Goal: Transaction & Acquisition: Purchase product/service

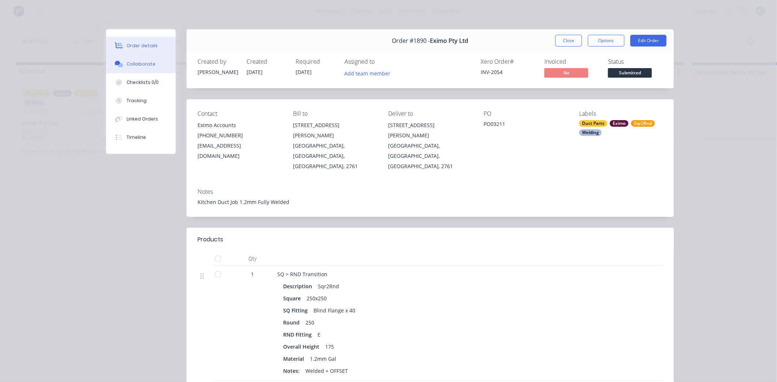
click at [142, 57] on button "Collaborate" at bounding box center [141, 64] width 70 height 18
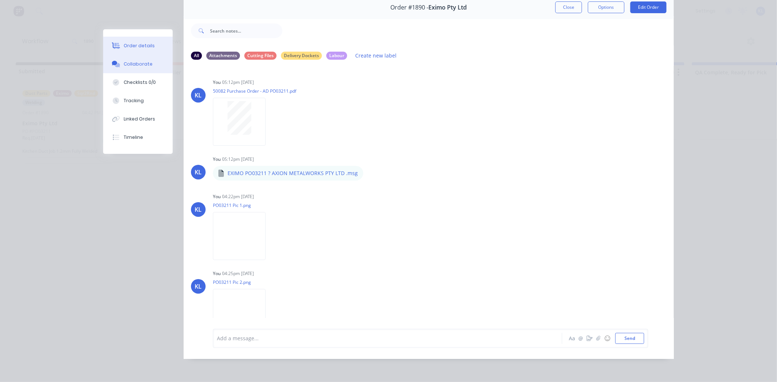
click at [137, 41] on button "Order details" at bounding box center [138, 46] width 70 height 18
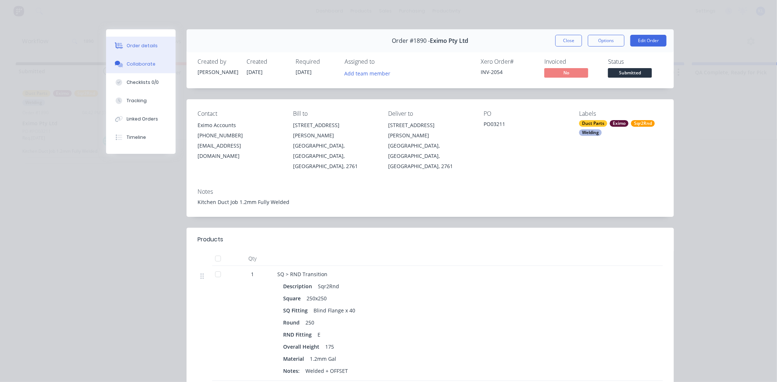
click at [139, 63] on div "Collaborate" at bounding box center [141, 64] width 29 height 7
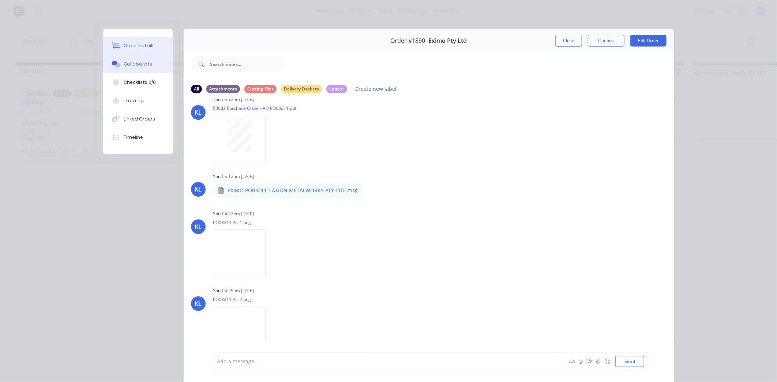
scroll to position [16, 0]
click at [130, 42] on div "Order details" at bounding box center [139, 45] width 31 height 7
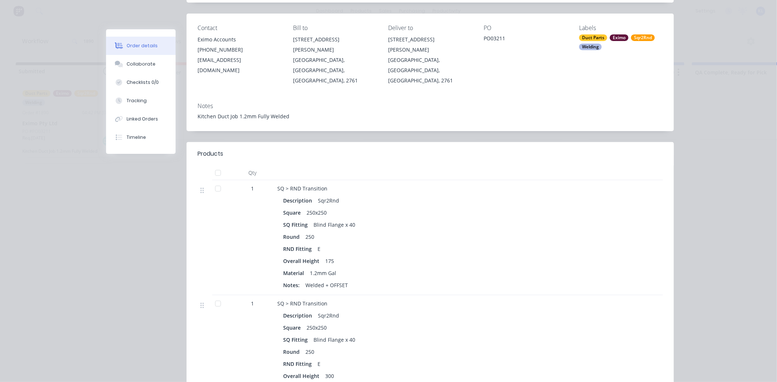
scroll to position [0, 0]
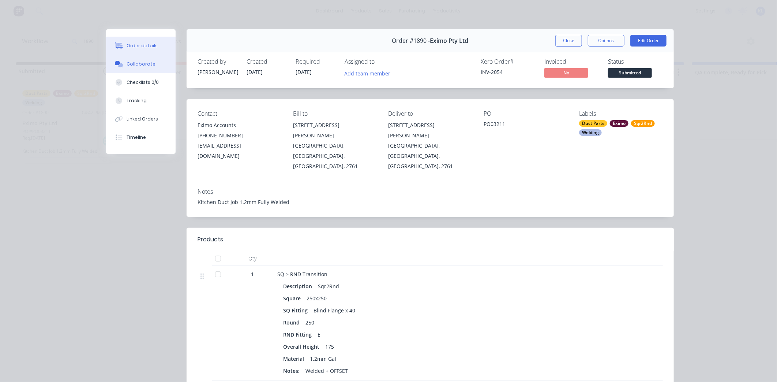
click at [138, 66] on div "Collaborate" at bounding box center [141, 64] width 29 height 7
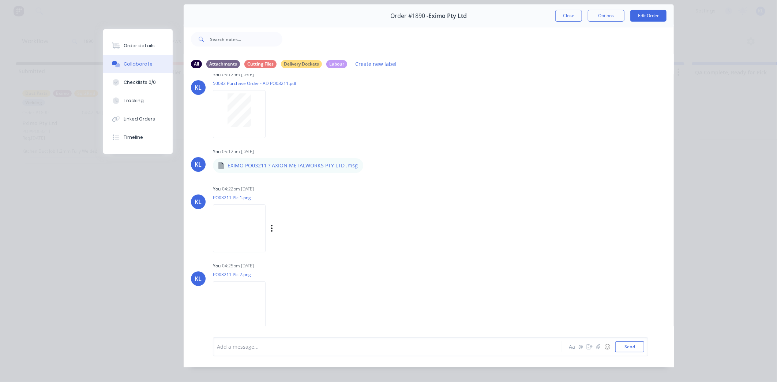
scroll to position [39, 0]
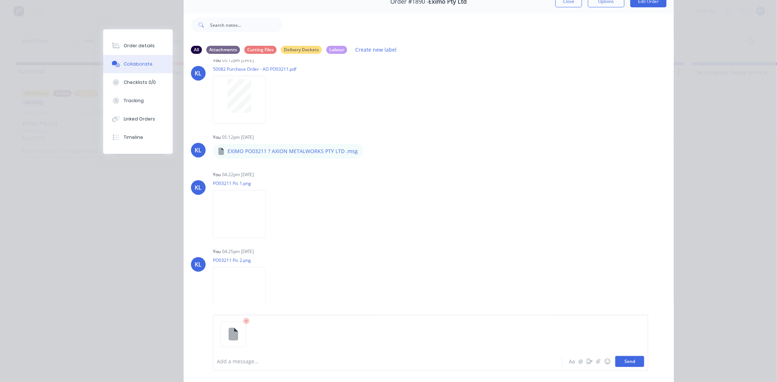
click at [640, 361] on button "Send" at bounding box center [629, 361] width 29 height 11
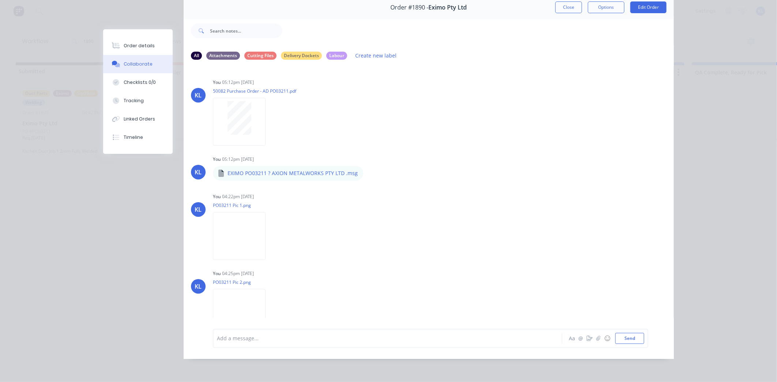
scroll to position [0, 0]
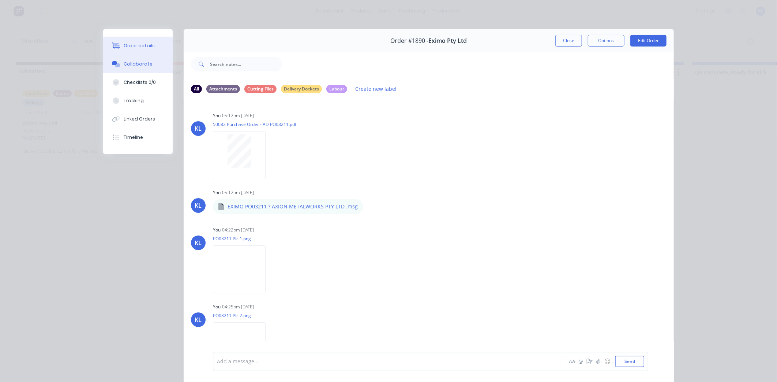
click at [130, 53] on button "Order details" at bounding box center [138, 46] width 70 height 18
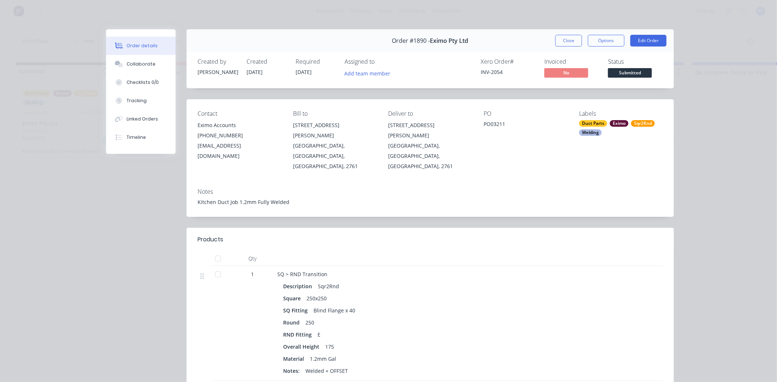
click at [624, 76] on span "Submitted" at bounding box center [630, 72] width 44 height 9
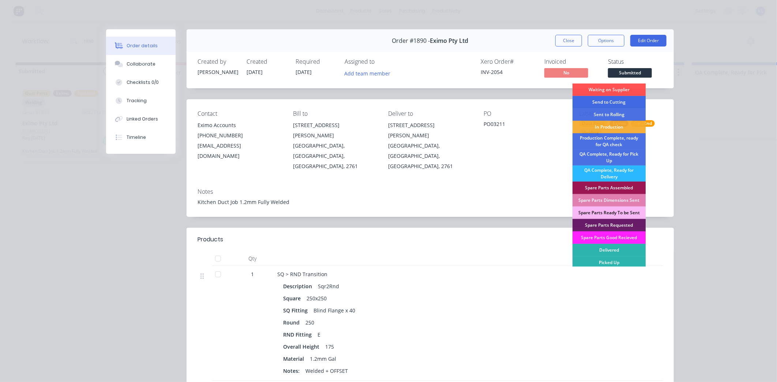
click at [617, 103] on div "Send to Cutting" at bounding box center [609, 102] width 73 height 12
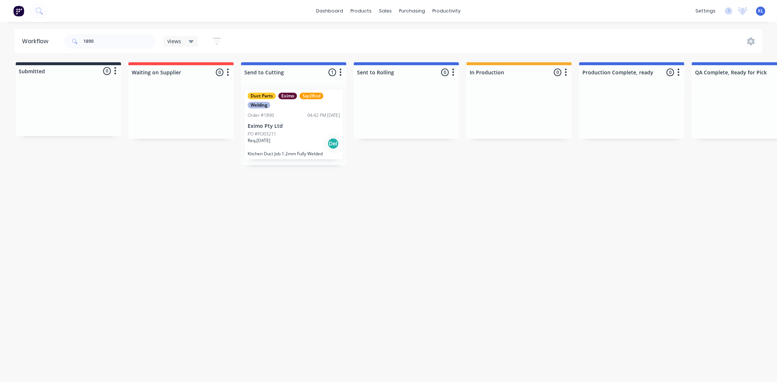
click at [287, 132] on div "PO #PO03211" at bounding box center [294, 134] width 92 height 7
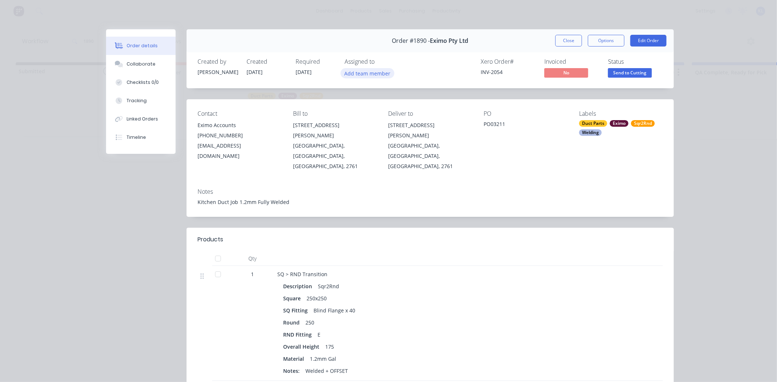
click at [359, 71] on button "Add team member" at bounding box center [368, 73] width 54 height 10
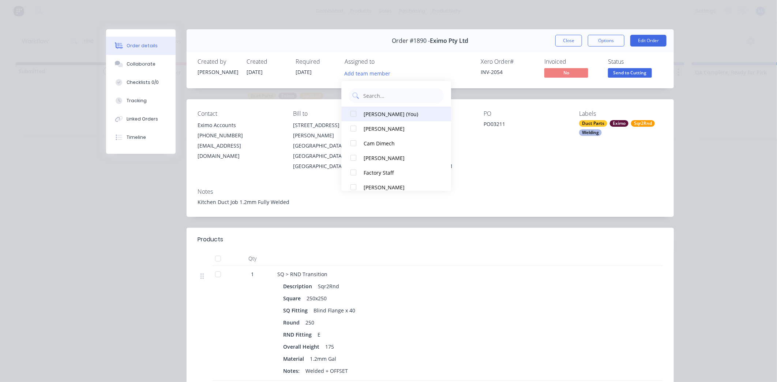
click at [378, 112] on div "Kyle Lynch (You)" at bounding box center [400, 114] width 73 height 8
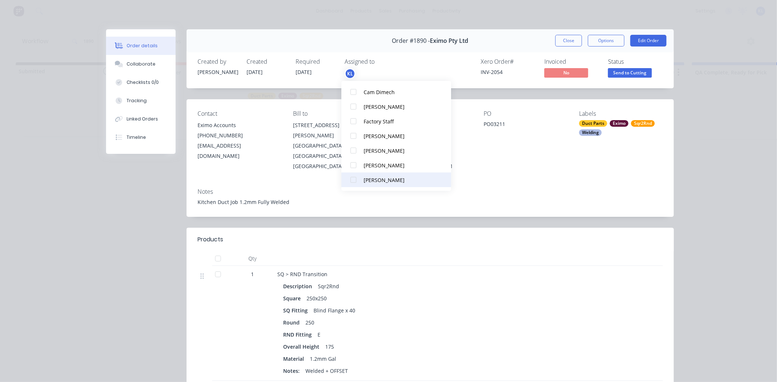
click at [392, 174] on button "Tristan Mellish" at bounding box center [396, 179] width 110 height 15
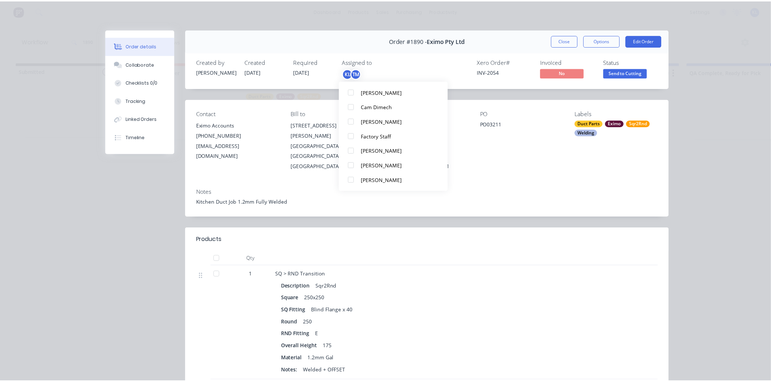
scroll to position [0, 0]
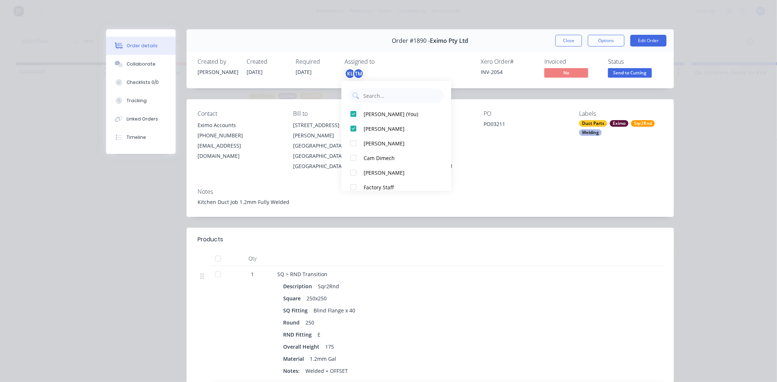
click at [580, 88] on div "Created by Kyle Created 15/08/25 Required 01/09/25 Assigned to KL TM Xero Order…" at bounding box center [430, 68] width 487 height 39
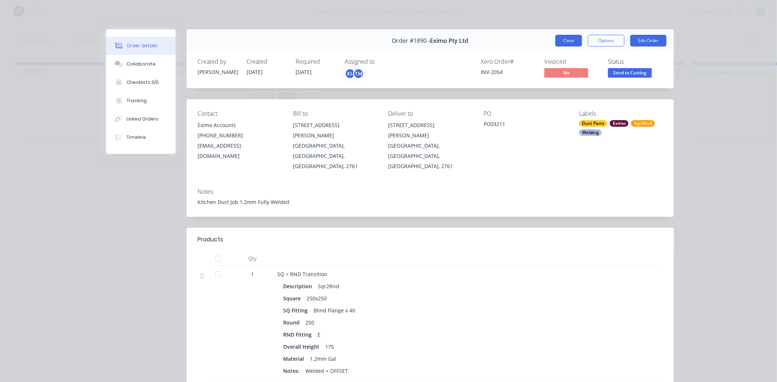
click at [564, 42] on button "Close" at bounding box center [568, 41] width 27 height 12
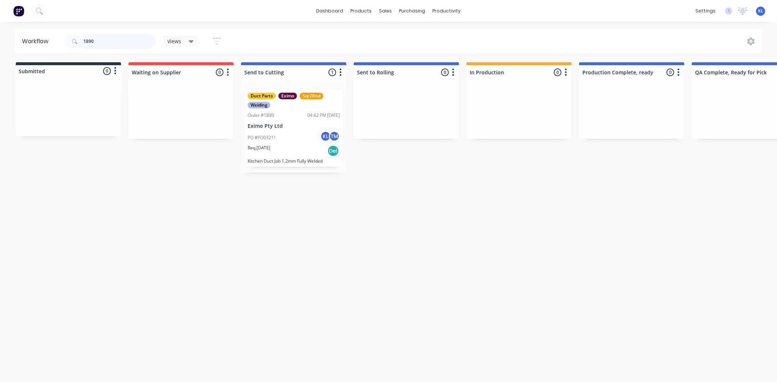
drag, startPoint x: 110, startPoint y: 37, endPoint x: -10, endPoint y: 35, distance: 119.3
click at [0, 35] on html "dashboard products sales purchasing productivity dashboard products Product Cat…" at bounding box center [388, 169] width 777 height 338
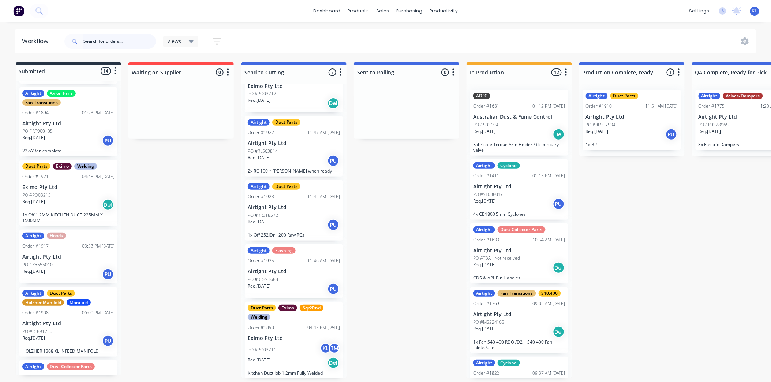
scroll to position [447, 0]
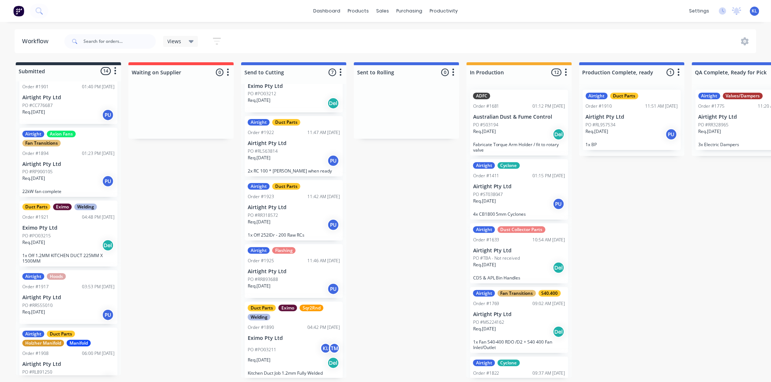
click at [80, 236] on div "PO #PO03215" at bounding box center [68, 235] width 92 height 7
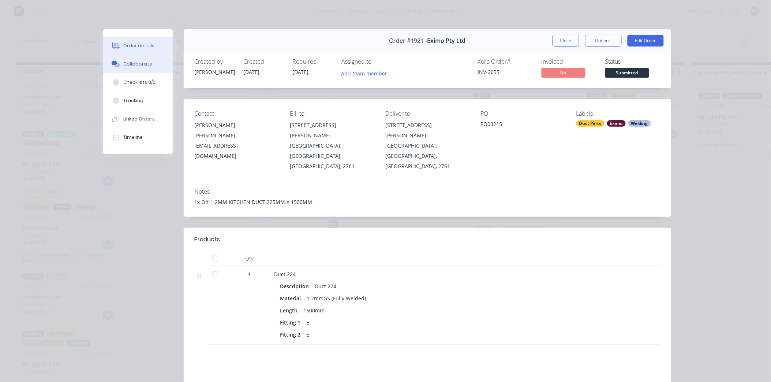
click at [123, 66] on div "Collaborate" at bounding box center [137, 64] width 29 height 7
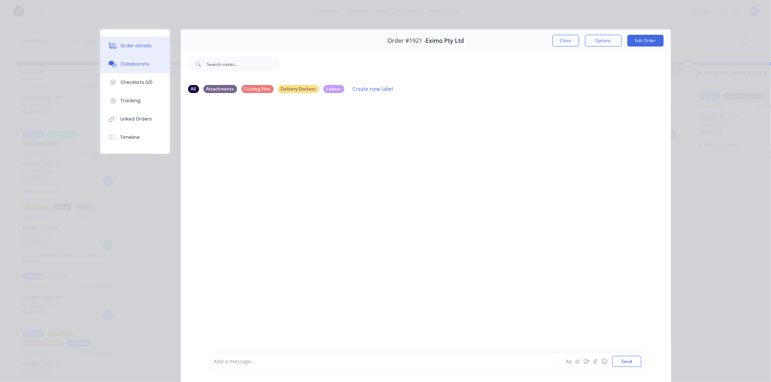
click at [120, 46] on div "Order details" at bounding box center [135, 45] width 31 height 7
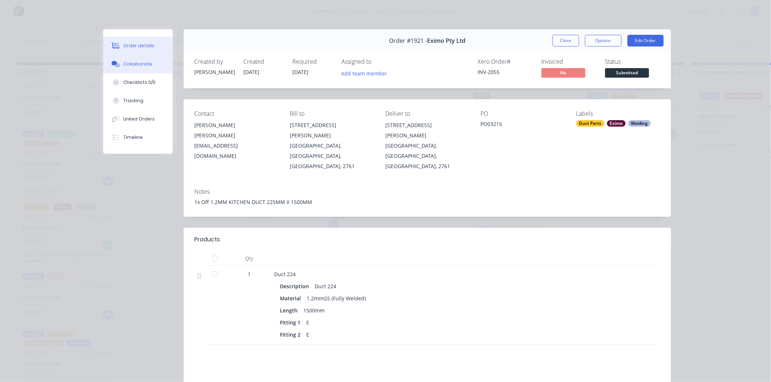
click at [133, 63] on div "Collaborate" at bounding box center [137, 64] width 29 height 7
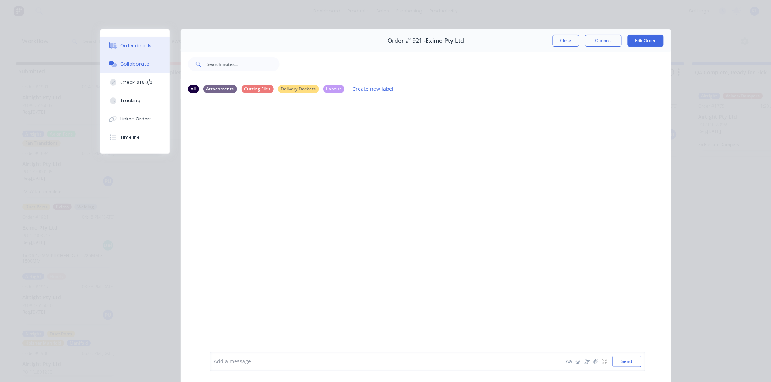
click at [138, 41] on button "Order details" at bounding box center [135, 46] width 70 height 18
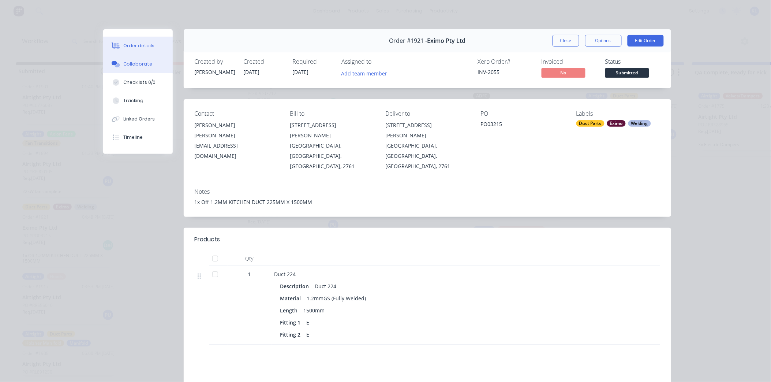
click at [126, 66] on div "Collaborate" at bounding box center [137, 64] width 29 height 7
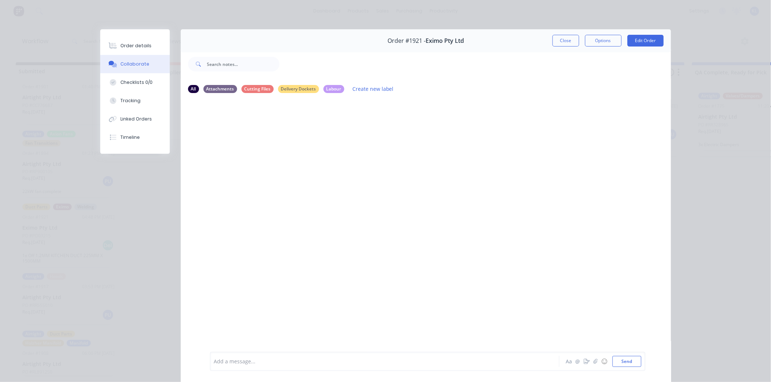
click at [115, 35] on div "Order details Collaborate Checklists 0/0 Tracking Linked Orders Timeline" at bounding box center [135, 91] width 70 height 124
click at [121, 42] on div "Order details" at bounding box center [135, 45] width 31 height 7
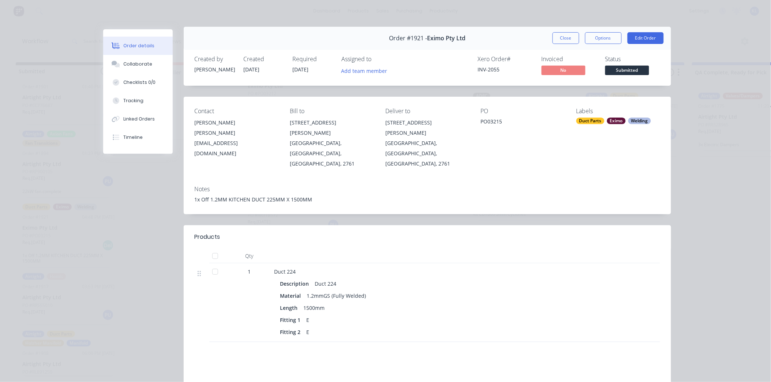
scroll to position [0, 0]
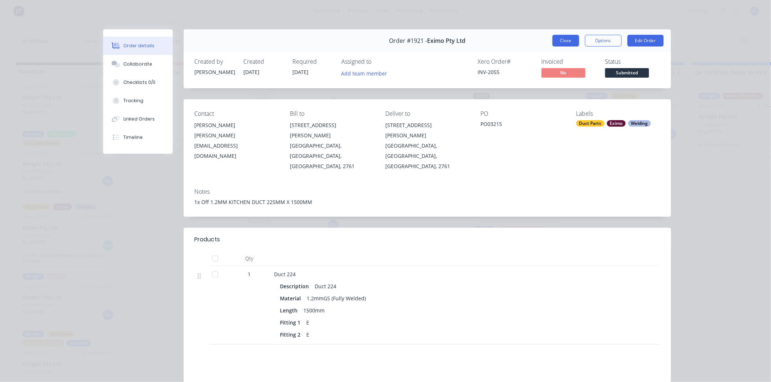
click at [561, 38] on button "Close" at bounding box center [566, 41] width 27 height 12
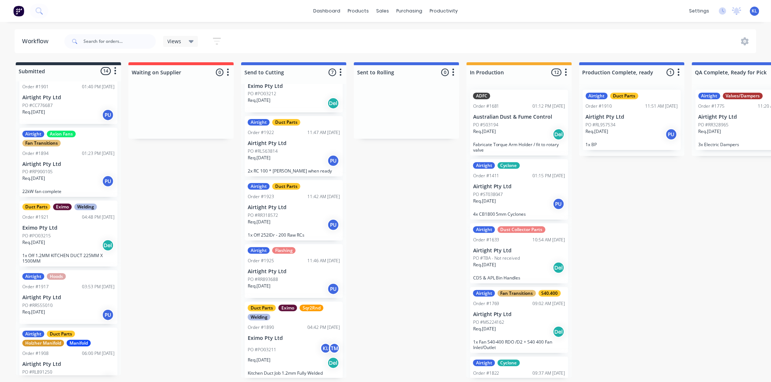
click at [184, 40] on div "Views" at bounding box center [181, 41] width 26 height 7
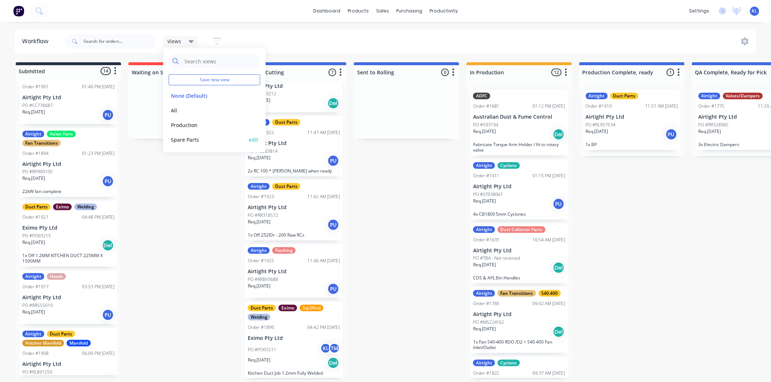
click at [181, 135] on div "Spare Parts edit" at bounding box center [214, 139] width 91 height 15
click at [180, 136] on button "Spare Parts" at bounding box center [208, 139] width 78 height 8
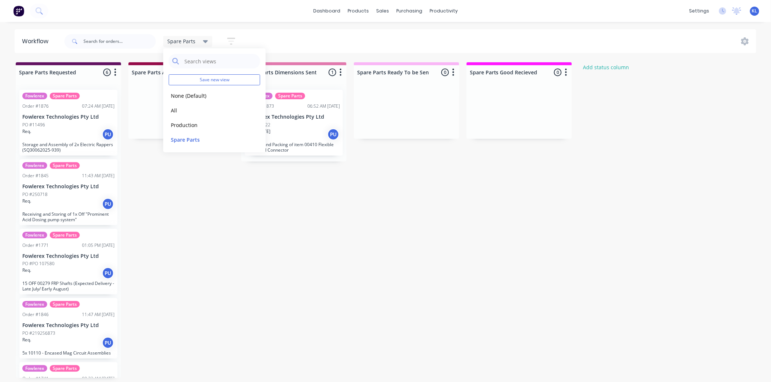
drag, startPoint x: 166, startPoint y: 201, endPoint x: 139, endPoint y: 182, distance: 32.9
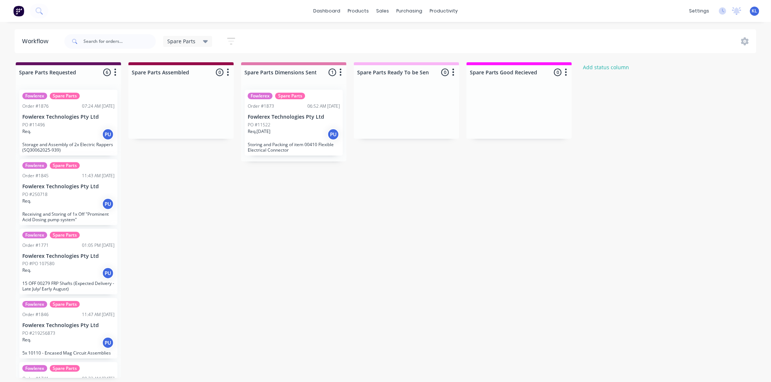
click at [298, 131] on div "Req. 13/08/25 PU" at bounding box center [294, 134] width 92 height 12
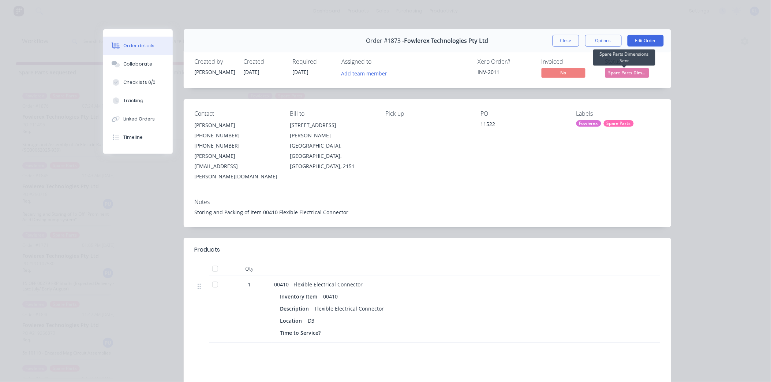
click at [617, 71] on span "Spare Parts Dim..." at bounding box center [627, 72] width 44 height 9
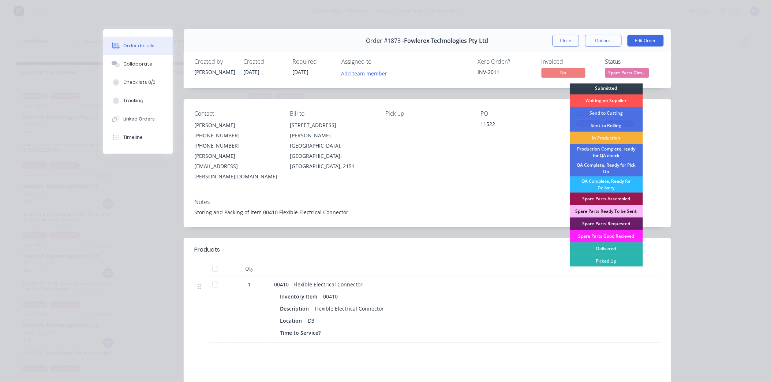
scroll to position [2, 0]
click at [140, 57] on button "Collaborate" at bounding box center [138, 64] width 70 height 18
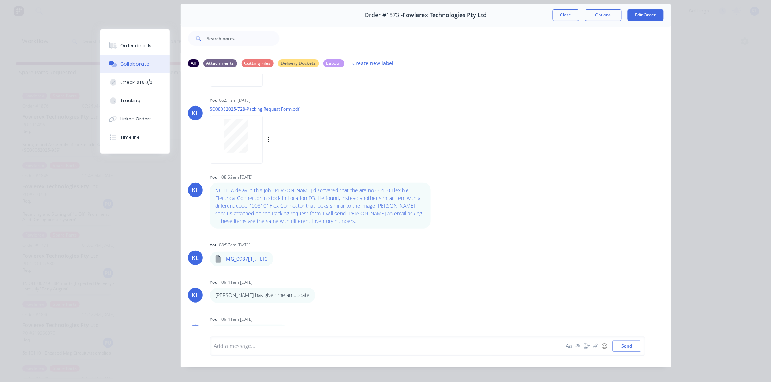
scroll to position [39, 0]
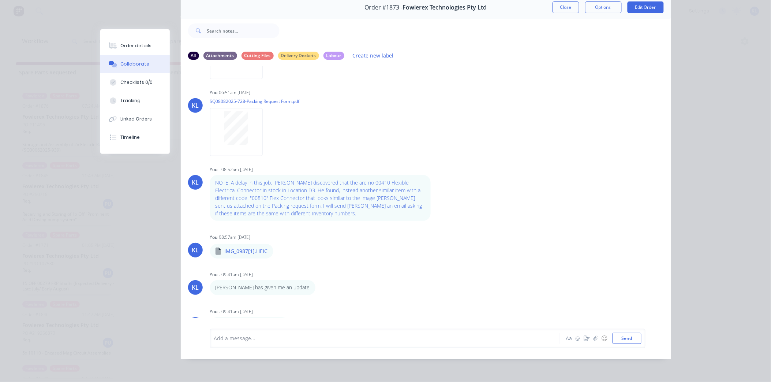
click at [257, 336] on div at bounding box center [374, 338] width 320 height 8
click at [624, 331] on div "0.75 Hours Aa @ ☺ Send" at bounding box center [427, 338] width 435 height 19
click at [624, 333] on button "Send" at bounding box center [627, 338] width 29 height 11
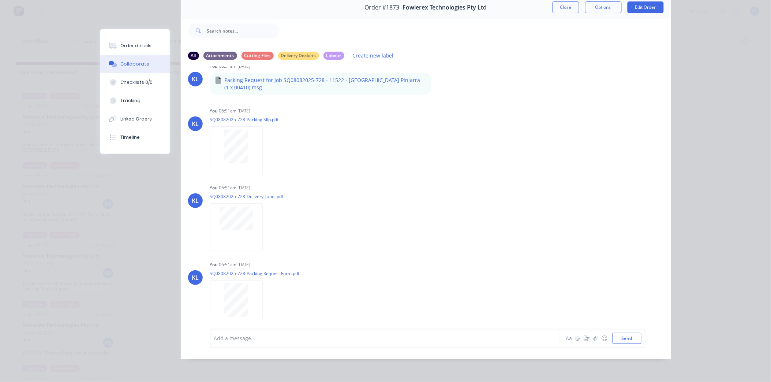
scroll to position [0, 0]
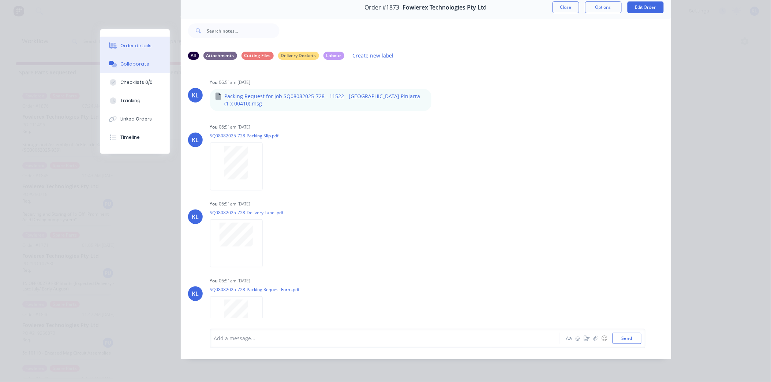
click at [138, 48] on div "Order details" at bounding box center [135, 45] width 31 height 7
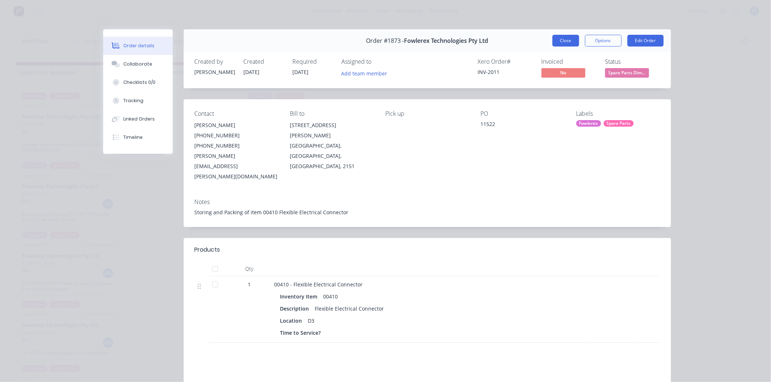
click at [562, 35] on button "Close" at bounding box center [566, 41] width 27 height 12
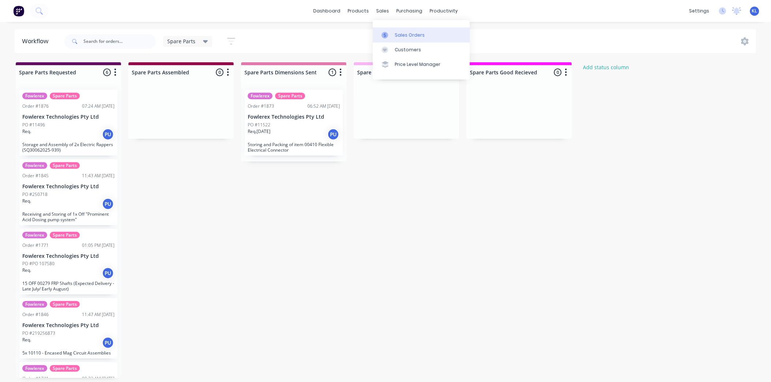
click at [416, 35] on div "Sales Orders" at bounding box center [410, 35] width 30 height 7
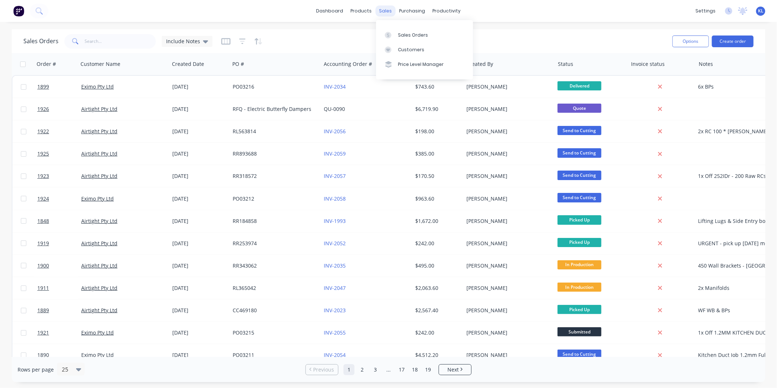
click at [392, 13] on div "sales" at bounding box center [386, 10] width 20 height 11
click at [407, 38] on div "Sales Orders" at bounding box center [413, 35] width 30 height 7
click at [438, 8] on div "productivity" at bounding box center [446, 10] width 35 height 11
click at [466, 37] on div "Workflow" at bounding box center [460, 35] width 22 height 7
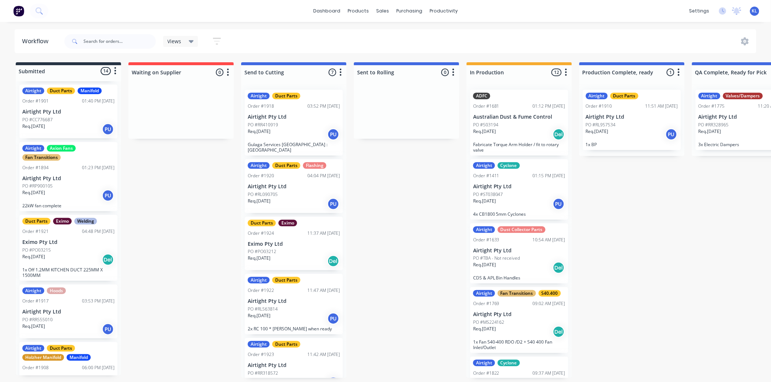
click at [303, 140] on div "Req. 27/08/25 PU" at bounding box center [294, 134] width 92 height 12
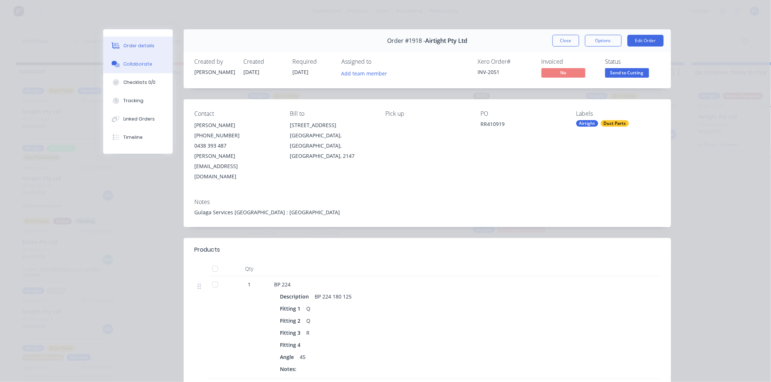
click at [139, 66] on div "Collaborate" at bounding box center [137, 64] width 29 height 7
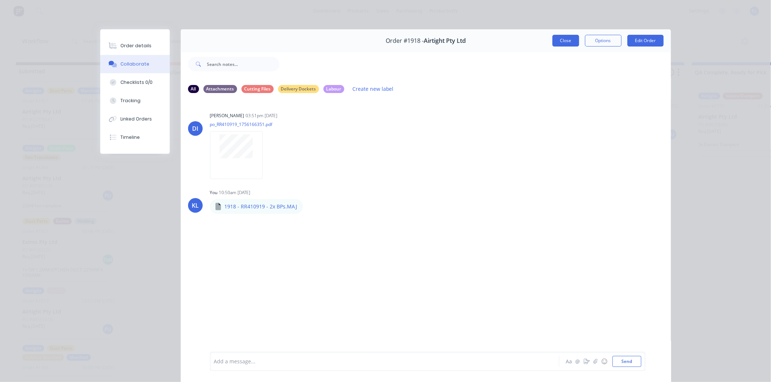
click at [558, 42] on button "Close" at bounding box center [566, 41] width 27 height 12
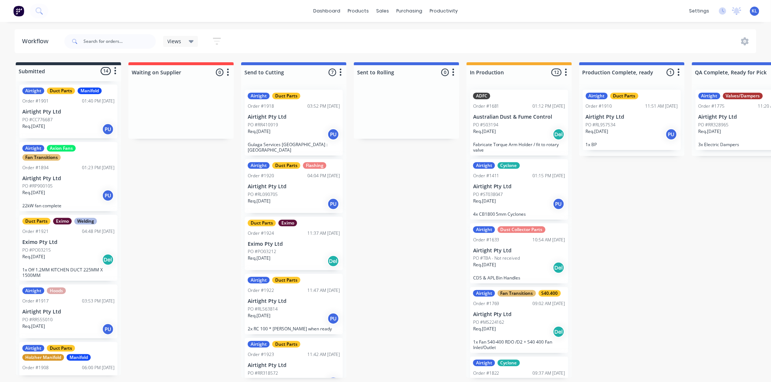
click at [623, 126] on div "PO #RL957534" at bounding box center [632, 124] width 92 height 7
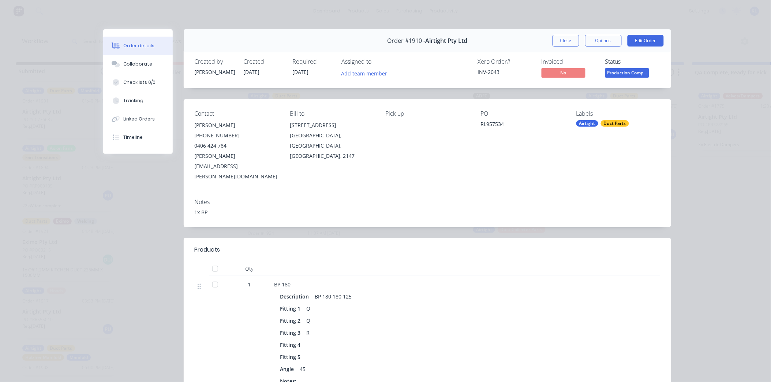
click at [624, 74] on span "Production Comp..." at bounding box center [627, 72] width 44 height 9
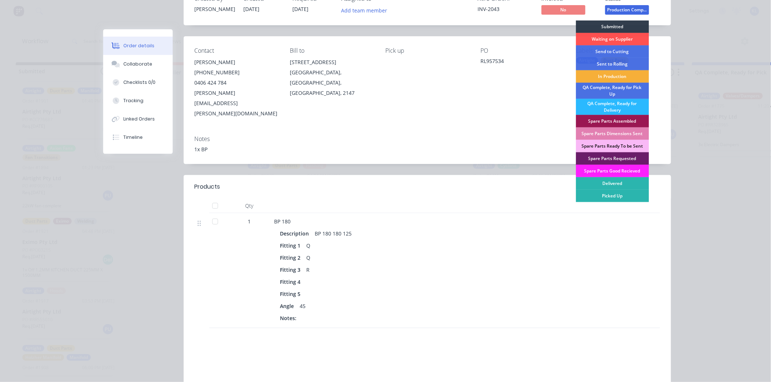
scroll to position [142, 0]
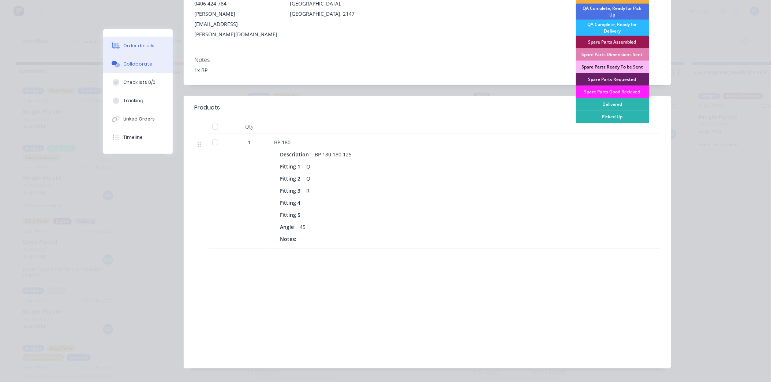
click at [129, 60] on button "Collaborate" at bounding box center [138, 64] width 70 height 18
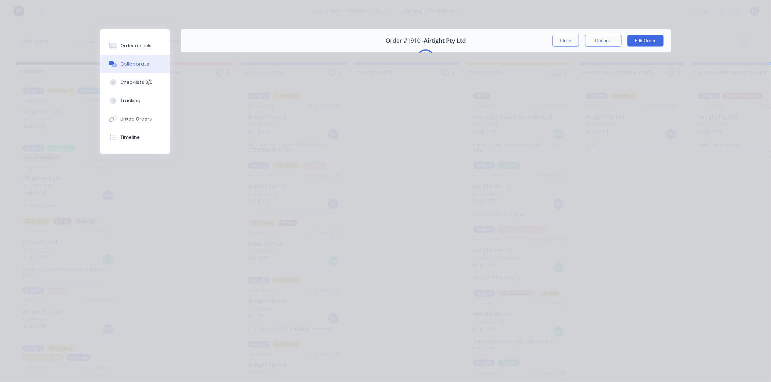
scroll to position [0, 0]
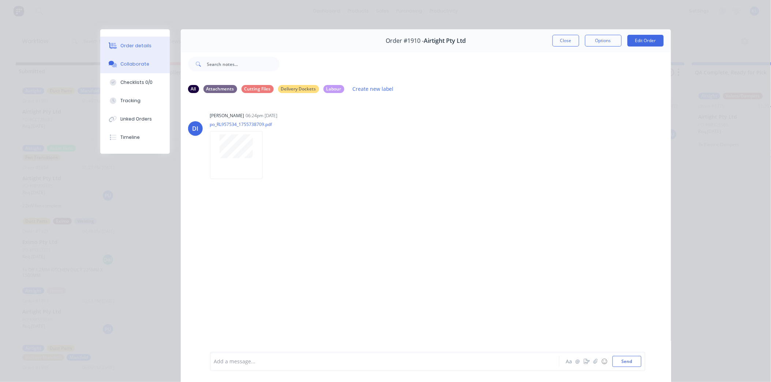
click at [125, 49] on button "Order details" at bounding box center [135, 46] width 70 height 18
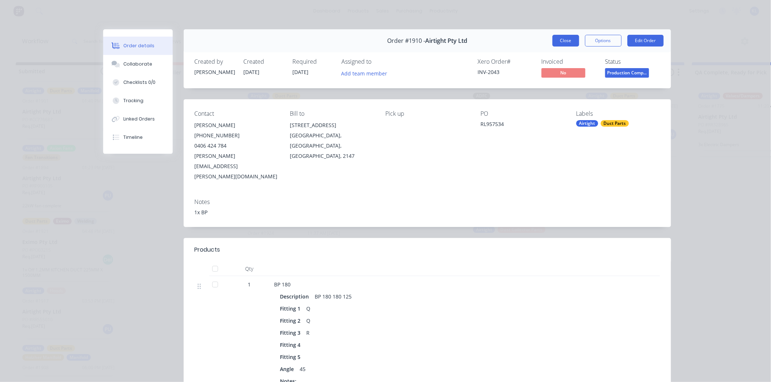
click at [555, 40] on button "Close" at bounding box center [566, 41] width 27 height 12
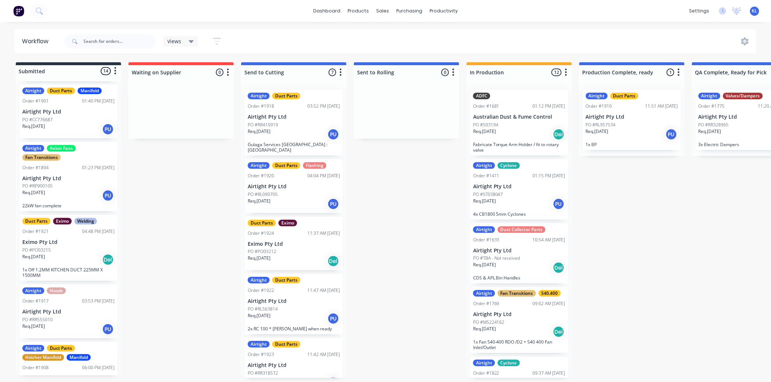
click at [630, 129] on div "Req. 25/08/25 PU" at bounding box center [632, 134] width 92 height 12
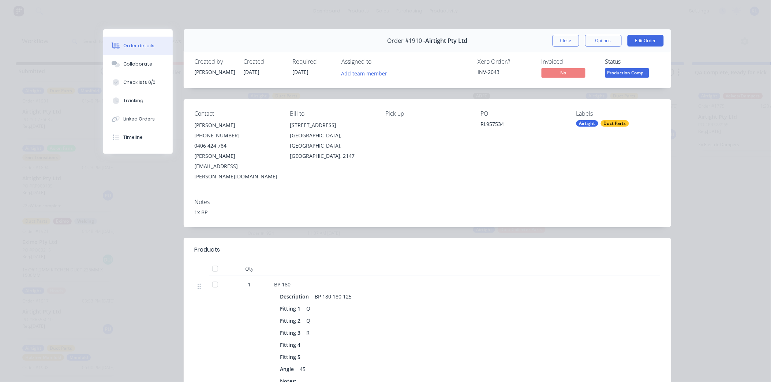
click at [634, 70] on span "Production Comp..." at bounding box center [627, 72] width 44 height 9
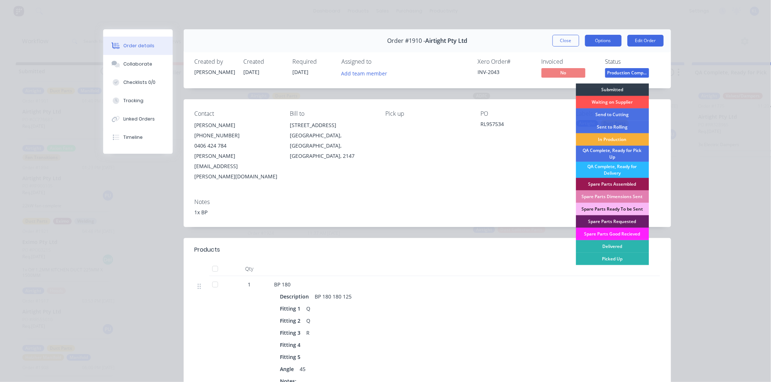
click at [602, 41] on button "Options" at bounding box center [603, 41] width 37 height 12
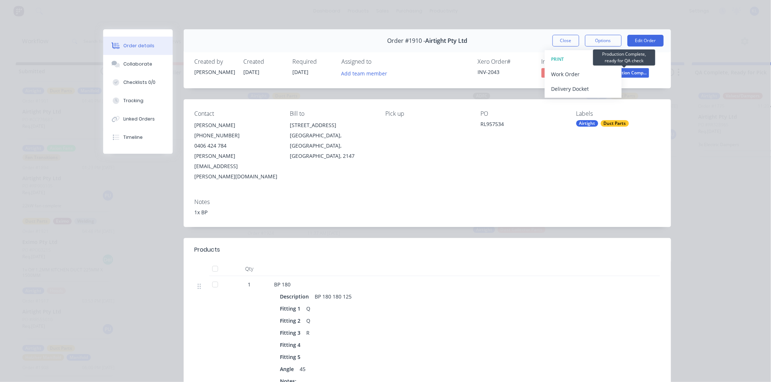
click at [637, 72] on span "Production Comp..." at bounding box center [627, 72] width 44 height 9
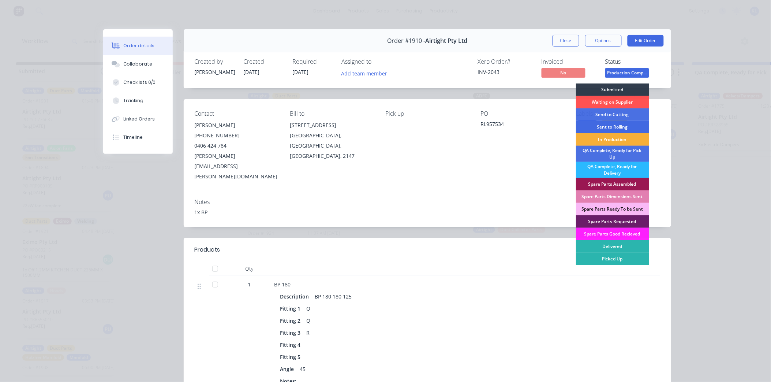
scroll to position [81, 0]
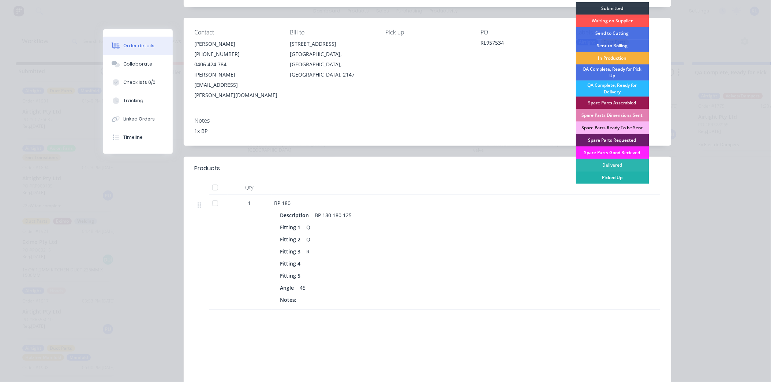
click at [617, 176] on div "Picked Up" at bounding box center [612, 177] width 73 height 12
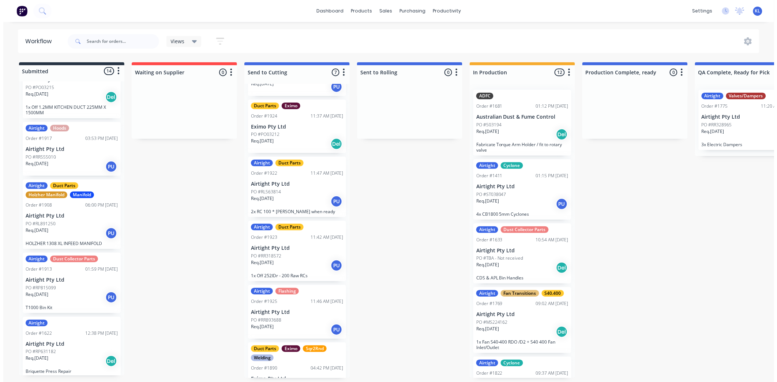
scroll to position [122, 0]
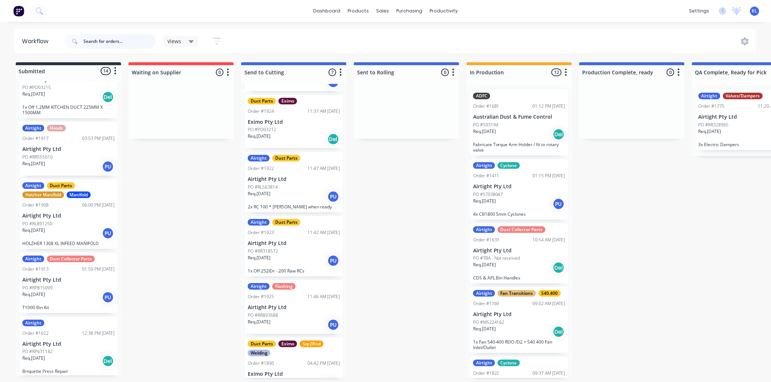
click at [89, 38] on input "text" at bounding box center [119, 41] width 72 height 15
type input "1921"
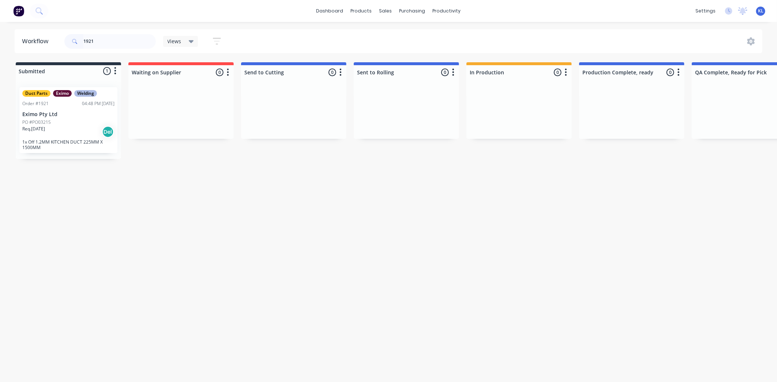
click at [72, 128] on div "Req. 27/08/25 Del" at bounding box center [68, 132] width 92 height 12
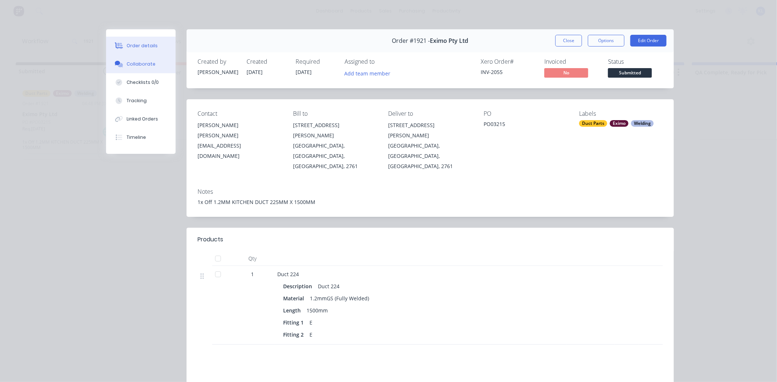
click at [149, 67] on div "Collaborate" at bounding box center [141, 64] width 29 height 7
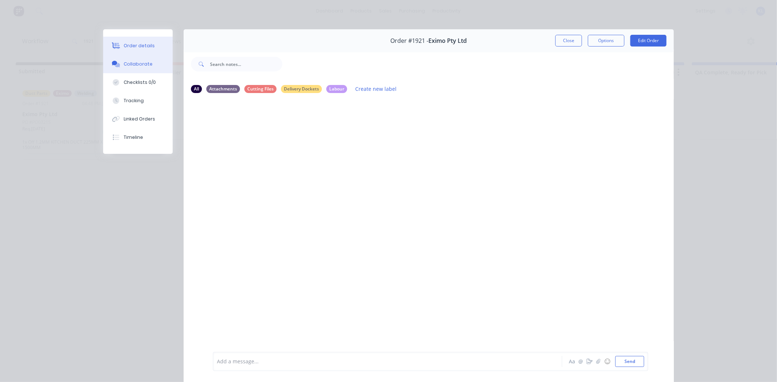
click at [146, 37] on button "Order details" at bounding box center [138, 46] width 70 height 18
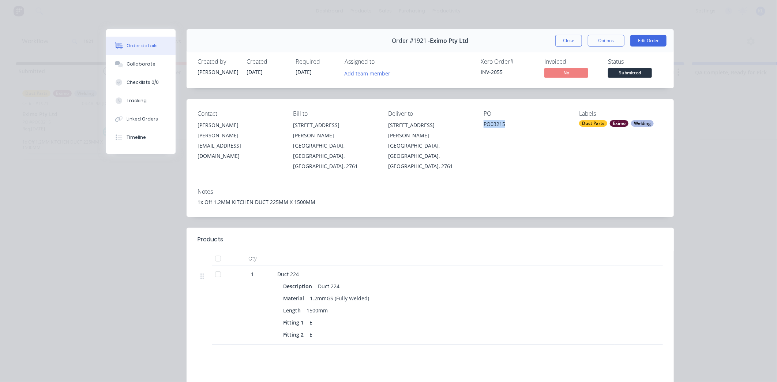
drag, startPoint x: 479, startPoint y: 122, endPoint x: 520, endPoint y: 122, distance: 40.3
click at [520, 122] on div "Contact Patrick Murphy p.murphy@eximo.com.au Bill to 2/1 Glendenning Rd Glenden…" at bounding box center [430, 140] width 487 height 83
drag, startPoint x: 520, startPoint y: 122, endPoint x: 498, endPoint y: 122, distance: 22.0
copy div "PO03215"
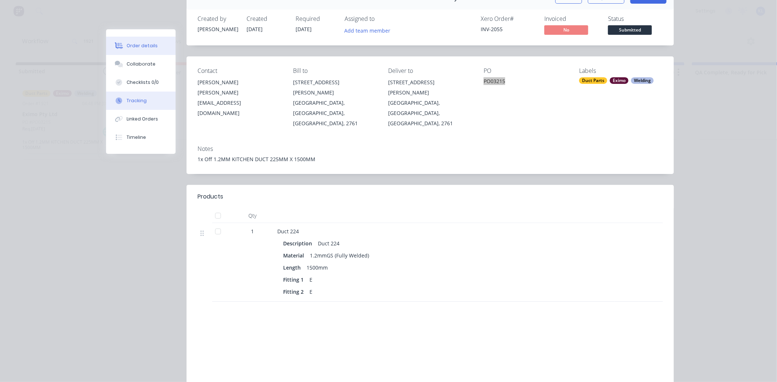
scroll to position [81, 0]
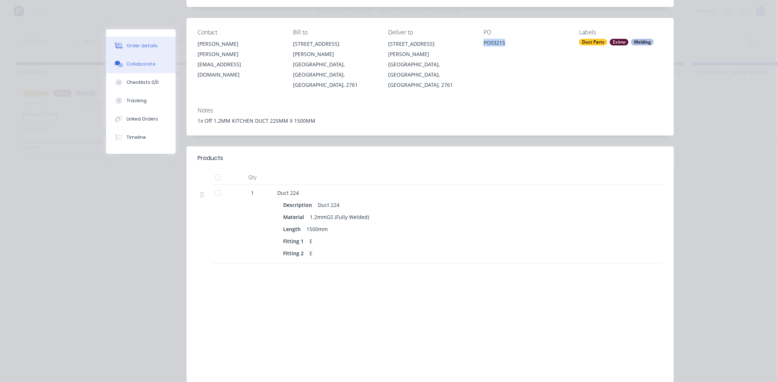
click at [130, 59] on button "Collaborate" at bounding box center [141, 64] width 70 height 18
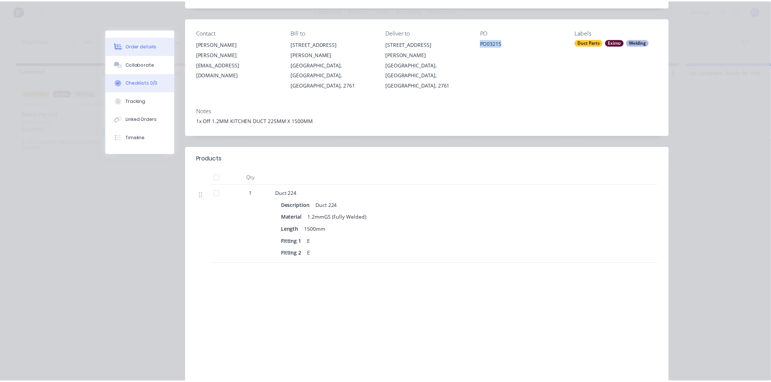
scroll to position [0, 0]
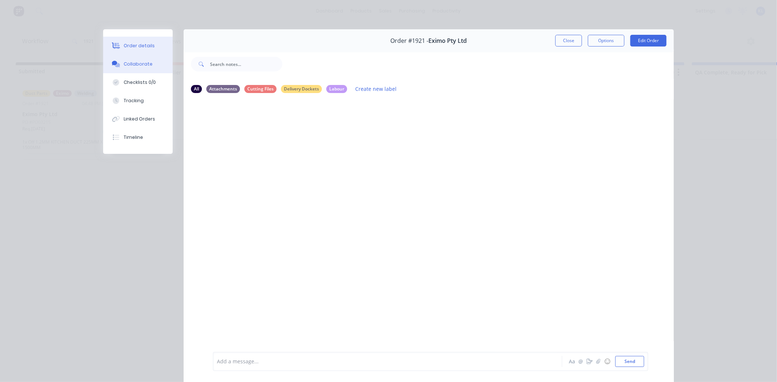
click at [128, 43] on div "Order details" at bounding box center [139, 45] width 31 height 7
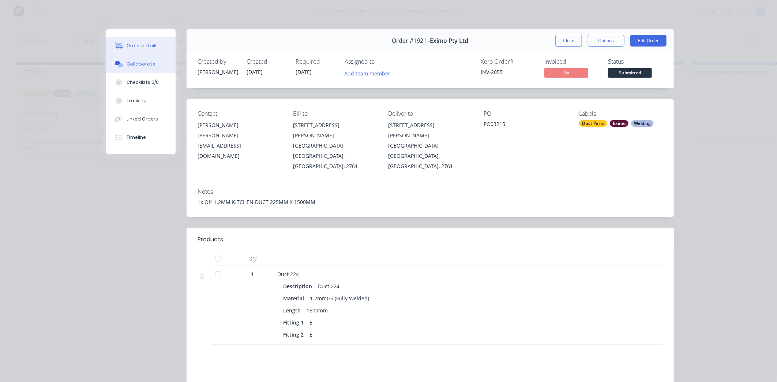
click at [129, 64] on div "Collaborate" at bounding box center [141, 64] width 29 height 7
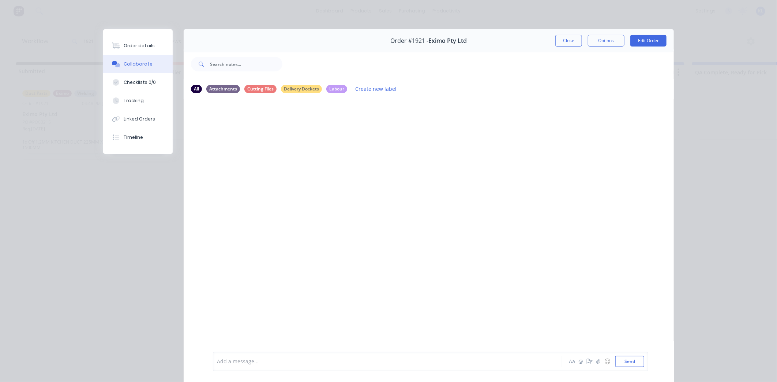
click at [286, 367] on div "Add a message... Aa @ ☺ Send" at bounding box center [430, 361] width 435 height 19
click at [626, 368] on div "Add a message... Aa @ ☺ Send" at bounding box center [430, 342] width 435 height 56
click at [625, 361] on button "Send" at bounding box center [629, 361] width 29 height 11
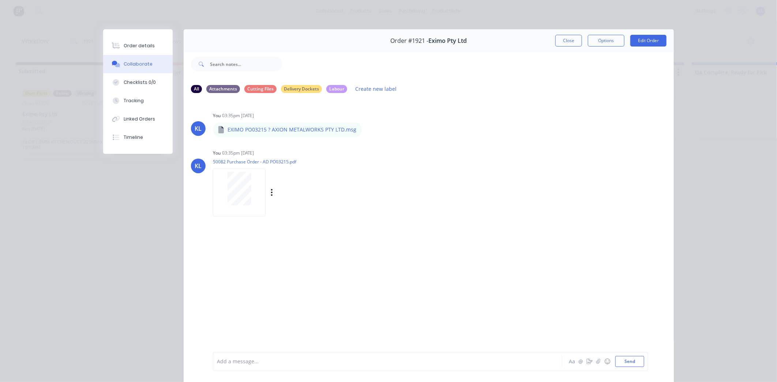
click at [249, 191] on div at bounding box center [239, 189] width 46 height 34
click at [144, 48] on div "Order details" at bounding box center [139, 45] width 31 height 7
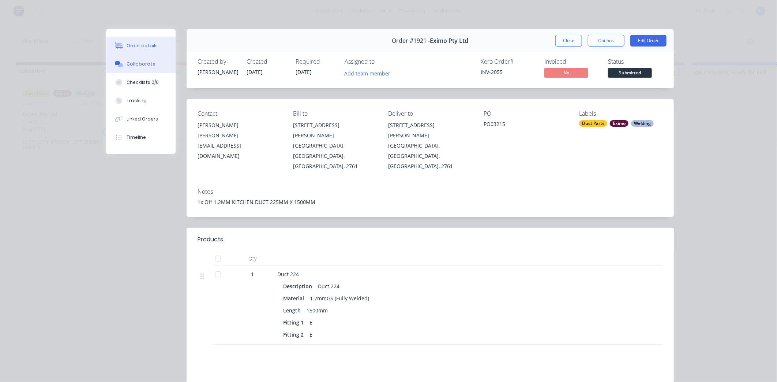
click at [140, 61] on div "Collaborate" at bounding box center [141, 64] width 29 height 7
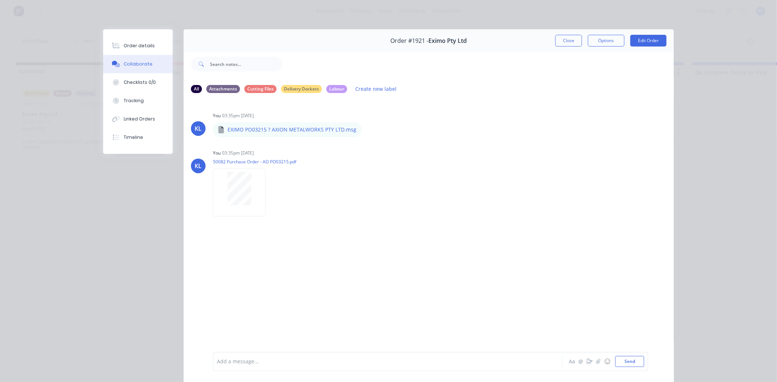
drag, startPoint x: 565, startPoint y: 37, endPoint x: 564, endPoint y: 40, distance: 3.8
click at [565, 38] on button "Close" at bounding box center [568, 41] width 27 height 12
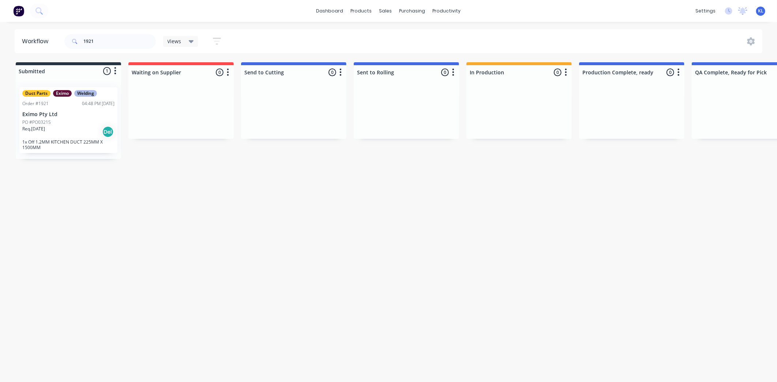
click at [74, 134] on div "Req. 27/08/25 Del" at bounding box center [68, 132] width 92 height 12
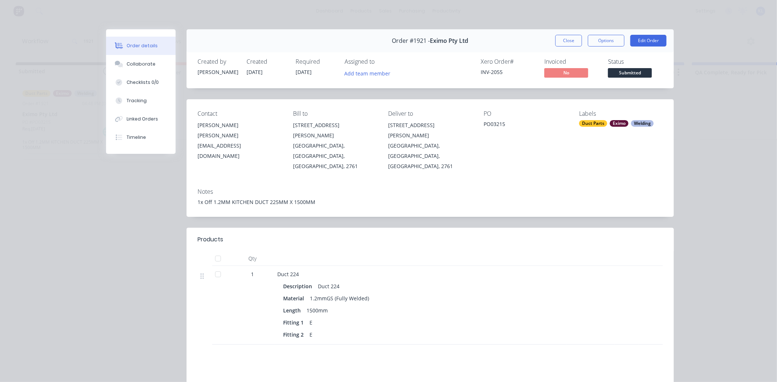
click at [621, 71] on span "Submitted" at bounding box center [630, 72] width 44 height 9
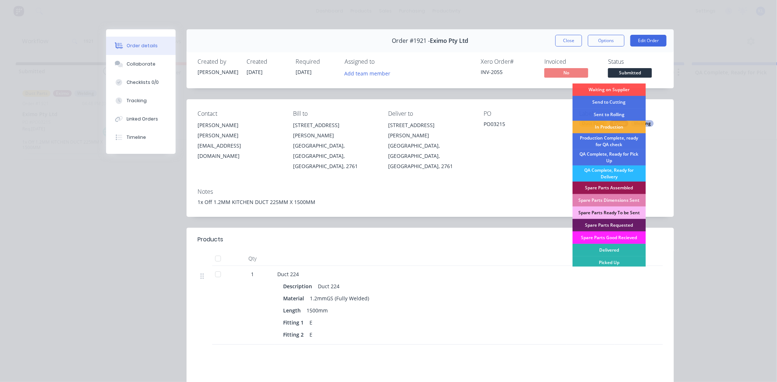
click at [685, 102] on div "Order details Collaborate Checklists 0/0 Tracking Linked Orders Timeline Order …" at bounding box center [388, 191] width 777 height 382
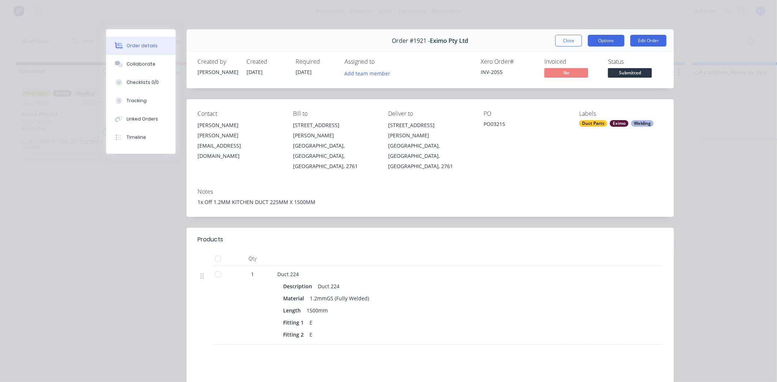
click at [608, 43] on button "Options" at bounding box center [606, 41] width 37 height 12
drag, startPoint x: 705, startPoint y: 72, endPoint x: 690, endPoint y: 71, distance: 14.7
click at [702, 71] on div "Order details Collaborate Checklists 0/0 Tracking Linked Orders Timeline Order …" at bounding box center [388, 191] width 777 height 382
click at [637, 74] on span "Submitted" at bounding box center [630, 72] width 44 height 9
click at [558, 26] on div "Order details Collaborate Checklists 0/0 Tracking Linked Orders Timeline Order …" at bounding box center [388, 191] width 777 height 382
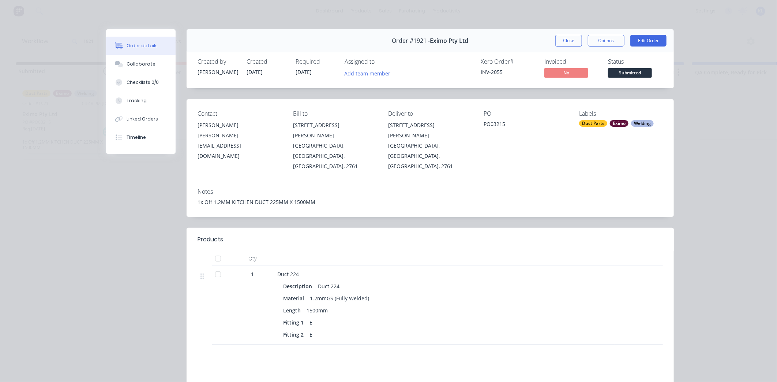
click at [621, 73] on span "Submitted" at bounding box center [630, 72] width 44 height 9
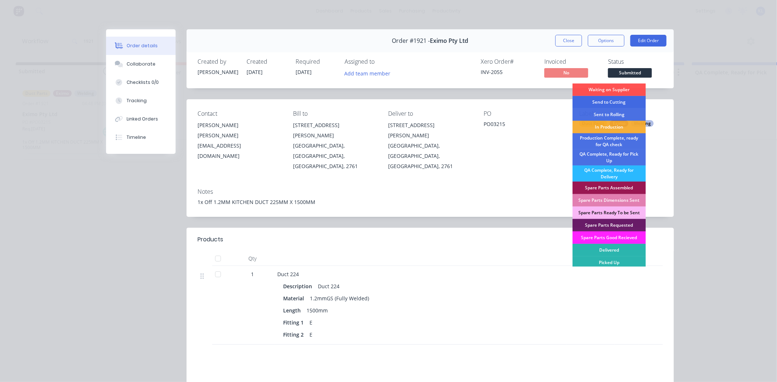
click at [611, 101] on div "Send to Cutting" at bounding box center [609, 102] width 73 height 12
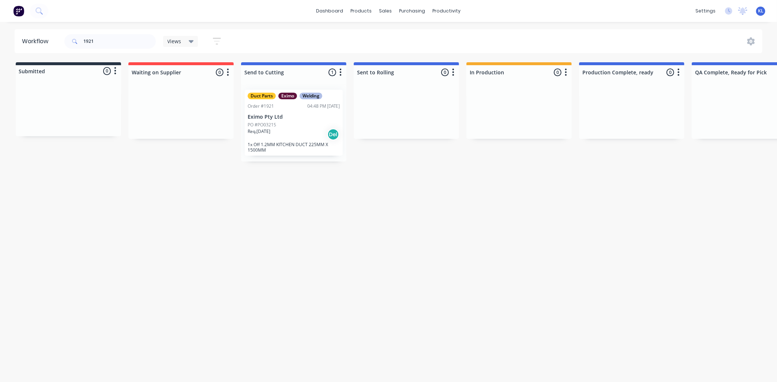
click at [245, 104] on div "Duct Parts Eximo Welding Order #1921 04:48 PM 26/08/25 Eximo Pty Ltd PO #PO0321…" at bounding box center [294, 123] width 98 height 66
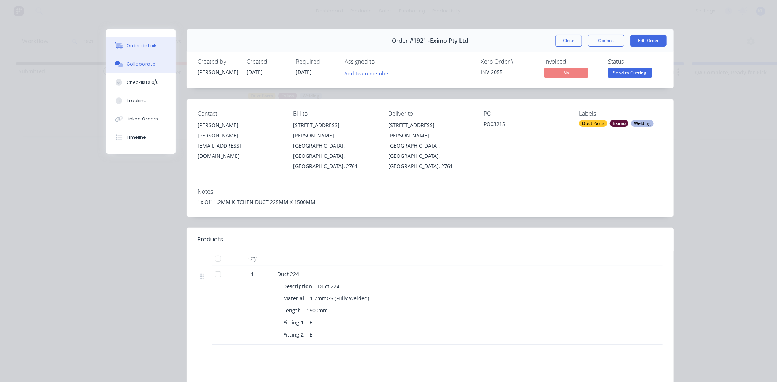
click at [127, 62] on div "Collaborate" at bounding box center [141, 64] width 29 height 7
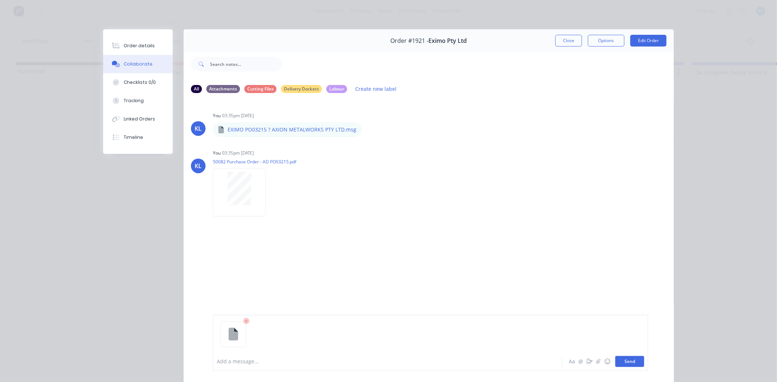
click at [619, 363] on button "Send" at bounding box center [629, 361] width 29 height 11
click at [145, 47] on div "Order details" at bounding box center [139, 45] width 31 height 7
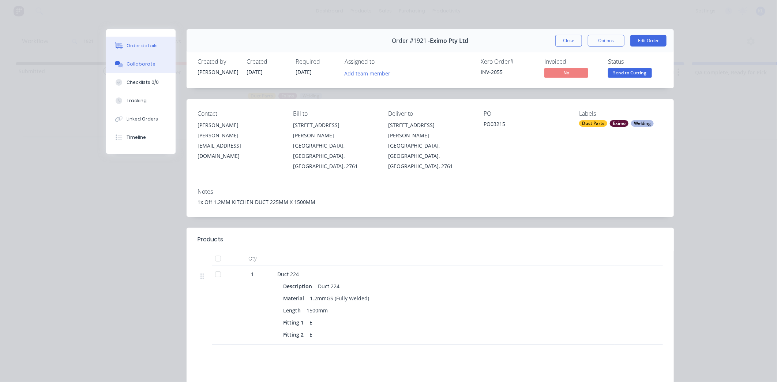
click at [139, 64] on div "Collaborate" at bounding box center [141, 64] width 29 height 7
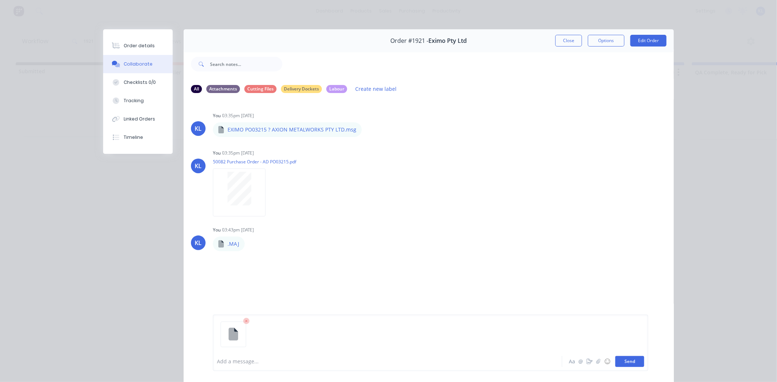
click at [630, 363] on button "Send" at bounding box center [629, 361] width 29 height 11
click at [250, 243] on button "button" at bounding box center [251, 244] width 3 height 11
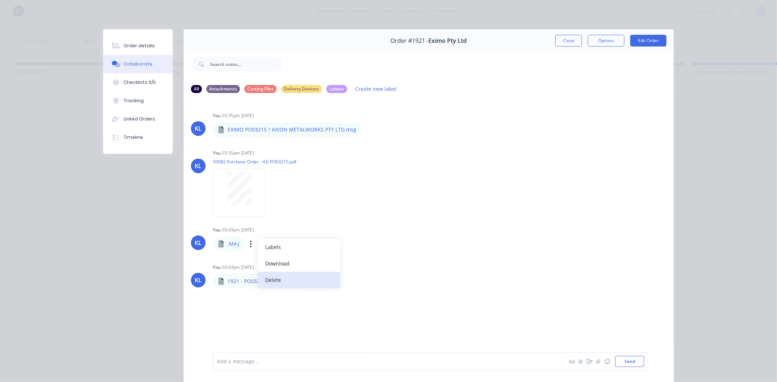
click at [277, 278] on button "Delete" at bounding box center [299, 280] width 82 height 16
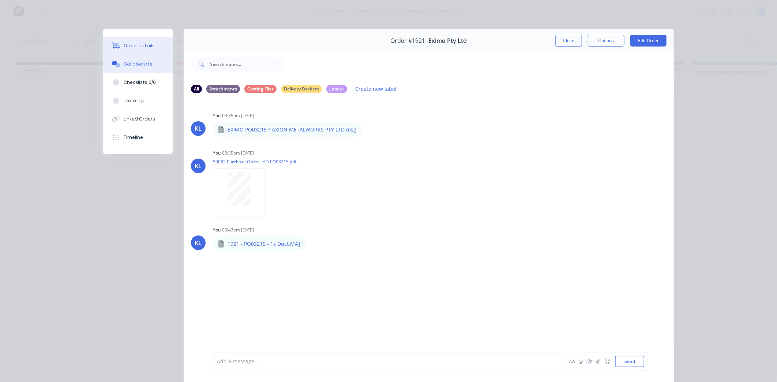
click at [124, 48] on div "Order details" at bounding box center [139, 45] width 31 height 7
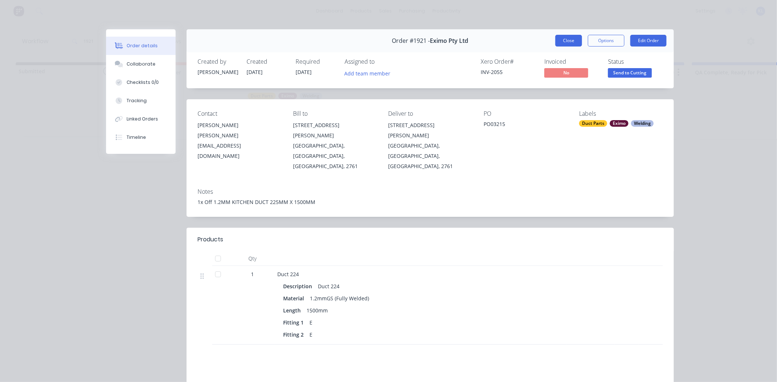
click at [564, 41] on button "Close" at bounding box center [568, 41] width 27 height 12
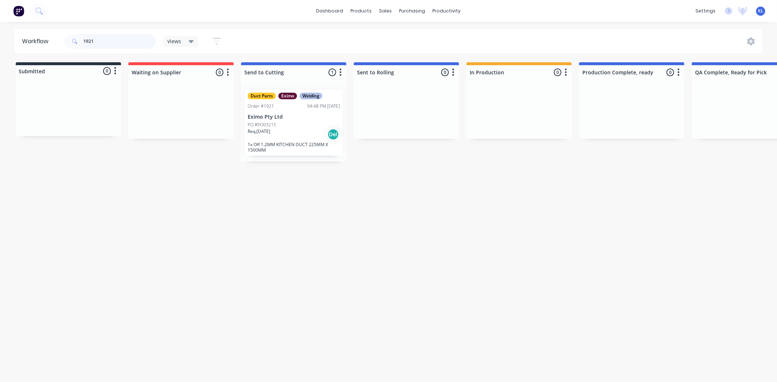
drag, startPoint x: 120, startPoint y: 37, endPoint x: -50, endPoint y: 41, distance: 170.6
click at [0, 41] on html "dashboard products sales purchasing productivity dashboard products Product Cat…" at bounding box center [388, 169] width 777 height 338
drag, startPoint x: 233, startPoint y: 198, endPoint x: 232, endPoint y: 182, distance: 16.5
click at [233, 190] on div "Workflow Views Save new view None (Default) edit All edit Production edit Spare…" at bounding box center [388, 198] width 777 height 338
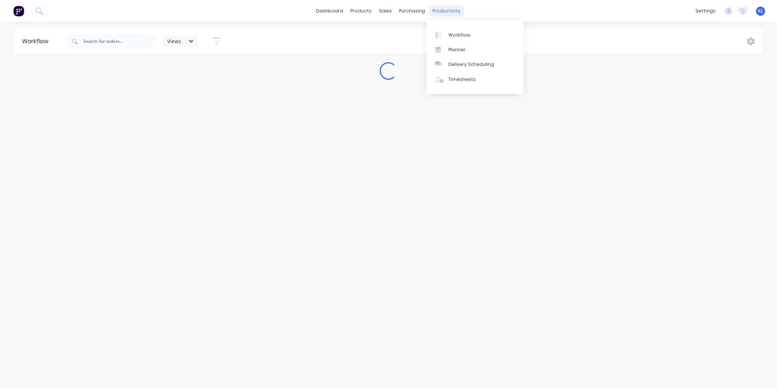
click at [438, 13] on div "productivity" at bounding box center [446, 10] width 35 height 11
click at [452, 28] on link "Workflow" at bounding box center [475, 34] width 97 height 15
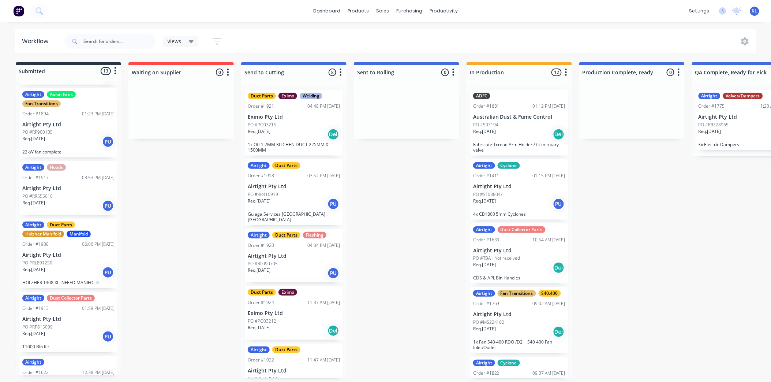
scroll to position [488, 0]
click at [86, 188] on p "Airtight Pty Ltd" at bounding box center [68, 187] width 92 height 6
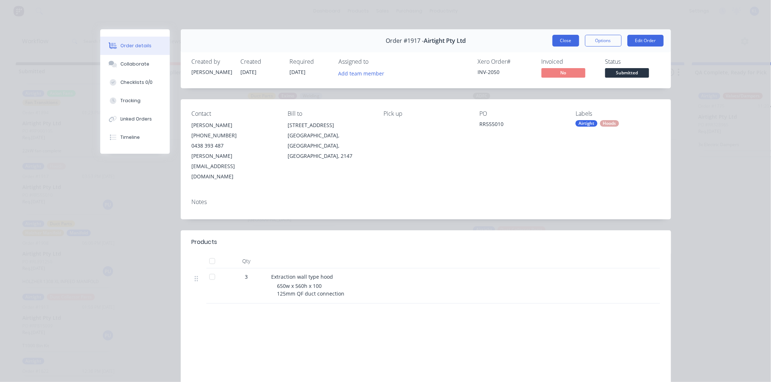
click at [558, 39] on button "Close" at bounding box center [566, 41] width 27 height 12
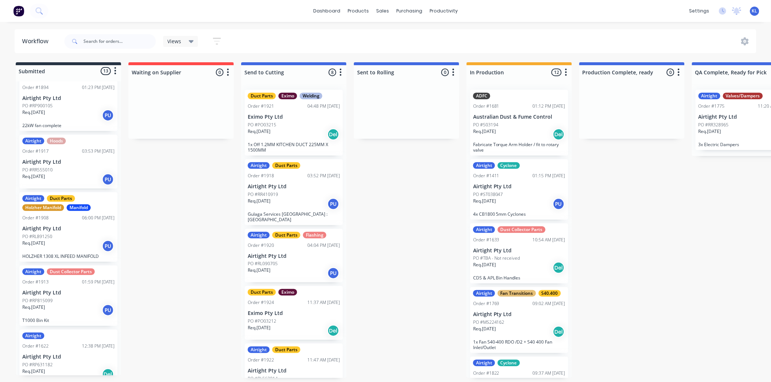
scroll to position [526, 0]
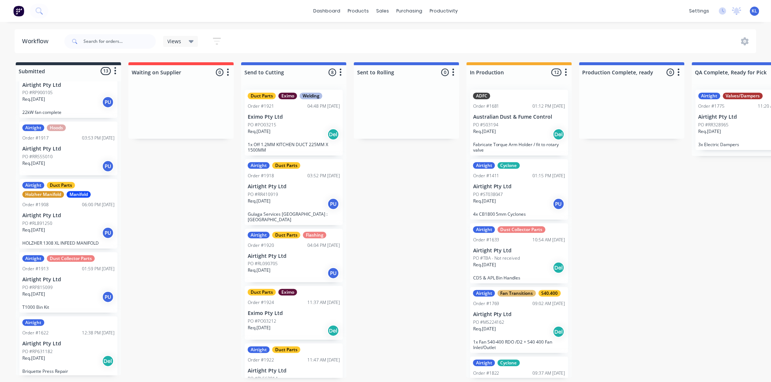
click at [80, 291] on div "Req. 29/08/25 PU" at bounding box center [68, 297] width 92 height 12
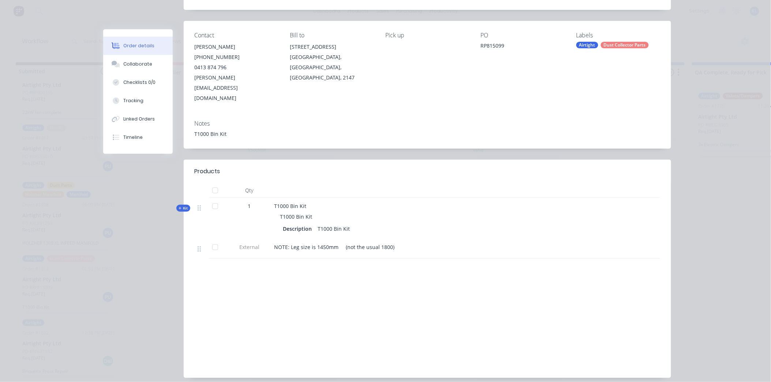
scroll to position [81, 0]
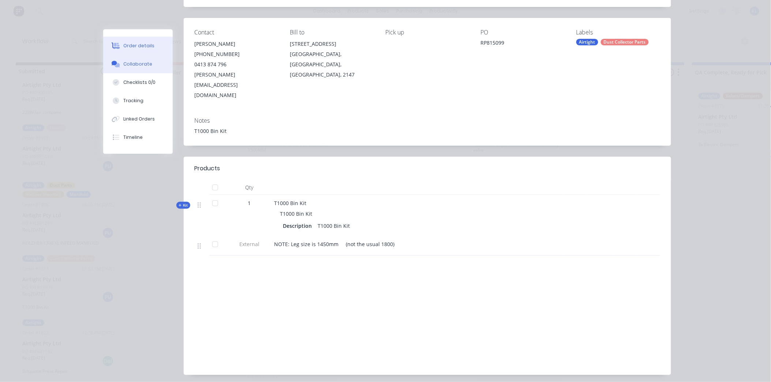
click at [136, 64] on div "Collaborate" at bounding box center [137, 64] width 29 height 7
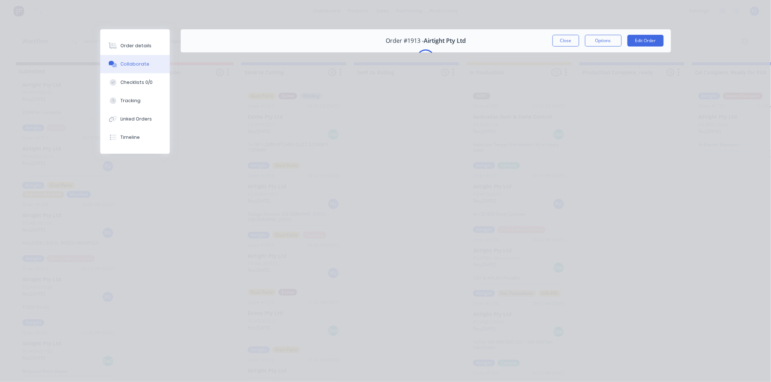
scroll to position [0, 0]
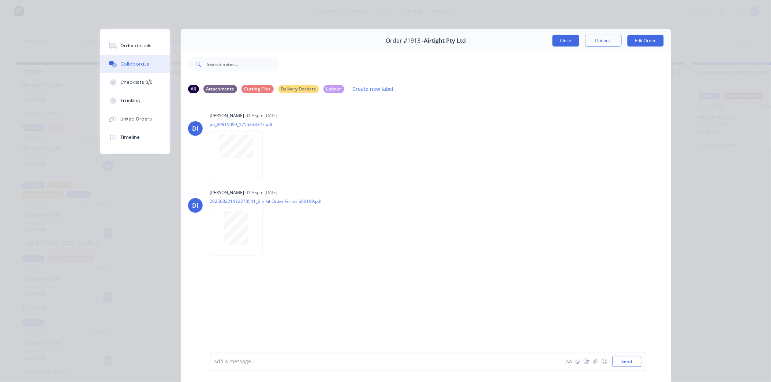
click at [562, 44] on button "Close" at bounding box center [566, 41] width 27 height 12
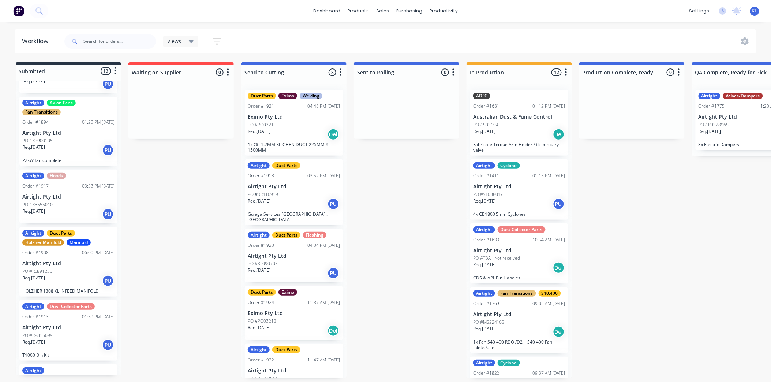
scroll to position [526, 0]
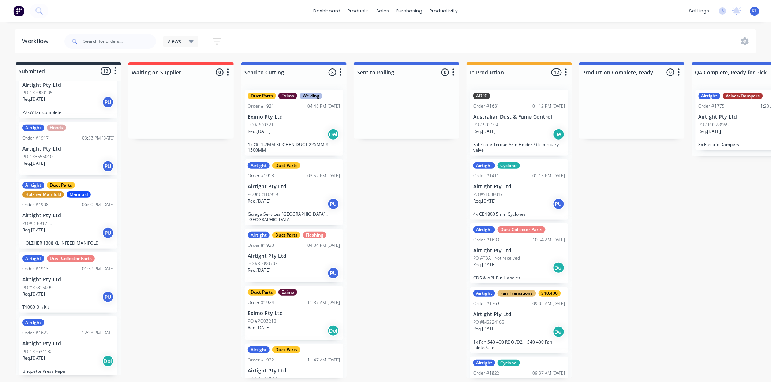
click at [70, 295] on div "Req. 29/08/25 PU" at bounding box center [68, 297] width 92 height 12
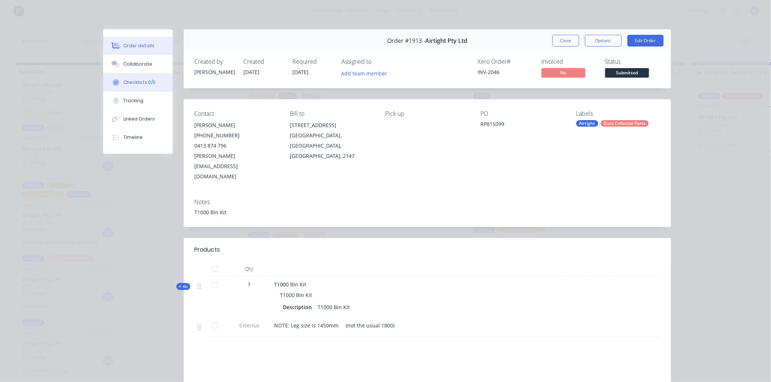
click at [134, 83] on div "Checklists 0/0" at bounding box center [139, 82] width 32 height 7
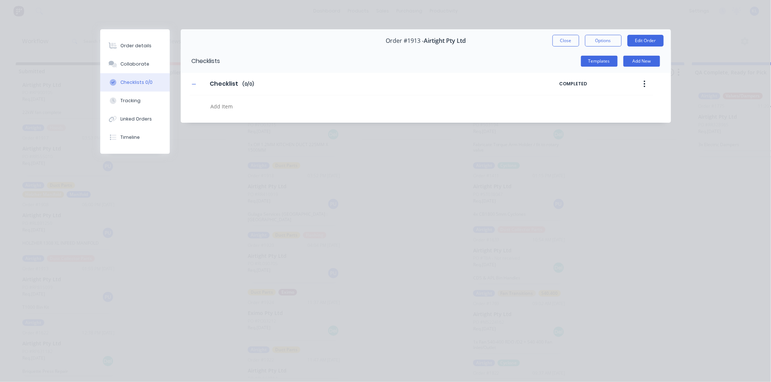
click at [222, 104] on textarea at bounding box center [355, 106] width 296 height 11
type textarea "x"
type textarea "F"
type textarea "x"
type textarea "Fr"
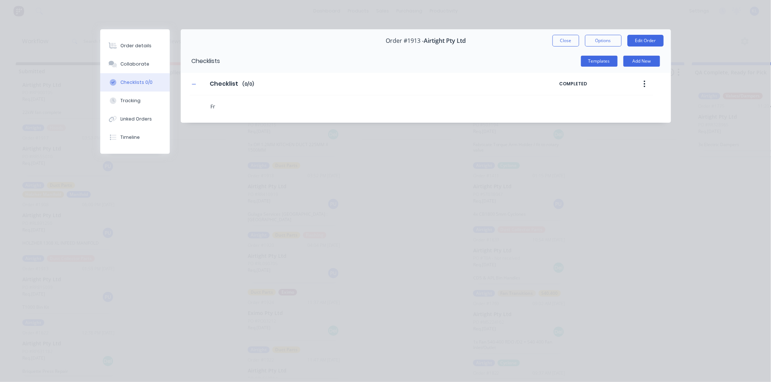
type textarea "x"
type textarea "Fra"
type textarea "x"
type textarea "Fram"
type textarea "x"
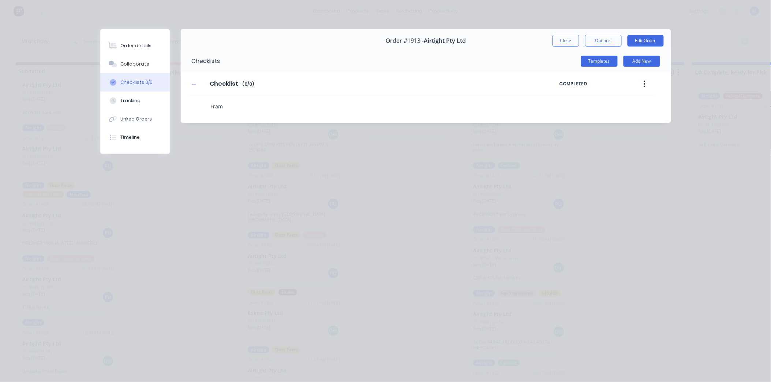
type textarea "Frame"
type textarea "x"
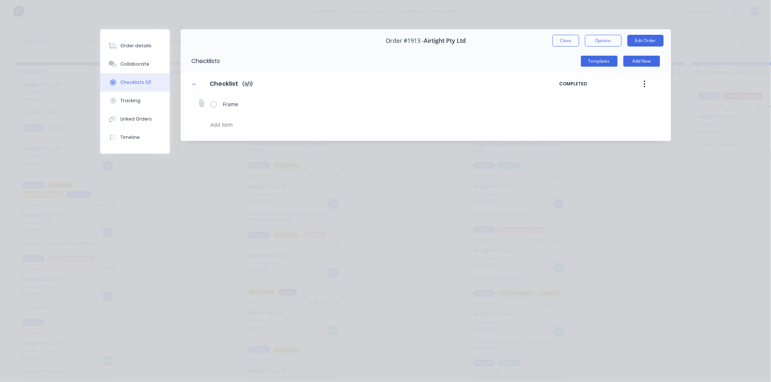
click at [213, 104] on label at bounding box center [213, 104] width 7 height 8
click at [0, 0] on input "checkbox" at bounding box center [0, 0] width 0 height 0
click at [225, 123] on textarea at bounding box center [355, 124] width 296 height 11
type textarea "x"
type textarea "S"
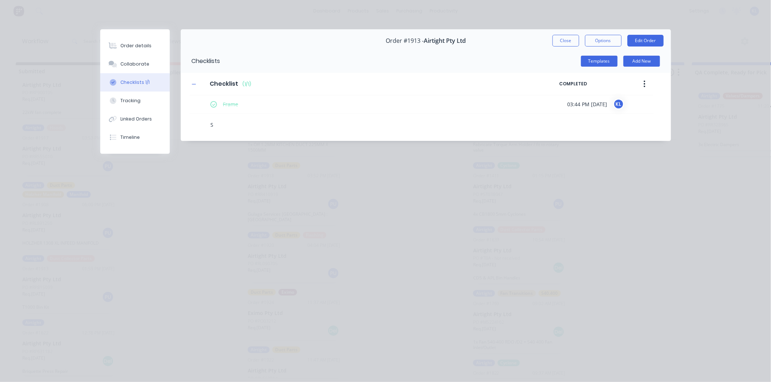
type textarea "x"
type textarea "St"
type textarea "x"
type textarea "Str"
type textarea "x"
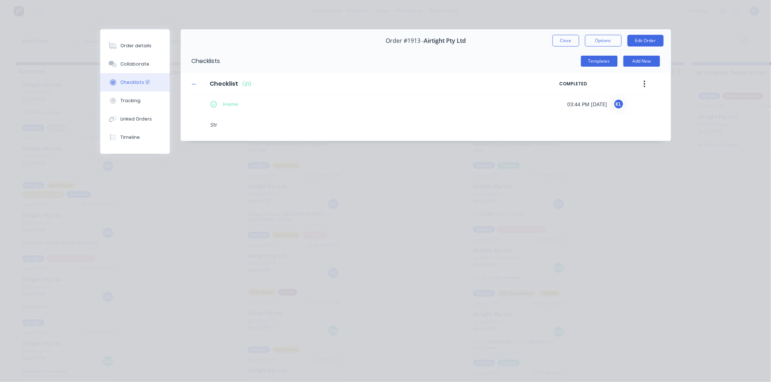
type textarea "Stri"
type textarea "x"
type textarea "Strip"
type textarea "x"
type textarea "Strips"
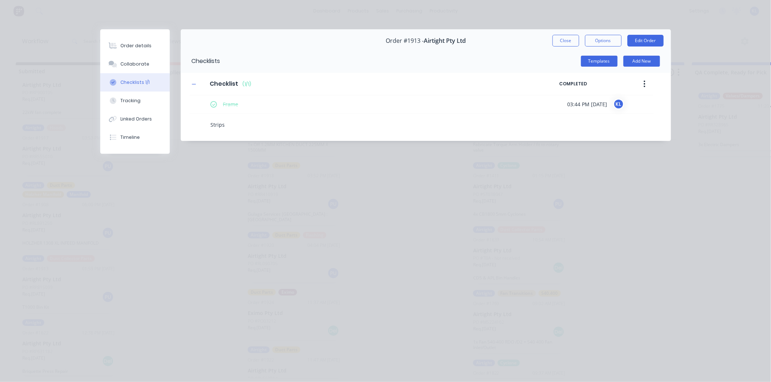
type textarea "x"
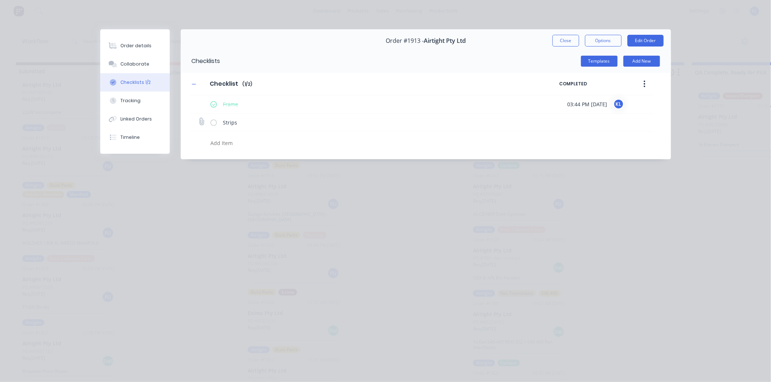
click at [213, 121] on label at bounding box center [213, 123] width 7 height 8
click at [0, 0] on input "checkbox" at bounding box center [0, 0] width 0 height 0
click at [235, 145] on textarea at bounding box center [355, 143] width 296 height 11
type textarea "x"
type textarea "Le"
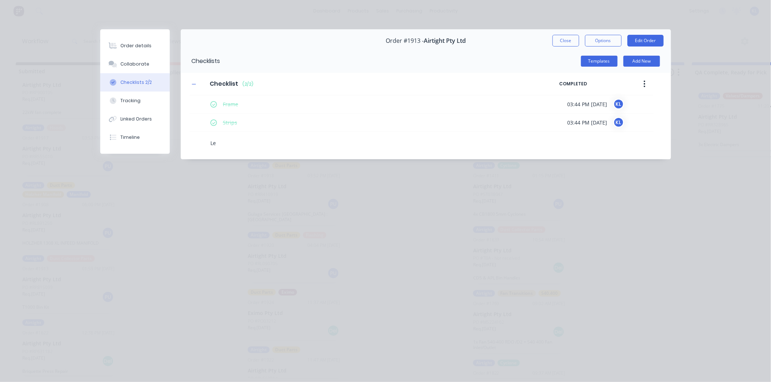
type textarea "x"
type textarea "Lew"
type textarea "x"
type textarea "Lewg"
type textarea "x"
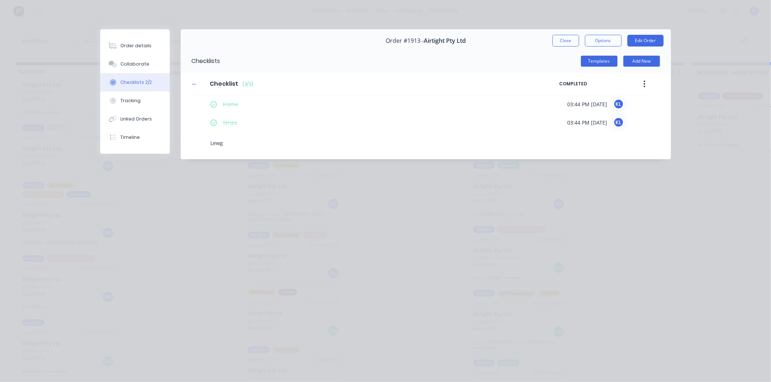
type textarea "Lew"
type textarea "x"
type textarea "Le"
type textarea "x"
type textarea "Leg"
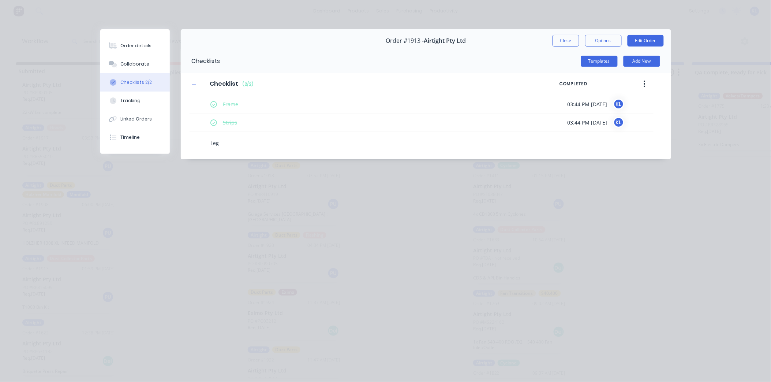
type textarea "x"
type textarea "Legs"
type textarea "x"
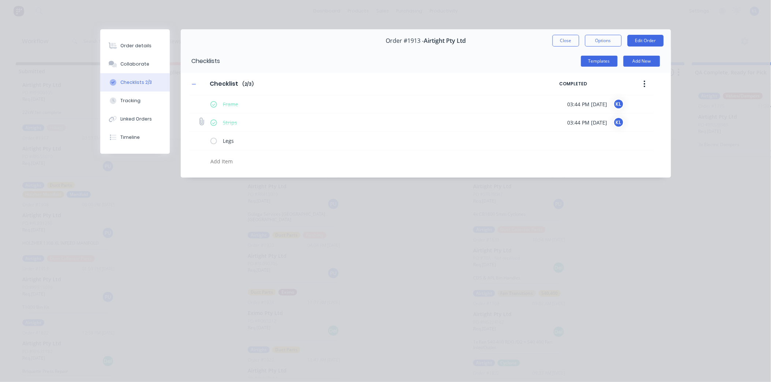
click at [213, 122] on label at bounding box center [213, 123] width 7 height 8
click at [0, 0] on input "checkbox" at bounding box center [0, 0] width 0 height 0
click at [237, 160] on textarea at bounding box center [355, 161] width 296 height 11
type textarea "x"
type textarea "S"
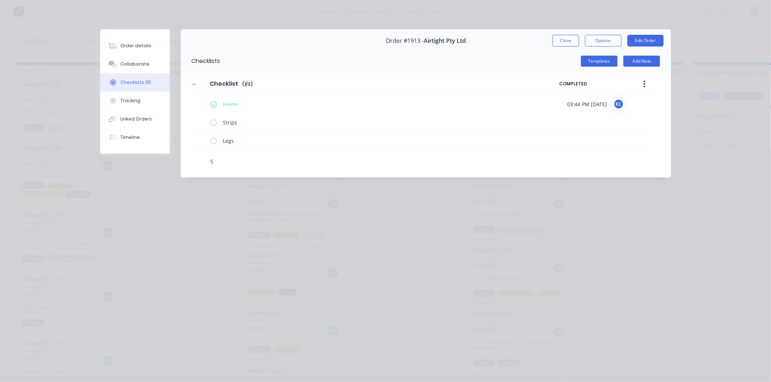
type textarea "x"
type textarea "Sp"
type textarea "x"
type textarea "Spi"
type textarea "x"
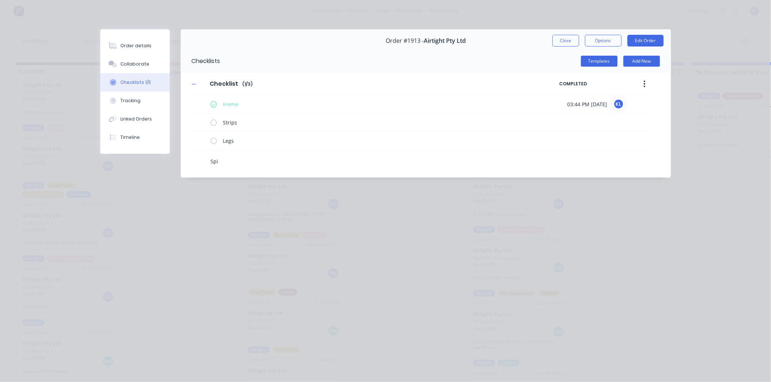
type textarea "Spig"
type textarea "x"
type textarea "Spigo"
type textarea "x"
type textarea "Spigot"
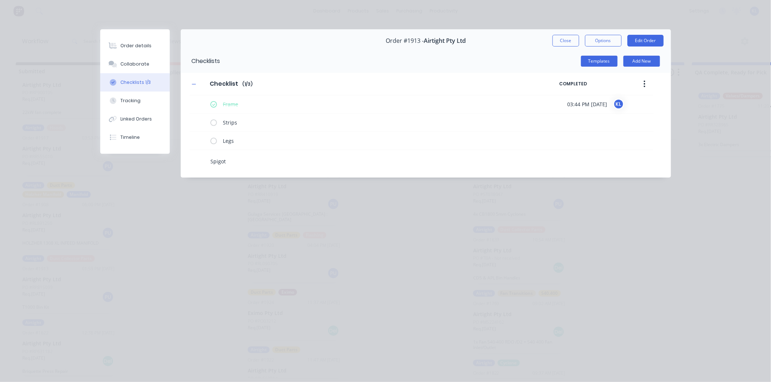
type textarea "x"
type textarea "Spigot"
type textarea "x"
type textarea "Spigot P"
type textarea "x"
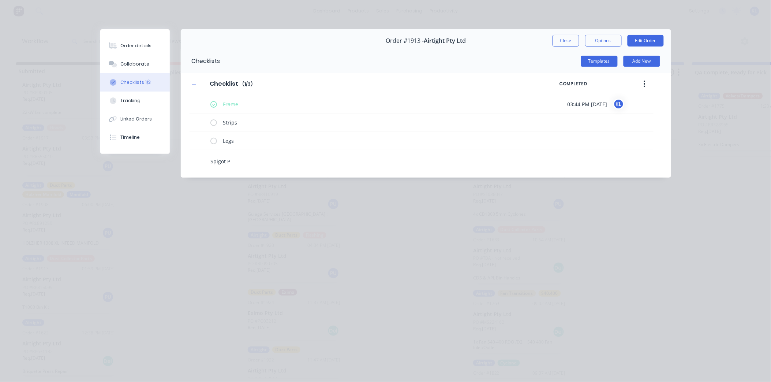
type textarea "Spigot Pl"
type textarea "x"
type textarea "Spigot Pla"
type textarea "x"
type textarea "Spigot Plat"
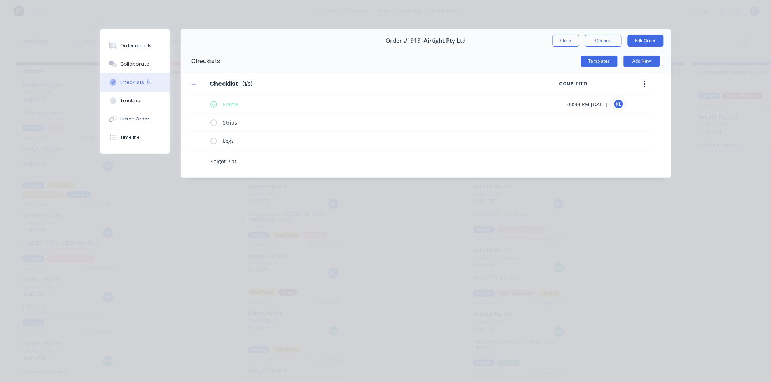
type textarea "x"
type textarea "Spigot Plate"
click at [250, 199] on div "Order details Collaborate Checklists 1/3 Tracking Linked Orders Timeline Order …" at bounding box center [385, 191] width 771 height 382
click at [255, 157] on textarea "Spigot Plate" at bounding box center [355, 161] width 296 height 11
type textarea "x"
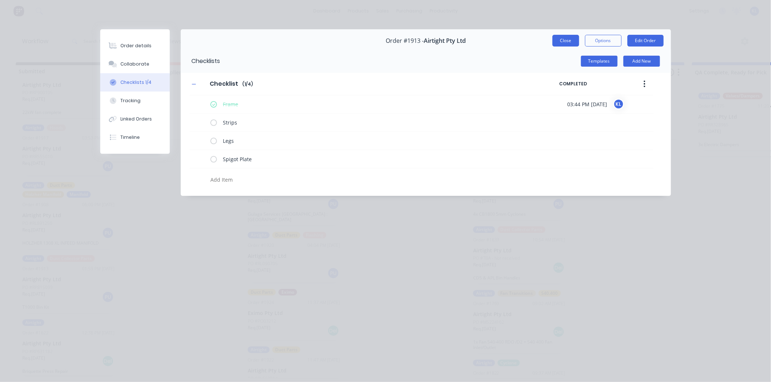
type textarea "x"
click at [565, 39] on button "Close" at bounding box center [566, 41] width 27 height 12
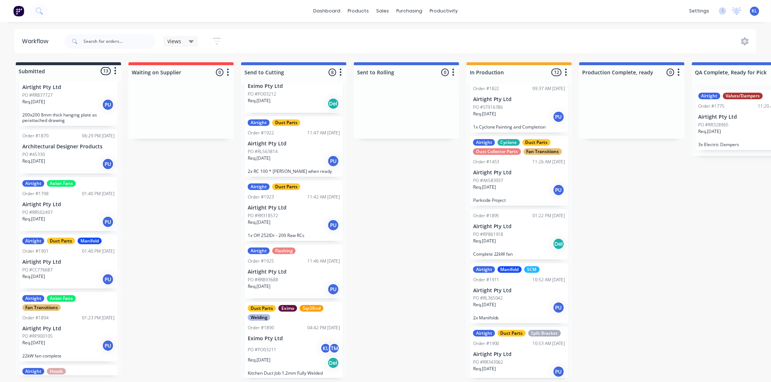
scroll to position [282, 0]
click at [112, 46] on input "text" at bounding box center [119, 41] width 72 height 15
click at [121, 38] on input "text" at bounding box center [119, 41] width 72 height 15
paste input "RR117477"
type input "RR117477"
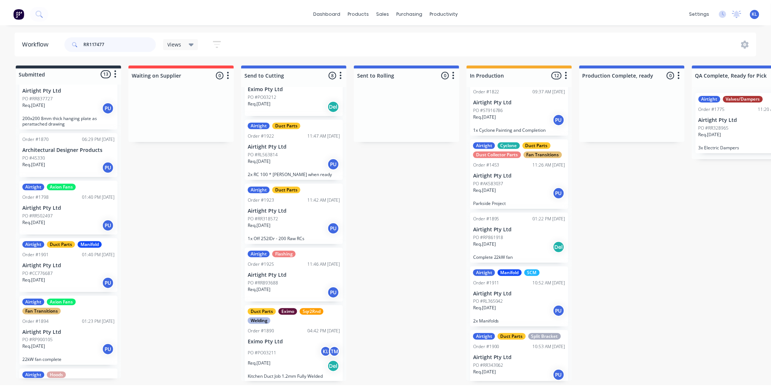
scroll to position [0, 0]
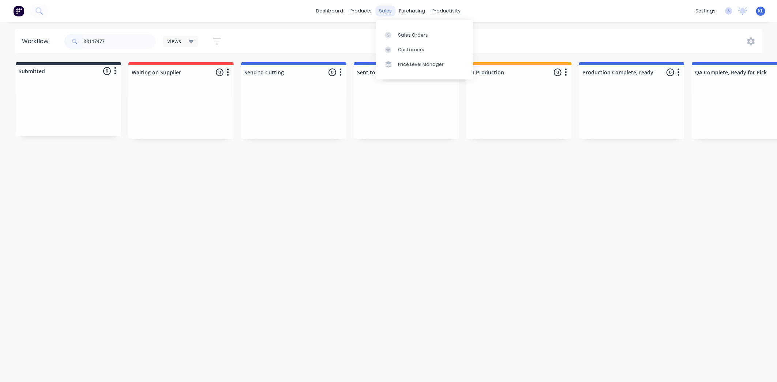
click at [386, 12] on div "sales" at bounding box center [386, 10] width 20 height 11
click at [403, 35] on div "Sales Orders" at bounding box center [413, 35] width 30 height 7
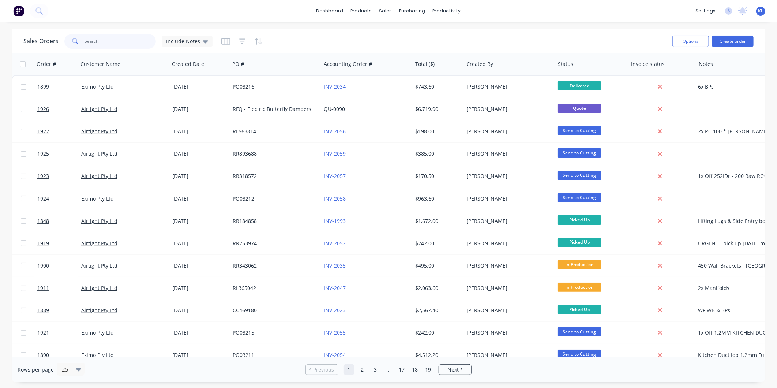
click at [124, 37] on input "text" at bounding box center [120, 41] width 71 height 15
paste input "RR117477"
type input "RR117477"
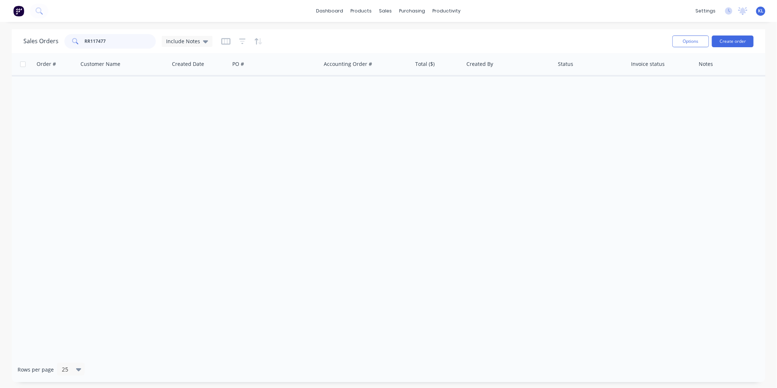
drag, startPoint x: 121, startPoint y: 44, endPoint x: -93, endPoint y: 63, distance: 214.5
click at [0, 63] on html "dashboard products sales purchasing productivity dashboard products Product Cat…" at bounding box center [388, 194] width 777 height 388
click at [729, 37] on button "Create order" at bounding box center [733, 41] width 42 height 12
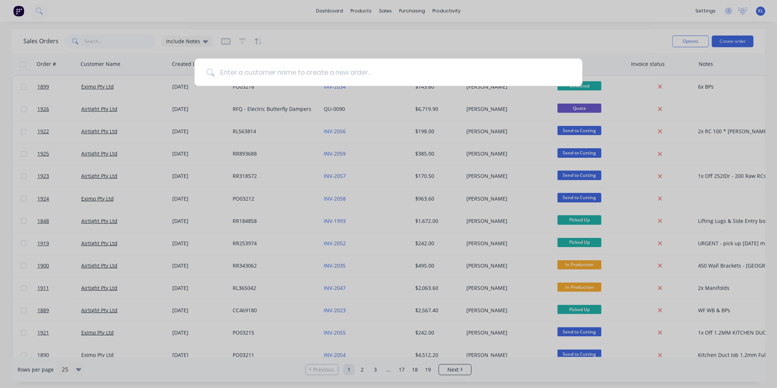
click at [391, 72] on input at bounding box center [392, 72] width 356 height 27
type input "RR117477"
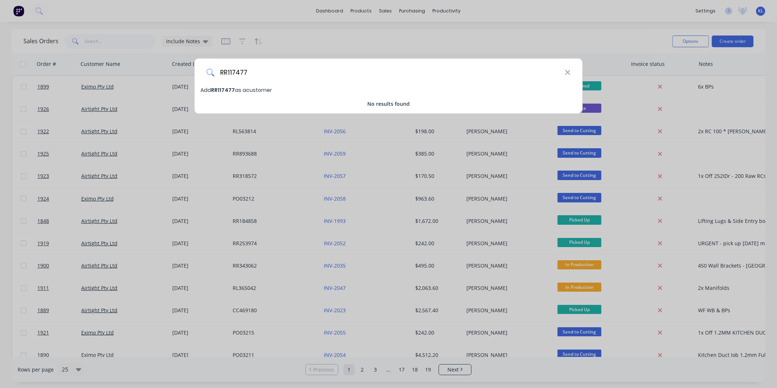
drag, startPoint x: 272, startPoint y: 78, endPoint x: 139, endPoint y: 77, distance: 132.5
click at [139, 77] on div "RR117477 Add RR117477 as a customer No results found" at bounding box center [388, 194] width 777 height 388
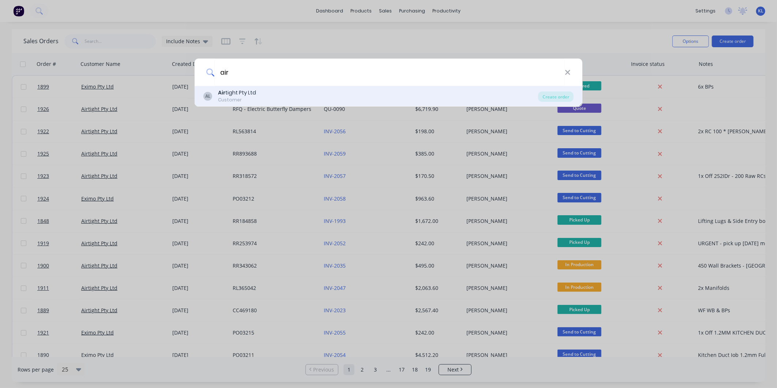
type input "air"
click at [239, 99] on div "Customer" at bounding box center [237, 100] width 38 height 7
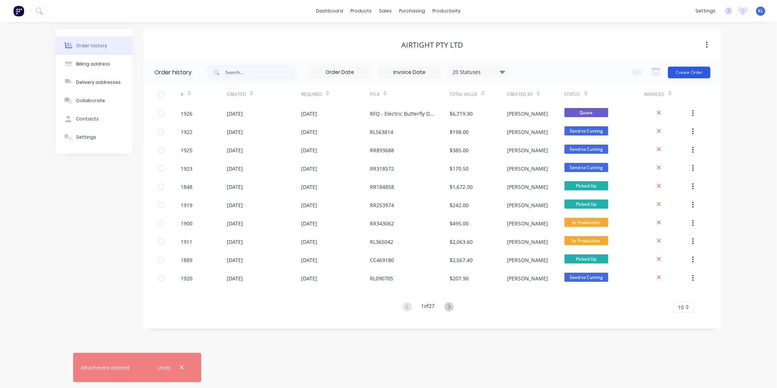
click at [696, 74] on button "Create Order" at bounding box center [689, 73] width 42 height 12
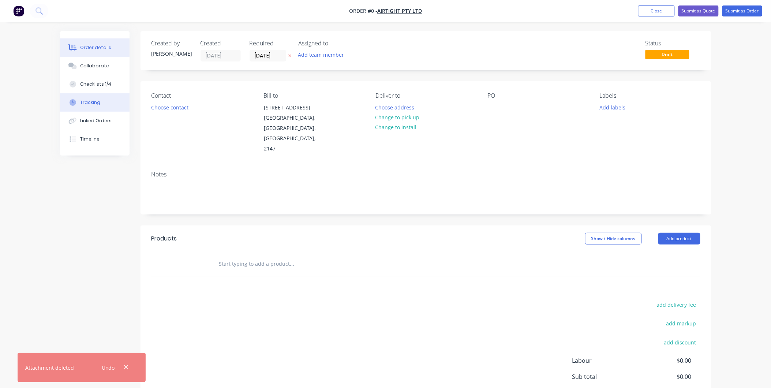
click at [126, 364] on icon "button" at bounding box center [126, 367] width 5 height 7
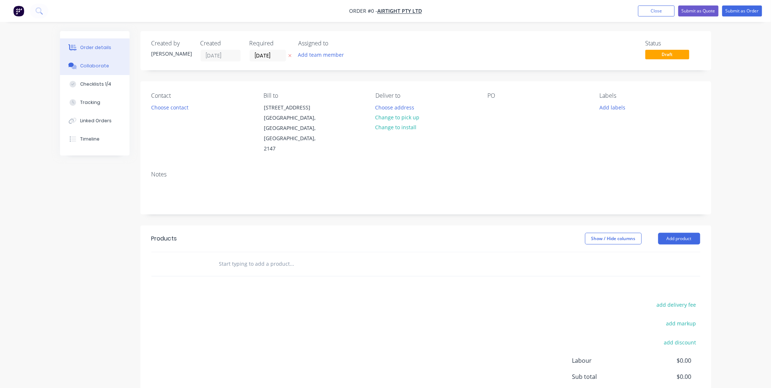
click at [97, 72] on button "Collaborate" at bounding box center [95, 66] width 70 height 18
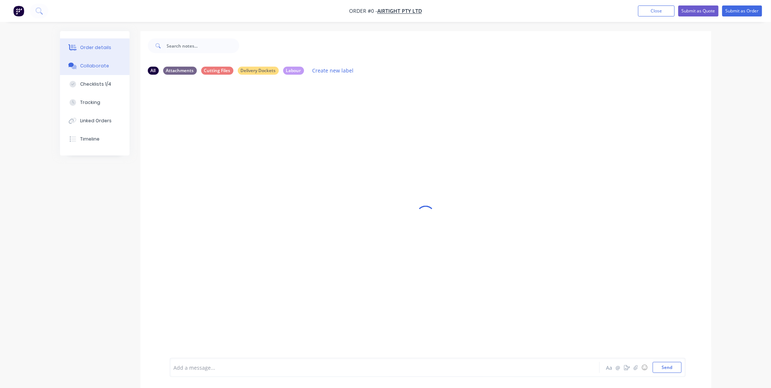
click at [104, 49] on div "Order details" at bounding box center [95, 47] width 31 height 7
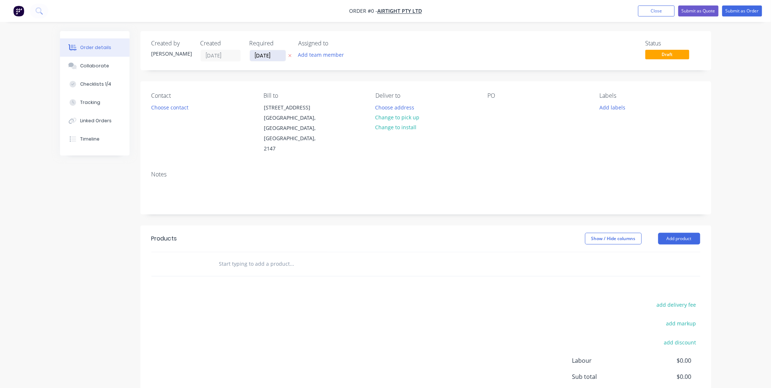
click at [260, 54] on input "27/08/25" at bounding box center [268, 55] width 36 height 11
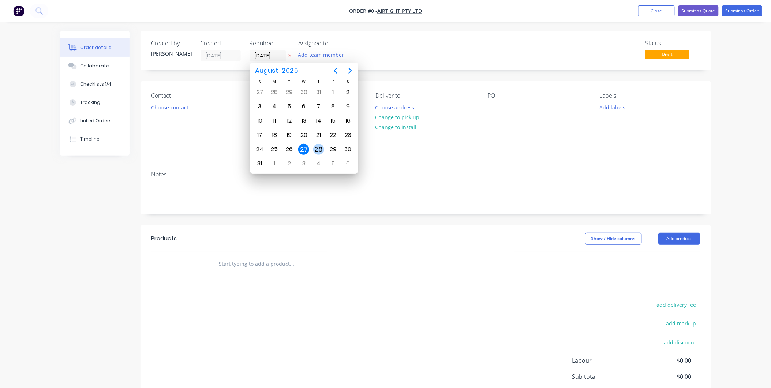
click at [321, 147] on div "28" at bounding box center [318, 149] width 11 height 11
type input "28/08/25"
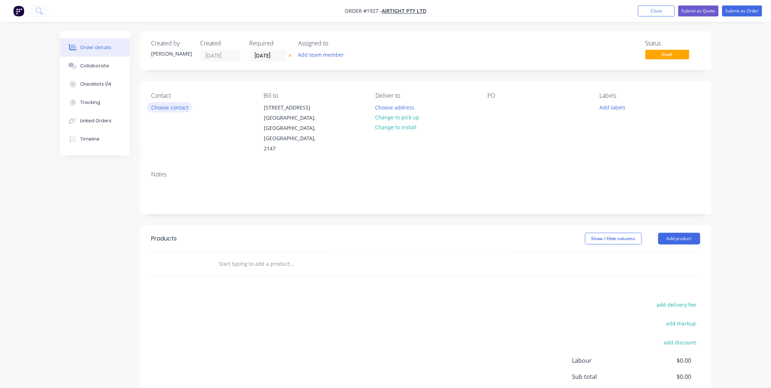
click at [171, 107] on button "Choose contact" at bounding box center [169, 107] width 45 height 10
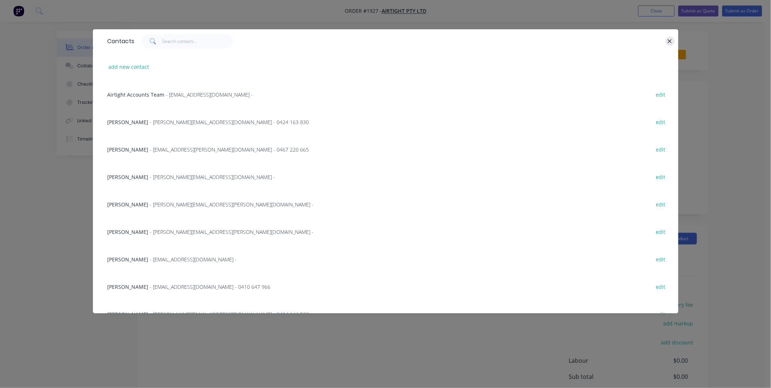
click at [667, 43] on button "button" at bounding box center [670, 41] width 9 height 9
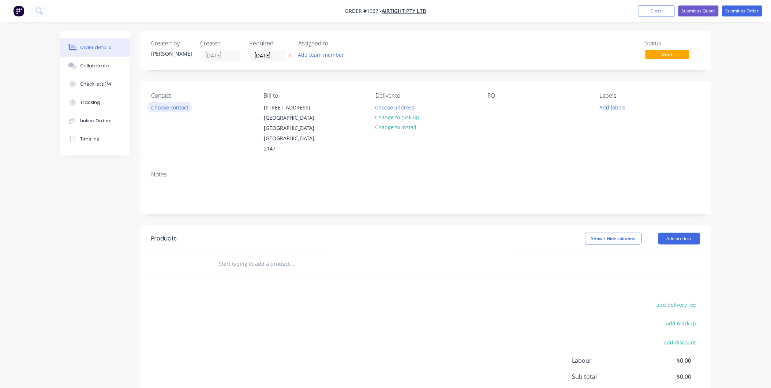
click at [169, 107] on button "Choose contact" at bounding box center [169, 107] width 45 height 10
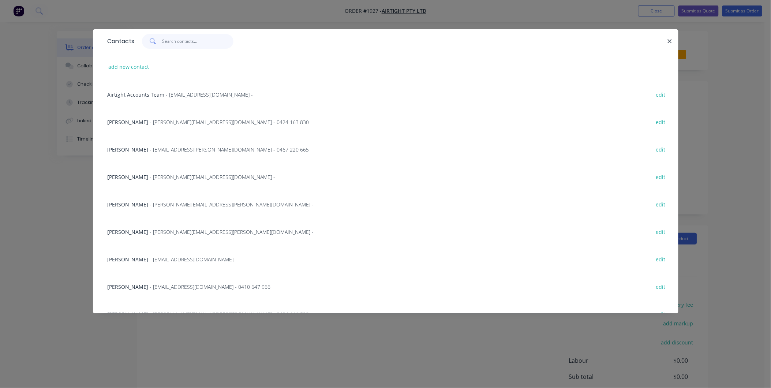
click at [173, 47] on input "text" at bounding box center [197, 41] width 71 height 15
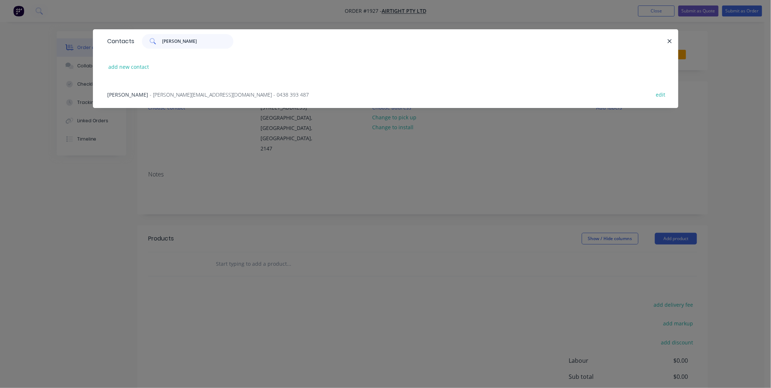
type input "Rocco"
click at [181, 96] on span "- Rocco.R@airtight.com.au - 0438 393 487" at bounding box center [229, 94] width 159 height 7
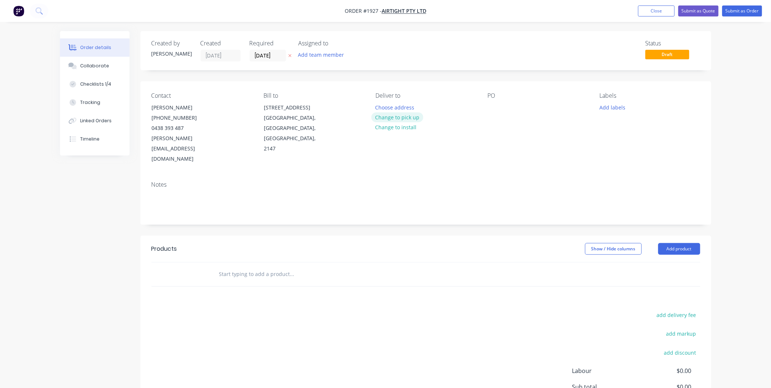
click at [396, 118] on button "Change to pick up" at bounding box center [397, 117] width 52 height 10
click at [497, 107] on div at bounding box center [494, 107] width 12 height 11
click at [498, 109] on div at bounding box center [494, 107] width 12 height 11
paste div
click at [610, 104] on button "Add labels" at bounding box center [613, 107] width 34 height 10
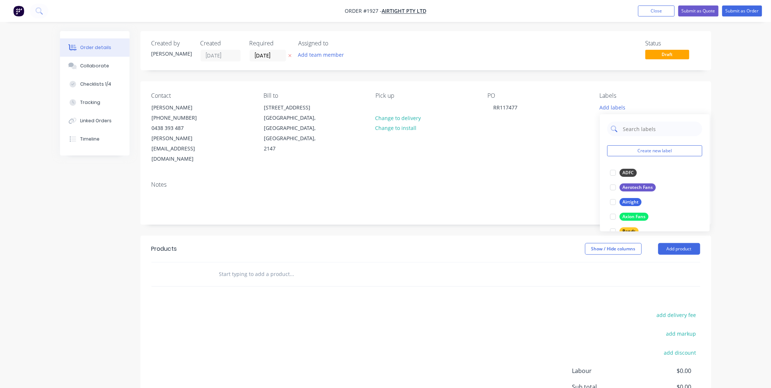
click at [635, 124] on input "text" at bounding box center [660, 128] width 76 height 15
click at [615, 202] on div at bounding box center [613, 202] width 15 height 15
click at [643, 127] on input "text" at bounding box center [660, 125] width 76 height 15
type input "Duct"
click at [621, 172] on div "Duct Parts" at bounding box center [634, 169] width 28 height 8
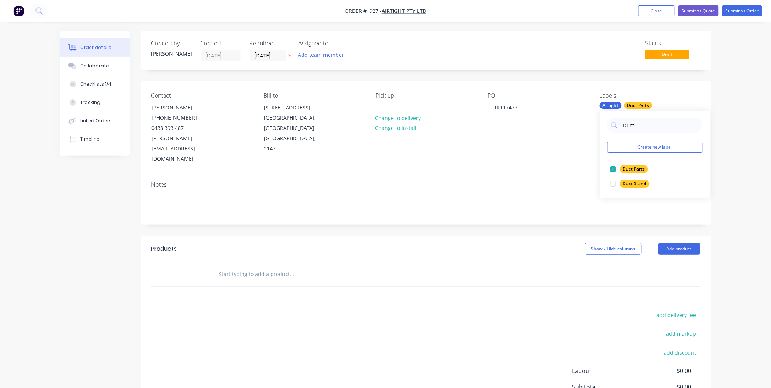
click at [478, 181] on div "Notes" at bounding box center [425, 184] width 549 height 7
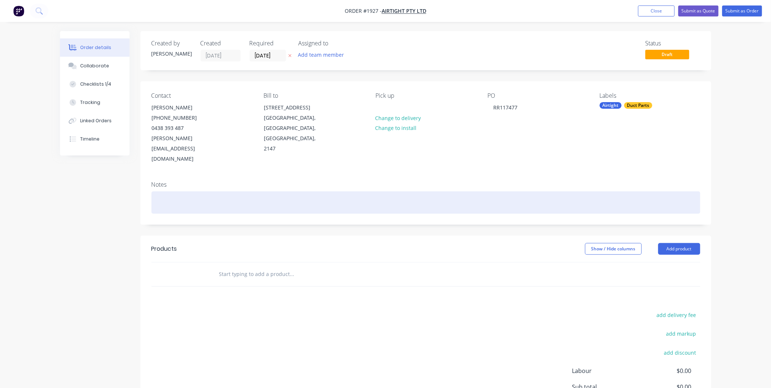
click at [206, 191] on div at bounding box center [425, 202] width 549 height 22
click at [190, 191] on div at bounding box center [425, 202] width 549 height 22
click at [176, 191] on div at bounding box center [425, 202] width 549 height 22
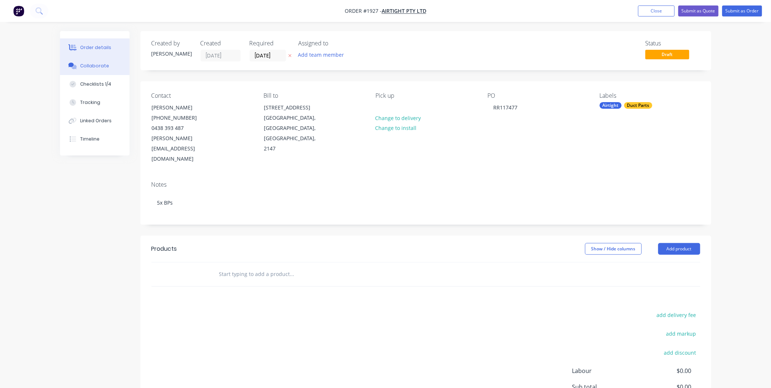
click at [100, 65] on div "Collaborate" at bounding box center [94, 66] width 29 height 7
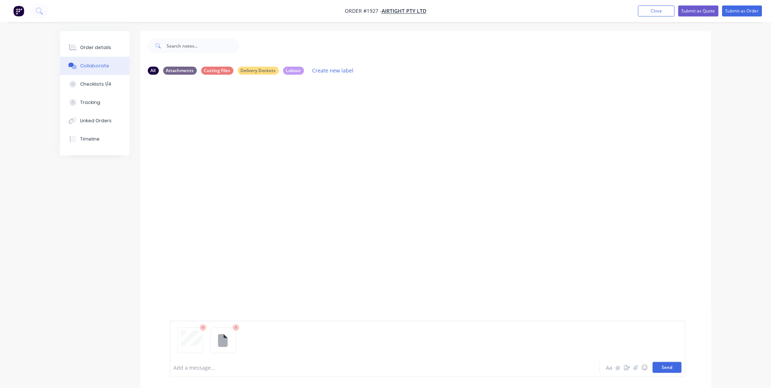
click at [667, 370] on button "Send" at bounding box center [667, 367] width 29 height 11
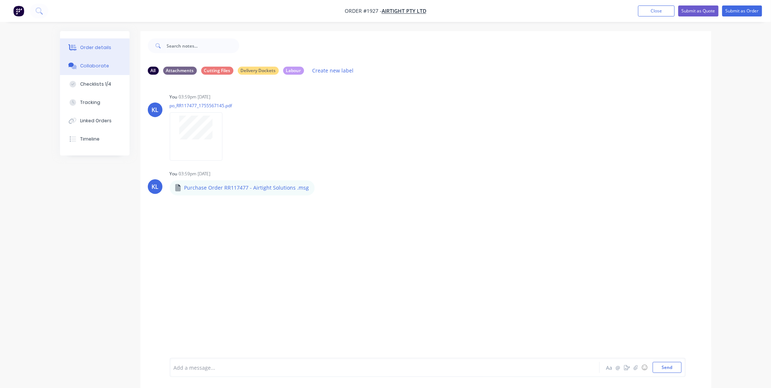
click at [96, 52] on button "Order details" at bounding box center [95, 47] width 70 height 18
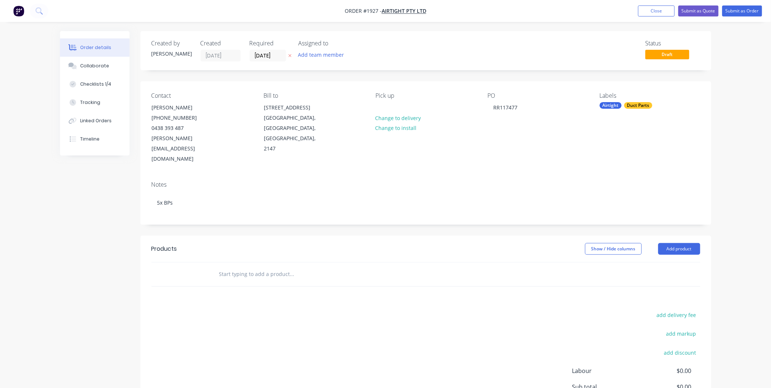
click at [669, 236] on header "Products Show / Hide columns Add product" at bounding box center [426, 249] width 571 height 26
click at [670, 243] on button "Add product" at bounding box center [679, 249] width 42 height 12
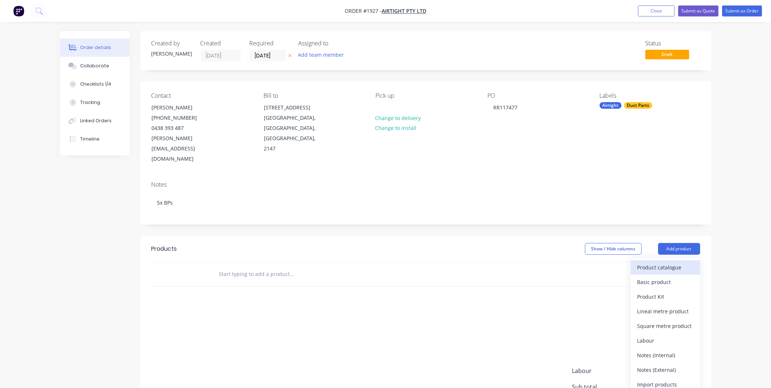
click at [655, 262] on div "Product catalogue" at bounding box center [665, 267] width 56 height 11
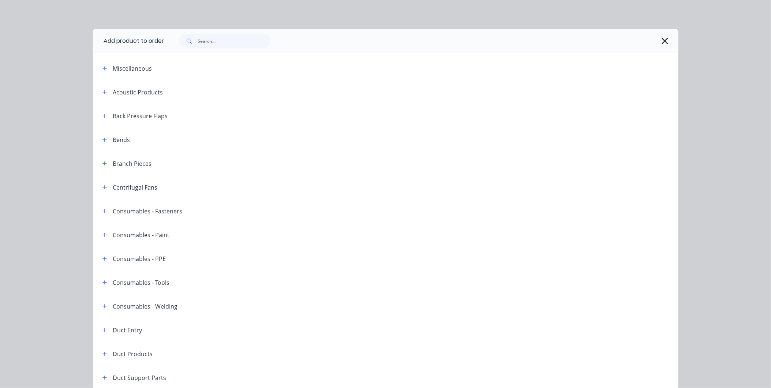
click at [665, 40] on icon "button" at bounding box center [665, 41] width 8 height 10
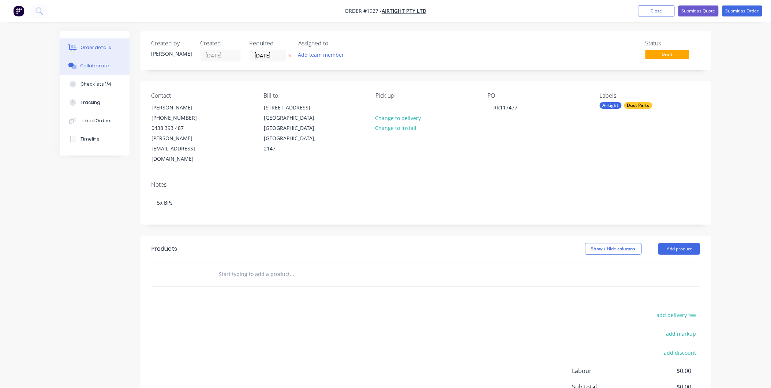
click at [101, 69] on div "Collaborate" at bounding box center [94, 66] width 29 height 7
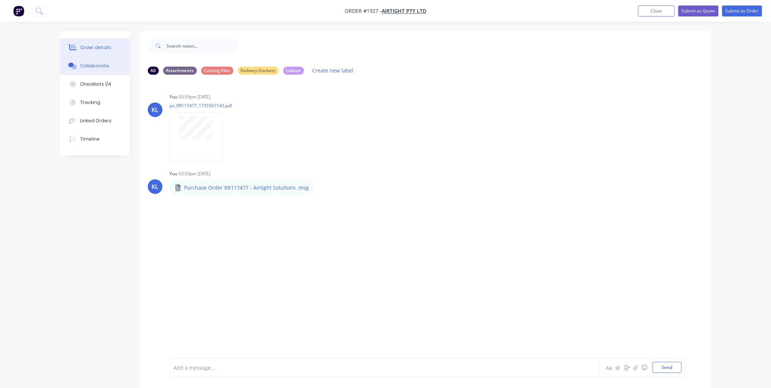
click at [92, 45] on div "Order details" at bounding box center [95, 47] width 31 height 7
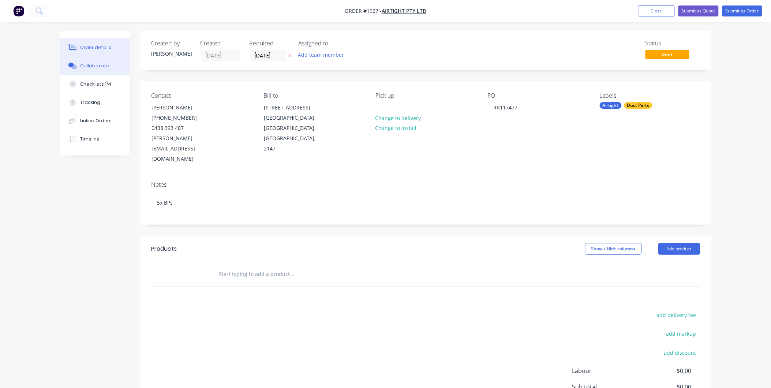
click at [92, 63] on div "Collaborate" at bounding box center [94, 66] width 29 height 7
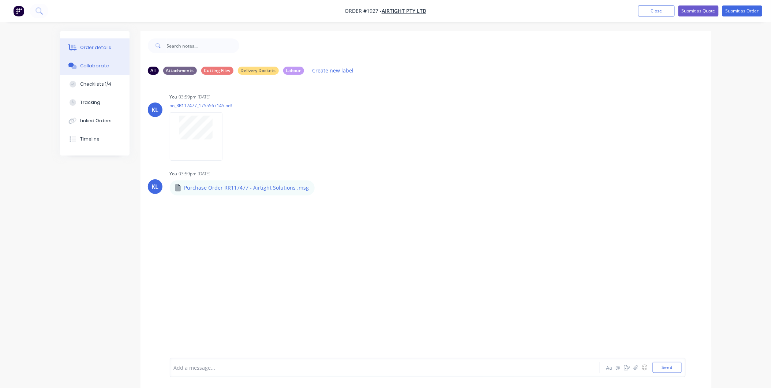
click at [104, 46] on div "Order details" at bounding box center [95, 47] width 31 height 7
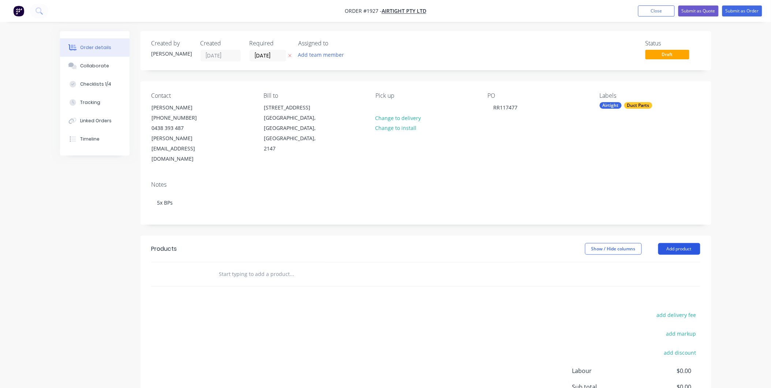
click at [691, 243] on button "Add product" at bounding box center [679, 249] width 42 height 12
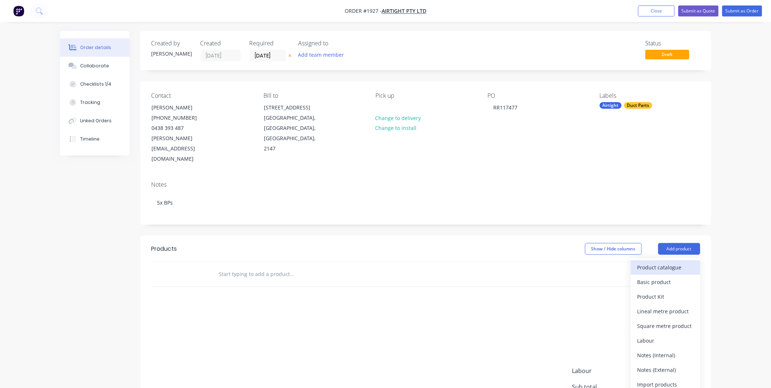
click at [643, 262] on div "Product catalogue" at bounding box center [665, 267] width 56 height 11
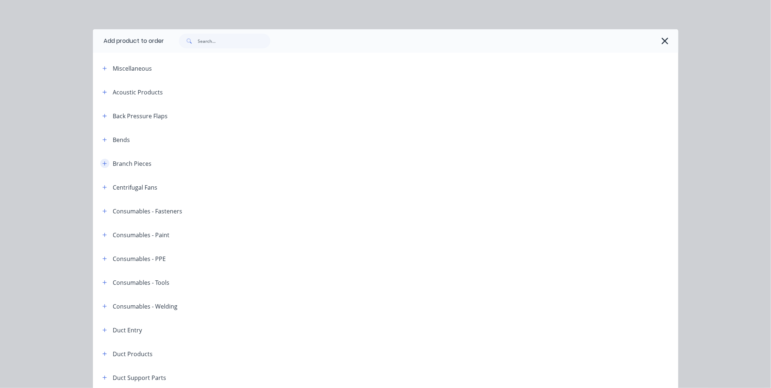
click at [105, 161] on button "button" at bounding box center [104, 163] width 9 height 9
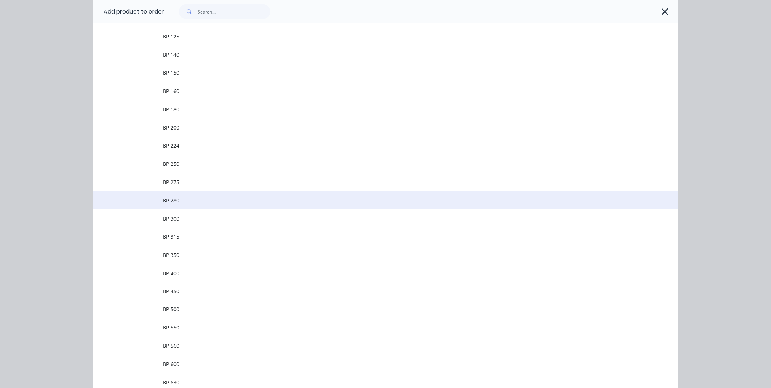
scroll to position [203, 0]
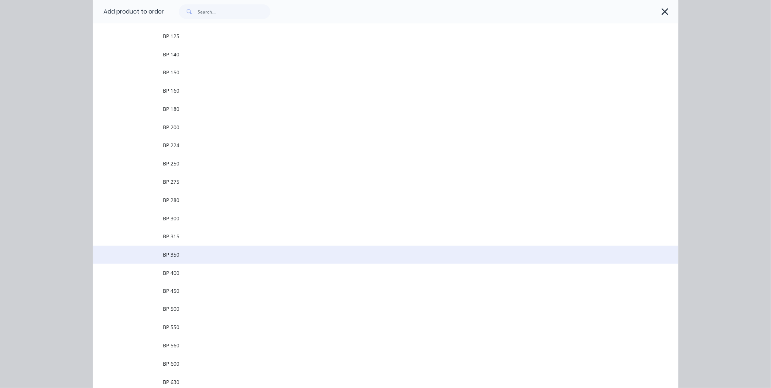
click at [184, 254] on span "BP 350" at bounding box center [369, 255] width 412 height 8
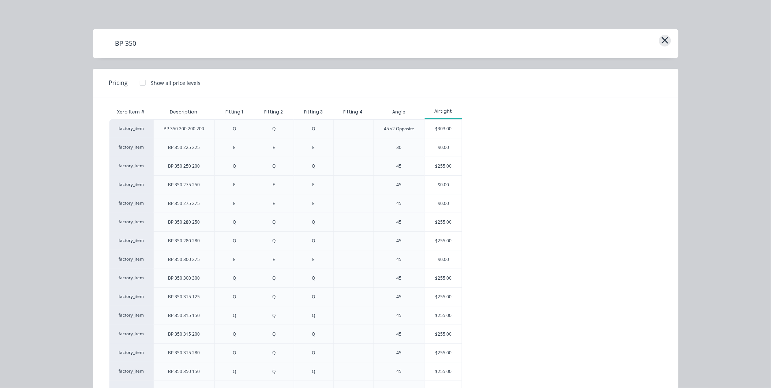
scroll to position [0, 0]
click at [659, 39] on button "button" at bounding box center [665, 41] width 12 height 12
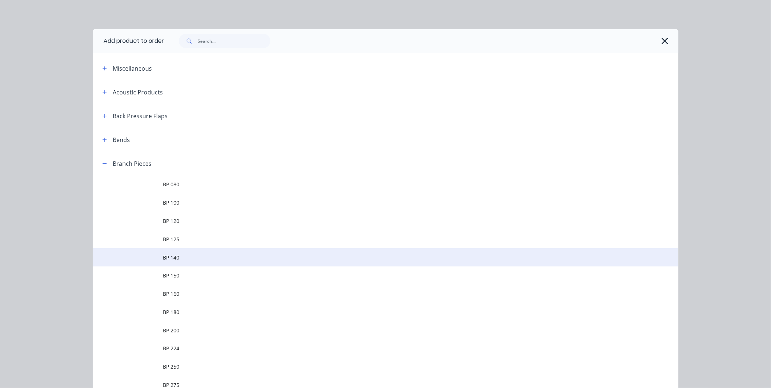
scroll to position [151, 0]
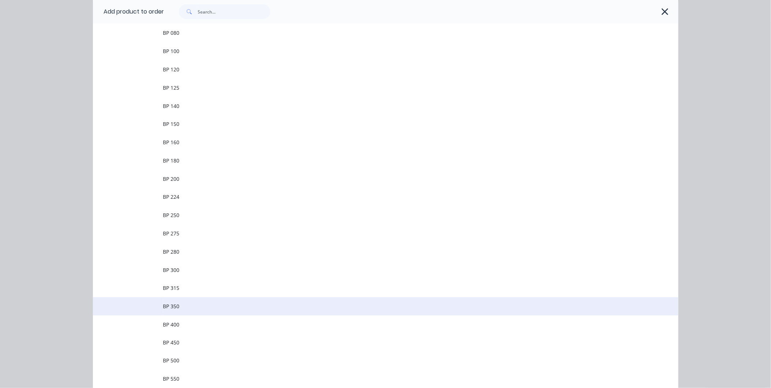
click at [208, 304] on span "BP 350" at bounding box center [369, 306] width 412 height 8
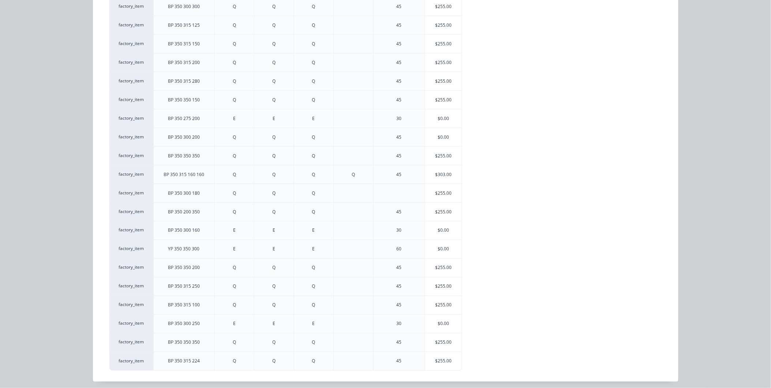
scroll to position [276, 0]
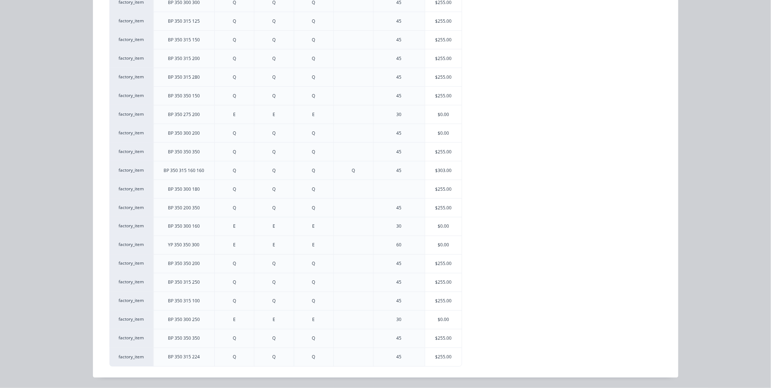
click at [296, 335] on div "Q" at bounding box center [314, 338] width 40 height 19
click at [435, 357] on div "$255.00" at bounding box center [443, 357] width 37 height 18
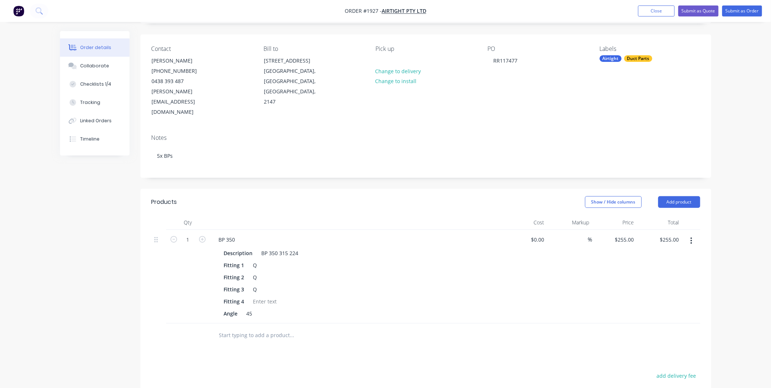
scroll to position [122, 0]
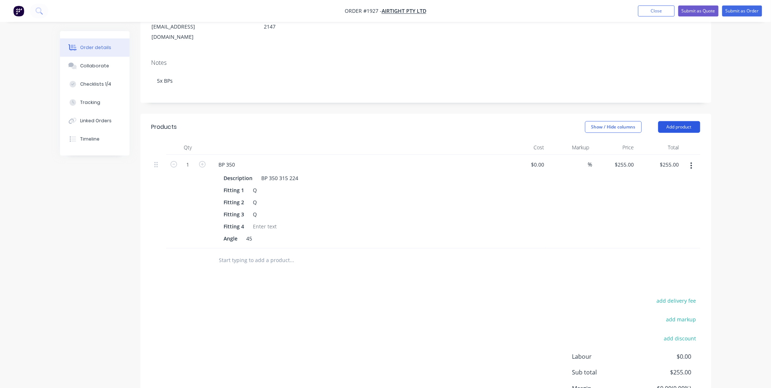
click at [679, 121] on button "Add product" at bounding box center [679, 127] width 42 height 12
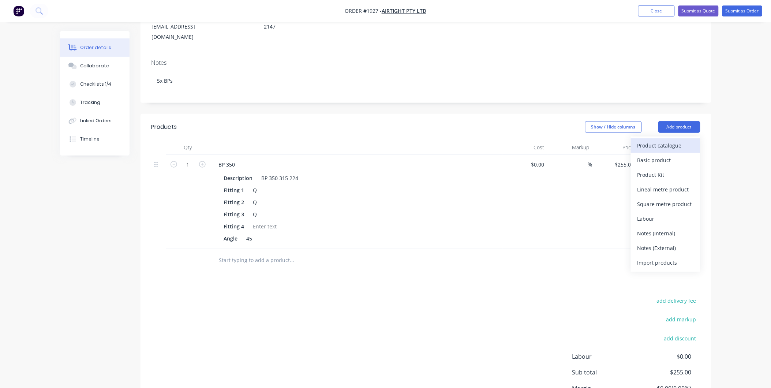
click at [662, 140] on div "Product catalogue" at bounding box center [665, 145] width 56 height 11
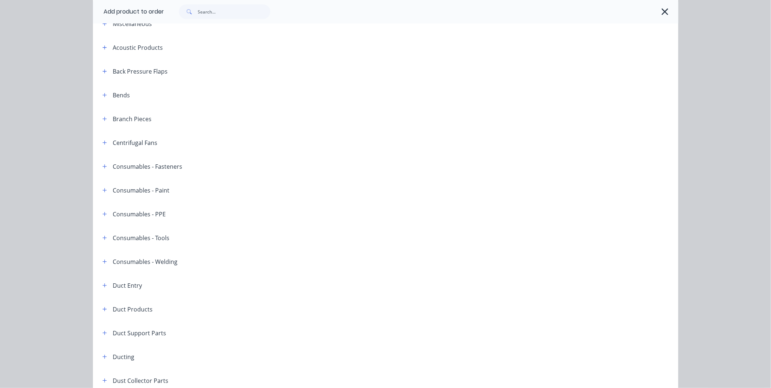
scroll to position [41, 0]
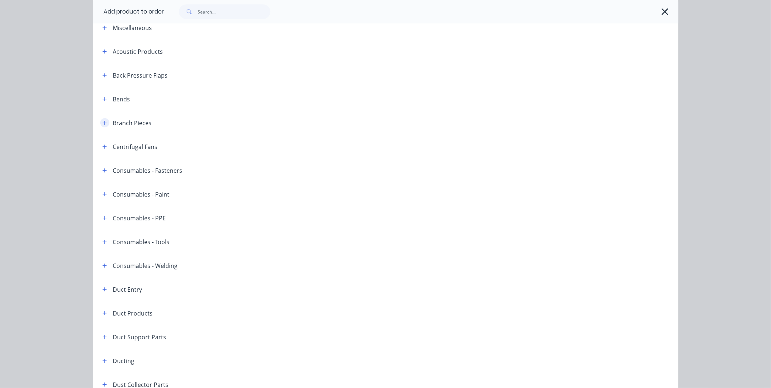
click at [100, 120] on button "button" at bounding box center [104, 122] width 9 height 9
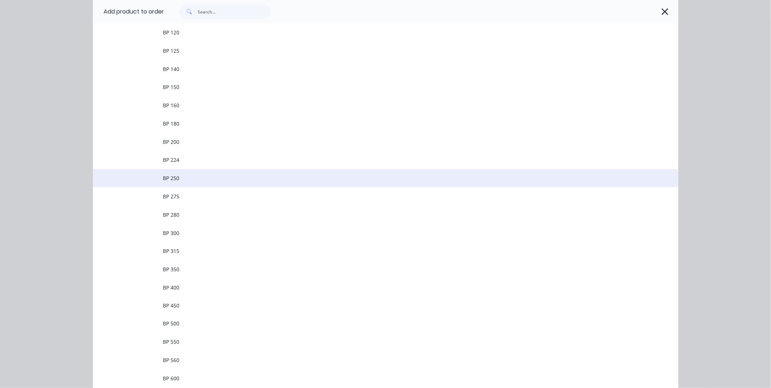
scroll to position [203, 0]
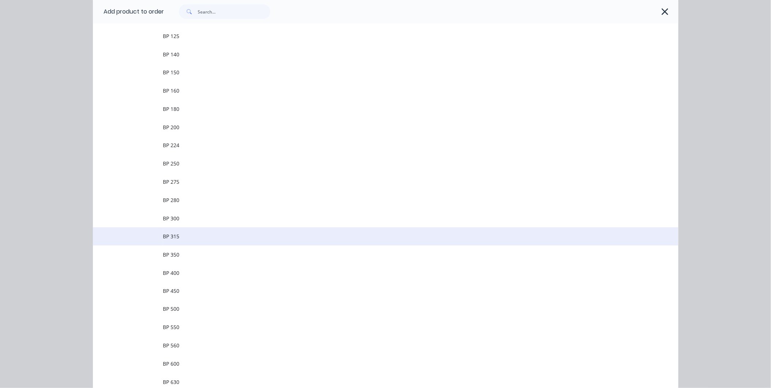
click at [184, 237] on span "BP 315" at bounding box center [369, 236] width 412 height 8
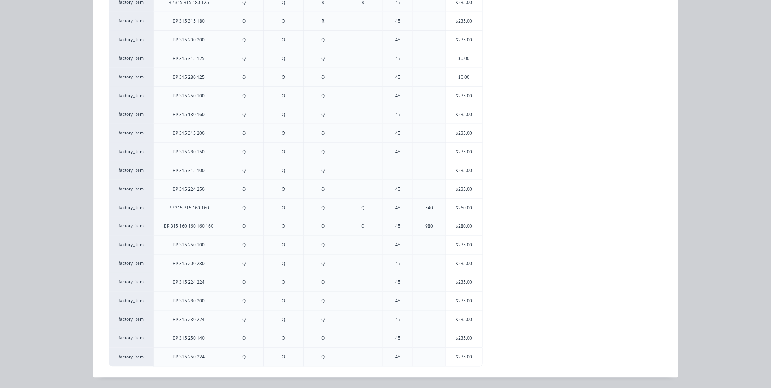
scroll to position [235, 0]
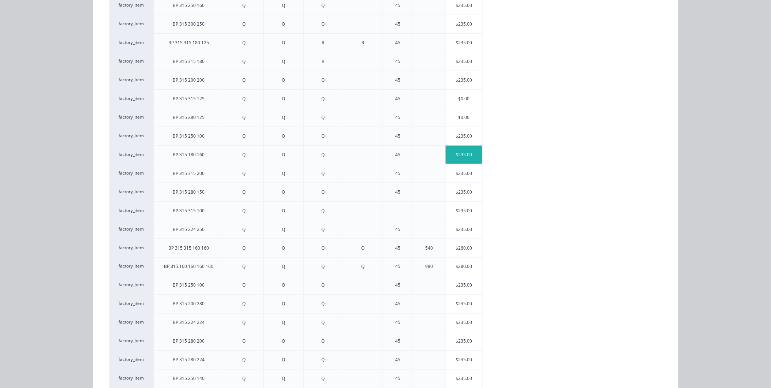
click at [459, 156] on div "$235.00" at bounding box center [464, 155] width 37 height 18
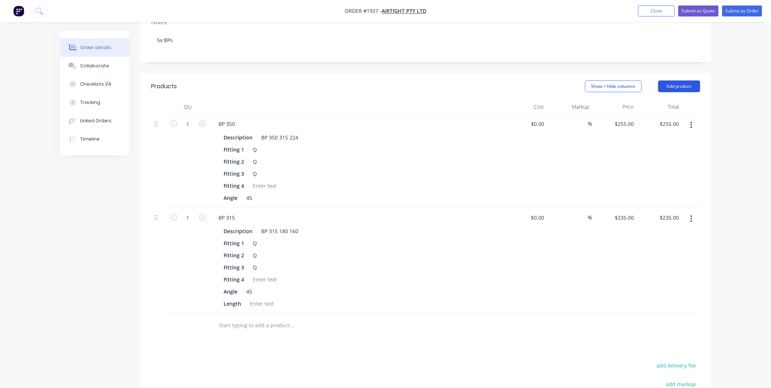
click at [678, 81] on button "Add product" at bounding box center [679, 87] width 42 height 12
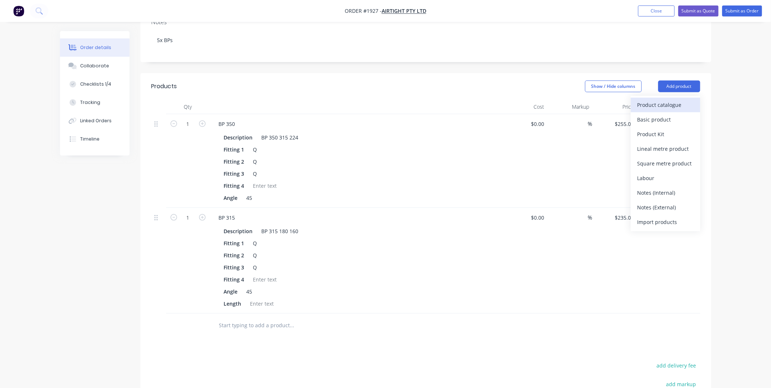
click at [676, 100] on div "Product catalogue" at bounding box center [665, 105] width 56 height 11
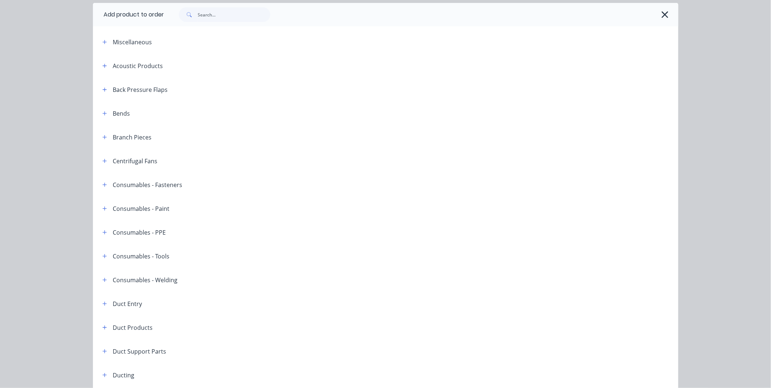
scroll to position [41, 0]
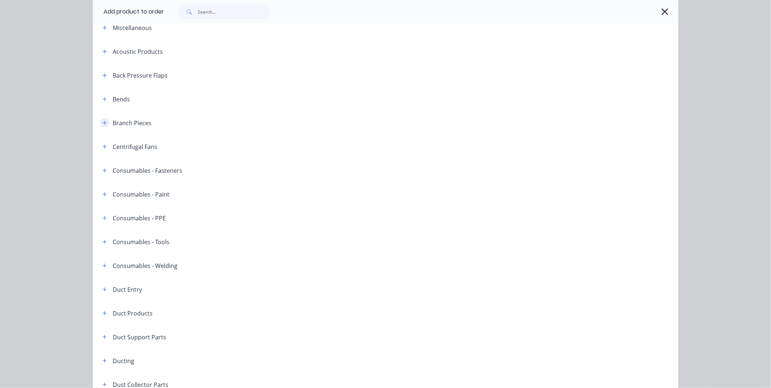
click at [102, 123] on icon "button" at bounding box center [104, 122] width 4 height 5
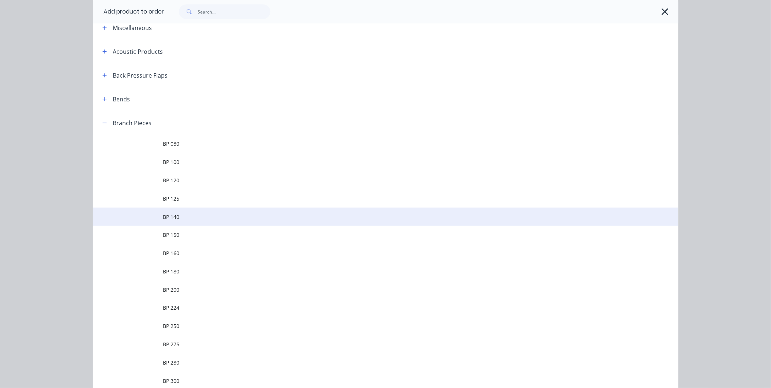
scroll to position [244, 0]
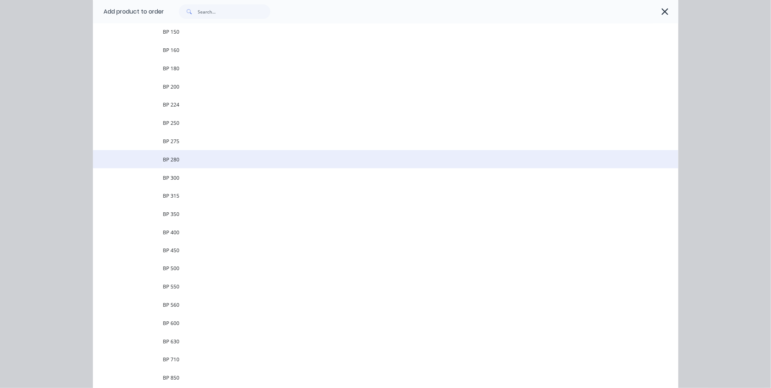
click at [193, 166] on td "BP 280" at bounding box center [420, 159] width 515 height 18
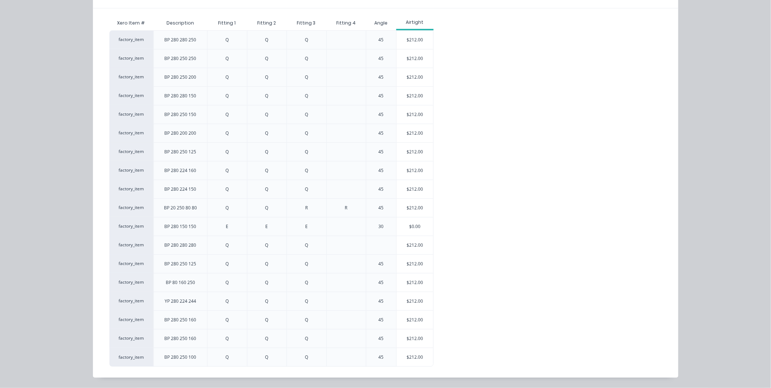
scroll to position [0, 0]
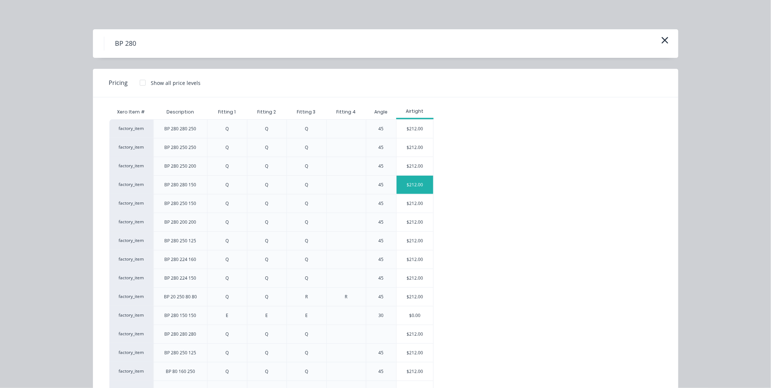
click at [415, 188] on div "$212.00" at bounding box center [415, 185] width 37 height 18
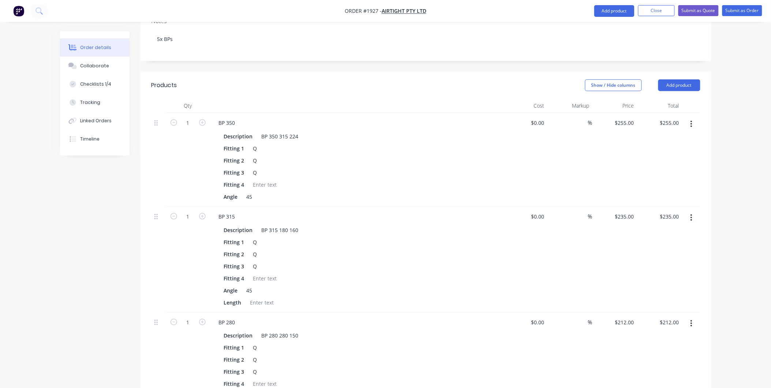
scroll to position [41, 0]
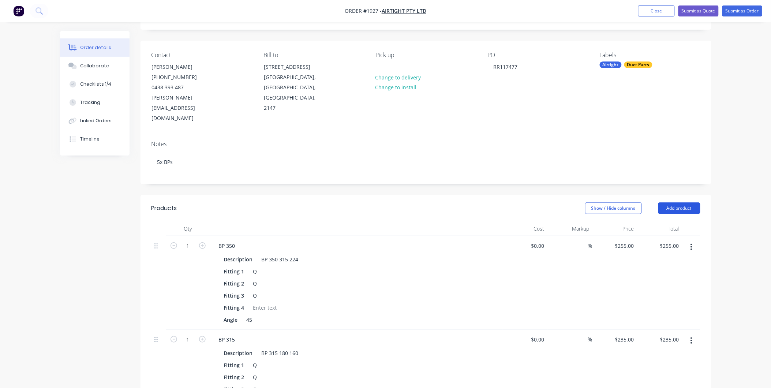
click at [671, 202] on button "Add product" at bounding box center [679, 208] width 42 height 12
click at [666, 218] on div "Product catalogue Basic product Product Kit Lineal metre product Square metre p…" at bounding box center [666, 285] width 70 height 135
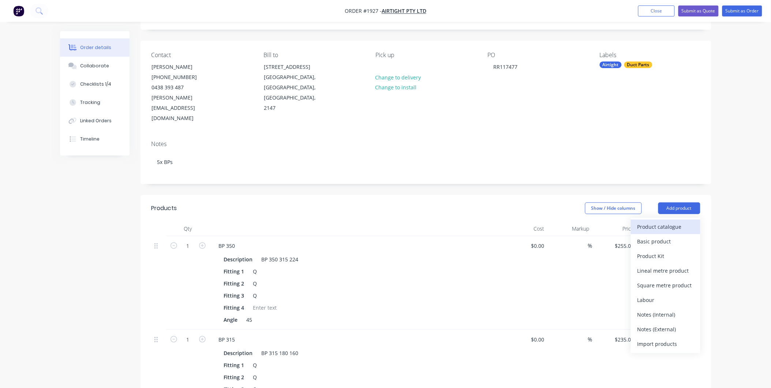
click at [661, 221] on div "Product catalogue" at bounding box center [665, 226] width 56 height 11
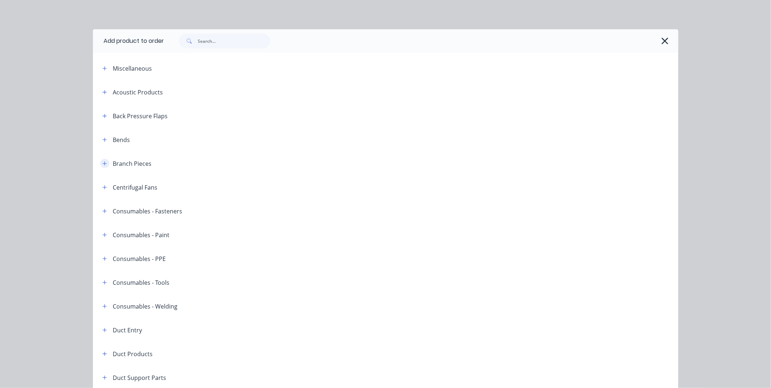
click at [102, 162] on icon "button" at bounding box center [104, 163] width 4 height 5
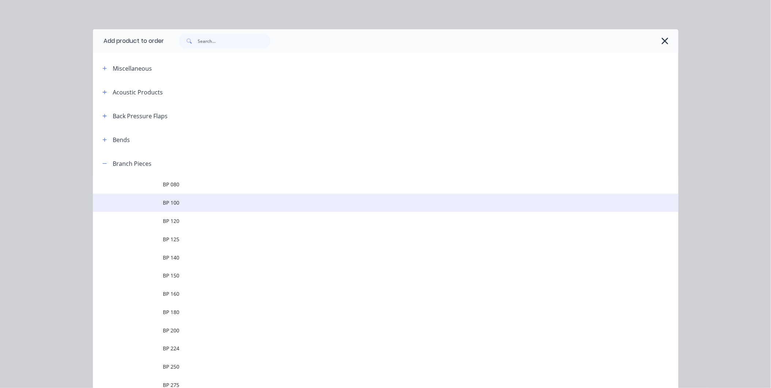
scroll to position [203, 0]
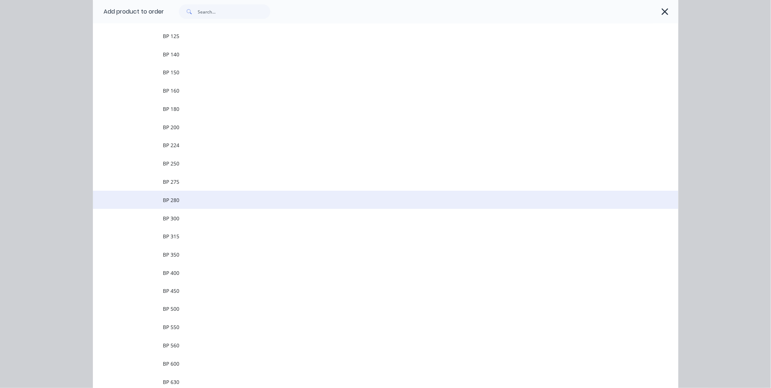
click at [193, 198] on span "BP 280" at bounding box center [369, 200] width 412 height 8
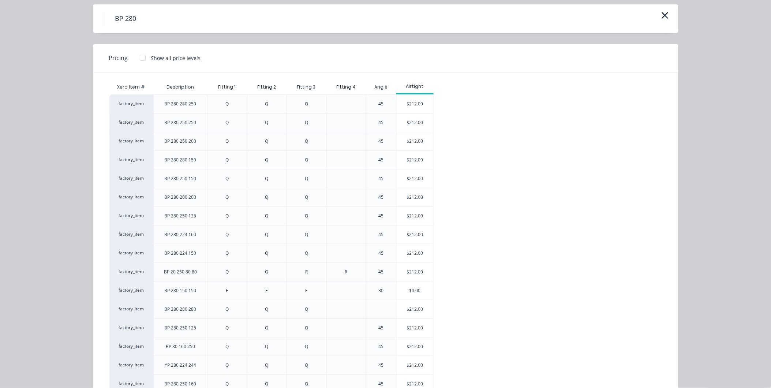
scroll to position [89, 0]
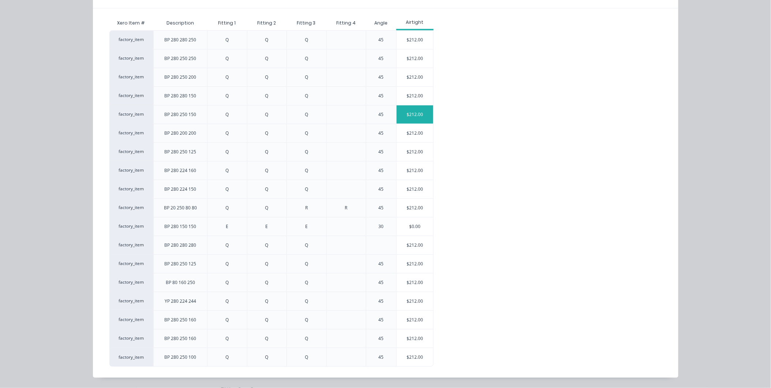
click at [413, 114] on div "$212.00" at bounding box center [415, 114] width 37 height 18
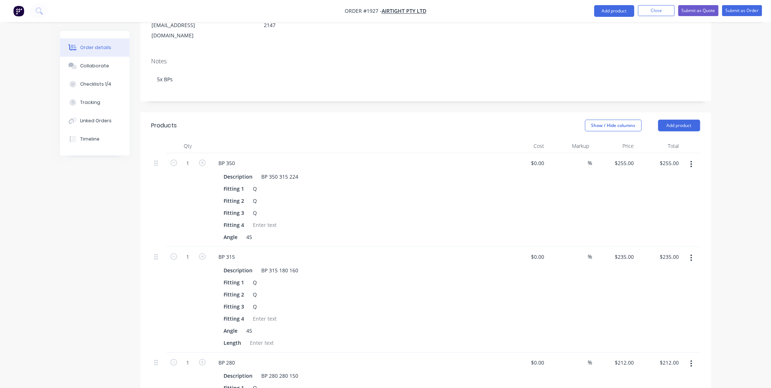
scroll to position [0, 0]
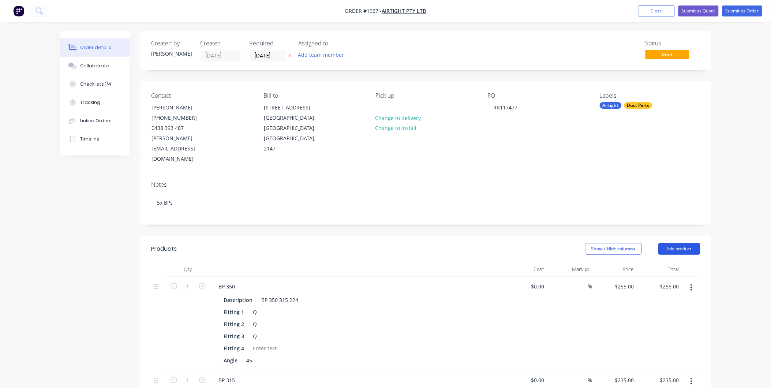
click at [670, 243] on button "Add product" at bounding box center [679, 249] width 42 height 12
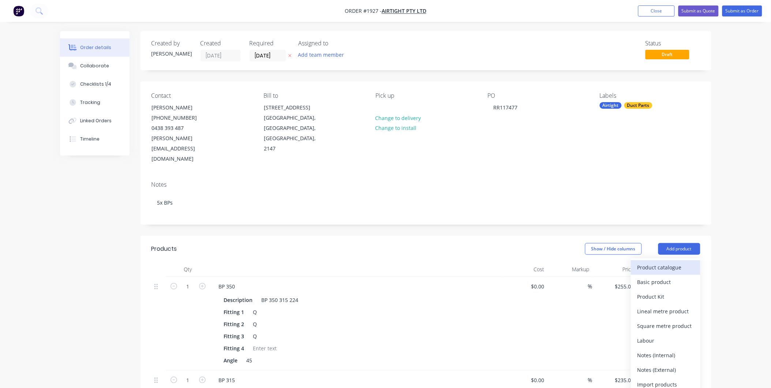
click at [667, 262] on div "Product catalogue" at bounding box center [665, 267] width 56 height 11
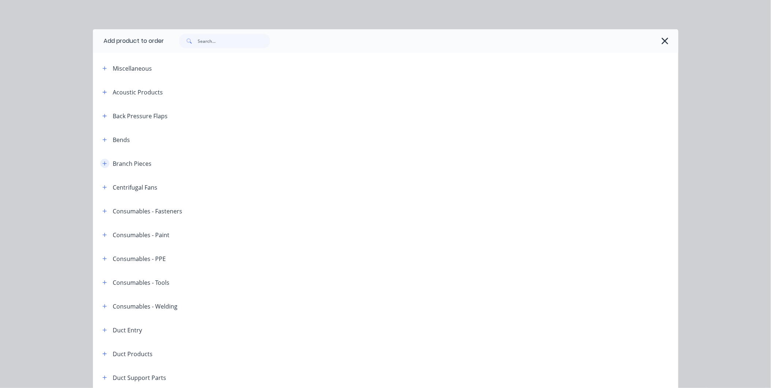
click at [102, 165] on icon "button" at bounding box center [104, 163] width 4 height 5
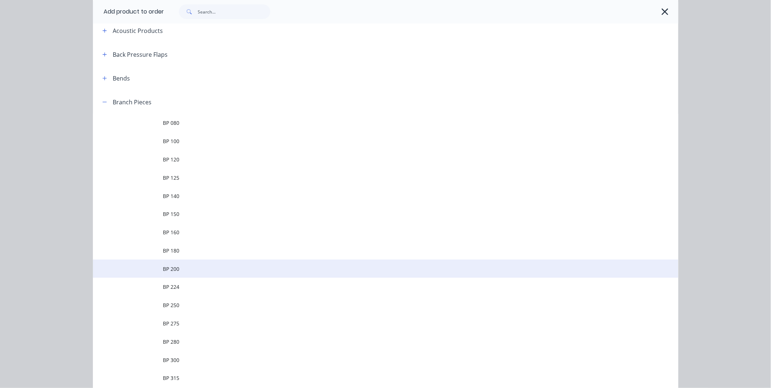
scroll to position [122, 0]
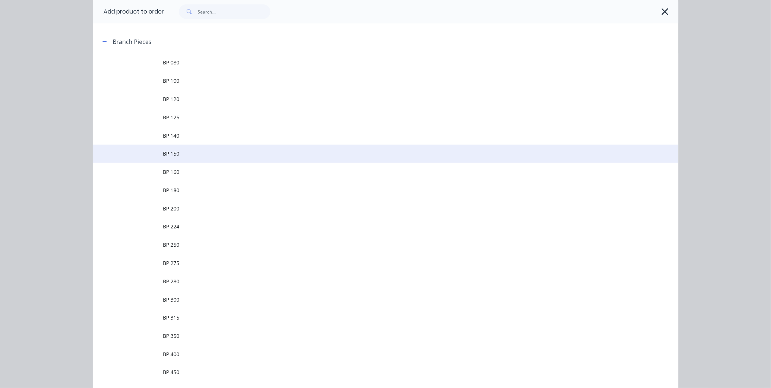
click at [182, 159] on td "BP 150" at bounding box center [420, 154] width 515 height 18
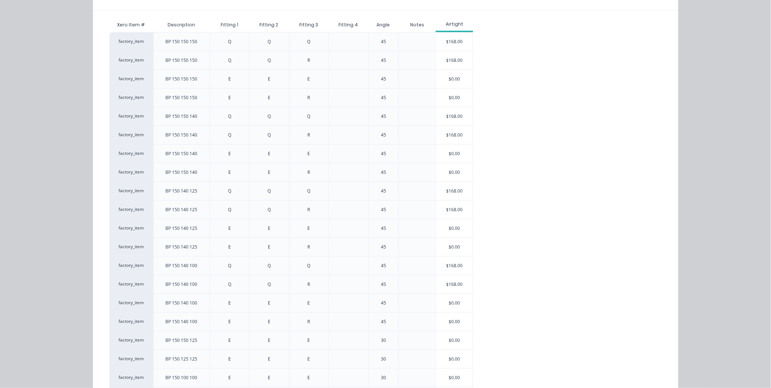
scroll to position [68, 0]
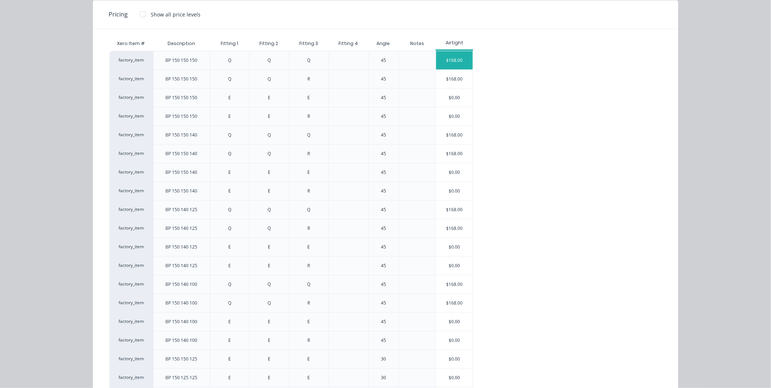
click at [443, 62] on div "$168.00" at bounding box center [454, 60] width 37 height 18
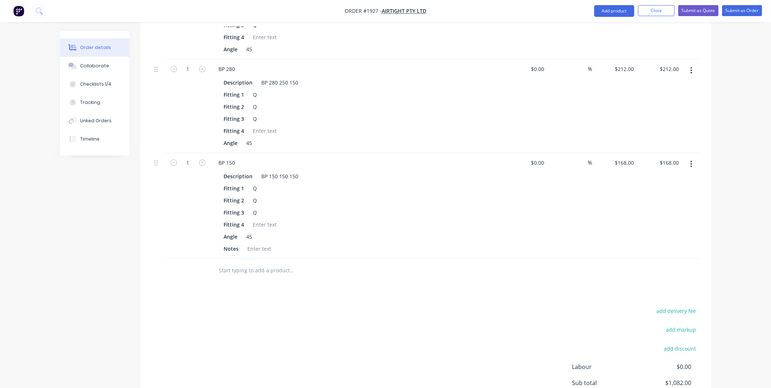
scroll to position [528, 0]
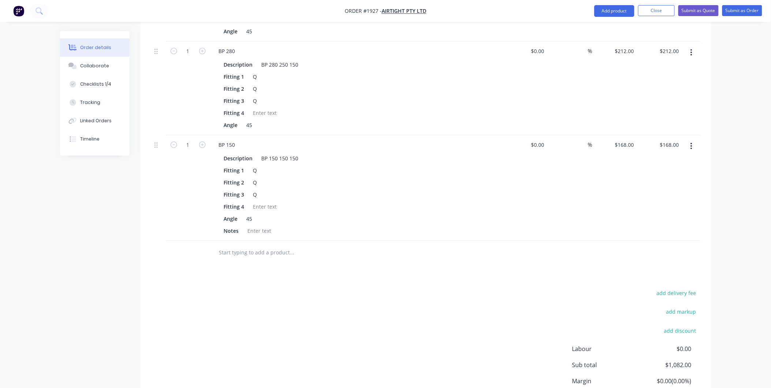
drag, startPoint x: 684, startPoint y: 121, endPoint x: 689, endPoint y: 122, distance: 4.5
click at [685, 139] on button "button" at bounding box center [691, 145] width 17 height 13
click at [651, 204] on div "Delete" at bounding box center [665, 209] width 56 height 11
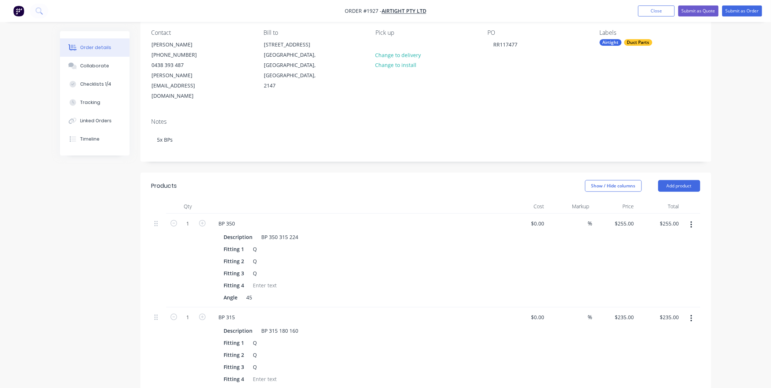
scroll to position [0, 0]
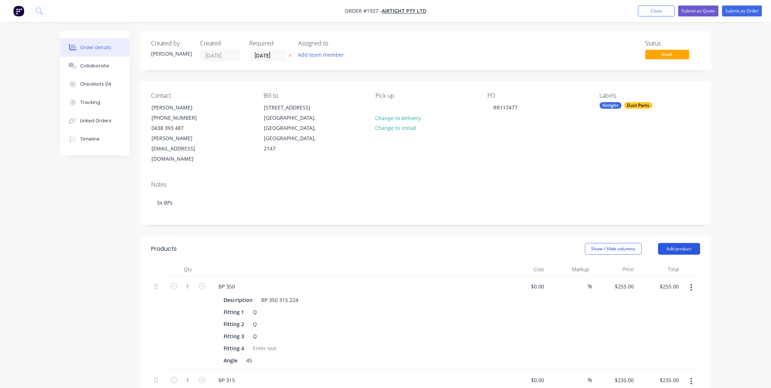
click at [681, 243] on button "Add product" at bounding box center [679, 249] width 42 height 12
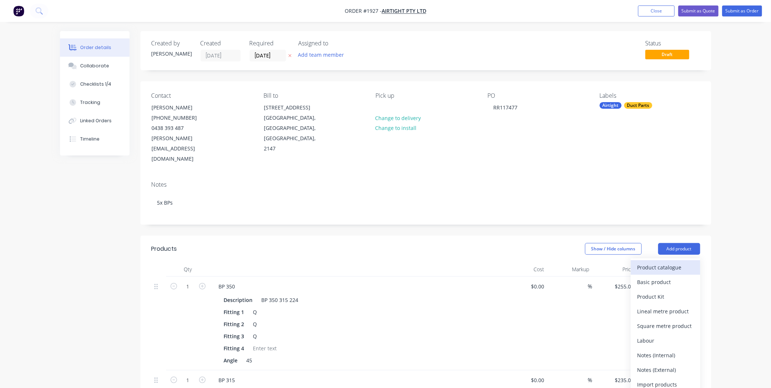
click at [681, 262] on div "Product catalogue" at bounding box center [665, 267] width 56 height 11
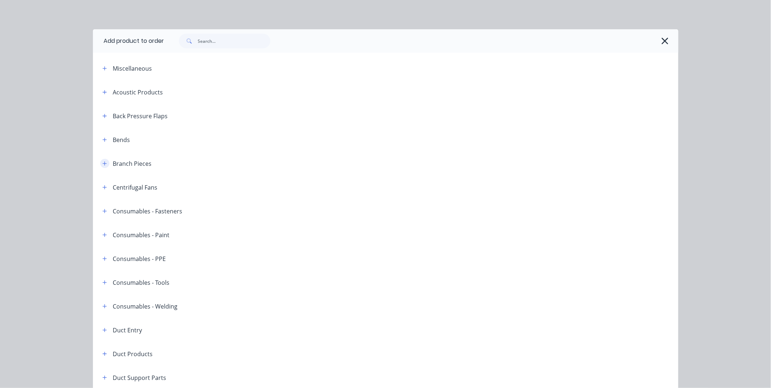
click at [102, 164] on icon "button" at bounding box center [104, 163] width 4 height 5
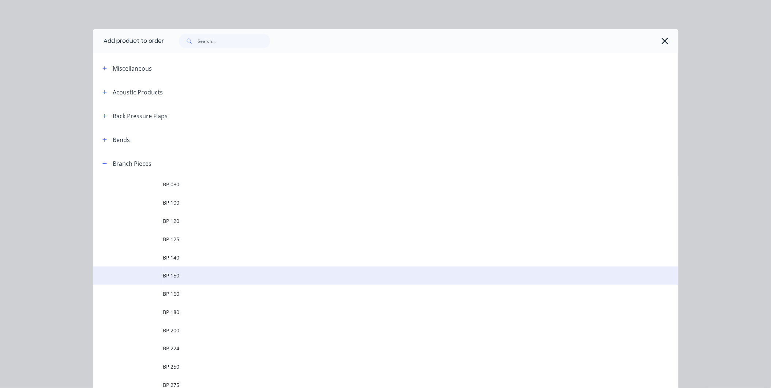
click at [170, 282] on td "BP 150" at bounding box center [420, 275] width 515 height 18
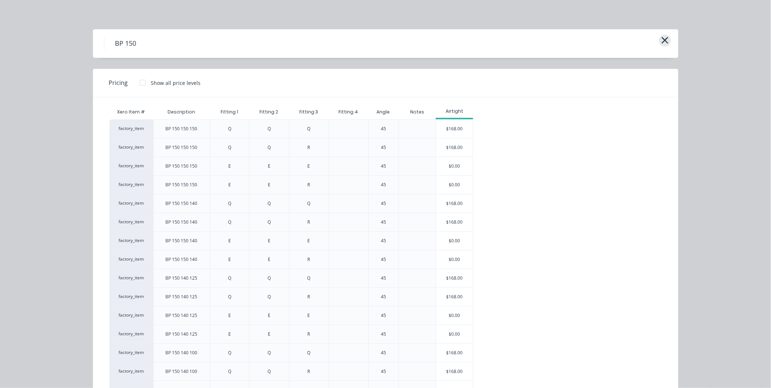
click at [663, 37] on icon "button" at bounding box center [665, 40] width 8 height 10
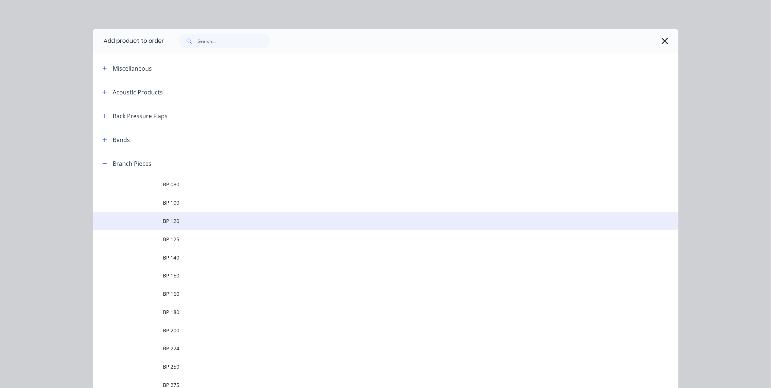
scroll to position [151, 0]
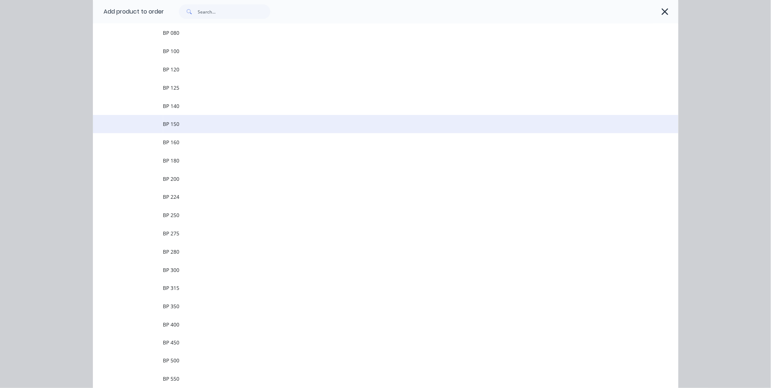
click at [213, 125] on span "BP 150" at bounding box center [369, 124] width 412 height 8
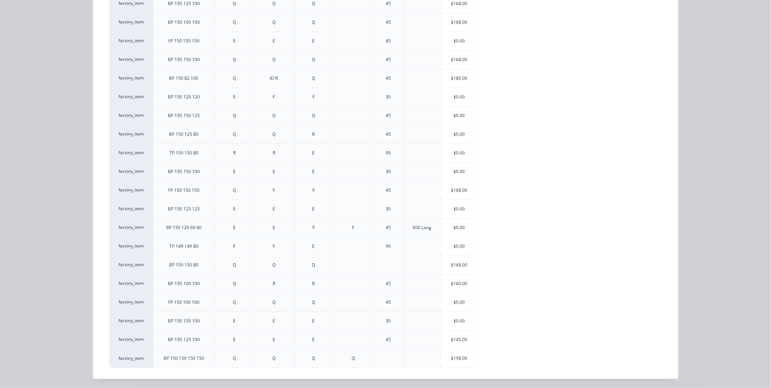
scroll to position [575, 0]
click at [444, 356] on div "$198.00" at bounding box center [459, 357] width 37 height 18
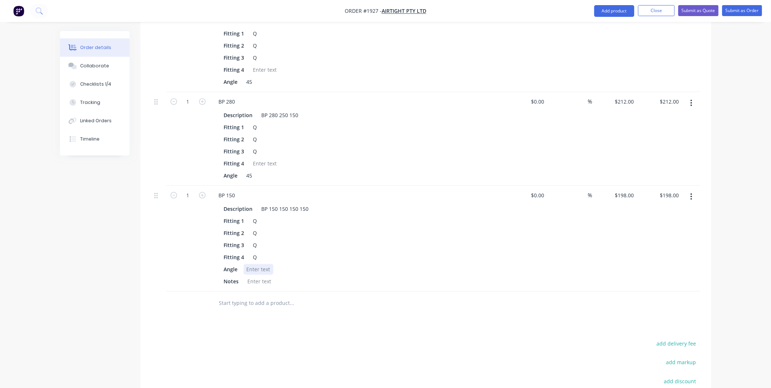
scroll to position [476, 0]
click at [259, 266] on div at bounding box center [259, 271] width 30 height 11
click at [257, 278] on div at bounding box center [260, 283] width 30 height 11
click at [265, 266] on div at bounding box center [259, 271] width 30 height 11
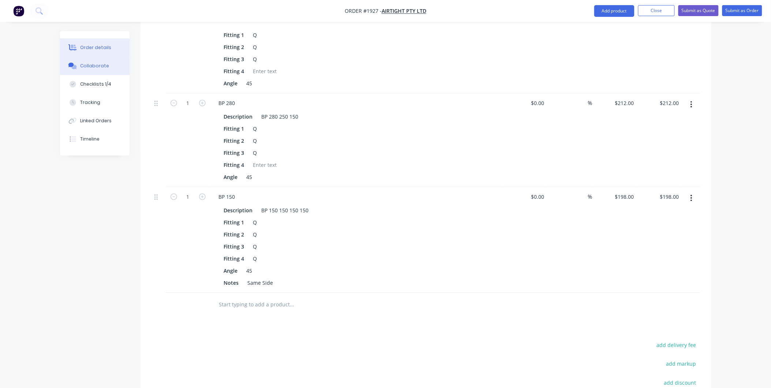
click at [88, 60] on button "Collaborate" at bounding box center [95, 66] width 70 height 18
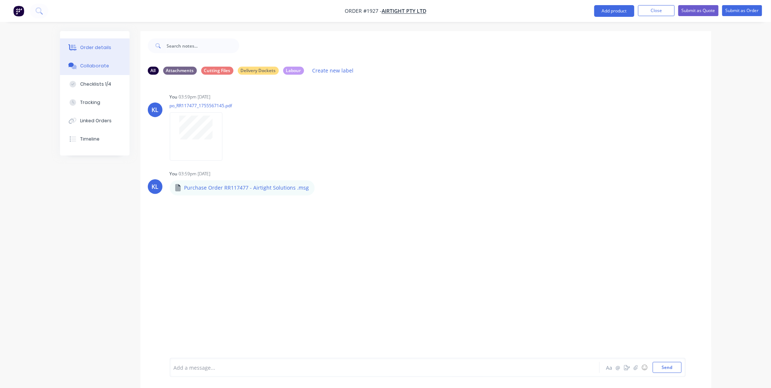
click at [96, 49] on div "Order details" at bounding box center [95, 47] width 31 height 7
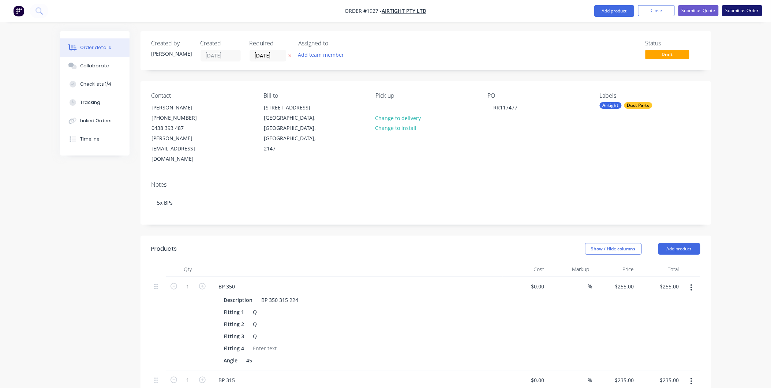
click at [730, 12] on button "Submit as Order" at bounding box center [742, 10] width 40 height 11
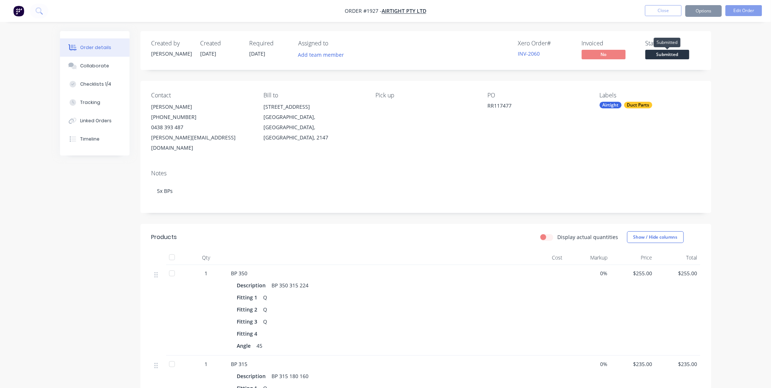
click at [667, 56] on span "Submitted" at bounding box center [667, 54] width 44 height 9
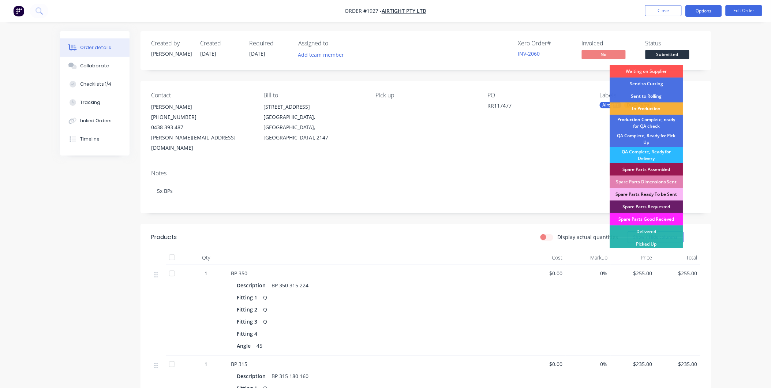
click at [705, 16] on button "Options" at bounding box center [703, 11] width 37 height 12
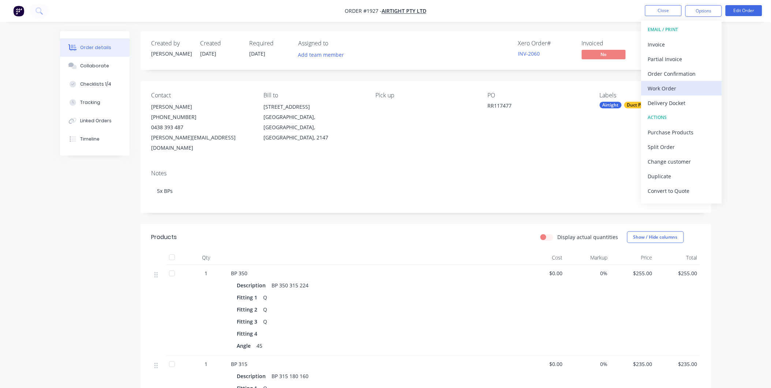
click at [668, 85] on div "Work Order" at bounding box center [681, 88] width 67 height 11
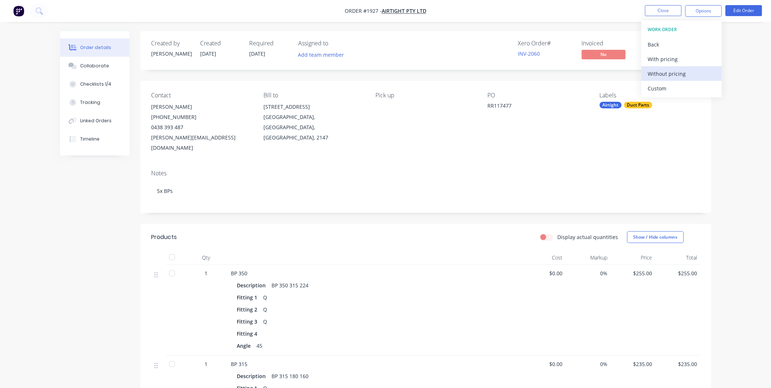
click at [667, 74] on div "Without pricing" at bounding box center [681, 73] width 67 height 11
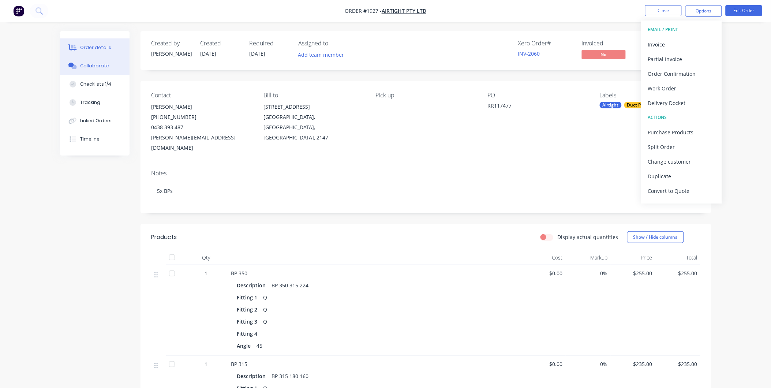
click at [85, 68] on div "Collaborate" at bounding box center [94, 66] width 29 height 7
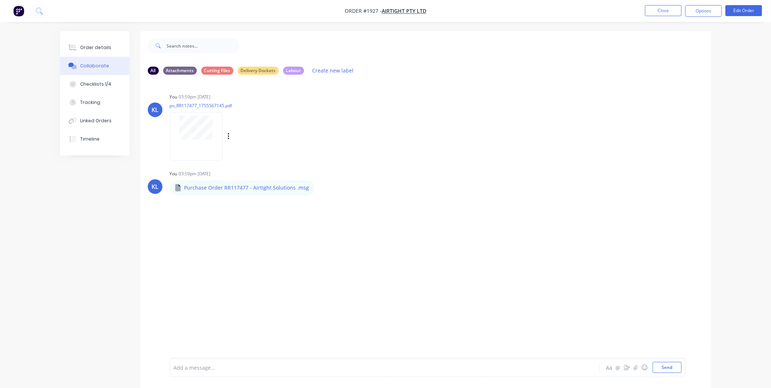
click at [191, 141] on div at bounding box center [196, 136] width 53 height 48
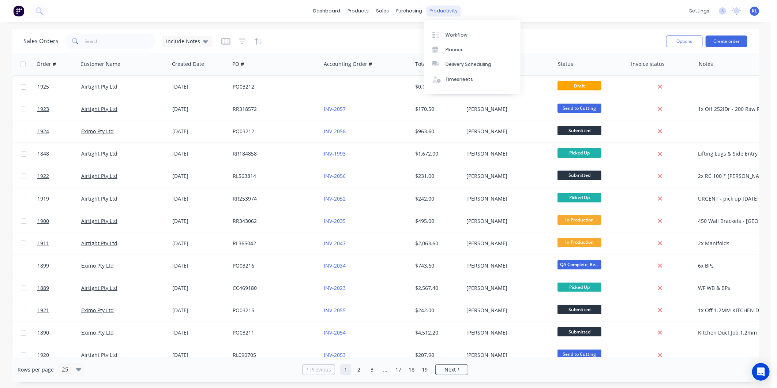
click at [429, 12] on div "productivity" at bounding box center [443, 10] width 35 height 11
click at [454, 32] on div "Workflow" at bounding box center [457, 35] width 22 height 7
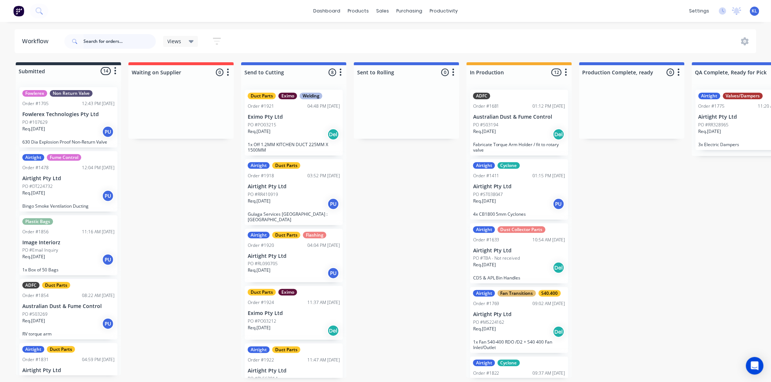
click at [99, 42] on input "text" at bounding box center [119, 41] width 72 height 15
type input "1927"
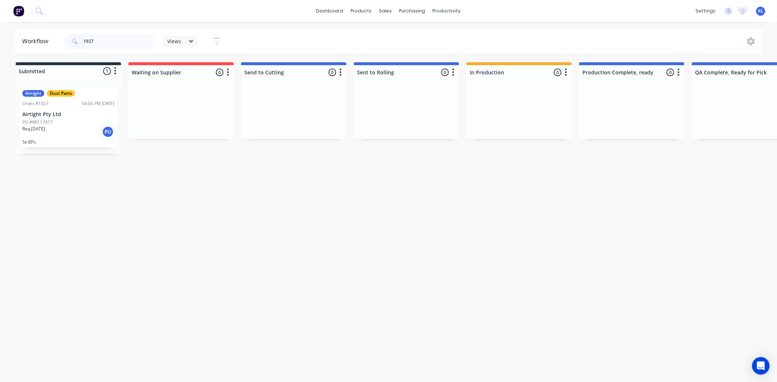
click at [70, 118] on div "Airtight Duct Parts Order #1927 04:05 PM 27/08/25 Airtight Pty Ltd PO #RR117477…" at bounding box center [68, 117] width 98 height 60
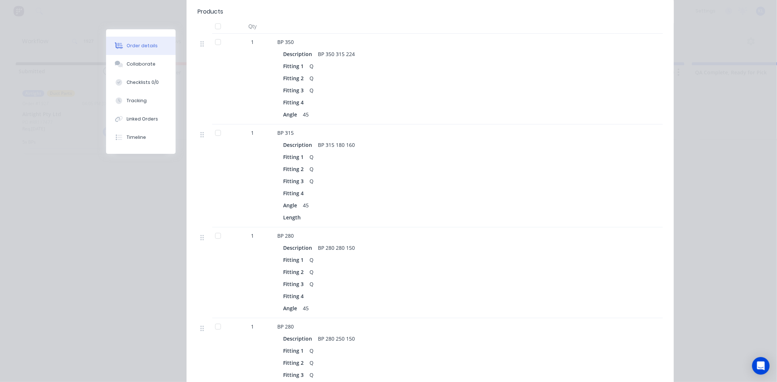
scroll to position [122, 0]
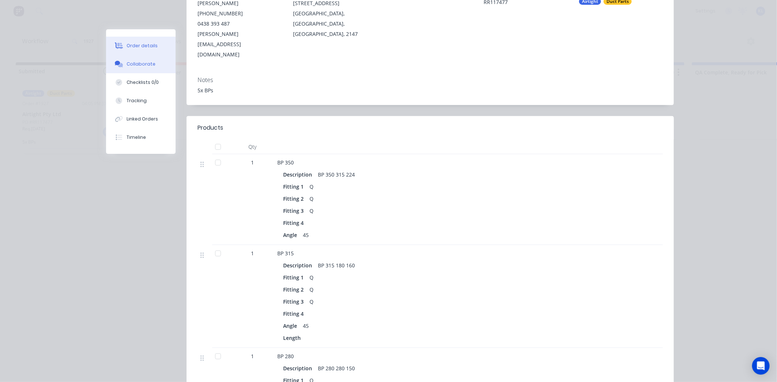
click at [147, 68] on button "Collaborate" at bounding box center [141, 64] width 70 height 18
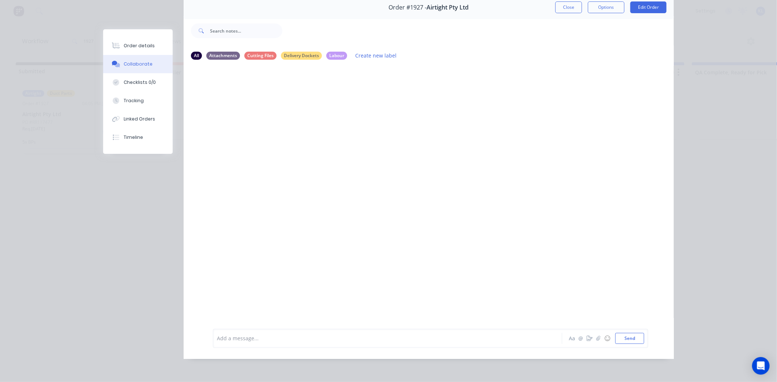
scroll to position [0, 0]
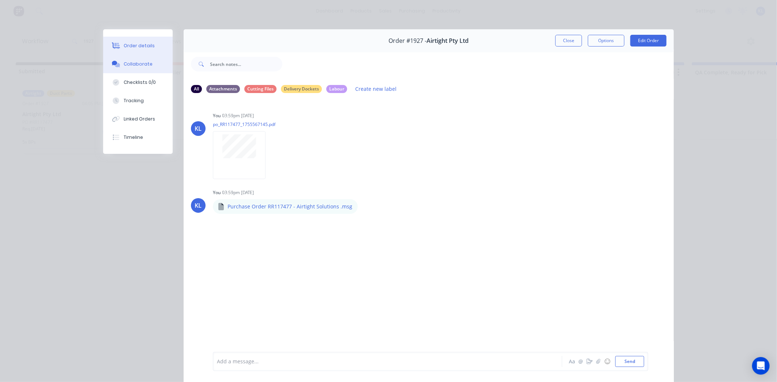
click at [142, 47] on div "Order details" at bounding box center [139, 45] width 31 height 7
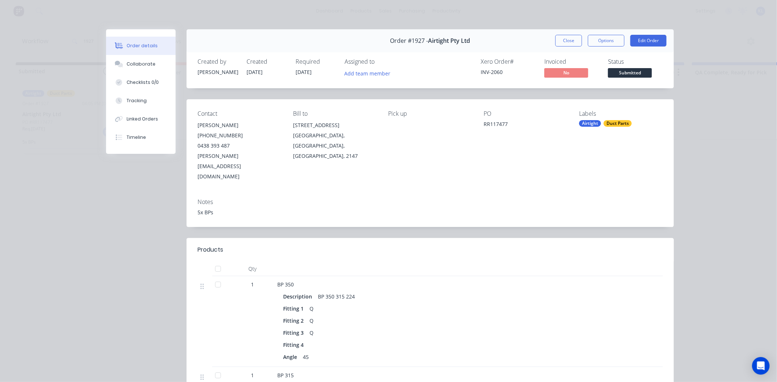
click at [628, 70] on span "Submitted" at bounding box center [630, 72] width 44 height 9
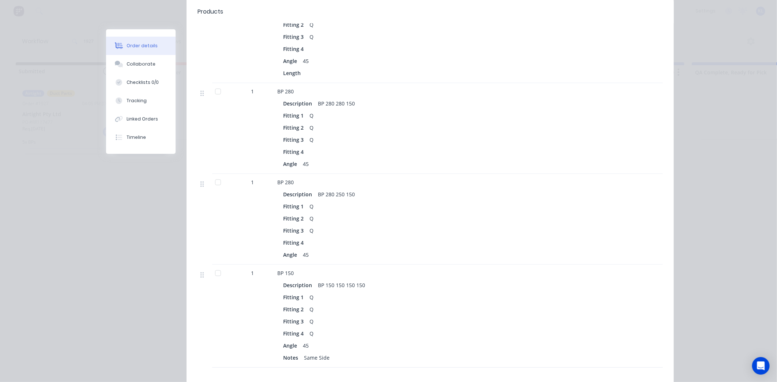
scroll to position [325, 0]
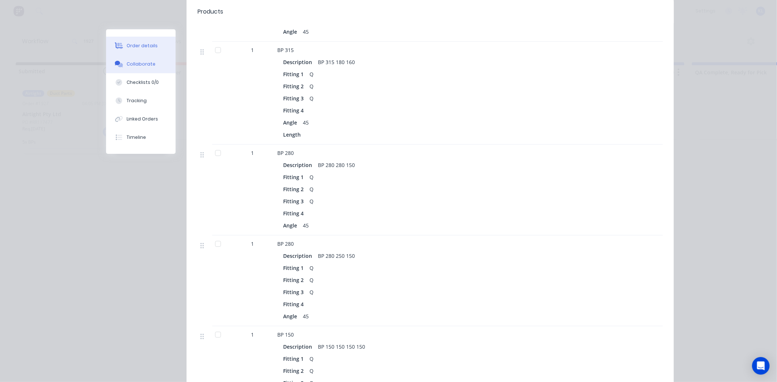
click at [144, 72] on button "Collaborate" at bounding box center [141, 64] width 70 height 18
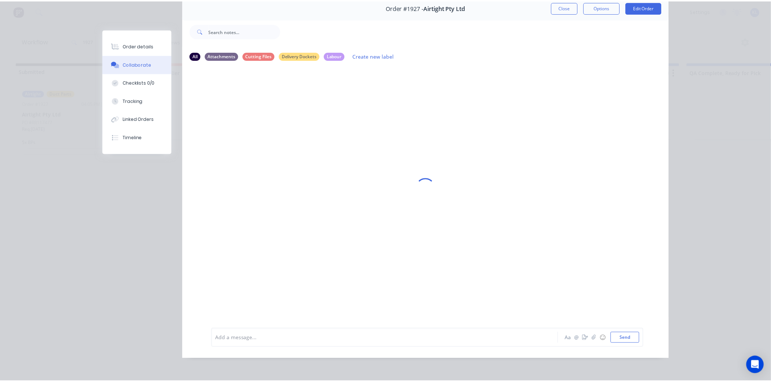
scroll to position [0, 0]
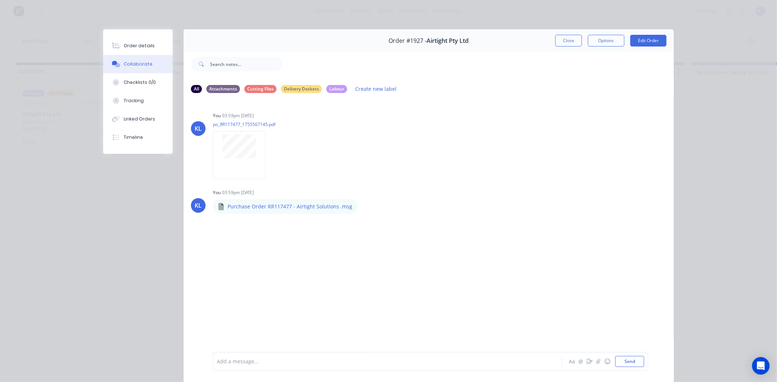
click at [341, 361] on div at bounding box center [377, 361] width 320 height 8
click at [143, 45] on div "Order details" at bounding box center [139, 45] width 31 height 7
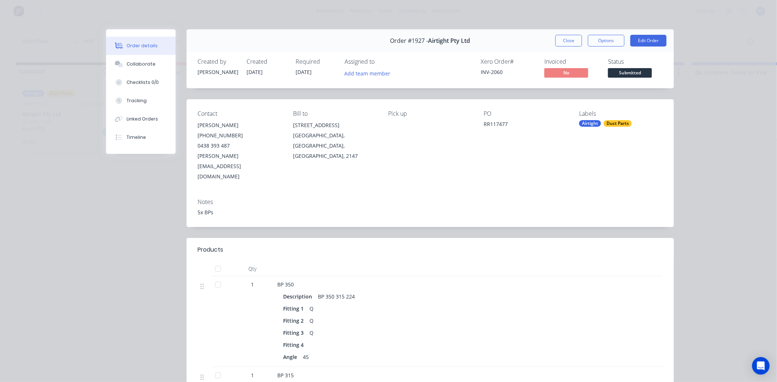
click at [623, 67] on div "Status Submitted" at bounding box center [635, 68] width 55 height 21
click at [623, 70] on span "Submitted" at bounding box center [630, 72] width 44 height 9
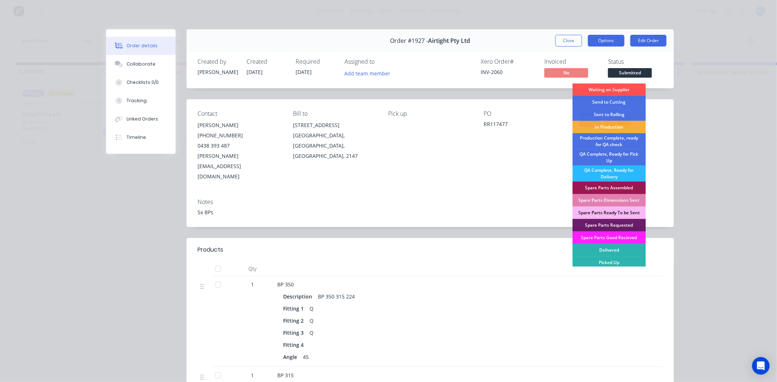
click at [606, 39] on button "Options" at bounding box center [606, 41] width 37 height 12
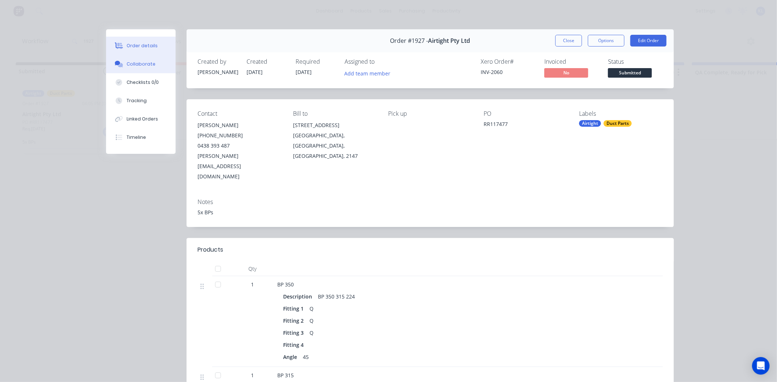
drag, startPoint x: 131, startPoint y: 64, endPoint x: 118, endPoint y: 67, distance: 12.8
click at [131, 64] on div "Collaborate" at bounding box center [141, 64] width 29 height 7
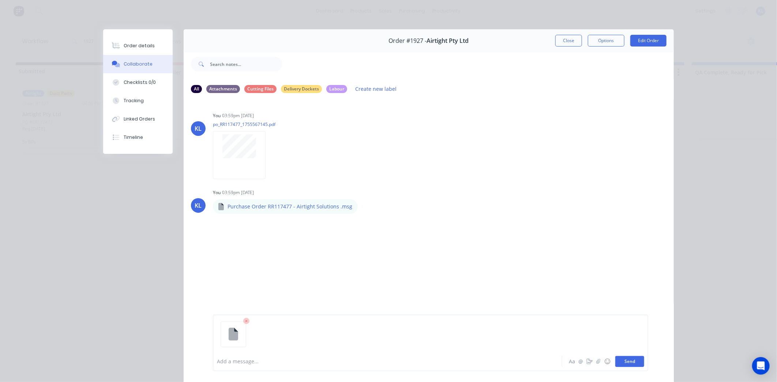
click at [630, 360] on button "Send" at bounding box center [629, 361] width 29 height 11
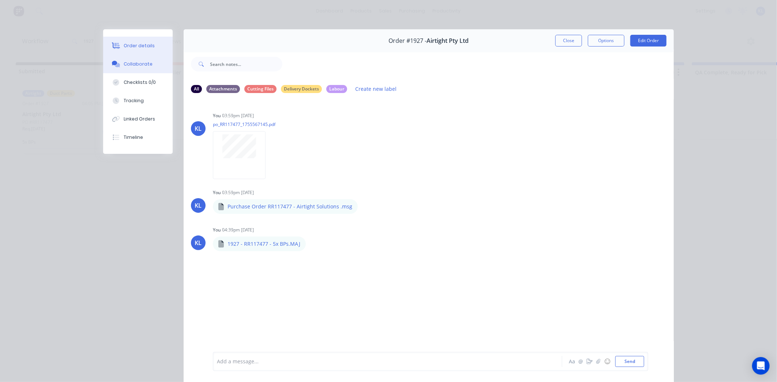
click at [132, 49] on button "Order details" at bounding box center [138, 46] width 70 height 18
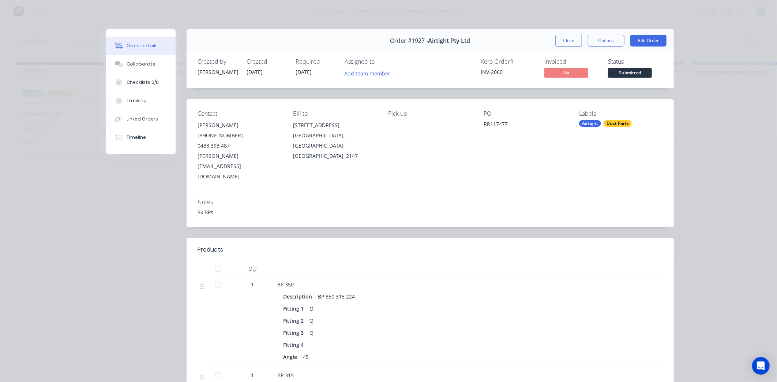
click at [615, 70] on span "Submitted" at bounding box center [630, 72] width 44 height 9
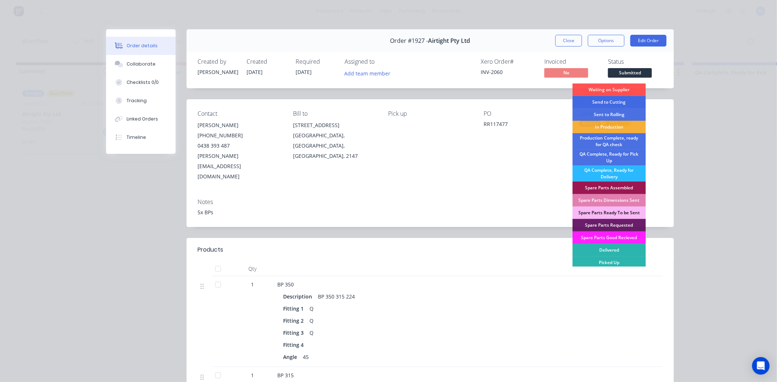
click at [617, 100] on div "Send to Cutting" at bounding box center [609, 102] width 73 height 12
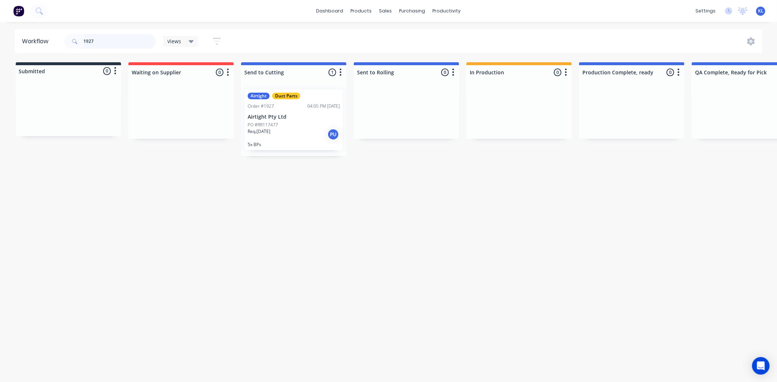
drag, startPoint x: 127, startPoint y: 42, endPoint x: 84, endPoint y: 46, distance: 42.6
click at [84, 46] on input "1927" at bounding box center [119, 41] width 72 height 15
click at [338, 229] on div "Workflow Views Save new view None (Default) edit All edit Production edit Spare…" at bounding box center [385, 198] width 771 height 338
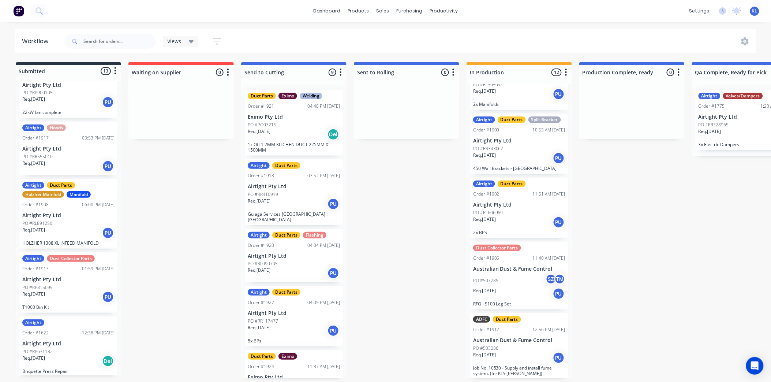
click at [500, 357] on div "Req. 29/08/25 PU" at bounding box center [519, 357] width 92 height 12
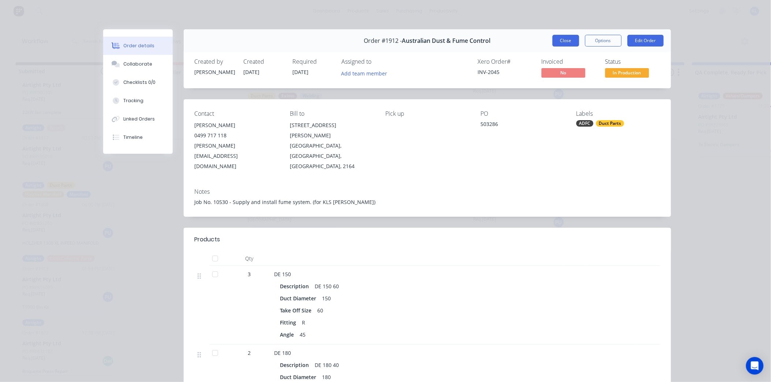
click at [574, 43] on button "Close" at bounding box center [566, 41] width 27 height 12
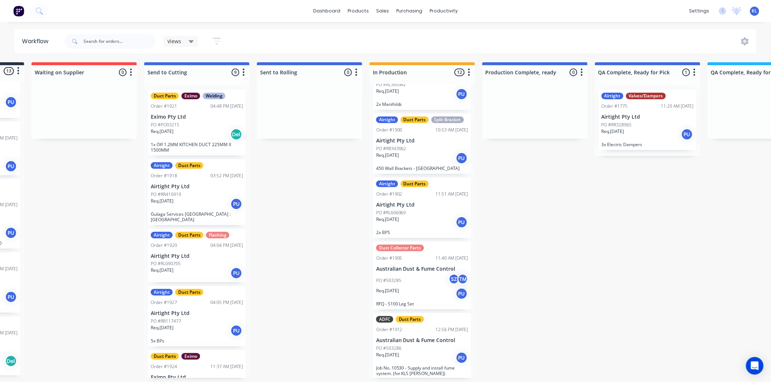
scroll to position [2, 97]
click at [412, 274] on div "PO #503285 SZ TM" at bounding box center [422, 280] width 92 height 14
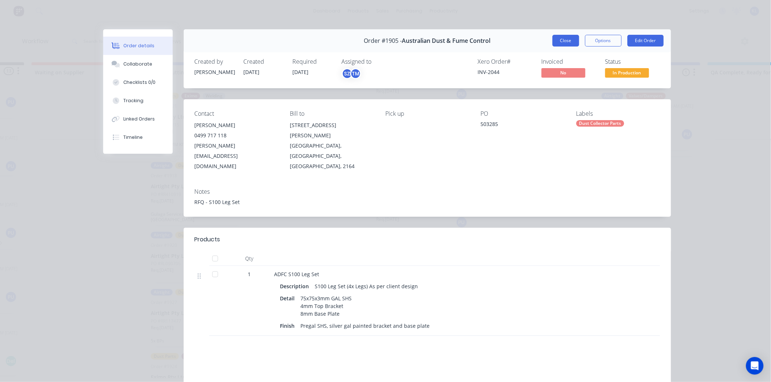
click at [561, 43] on button "Close" at bounding box center [566, 41] width 27 height 12
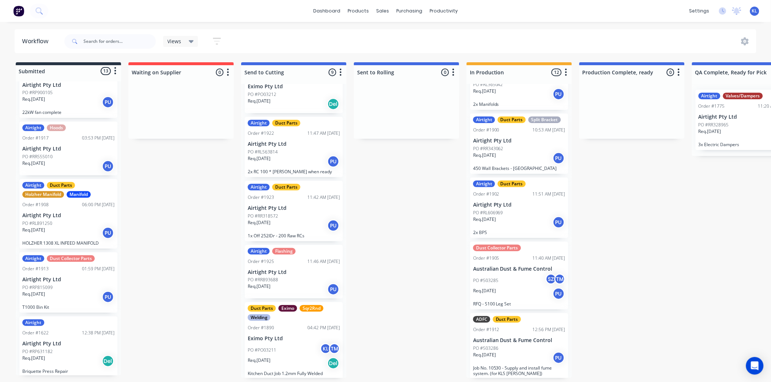
scroll to position [2, 0]
click at [308, 225] on div "Req. 29/08/25 PU" at bounding box center [294, 225] width 92 height 12
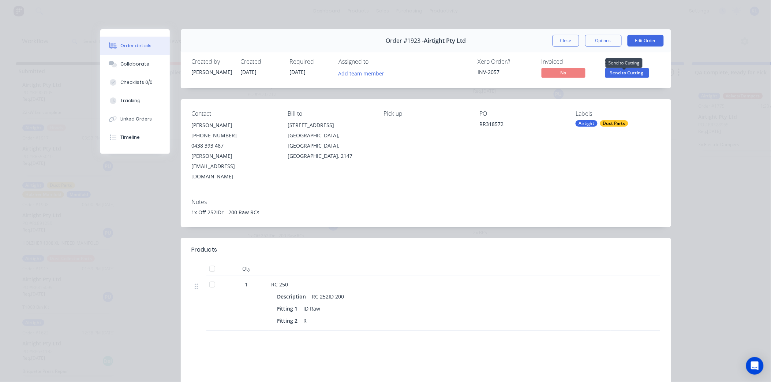
click at [623, 71] on span "Send to Cutting" at bounding box center [627, 72] width 44 height 9
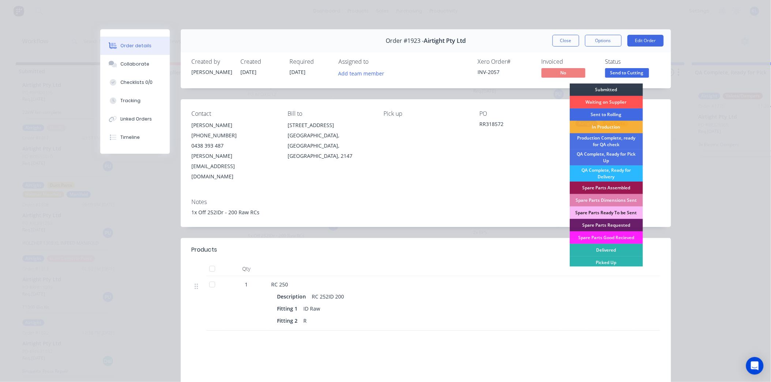
click at [610, 115] on div "Sent to Rolling" at bounding box center [606, 114] width 73 height 12
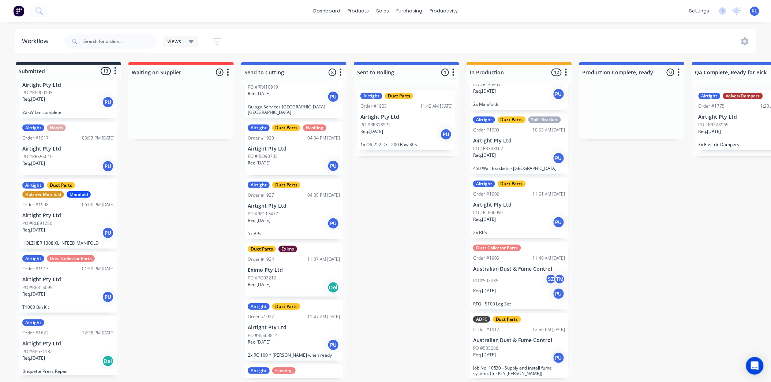
scroll to position [105, 0]
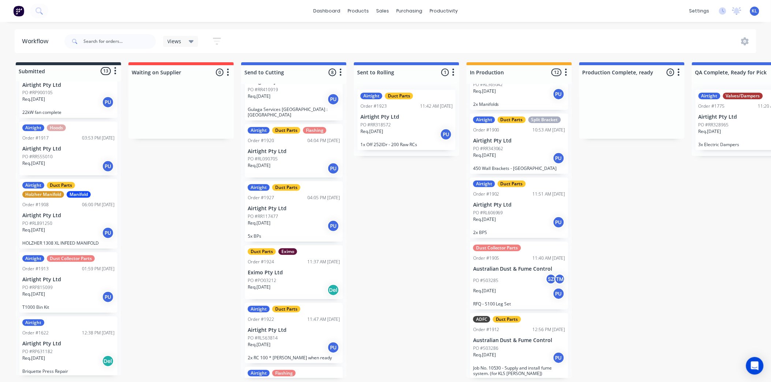
click at [293, 284] on div "Req. 29/08/25 Del" at bounding box center [294, 290] width 92 height 12
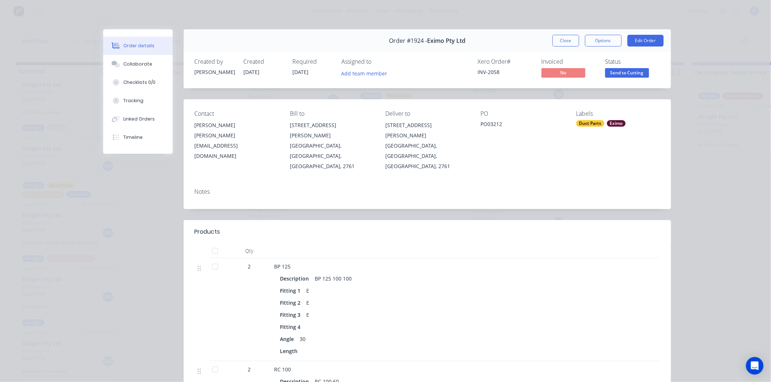
click at [624, 75] on span "Send to Cutting" at bounding box center [627, 72] width 44 height 9
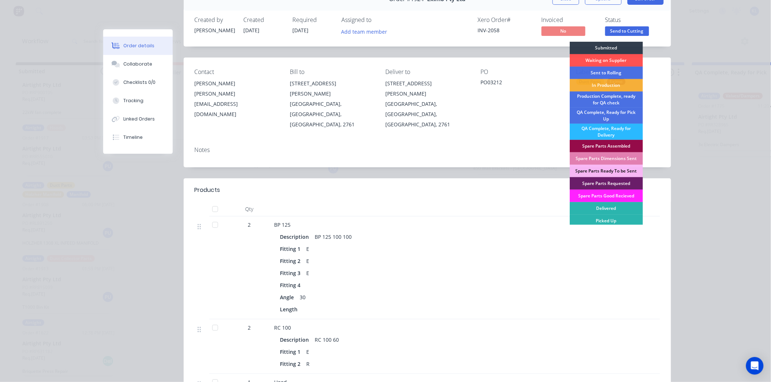
scroll to position [41, 0]
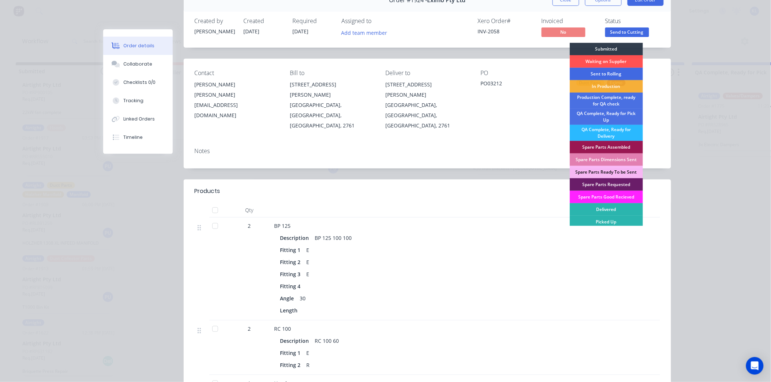
click at [599, 72] on div "Sent to Rolling" at bounding box center [606, 74] width 73 height 12
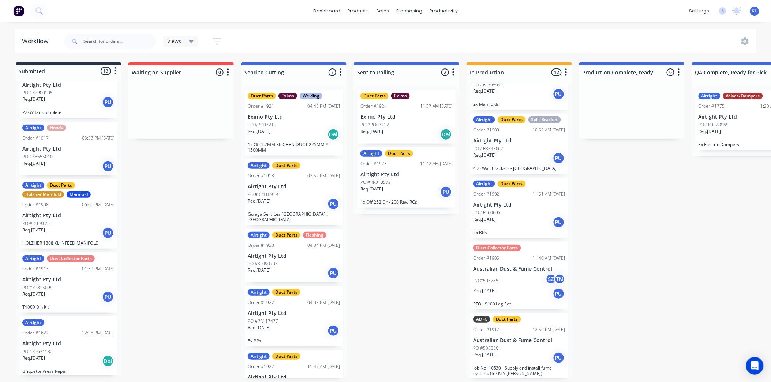
scroll to position [0, 0]
click at [308, 193] on div "PO #RR410919" at bounding box center [294, 194] width 92 height 7
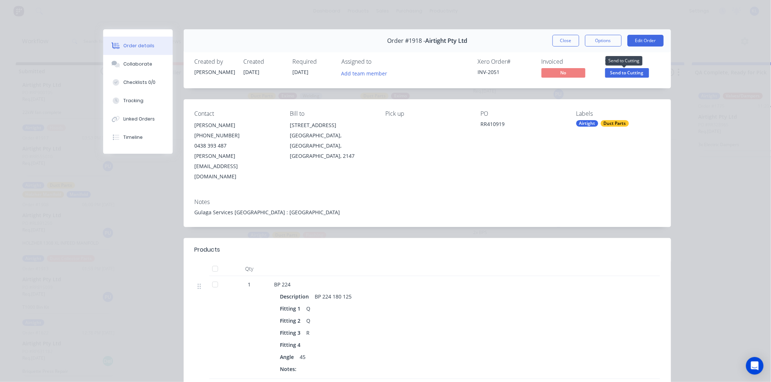
click at [629, 72] on span "Send to Cutting" at bounding box center [627, 72] width 44 height 9
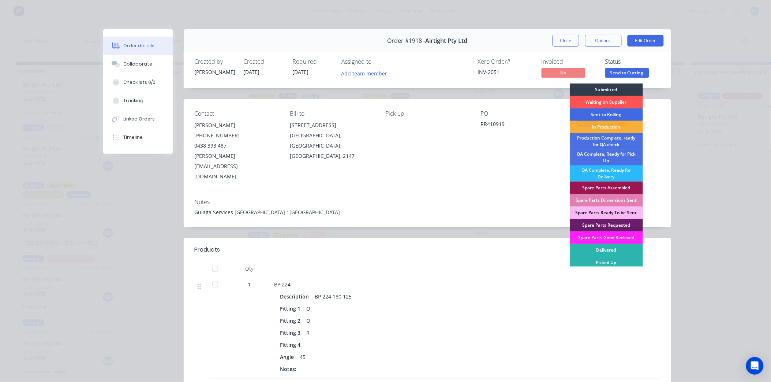
click at [607, 115] on div "Sent to Rolling" at bounding box center [606, 114] width 73 height 12
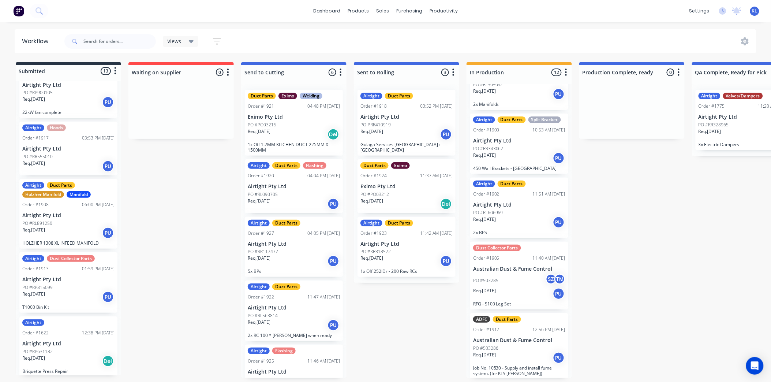
click at [307, 193] on div "PO #RL090705" at bounding box center [294, 194] width 92 height 7
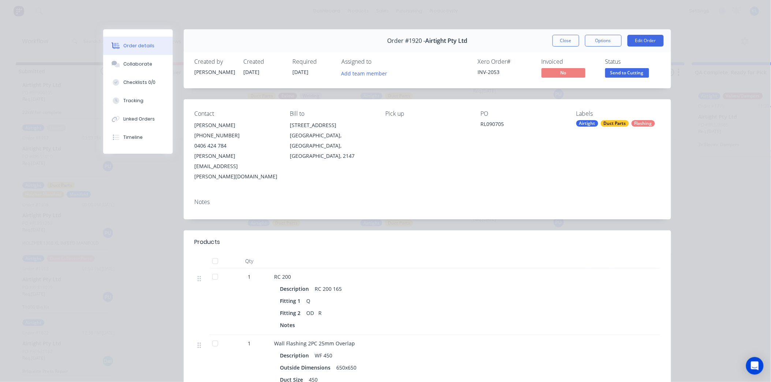
click at [629, 73] on span "Send to Cutting" at bounding box center [627, 72] width 44 height 9
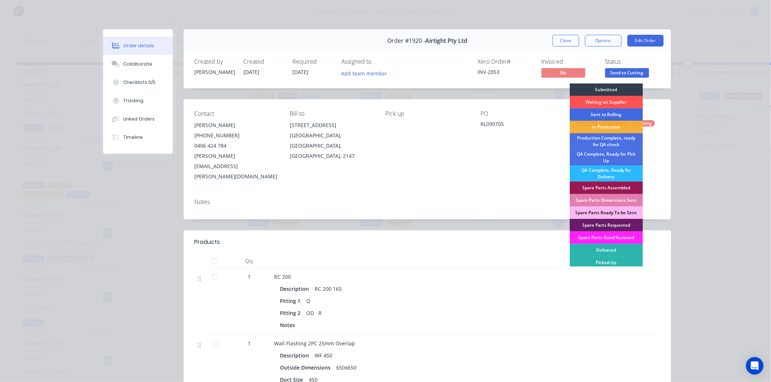
click at [605, 112] on div "Sent to Rolling" at bounding box center [606, 114] width 73 height 12
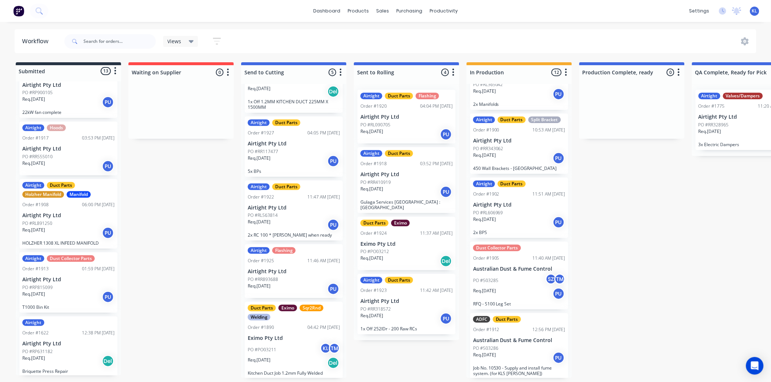
scroll to position [2, 0]
click at [291, 270] on p "Airtight Pty Ltd" at bounding box center [294, 271] width 92 height 6
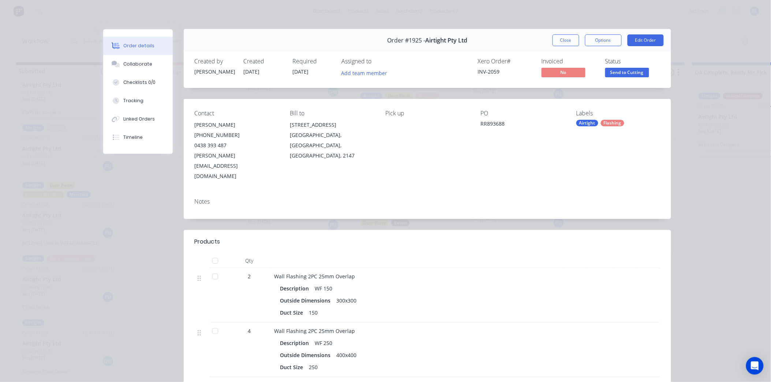
scroll to position [0, 0]
drag, startPoint x: 605, startPoint y: 78, endPoint x: 609, endPoint y: 73, distance: 6.5
click at [605, 78] on button "Send to Cutting" at bounding box center [627, 73] width 44 height 11
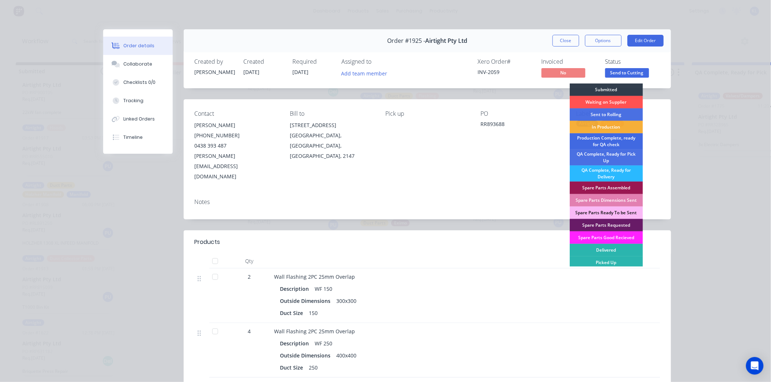
click at [615, 138] on div "Production Complete, ready for QA check" at bounding box center [606, 141] width 73 height 16
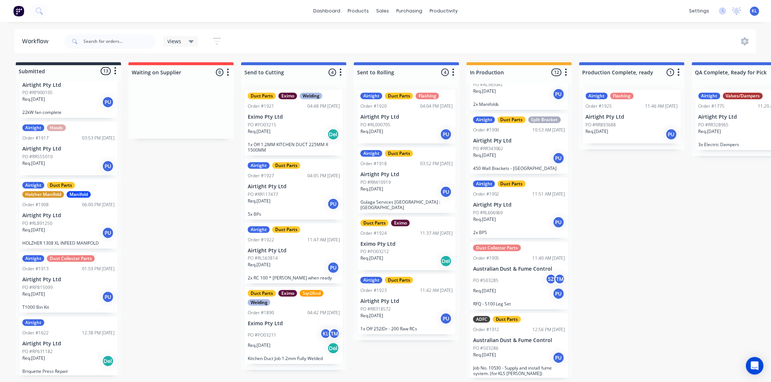
click at [300, 261] on div "Req. 29/08/25 PU" at bounding box center [294, 267] width 92 height 12
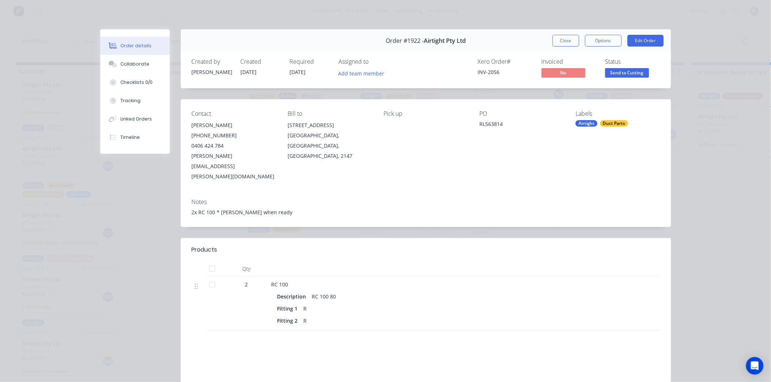
click at [633, 76] on span "Send to Cutting" at bounding box center [627, 72] width 44 height 9
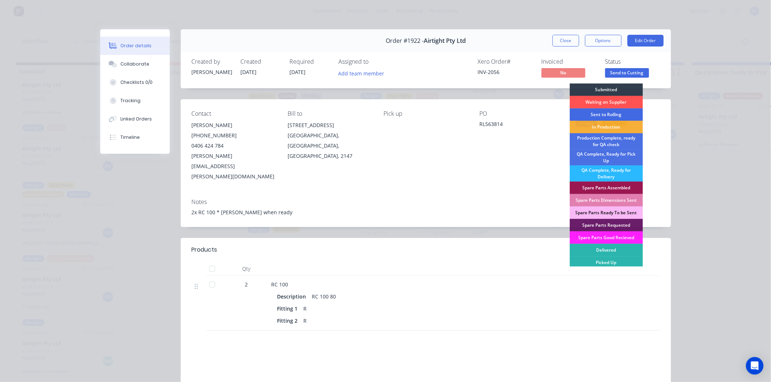
click at [608, 114] on div "Sent to Rolling" at bounding box center [606, 114] width 73 height 12
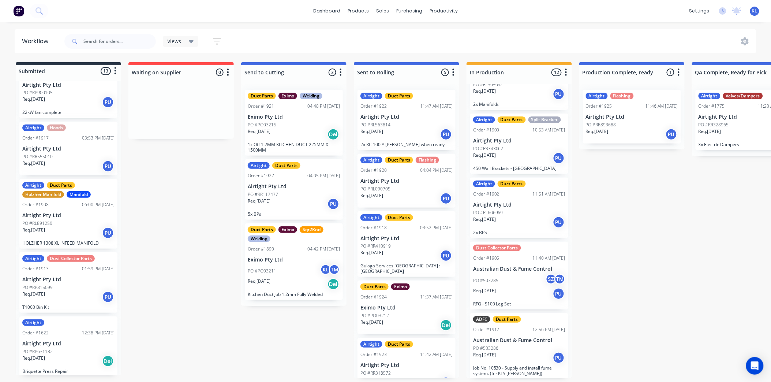
click at [291, 187] on p "Airtight Pty Ltd" at bounding box center [294, 186] width 92 height 6
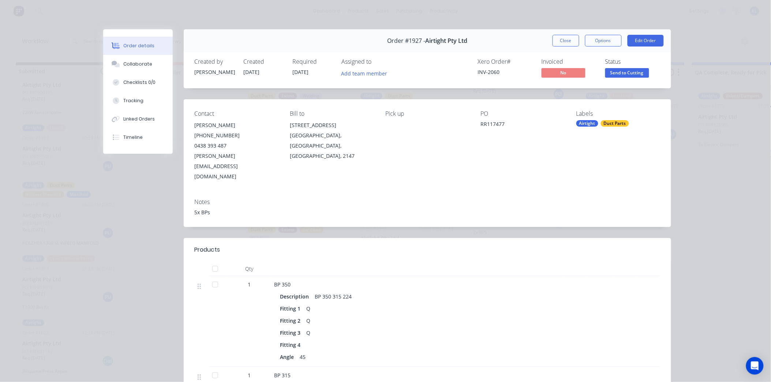
click at [623, 75] on span "Send to Cutting" at bounding box center [627, 72] width 44 height 9
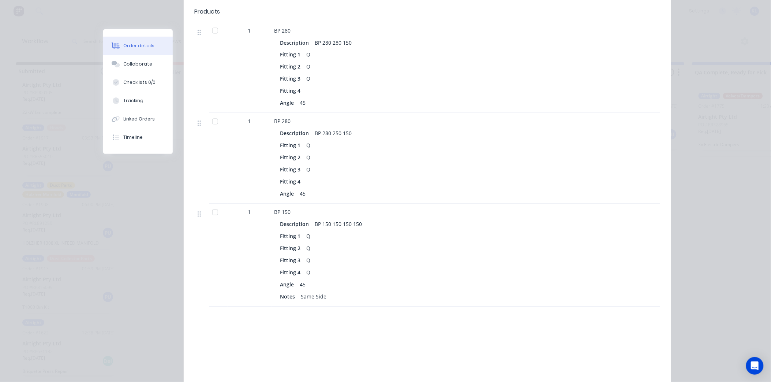
click at [404, 279] on div "Angle 45" at bounding box center [417, 284] width 275 height 11
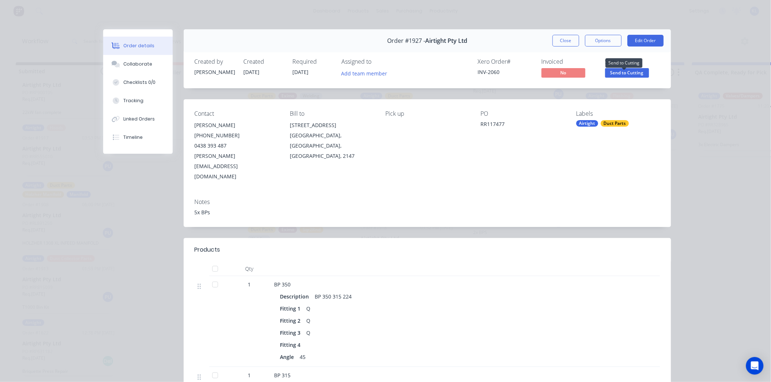
click at [609, 76] on span "Send to Cutting" at bounding box center [627, 72] width 44 height 9
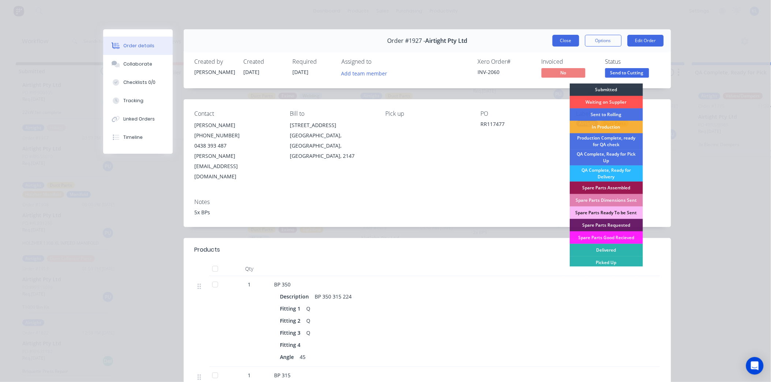
click at [560, 43] on button "Close" at bounding box center [566, 41] width 27 height 12
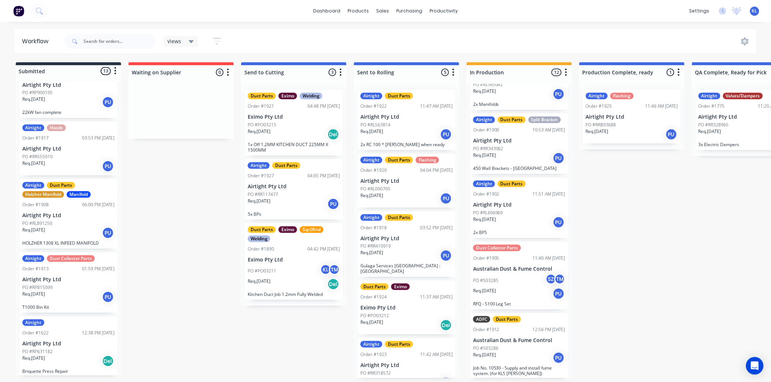
click at [293, 131] on div "Req. 27/08/25 Del" at bounding box center [294, 134] width 92 height 12
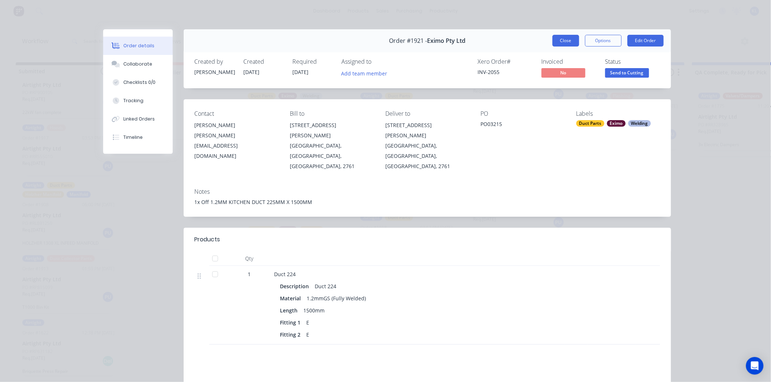
click at [558, 38] on button "Close" at bounding box center [566, 41] width 27 height 12
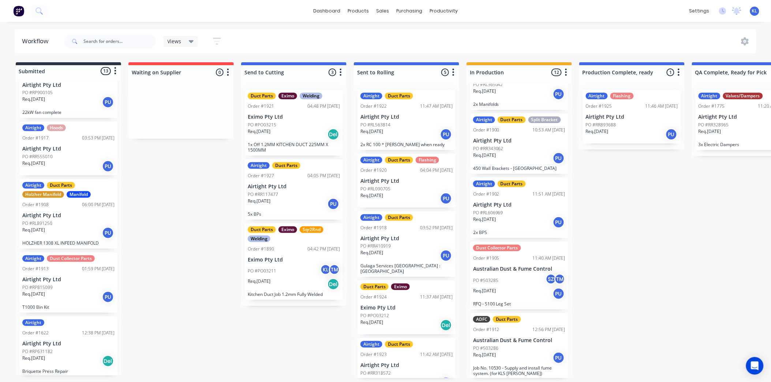
click at [260, 295] on p "Kitchen Duct Job 1.2mm Fully Welded" at bounding box center [294, 293] width 92 height 5
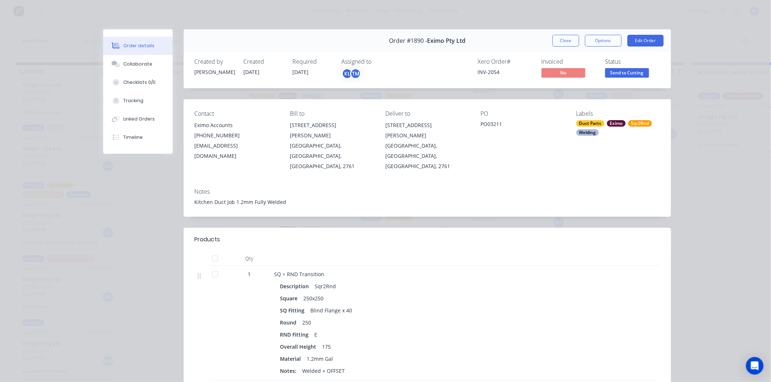
click at [611, 69] on span "Send to Cutting" at bounding box center [627, 72] width 44 height 9
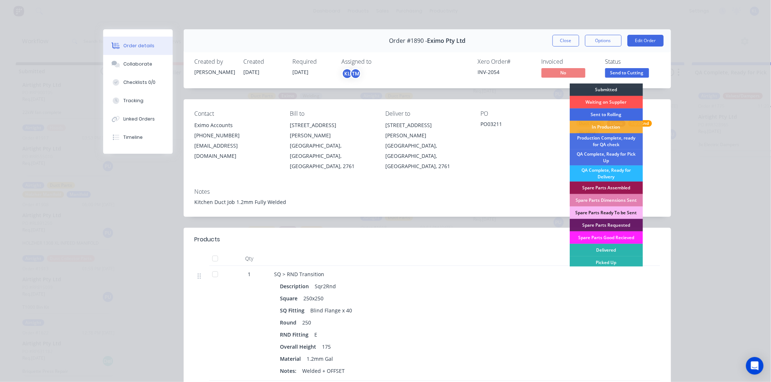
click at [607, 111] on div "Sent to Rolling" at bounding box center [606, 114] width 73 height 12
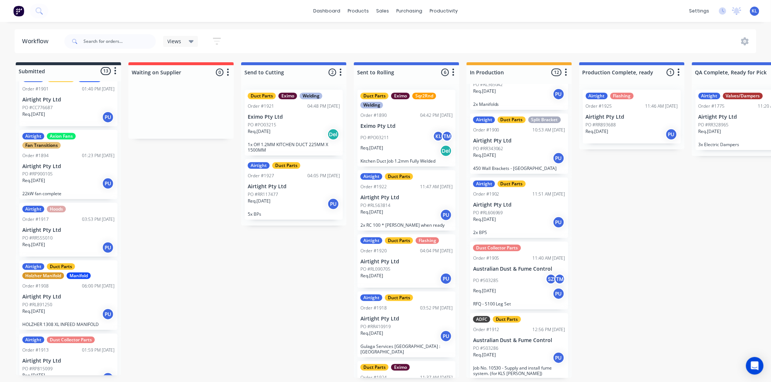
scroll to position [526, 0]
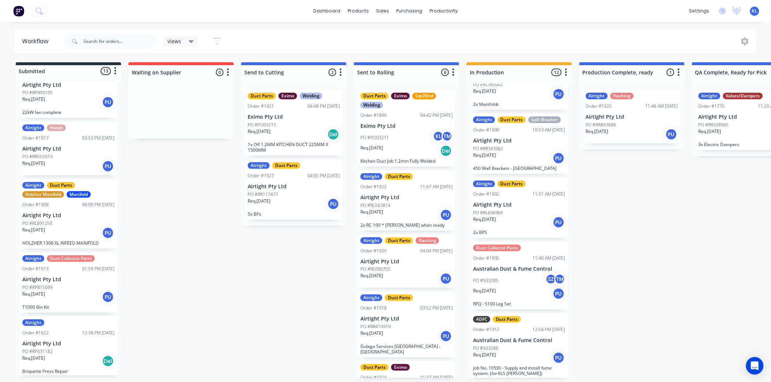
click at [61, 293] on div "Req. 29/08/25 PU" at bounding box center [68, 297] width 92 height 12
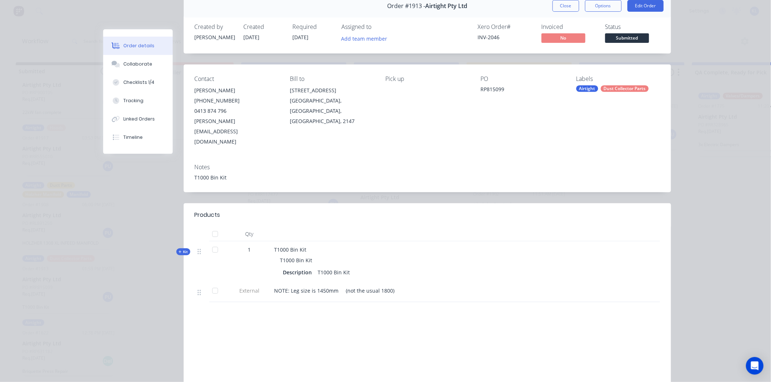
scroll to position [88, 0]
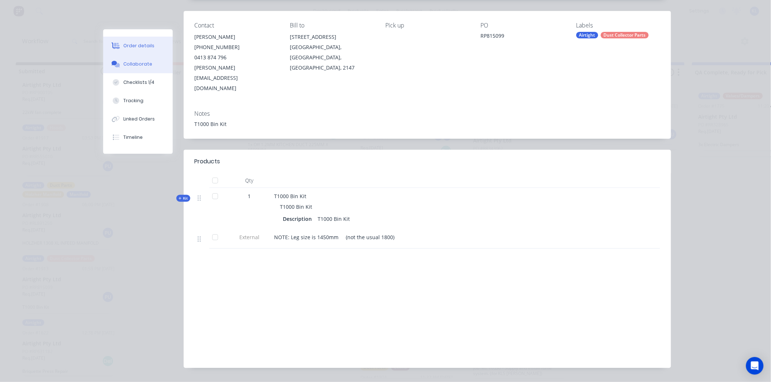
click at [144, 62] on div "Collaborate" at bounding box center [137, 64] width 29 height 7
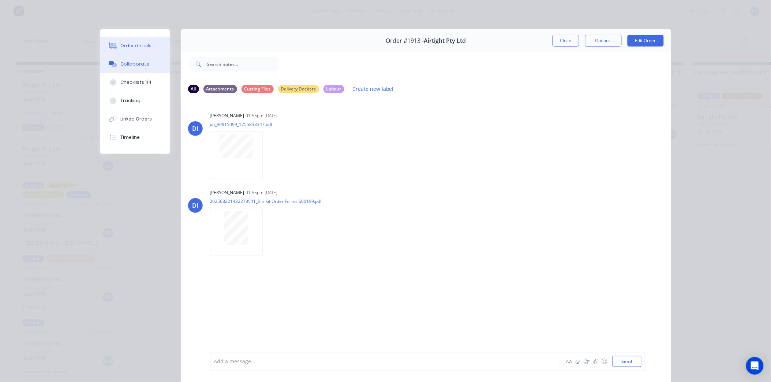
click at [147, 48] on button "Order details" at bounding box center [135, 46] width 70 height 18
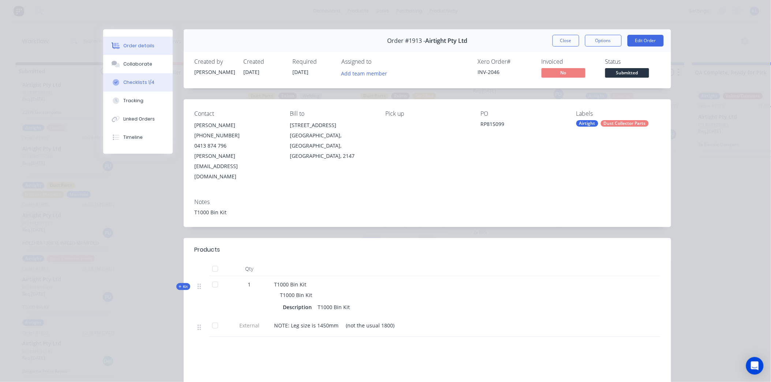
click at [130, 77] on button "Checklists 1/4" at bounding box center [138, 82] width 70 height 18
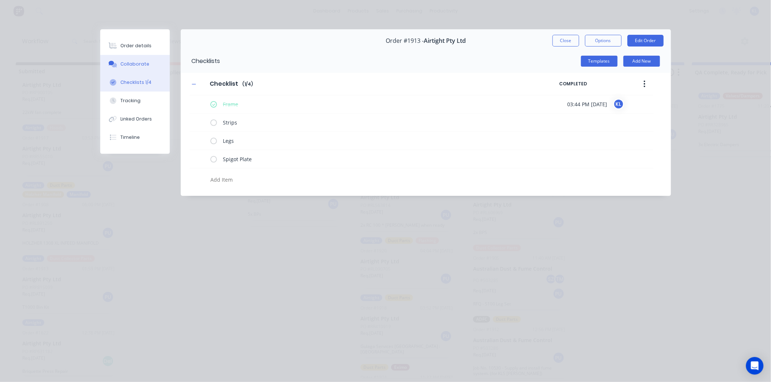
click at [134, 66] on div "Collaborate" at bounding box center [134, 64] width 29 height 7
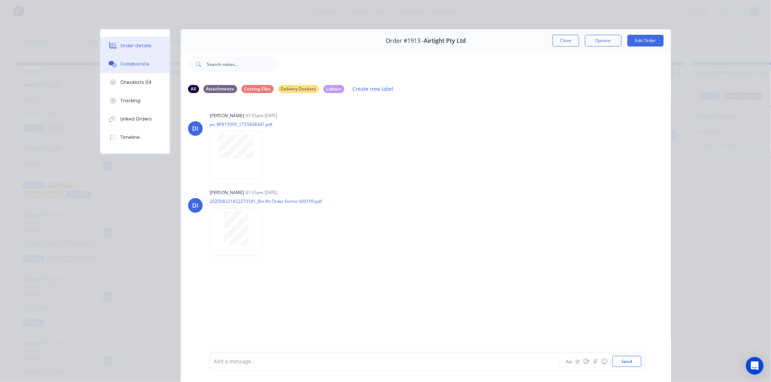
click at [118, 41] on button "Order details" at bounding box center [135, 46] width 70 height 18
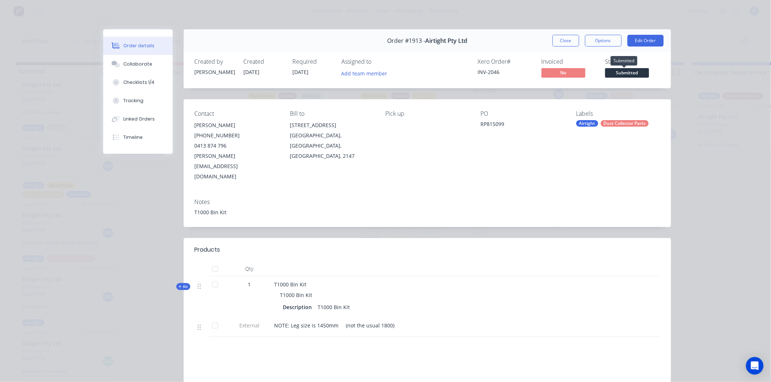
click at [642, 71] on span "Submitted" at bounding box center [627, 72] width 44 height 9
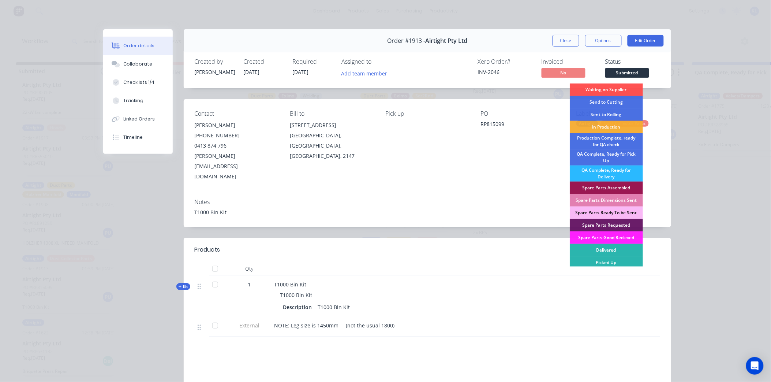
click at [572, 42] on button "Close" at bounding box center [566, 41] width 27 height 12
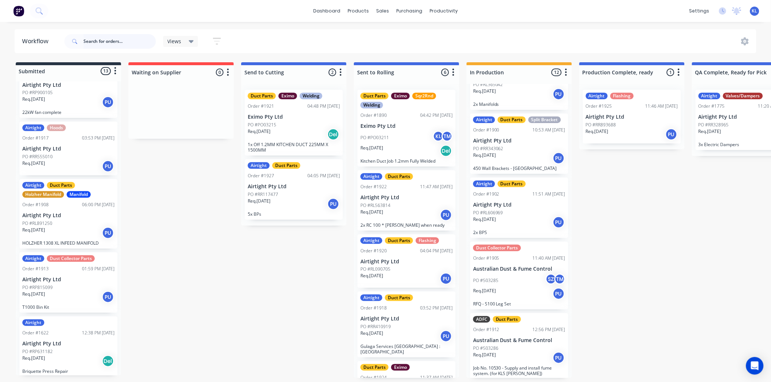
click at [119, 45] on input "text" at bounding box center [119, 41] width 72 height 15
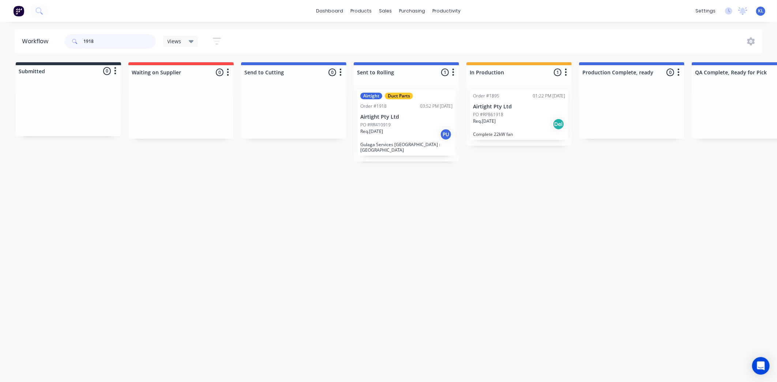
click at [112, 43] on input "1918" at bounding box center [119, 41] width 72 height 15
type input "1918"
click at [424, 123] on div "PO #RR410919" at bounding box center [406, 124] width 92 height 7
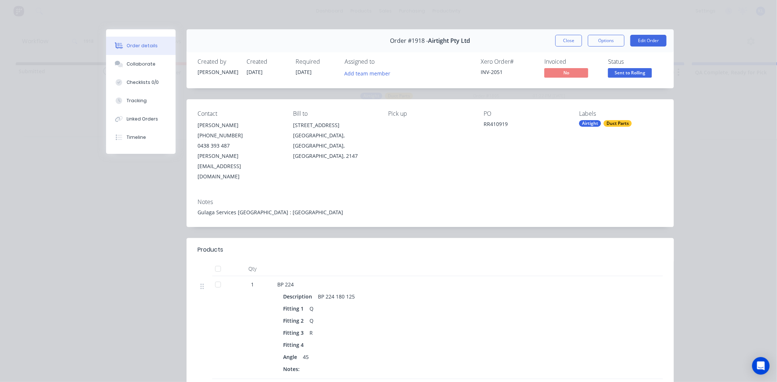
click at [627, 74] on span "Sent to Rolling" at bounding box center [630, 72] width 44 height 9
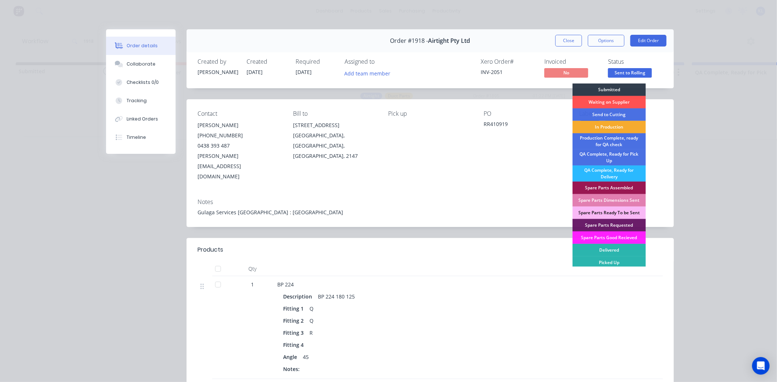
click at [622, 124] on div "In Production" at bounding box center [609, 127] width 73 height 12
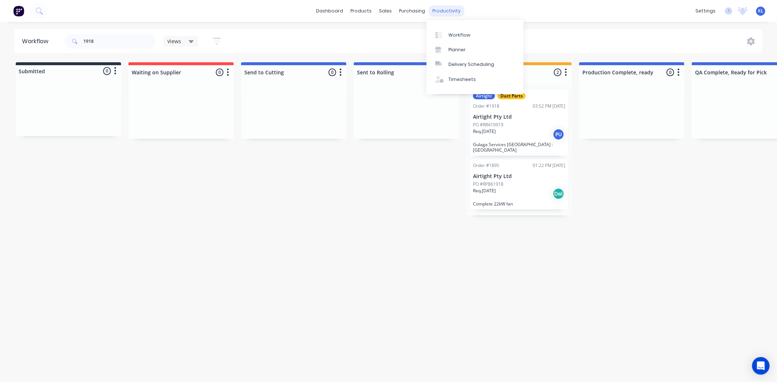
click at [437, 12] on div "productivity" at bounding box center [446, 10] width 35 height 11
click at [458, 38] on div "Workflow" at bounding box center [460, 35] width 22 height 7
click at [389, 15] on div "sales" at bounding box center [386, 10] width 20 height 11
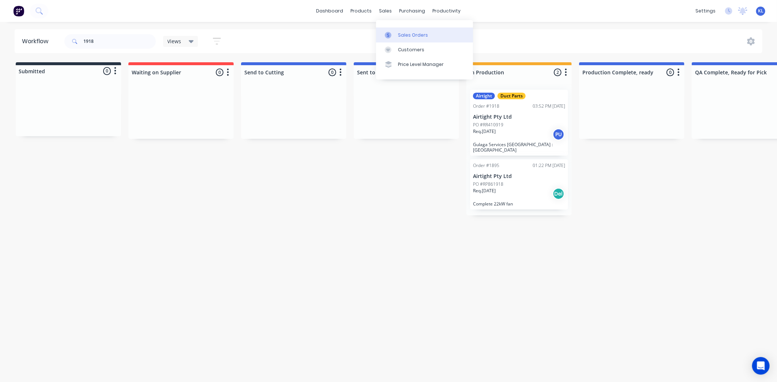
click at [400, 33] on div "Sales Orders" at bounding box center [413, 35] width 30 height 7
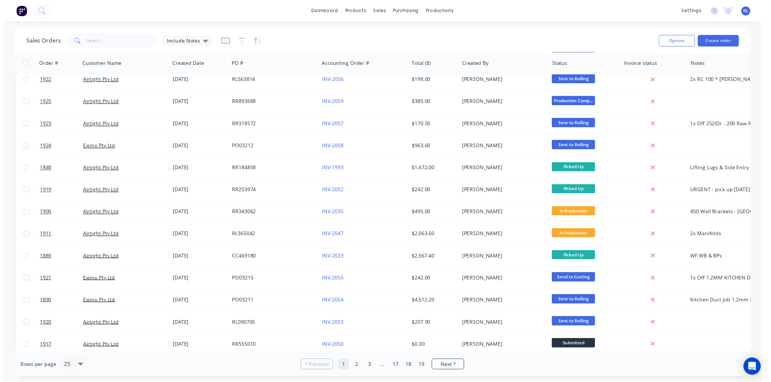
scroll to position [81, 0]
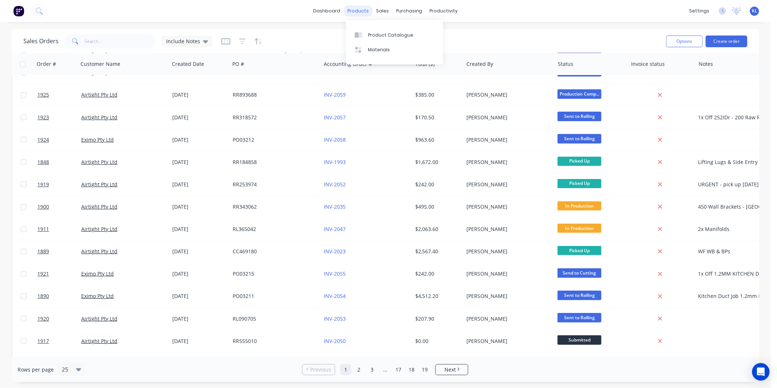
click at [368, 14] on div "products" at bounding box center [358, 10] width 29 height 11
click at [381, 32] on div "Product Catalogue" at bounding box center [390, 35] width 45 height 7
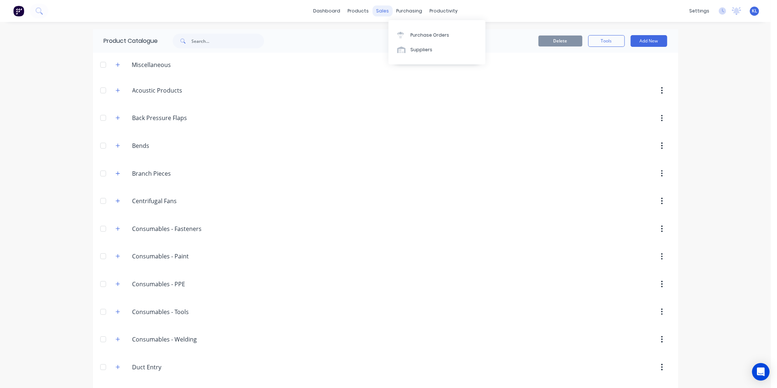
click at [375, 11] on div "sales" at bounding box center [383, 10] width 20 height 11
click at [400, 34] on div "Sales Orders" at bounding box center [407, 35] width 30 height 7
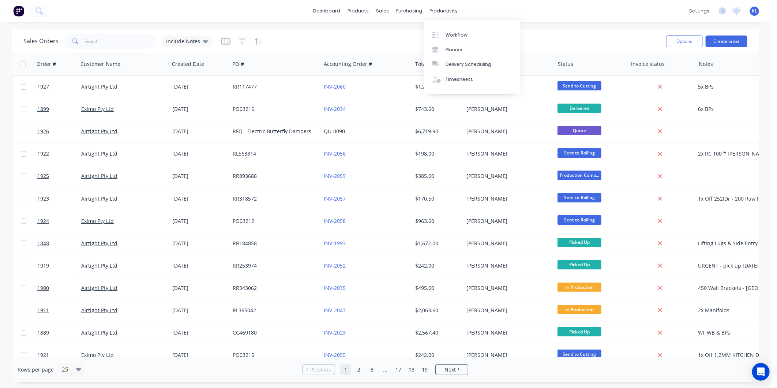
click at [437, 11] on div "productivity" at bounding box center [443, 10] width 35 height 11
click at [456, 34] on div "Workflow" at bounding box center [457, 35] width 22 height 7
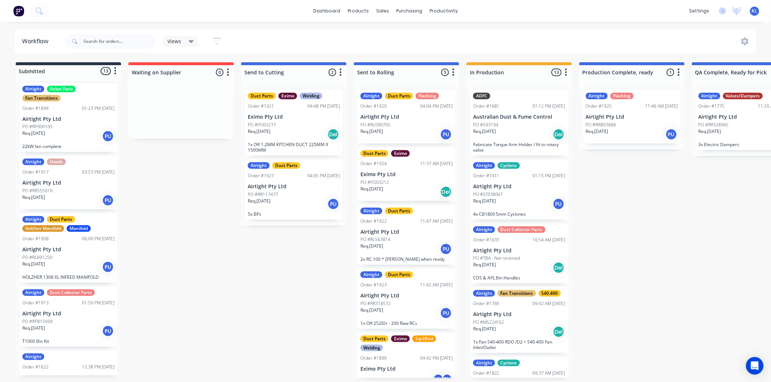
scroll to position [526, 0]
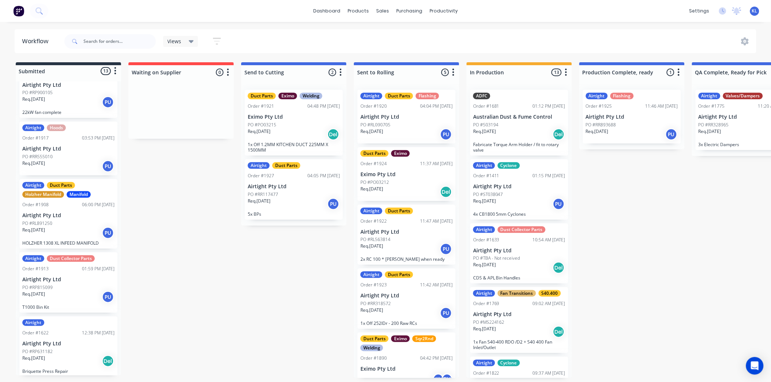
click at [72, 285] on div "PO #RP815099" at bounding box center [68, 287] width 92 height 7
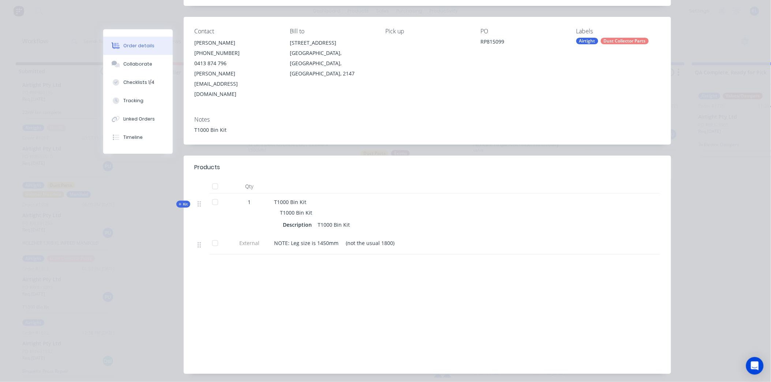
scroll to position [88, 0]
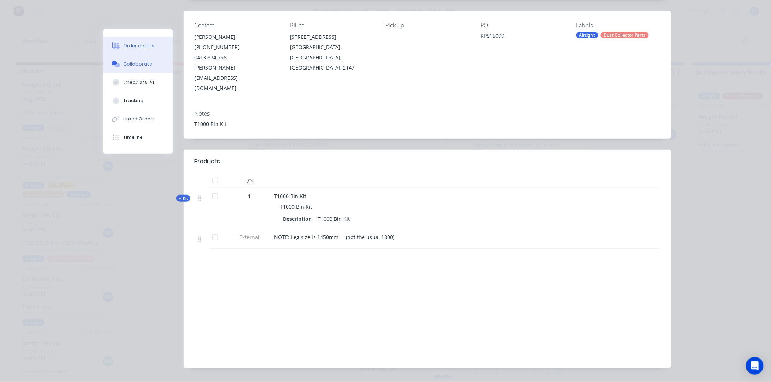
click at [141, 65] on div "Collaborate" at bounding box center [137, 64] width 29 height 7
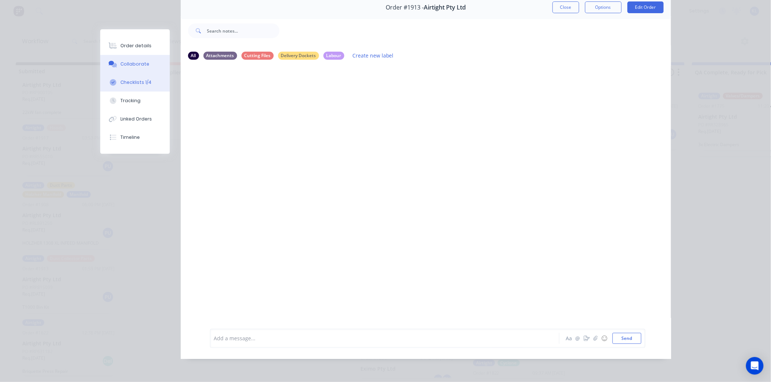
scroll to position [0, 0]
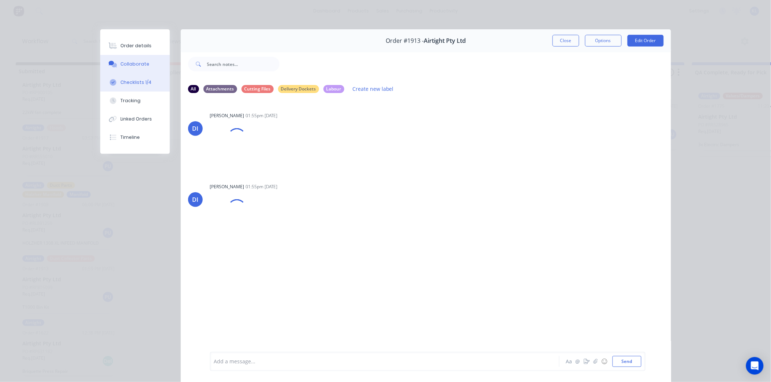
click at [139, 86] on button "Checklists 1/4" at bounding box center [135, 82] width 70 height 18
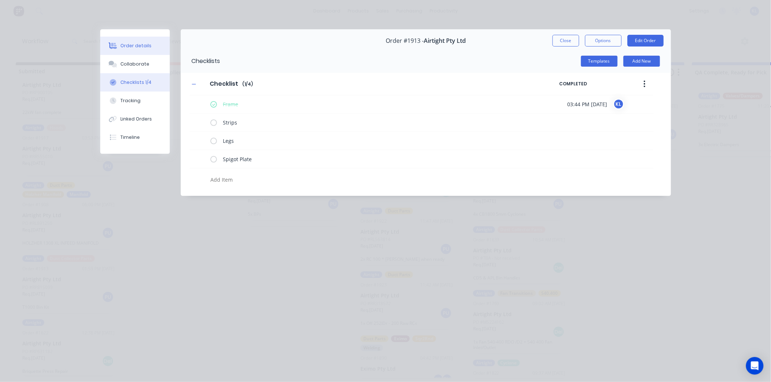
click at [134, 45] on div "Order details" at bounding box center [135, 45] width 31 height 7
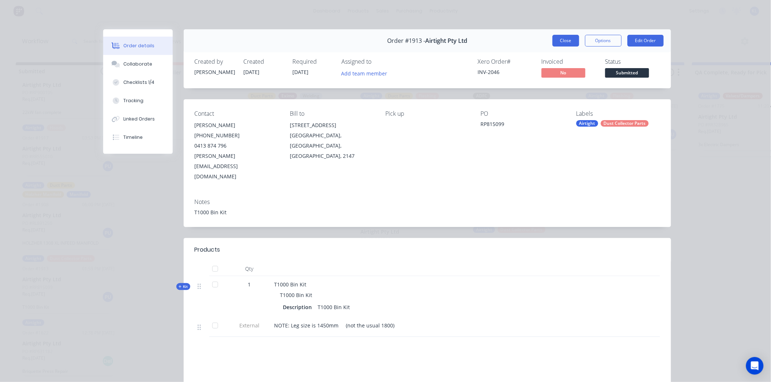
click at [558, 39] on button "Close" at bounding box center [566, 41] width 27 height 12
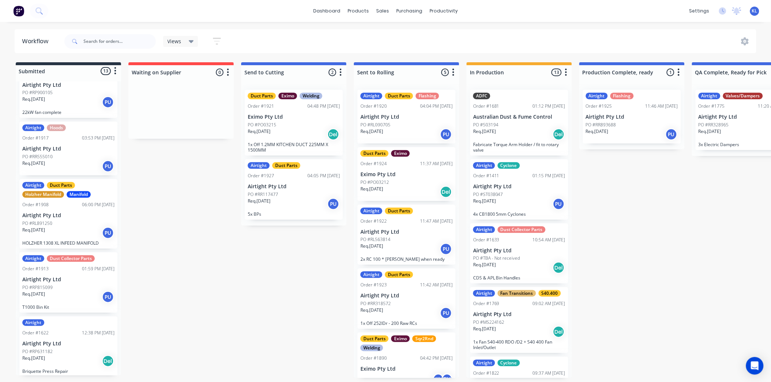
click at [181, 39] on div "Views" at bounding box center [181, 41] width 26 height 7
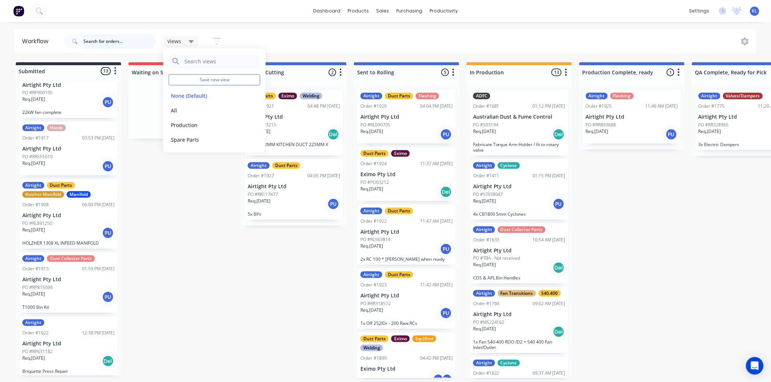
click at [120, 41] on input "text" at bounding box center [119, 41] width 72 height 15
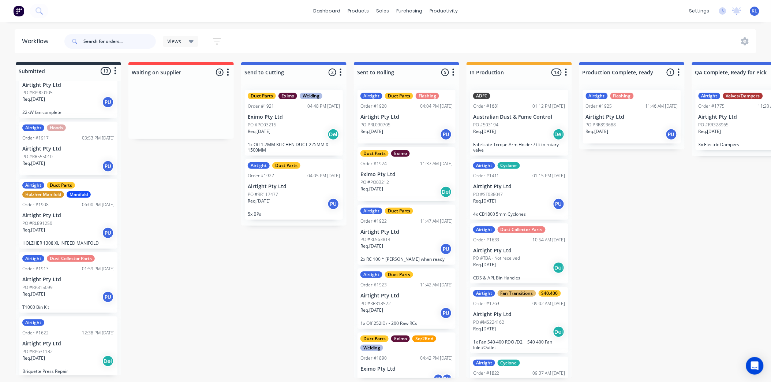
click at [105, 42] on input "text" at bounding box center [119, 41] width 72 height 15
paste input "RL457384"
type input "RL457384"
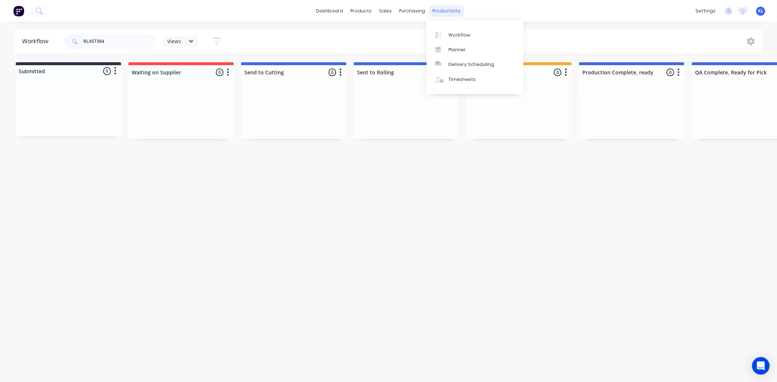
click at [444, 12] on div "productivity" at bounding box center [446, 10] width 35 height 11
click at [451, 29] on link "Workflow" at bounding box center [475, 34] width 97 height 15
drag, startPoint x: 93, startPoint y: 37, endPoint x: -68, endPoint y: 52, distance: 161.6
click at [0, 52] on html "dashboard products sales purchasing productivity dashboard products Product Cat…" at bounding box center [388, 169] width 777 height 338
click at [378, 13] on div "sales" at bounding box center [386, 10] width 20 height 11
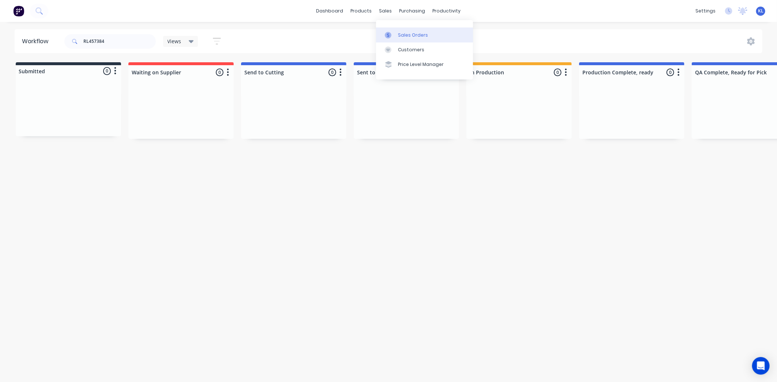
click at [405, 34] on div "Sales Orders" at bounding box center [413, 35] width 30 height 7
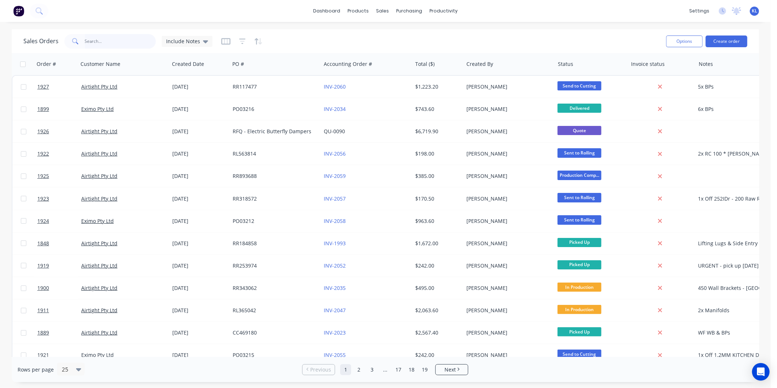
click at [109, 44] on input "text" at bounding box center [120, 41] width 71 height 15
paste input "RL457384"
type input "RL457384"
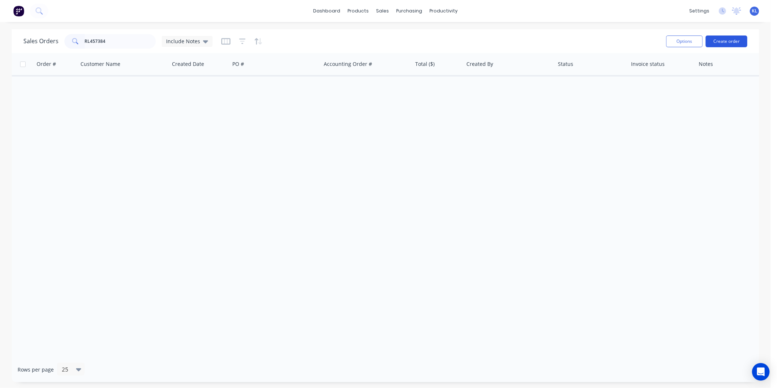
click at [734, 41] on button "Create order" at bounding box center [727, 41] width 42 height 12
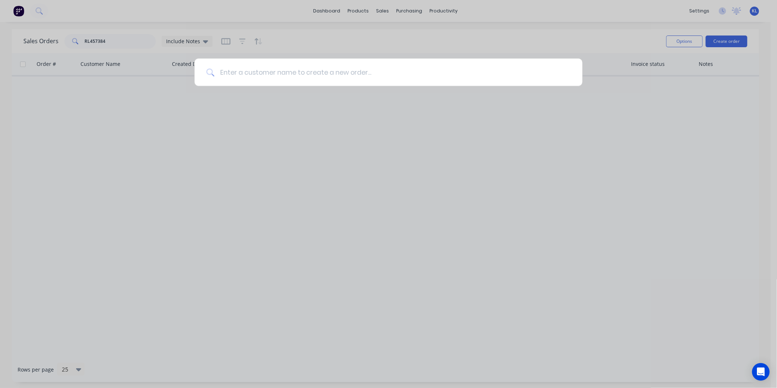
click at [480, 78] on input at bounding box center [392, 72] width 356 height 27
type input "airtight"
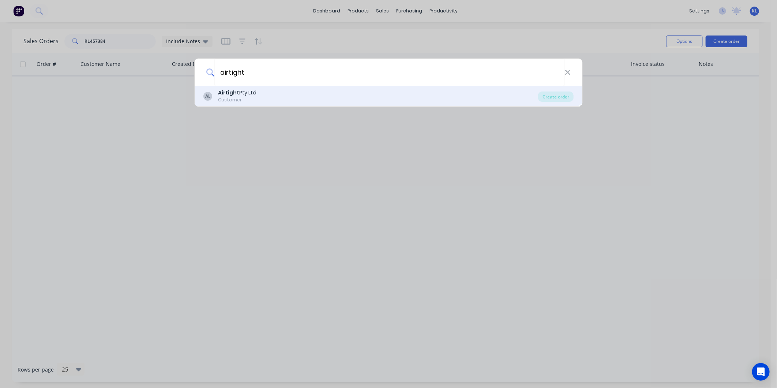
click at [317, 100] on div "AL Airtight Pty Ltd Customer" at bounding box center [370, 96] width 335 height 14
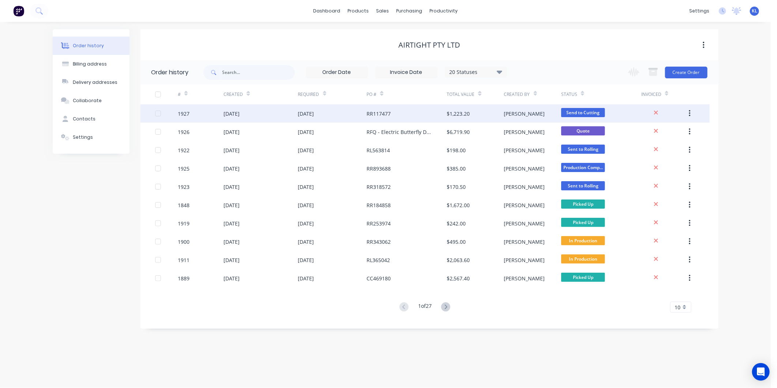
click at [405, 114] on div "RR117477" at bounding box center [407, 113] width 80 height 18
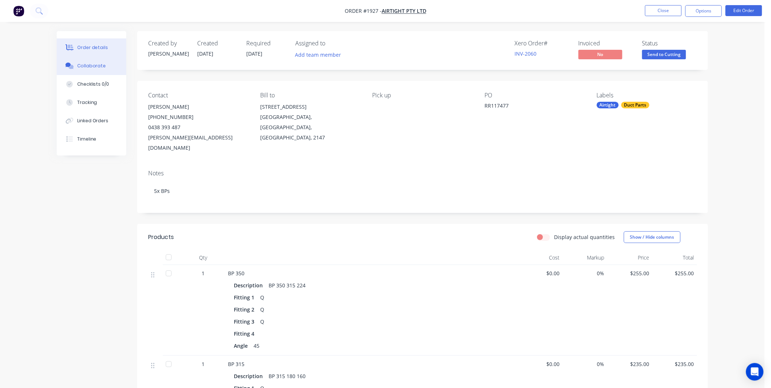
click at [105, 57] on button "Collaborate" at bounding box center [92, 66] width 70 height 18
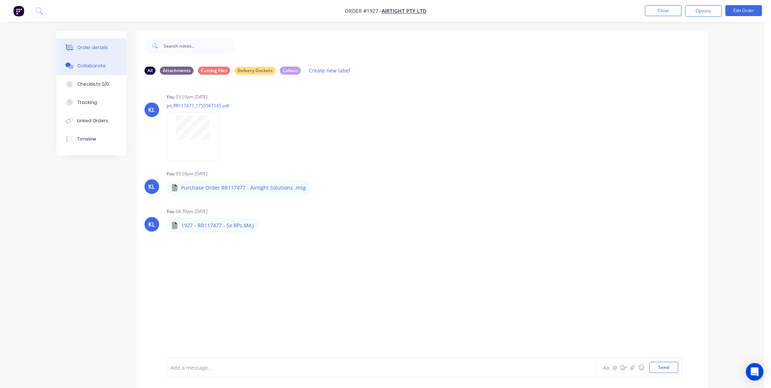
click at [86, 53] on button "Order details" at bounding box center [92, 47] width 70 height 18
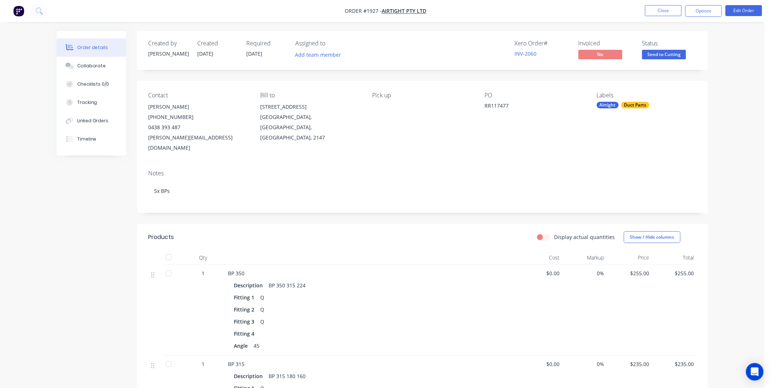
click at [663, 52] on span "Send to Cutting" at bounding box center [664, 54] width 44 height 9
drag, startPoint x: 730, startPoint y: 82, endPoint x: 668, endPoint y: 50, distance: 69.2
click at [665, 49] on div "Status Send to Cutting" at bounding box center [669, 50] width 55 height 21
click at [696, 10] on button "Options" at bounding box center [703, 11] width 37 height 12
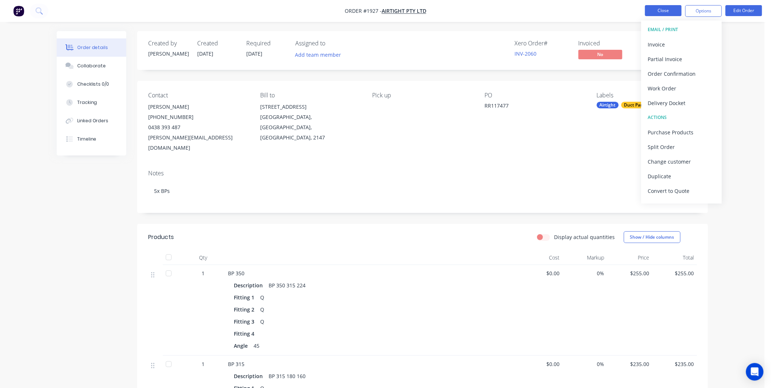
click at [654, 12] on button "Close" at bounding box center [663, 10] width 37 height 11
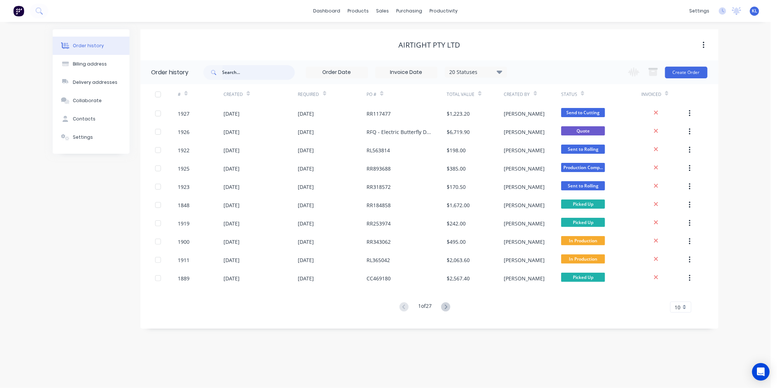
click at [238, 69] on input "text" at bounding box center [258, 72] width 72 height 15
click at [694, 76] on button "Create Order" at bounding box center [686, 73] width 42 height 12
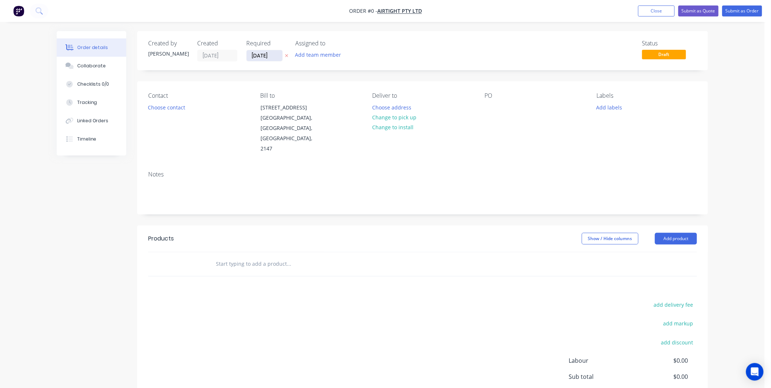
click at [255, 51] on input "27/08/25" at bounding box center [265, 55] width 36 height 11
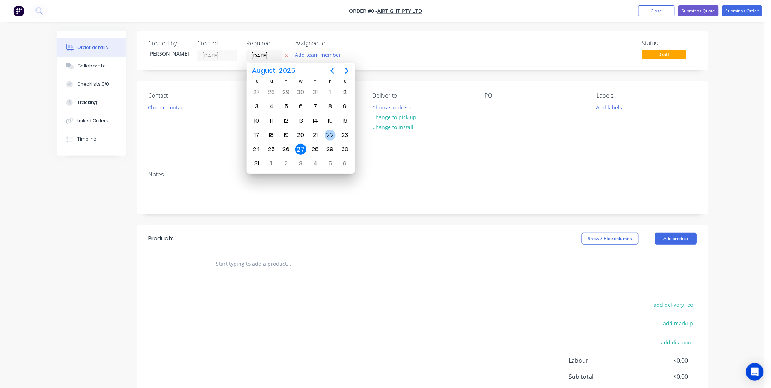
click at [336, 130] on div "22" at bounding box center [330, 135] width 15 height 14
type input "22/08/25"
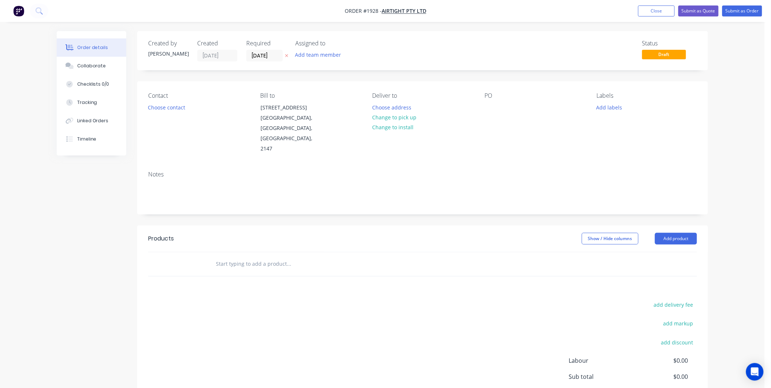
click at [199, 107] on div "Contact Choose contact" at bounding box center [198, 123] width 100 height 62
click at [170, 107] on button "Choose contact" at bounding box center [166, 107] width 45 height 10
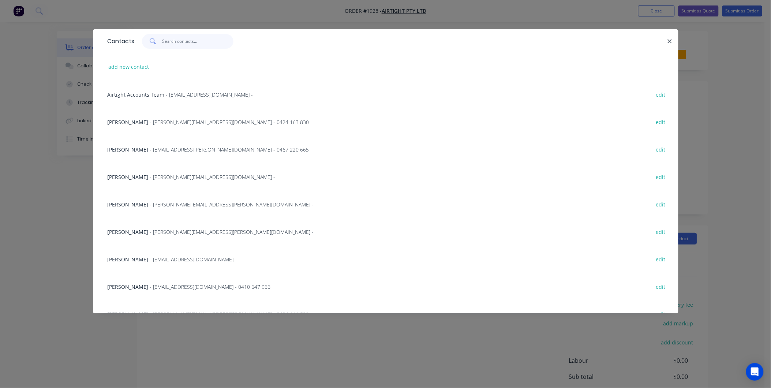
click at [184, 38] on input "text" at bounding box center [197, 41] width 71 height 15
click at [174, 42] on input "text" at bounding box center [197, 41] width 71 height 15
paste input "Raymond Liang"
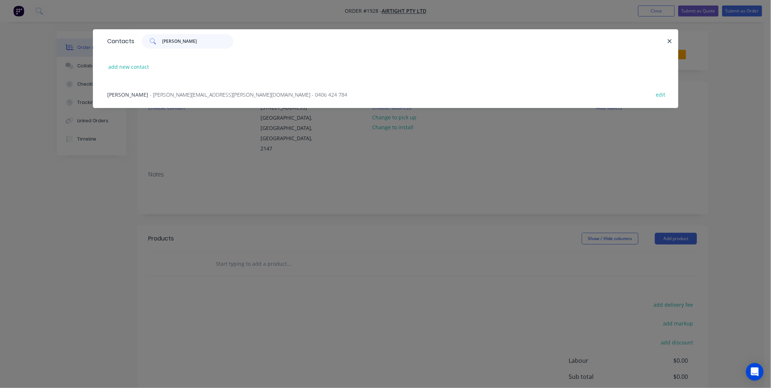
type input "Raymond Liang"
click at [177, 91] on span "- raymond.liang@airtight.com.au - 0406 424 784" at bounding box center [249, 94] width 198 height 7
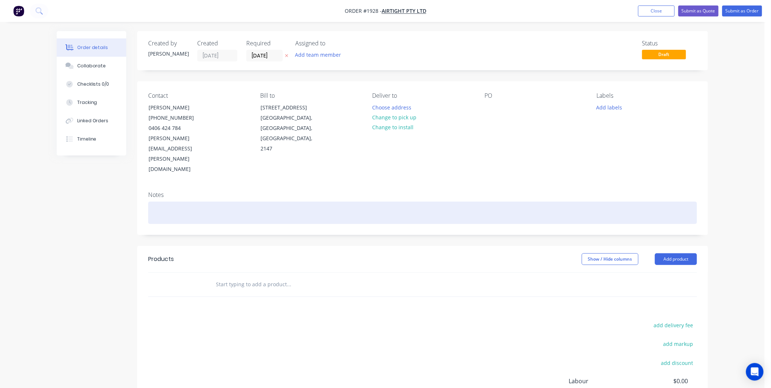
click at [162, 202] on div at bounding box center [422, 213] width 549 height 22
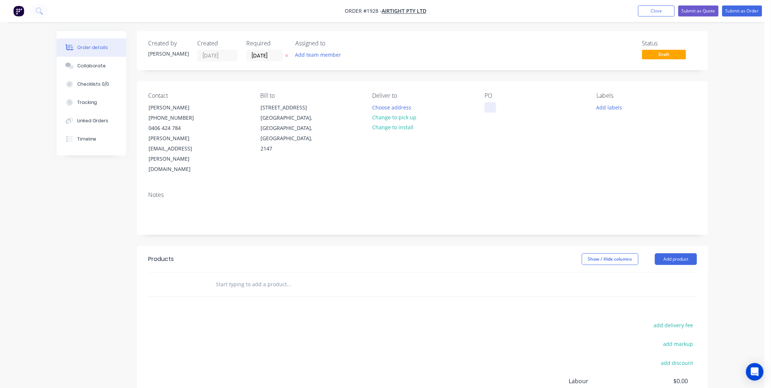
click at [490, 108] on div at bounding box center [490, 107] width 12 height 11
click at [493, 104] on div at bounding box center [490, 107] width 12 height 11
paste div
click at [394, 119] on button "Change to pick up" at bounding box center [394, 117] width 52 height 10
click at [603, 106] on button "Add labels" at bounding box center [609, 107] width 34 height 10
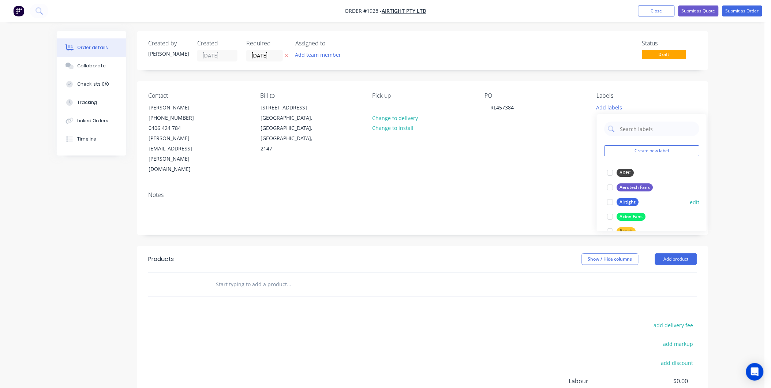
click at [622, 202] on div "Airtight" at bounding box center [628, 202] width 22 height 8
click at [643, 127] on input "text" at bounding box center [657, 125] width 76 height 15
type input "Duct"
click at [619, 169] on div "Duct Parts" at bounding box center [631, 169] width 28 height 8
click at [639, 125] on input "Duct" at bounding box center [657, 125] width 76 height 15
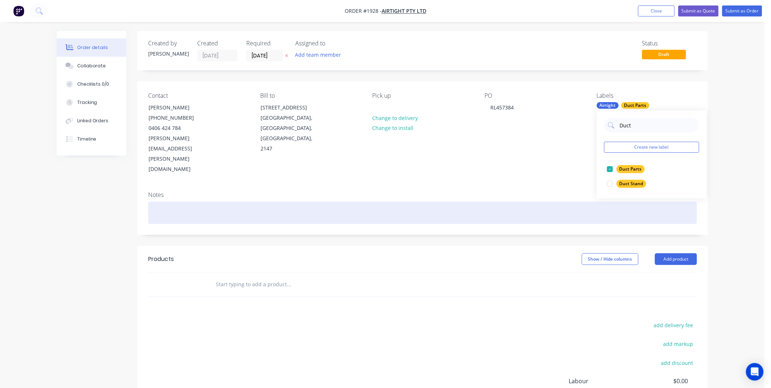
click at [168, 202] on div at bounding box center [422, 213] width 549 height 22
click at [253, 202] on div at bounding box center [422, 213] width 549 height 22
click at [516, 202] on div at bounding box center [422, 213] width 549 height 22
click at [201, 202] on div at bounding box center [422, 213] width 549 height 22
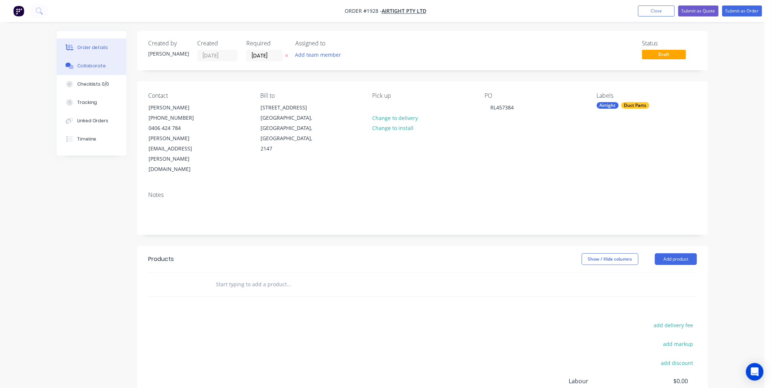
click at [95, 57] on button "Collaborate" at bounding box center [92, 66] width 70 height 18
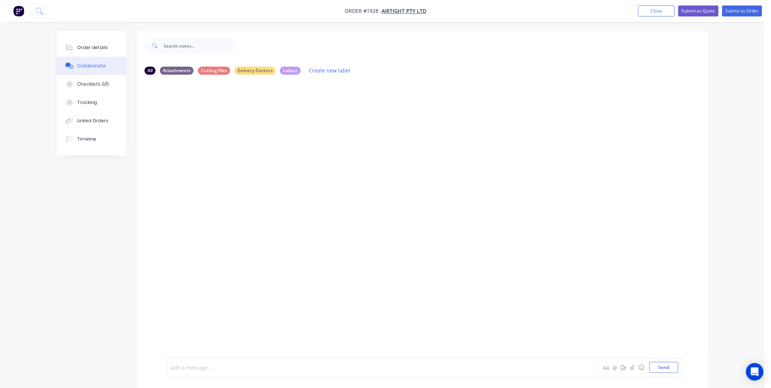
click at [189, 370] on div at bounding box center [361, 368] width 381 height 8
drag, startPoint x: 220, startPoint y: 362, endPoint x: 185, endPoint y: 245, distance: 121.3
click at [215, 349] on div "Add a message... Aa @ ☺ Send" at bounding box center [422, 367] width 571 height 41
click at [664, 364] on button "Send" at bounding box center [663, 367] width 29 height 11
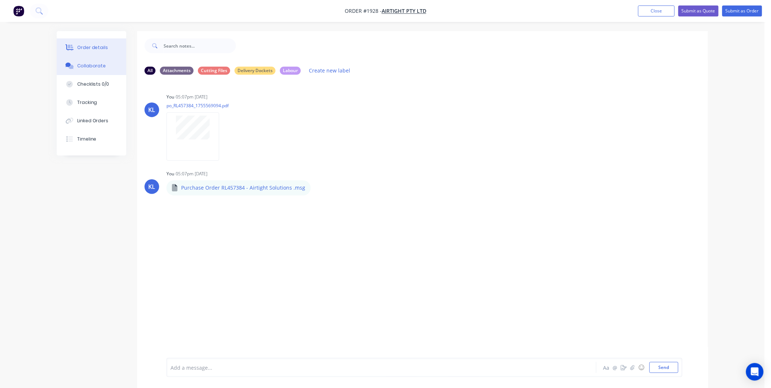
click at [81, 53] on button "Order details" at bounding box center [92, 47] width 70 height 18
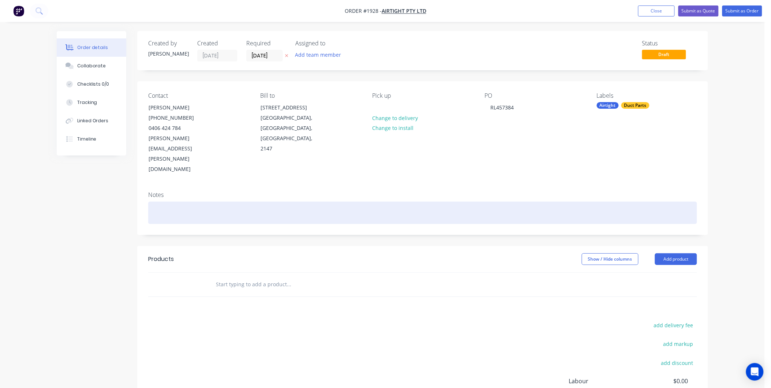
click at [168, 202] on div at bounding box center [422, 213] width 549 height 22
click at [231, 202] on div at bounding box center [422, 213] width 549 height 22
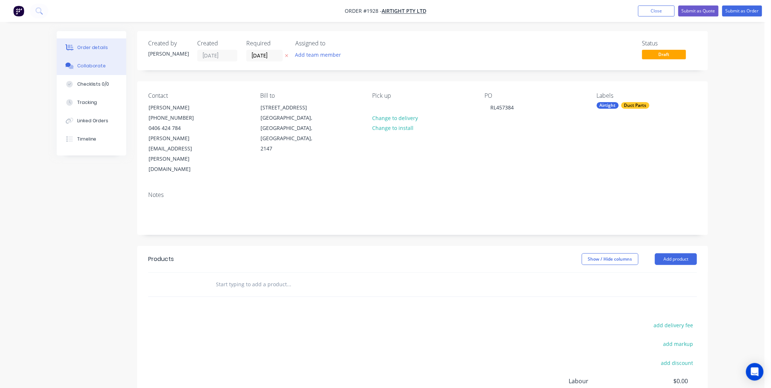
click at [96, 64] on div "Collaborate" at bounding box center [91, 66] width 29 height 7
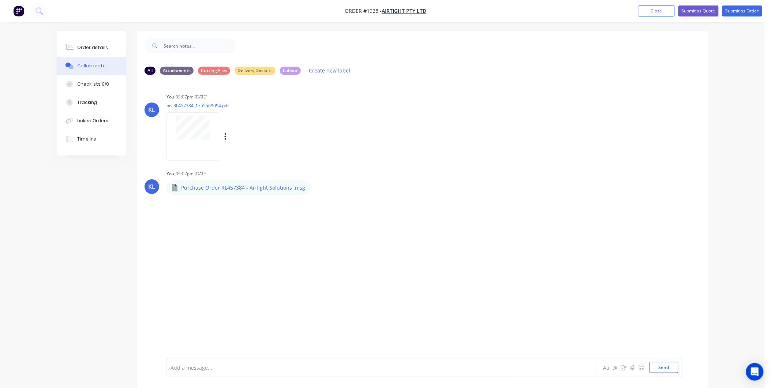
click at [199, 145] on div at bounding box center [192, 136] width 53 height 48
click at [100, 40] on button "Order details" at bounding box center [92, 47] width 70 height 18
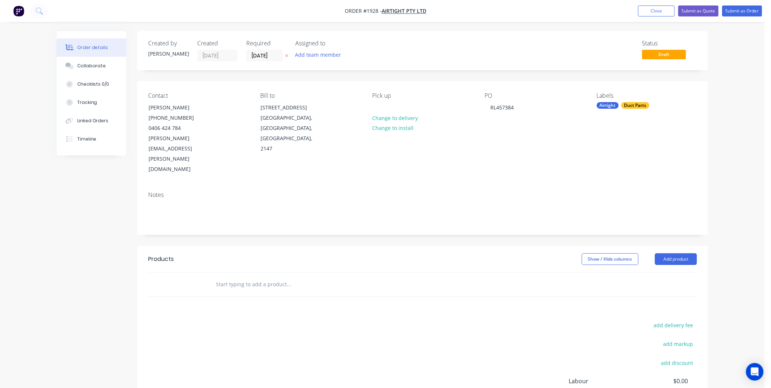
click at [269, 277] on input "text" at bounding box center [289, 284] width 146 height 15
click at [679, 253] on button "Add product" at bounding box center [676, 259] width 42 height 12
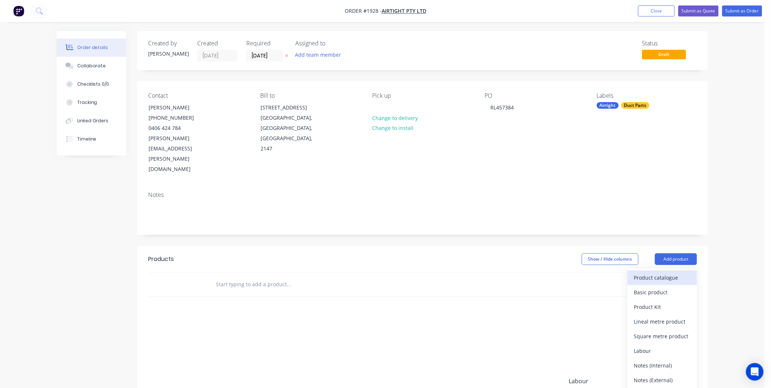
click at [654, 272] on div "Product catalogue" at bounding box center [662, 277] width 56 height 11
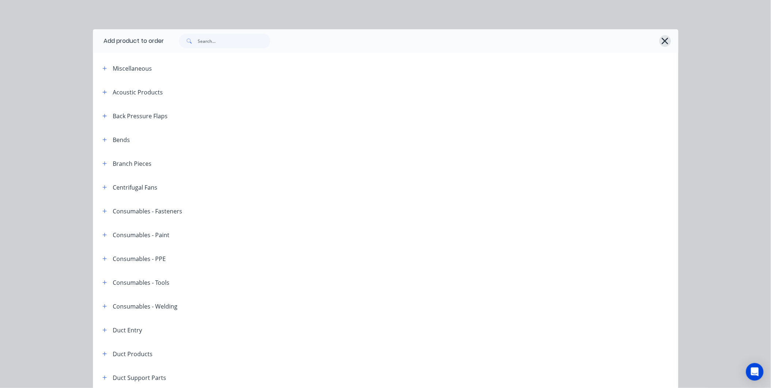
click at [661, 44] on icon "button" at bounding box center [665, 41] width 8 height 10
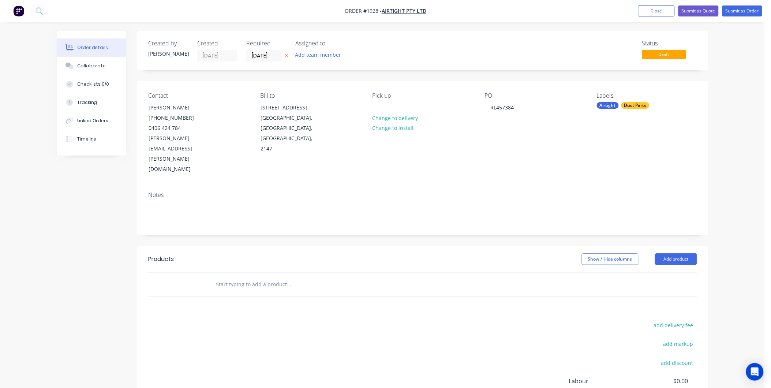
click at [266, 277] on input "text" at bounding box center [289, 284] width 146 height 15
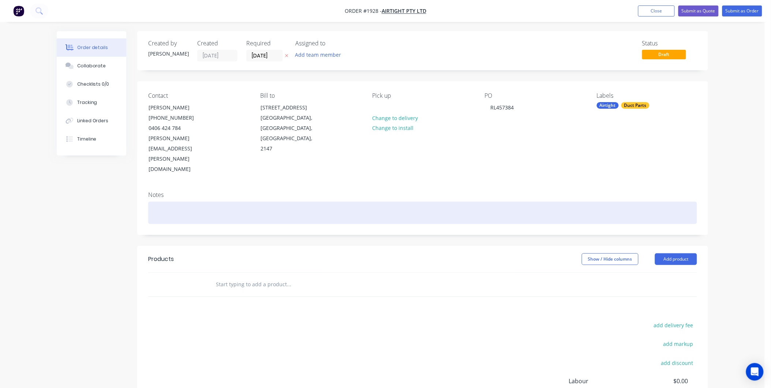
click at [176, 202] on div at bounding box center [422, 213] width 549 height 22
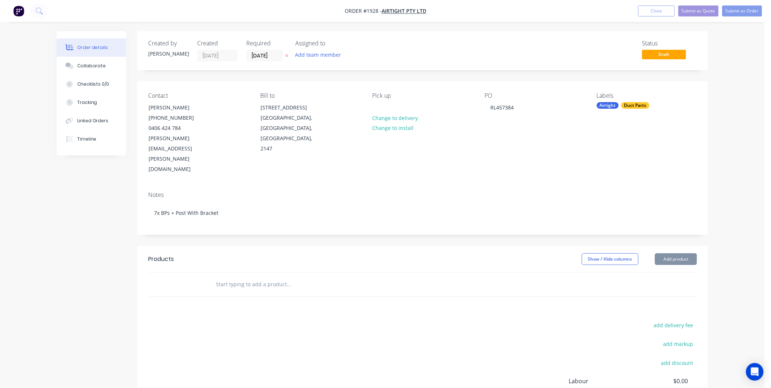
click at [265, 209] on div "Created by Kyle Created 27/08/25 Required 22/08/25 Assigned to Add team member …" at bounding box center [422, 251] width 571 height 441
click at [89, 53] on button "Order details" at bounding box center [92, 47] width 70 height 18
click at [89, 67] on div "Collaborate" at bounding box center [91, 66] width 29 height 7
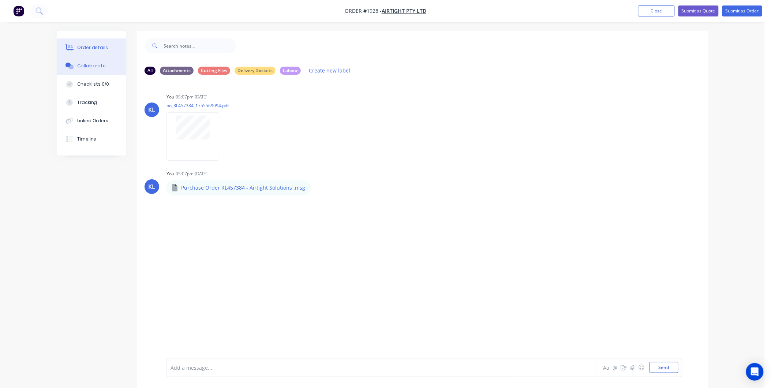
click at [101, 42] on button "Order details" at bounding box center [92, 47] width 70 height 18
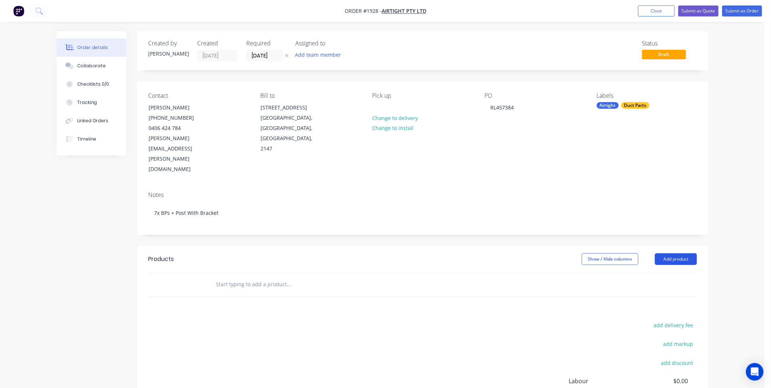
click at [665, 253] on button "Add product" at bounding box center [676, 259] width 42 height 12
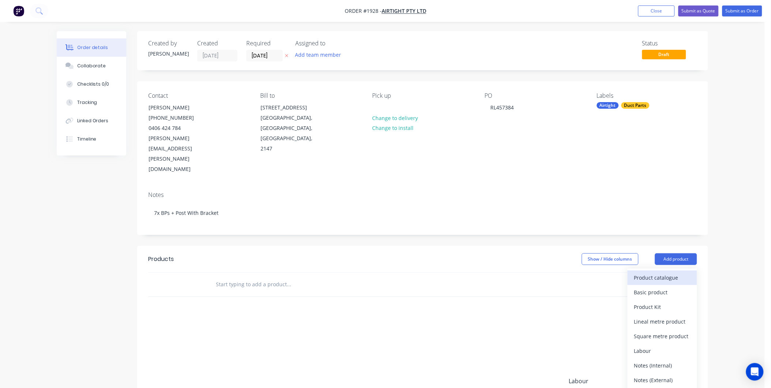
click at [648, 272] on div "Product catalogue" at bounding box center [662, 277] width 56 height 11
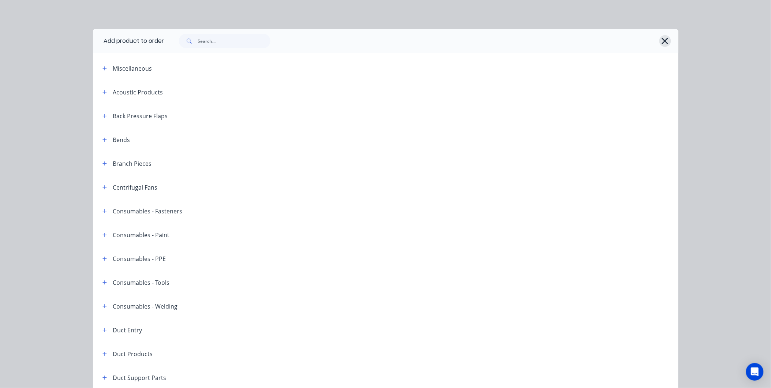
click at [659, 39] on button "button" at bounding box center [665, 41] width 12 height 12
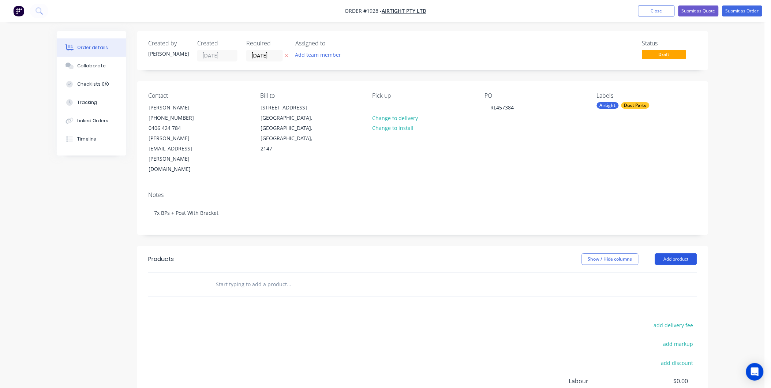
click at [668, 253] on button "Add product" at bounding box center [676, 259] width 42 height 12
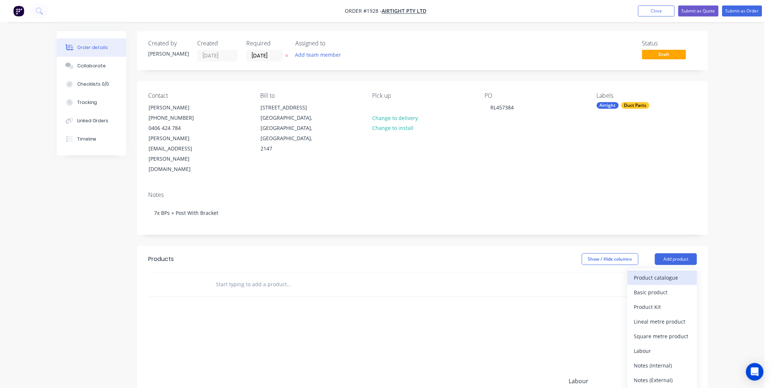
click at [647, 272] on div "Product catalogue" at bounding box center [662, 277] width 56 height 11
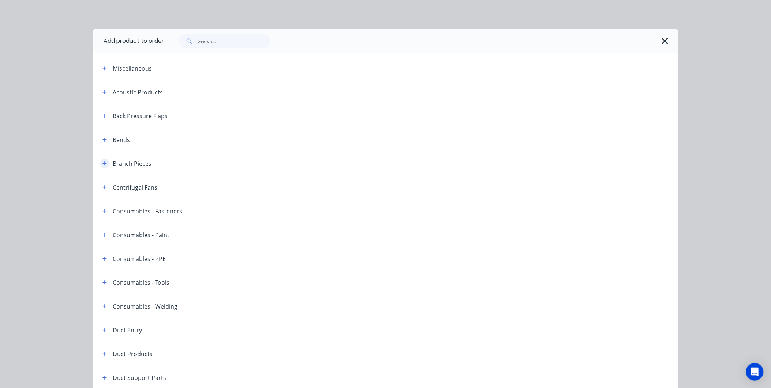
click at [102, 161] on icon "button" at bounding box center [104, 163] width 4 height 5
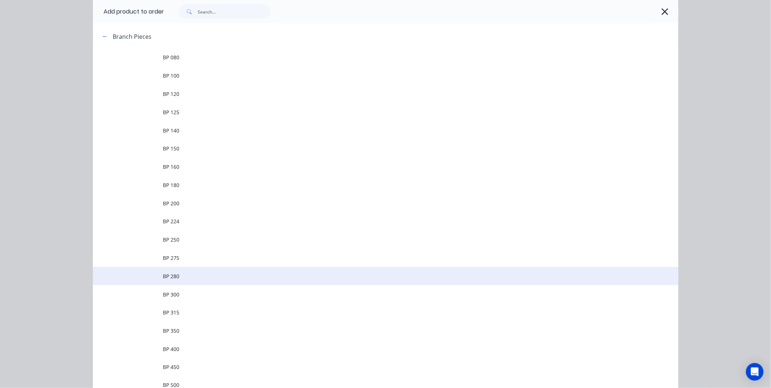
scroll to position [203, 0]
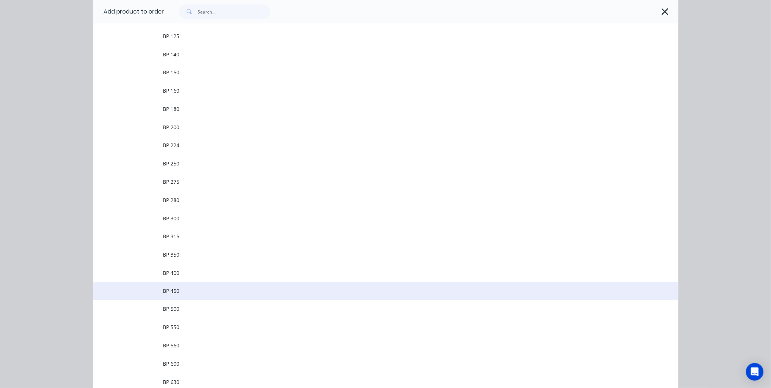
click at [177, 295] on td "BP 450" at bounding box center [420, 291] width 515 height 18
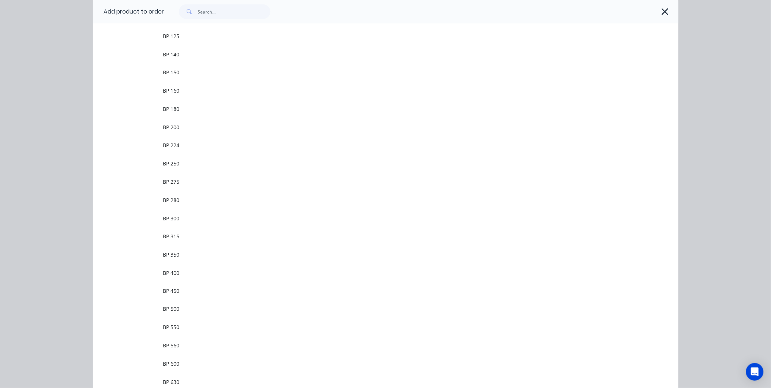
scroll to position [0, 0]
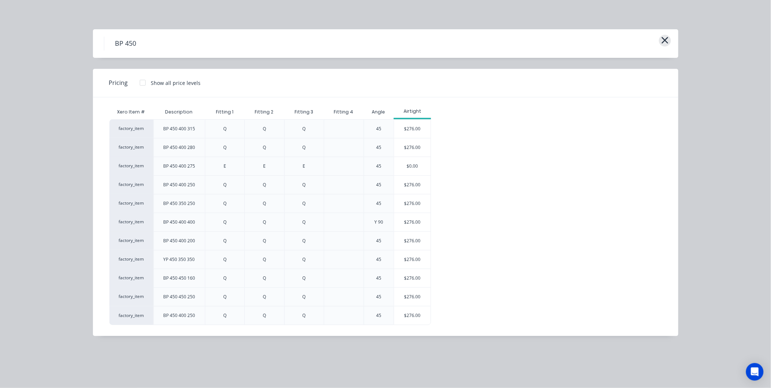
click at [663, 41] on icon "button" at bounding box center [665, 40] width 8 height 10
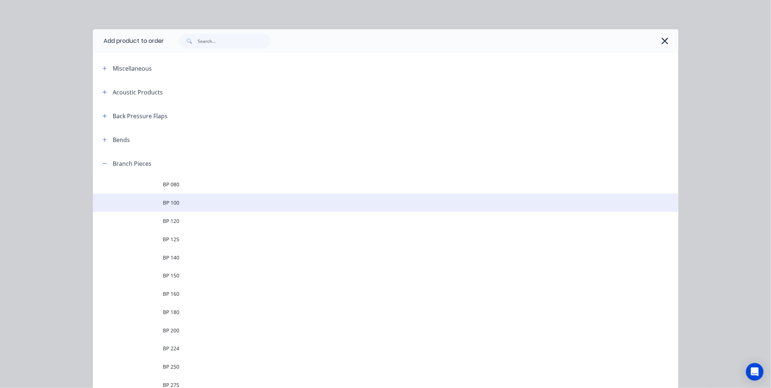
scroll to position [151, 0]
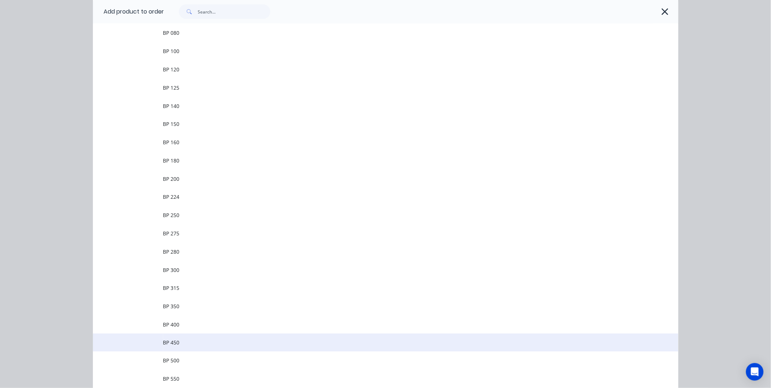
click at [183, 340] on span "BP 450" at bounding box center [369, 343] width 412 height 8
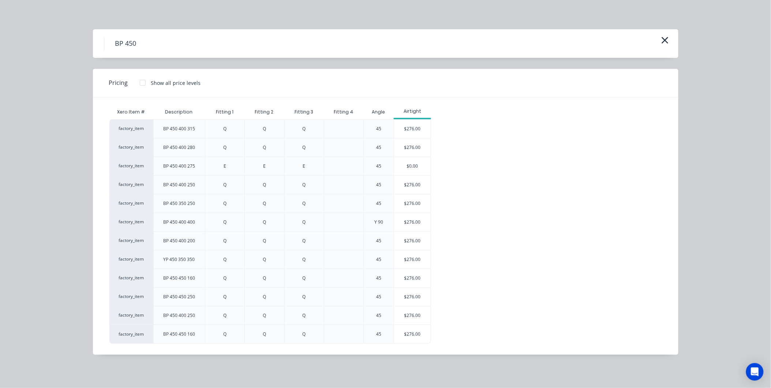
scroll to position [75, 0]
click at [408, 333] on div "$276.00" at bounding box center [412, 334] width 37 height 18
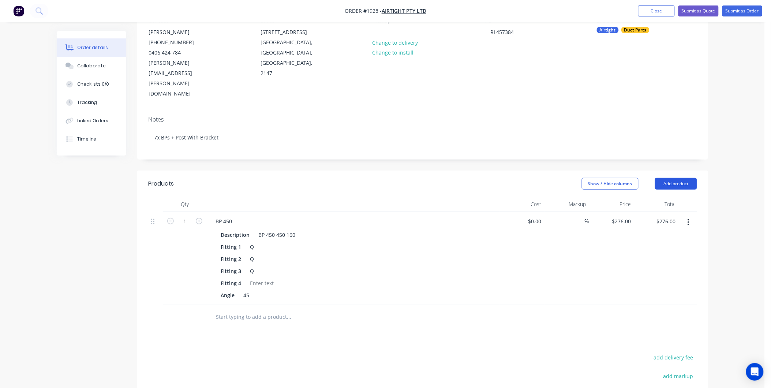
click at [675, 178] on button "Add product" at bounding box center [676, 184] width 42 height 12
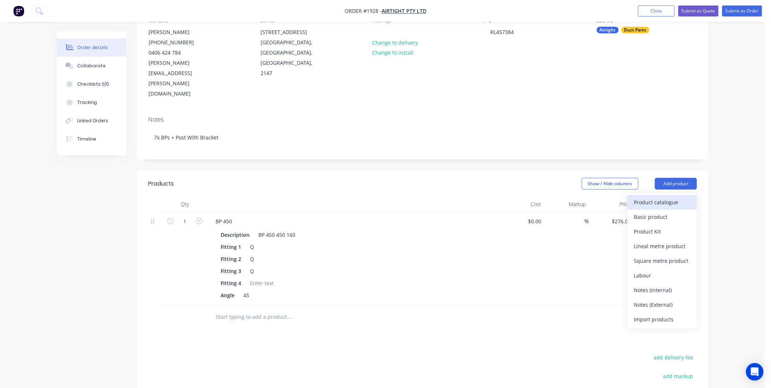
click at [648, 197] on div "Product catalogue" at bounding box center [662, 202] width 56 height 11
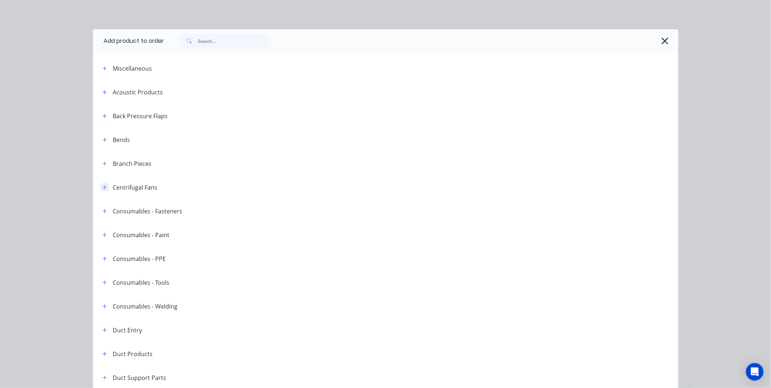
scroll to position [162, 0]
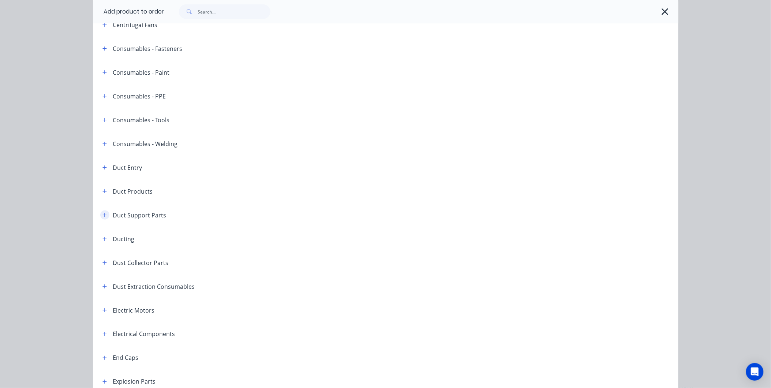
click at [104, 210] on button "button" at bounding box center [104, 214] width 9 height 9
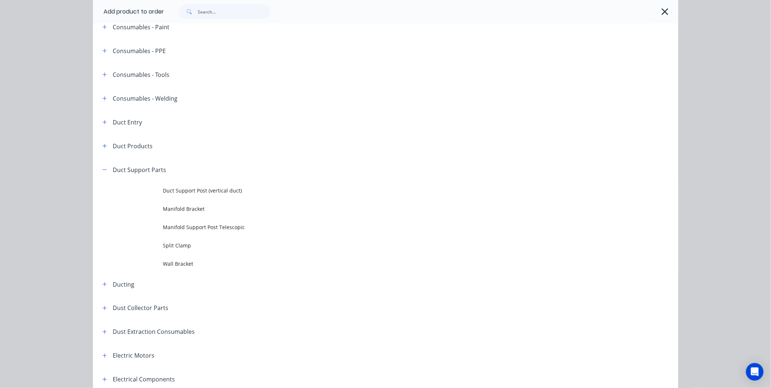
scroll to position [244, 0]
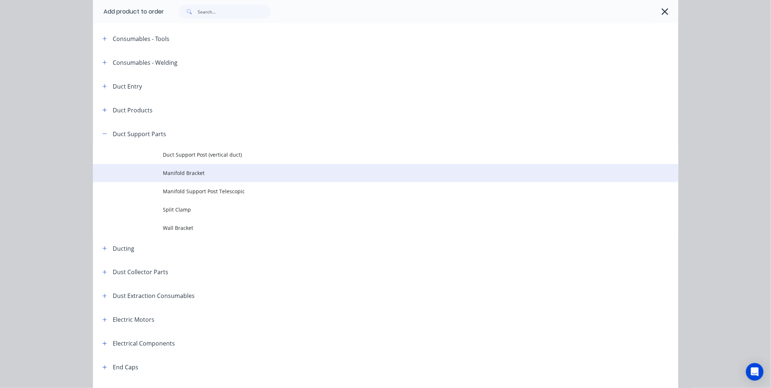
click at [176, 171] on span "Manifold Bracket" at bounding box center [369, 173] width 412 height 8
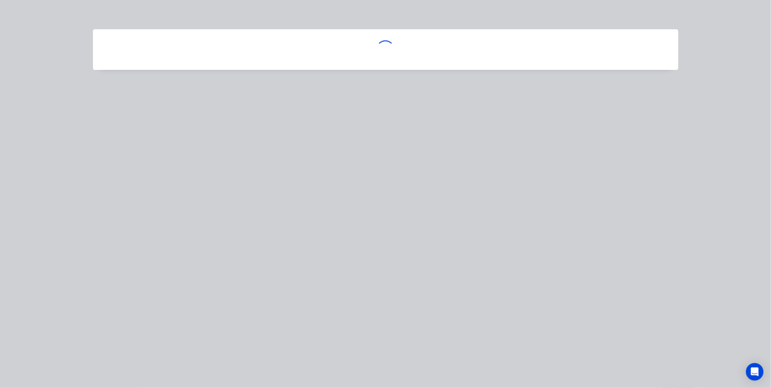
scroll to position [0, 0]
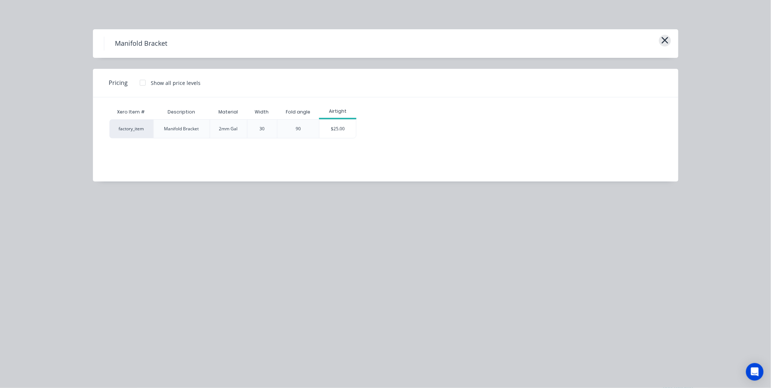
click at [663, 37] on icon "button" at bounding box center [665, 40] width 8 height 10
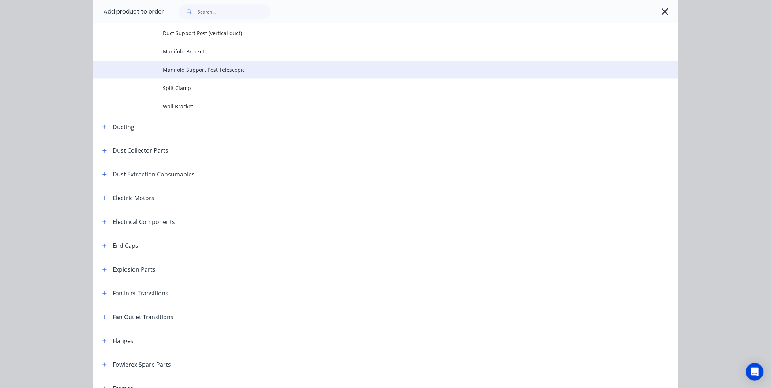
click at [191, 67] on span "Manifold Support Post Telescopic" at bounding box center [369, 70] width 412 height 8
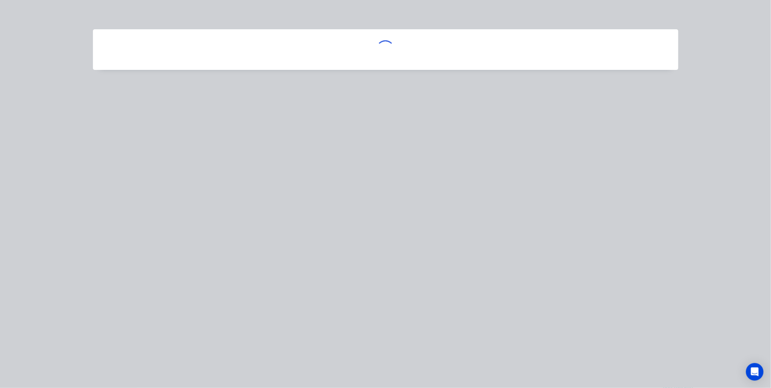
scroll to position [0, 0]
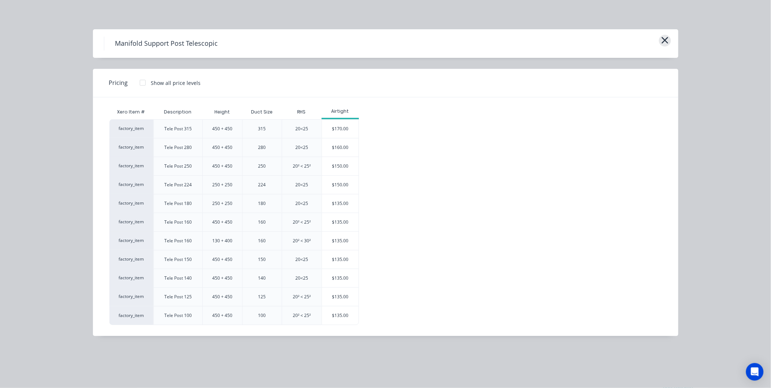
click at [664, 38] on icon "button" at bounding box center [665, 40] width 8 height 10
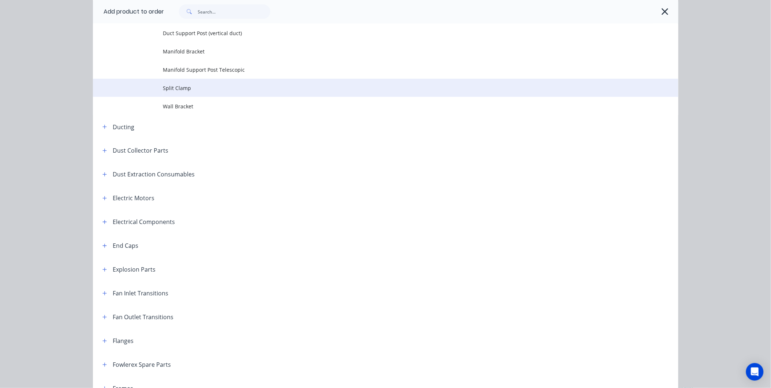
scroll to position [325, 0]
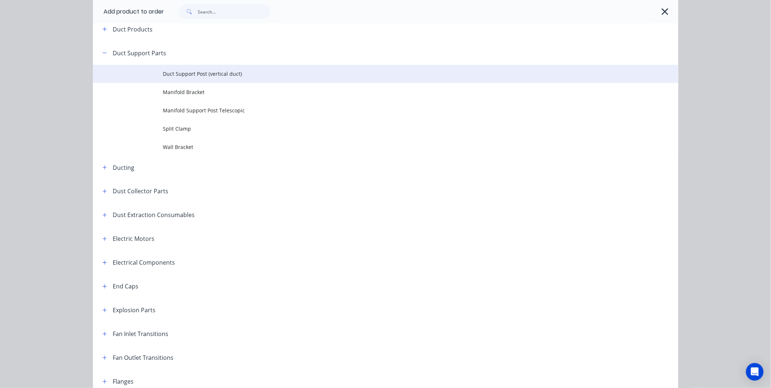
click at [202, 75] on span "Duct Support Post (vertical duct)" at bounding box center [369, 74] width 412 height 8
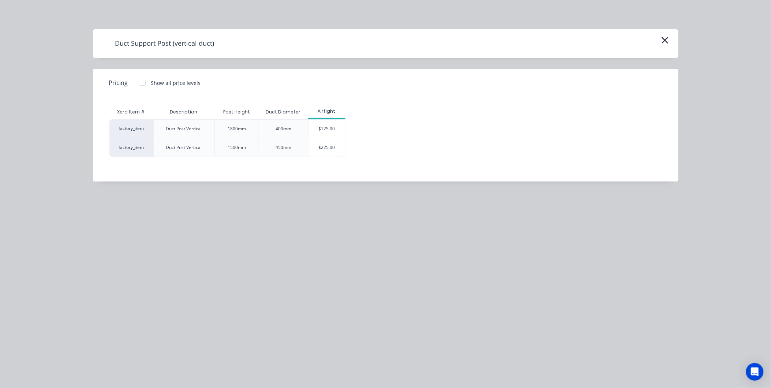
click at [317, 182] on div "Duct Support Post (vertical duct) Pricing Show all price levels Xero Item # Des…" at bounding box center [385, 194] width 771 height 388
click at [665, 39] on icon "button" at bounding box center [665, 40] width 7 height 7
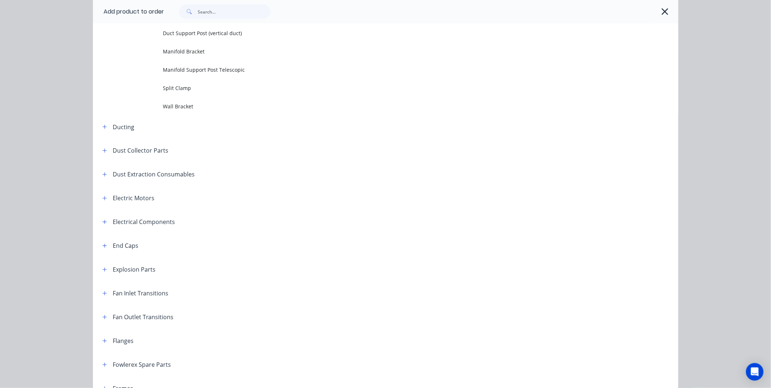
scroll to position [121, 0]
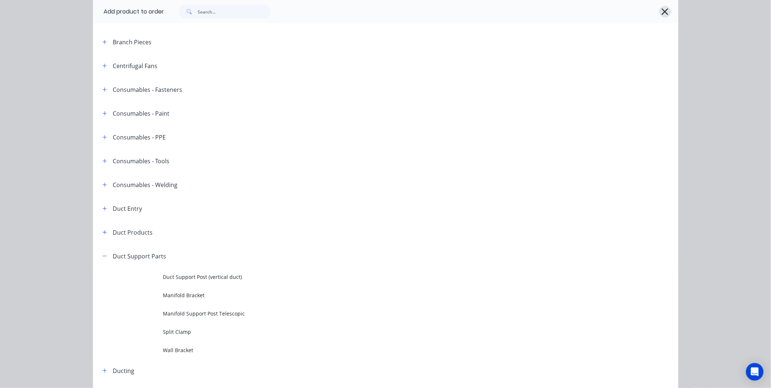
click at [661, 15] on icon "button" at bounding box center [665, 12] width 8 height 10
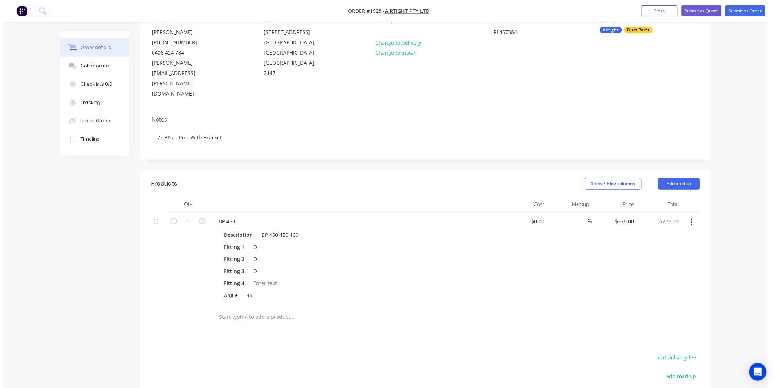
scroll to position [0, 0]
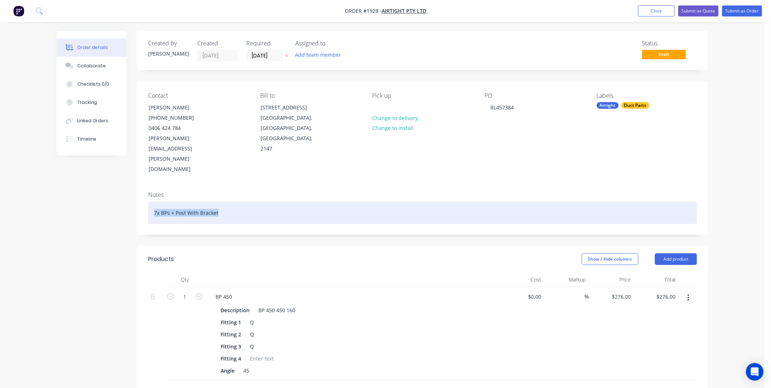
drag, startPoint x: 235, startPoint y: 177, endPoint x: -120, endPoint y: 206, distance: 356.8
click at [0, 206] on html "Order #1928 - Airtight Pty Ltd Add product Close Submit as Quote Submit as Orde…" at bounding box center [385, 295] width 771 height 591
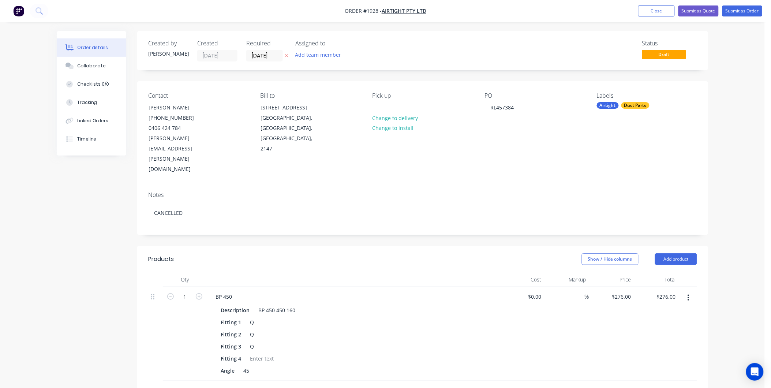
click at [289, 253] on div "Show / Hide columns Add product" at bounding box center [481, 259] width 432 height 12
click at [687, 291] on button "button" at bounding box center [688, 297] width 17 height 13
click at [647, 356] on div "Delete" at bounding box center [662, 361] width 56 height 11
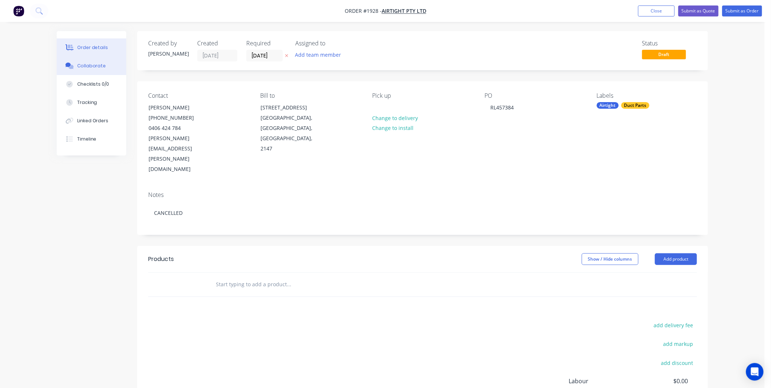
click at [101, 68] on div "Collaborate" at bounding box center [91, 66] width 29 height 7
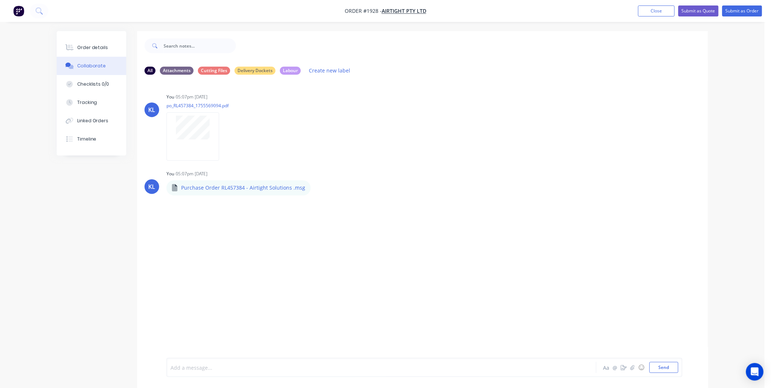
click at [209, 367] on div at bounding box center [361, 368] width 381 height 8
click at [660, 367] on button "Send" at bounding box center [663, 367] width 29 height 11
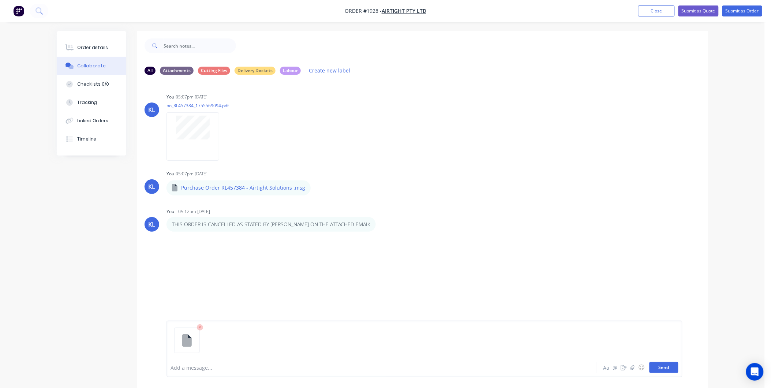
click at [651, 366] on button "Send" at bounding box center [663, 367] width 29 height 11
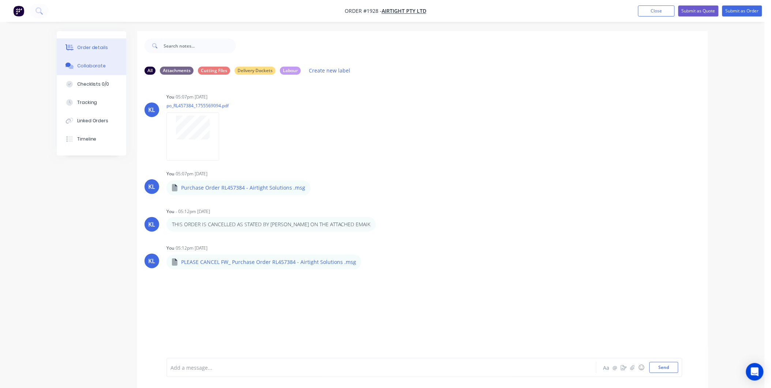
click at [105, 46] on div "Order details" at bounding box center [92, 47] width 31 height 7
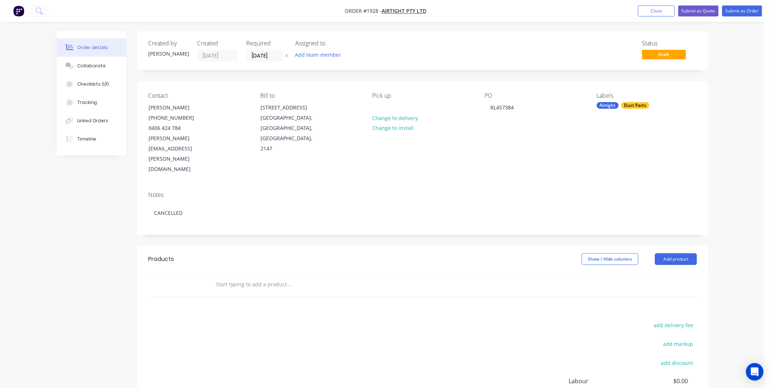
click at [630, 105] on div "Duct Parts" at bounding box center [635, 105] width 28 height 7
click at [609, 171] on div at bounding box center [610, 169] width 15 height 15
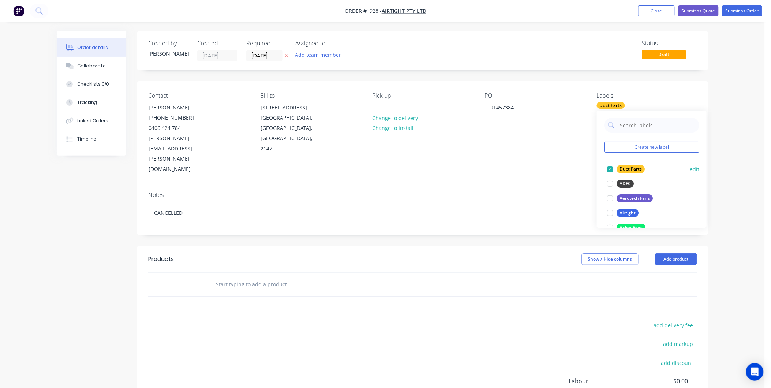
click at [611, 167] on div at bounding box center [610, 169] width 15 height 15
click at [636, 132] on input "text" at bounding box center [657, 128] width 76 height 15
type input "CA"
click at [626, 175] on div "CANCELLED" at bounding box center [632, 173] width 31 height 8
click at [473, 186] on div "Notes CANCELLED" at bounding box center [422, 210] width 571 height 49
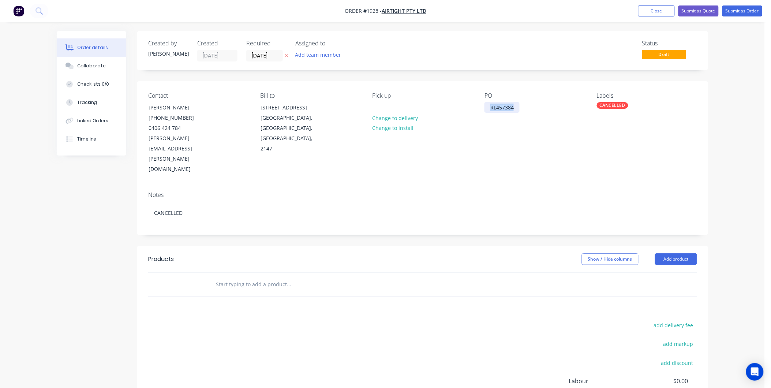
drag, startPoint x: 517, startPoint y: 104, endPoint x: 470, endPoint y: 105, distance: 47.2
click at [470, 105] on div "Contact Raymond Liang (02) 9986 3184 0406 424 784 raymond.liang@airtight.com.au…" at bounding box center [422, 133] width 571 height 104
click at [493, 186] on div "Notes CANCELLED" at bounding box center [422, 210] width 571 height 49
click at [103, 57] on button "Collaborate" at bounding box center [92, 66] width 70 height 18
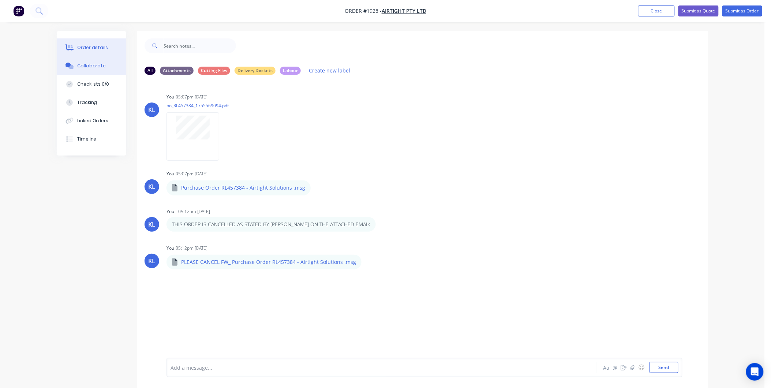
click at [96, 42] on button "Order details" at bounding box center [92, 47] width 70 height 18
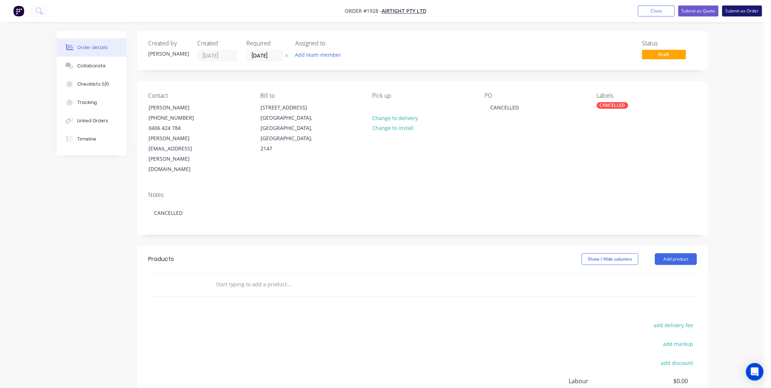
click at [741, 7] on button "Submit as Order" at bounding box center [742, 10] width 40 height 11
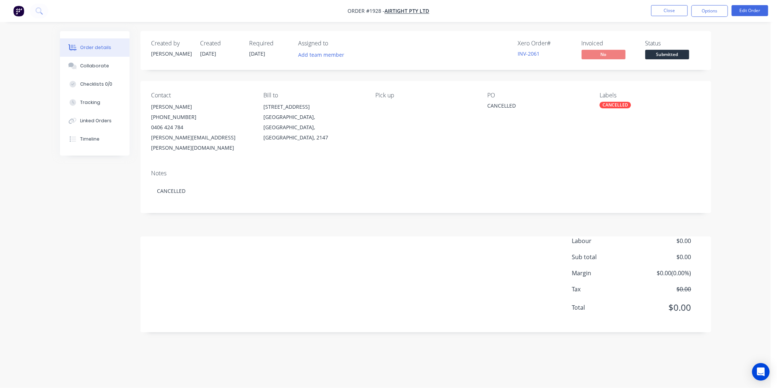
click at [670, 54] on span "Submitted" at bounding box center [667, 54] width 44 height 9
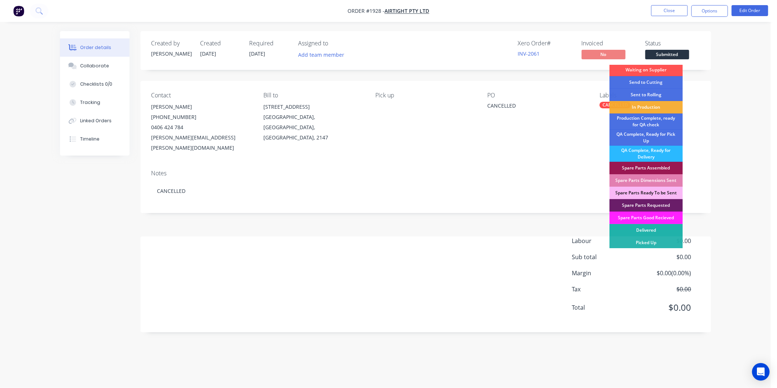
scroll to position [2, 0]
click at [572, 70] on div "Created by Kyle Created 27/08/25 Required 22/08/25 Assigned to Add team member …" at bounding box center [426, 50] width 571 height 39
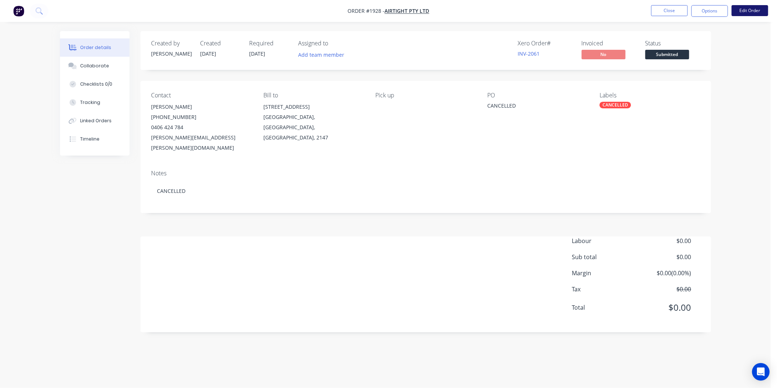
click at [743, 9] on button "Edit Order" at bounding box center [750, 10] width 37 height 11
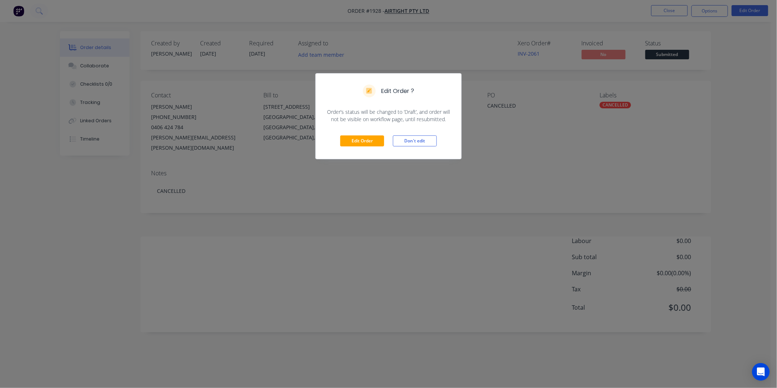
click at [416, 137] on button "Don't edit" at bounding box center [415, 140] width 44 height 11
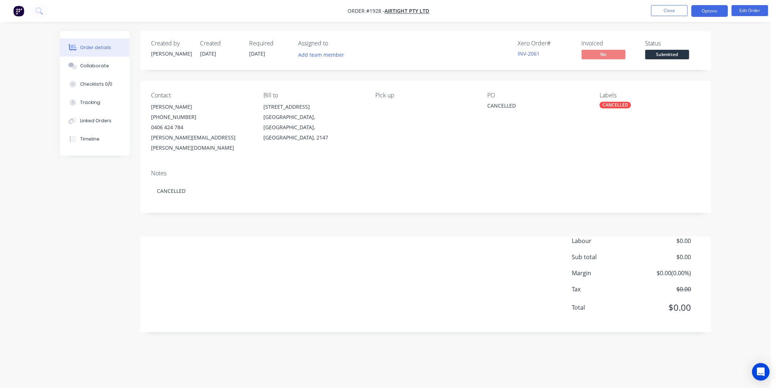
click at [711, 8] on button "Options" at bounding box center [710, 11] width 37 height 12
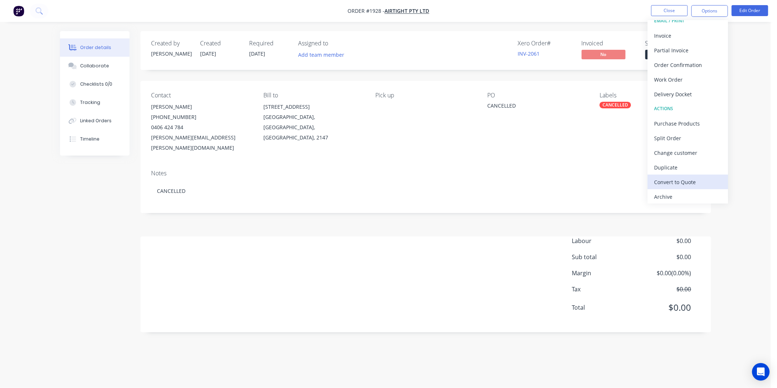
scroll to position [11, 0]
click at [676, 194] on div "Archive" at bounding box center [687, 194] width 67 height 11
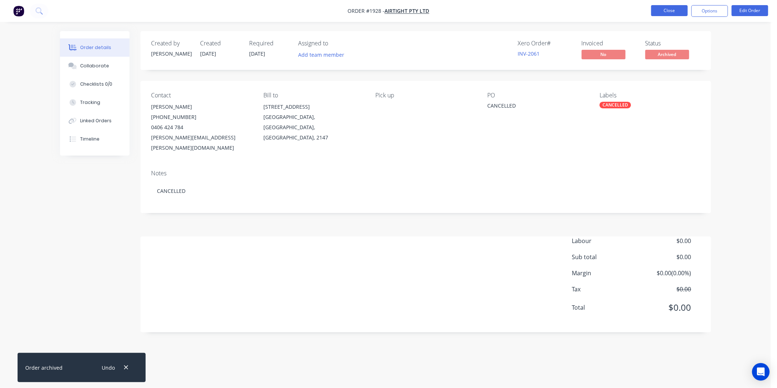
click at [670, 12] on button "Close" at bounding box center [669, 10] width 37 height 11
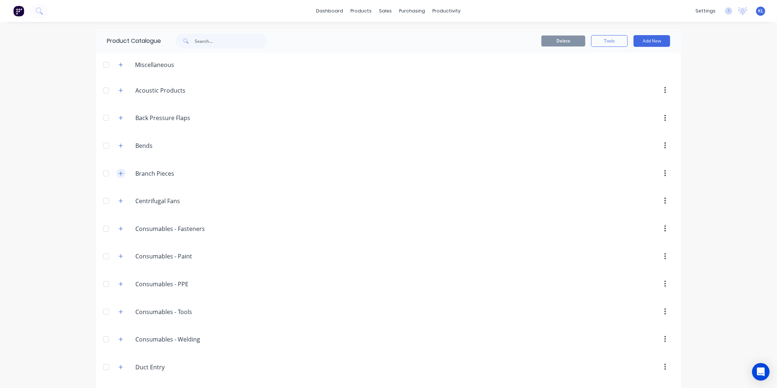
click at [116, 172] on button "button" at bounding box center [120, 173] width 9 height 9
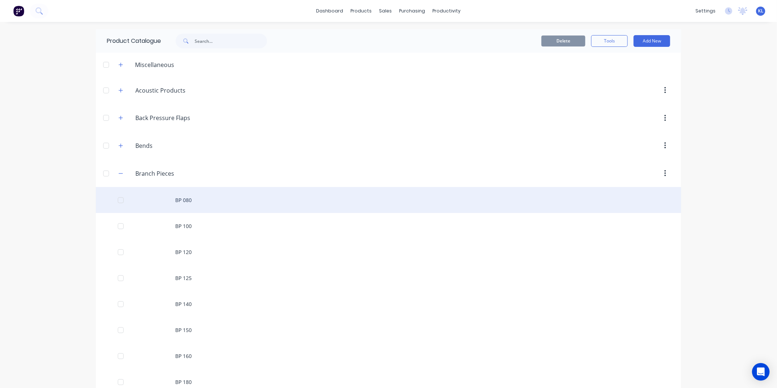
scroll to position [244, 0]
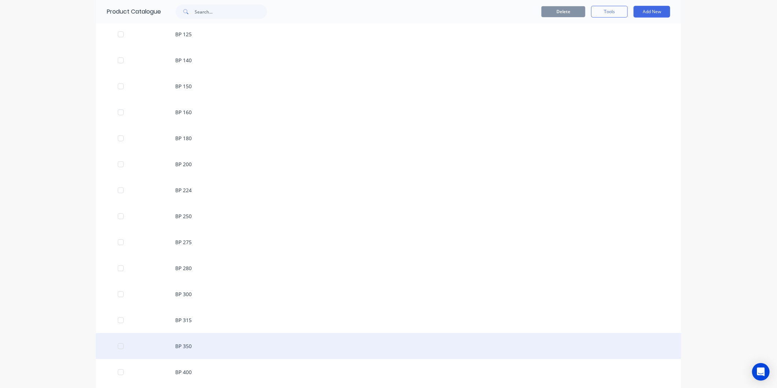
click at [192, 345] on div "BP 350" at bounding box center [388, 346] width 585 height 26
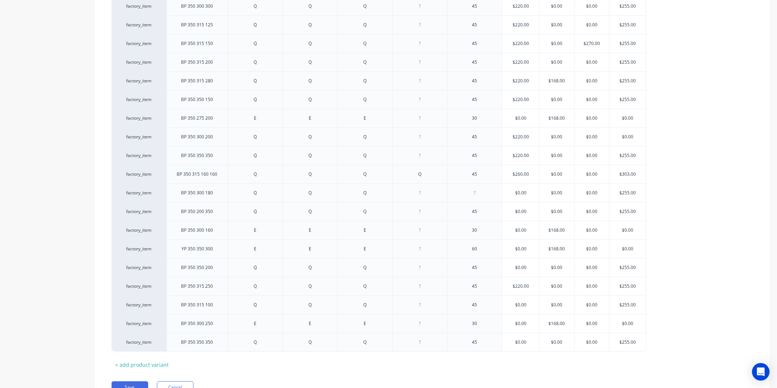
scroll to position [386, 0]
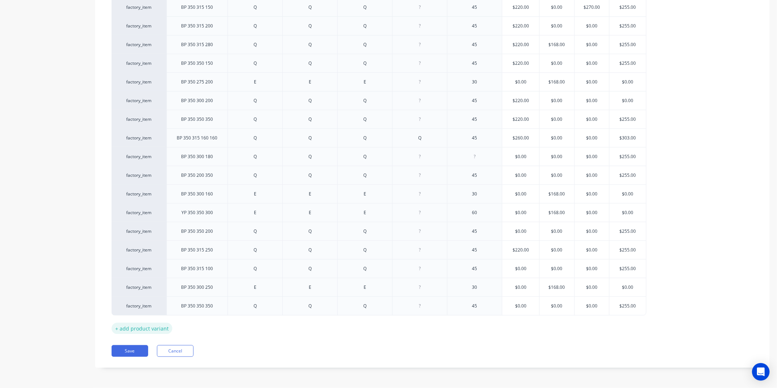
click at [151, 326] on div "+ add product variant" at bounding box center [142, 328] width 61 height 11
type textarea "x"
drag, startPoint x: 151, startPoint y: 326, endPoint x: 203, endPoint y: 325, distance: 51.2
click at [203, 325] on div at bounding box center [197, 324] width 37 height 10
click at [257, 323] on div at bounding box center [255, 324] width 37 height 10
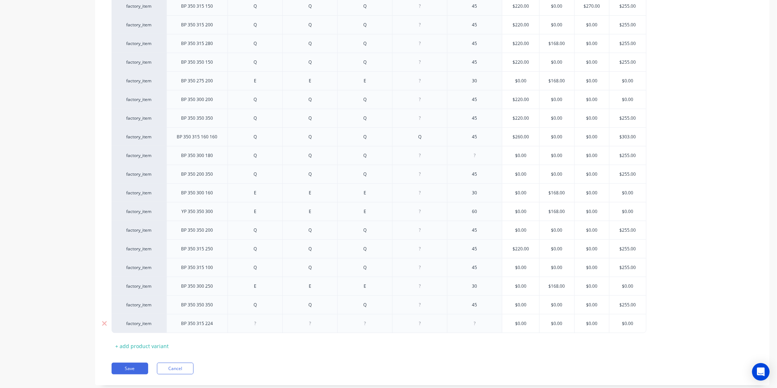
type textarea "x"
click at [323, 327] on div at bounding box center [310, 324] width 37 height 10
type textarea "x"
click at [361, 324] on div at bounding box center [365, 324] width 37 height 10
type textarea "x"
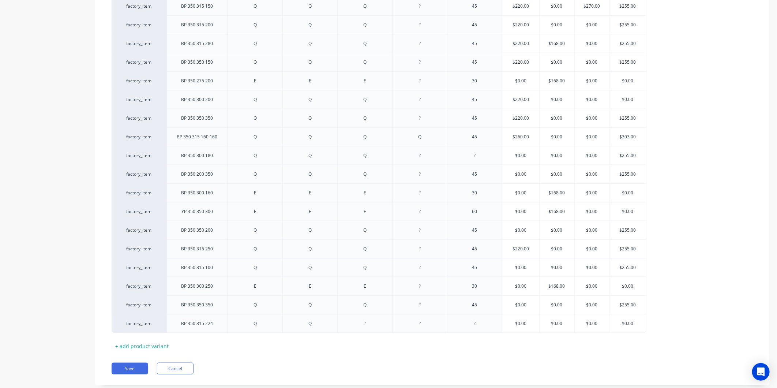
drag, startPoint x: 370, startPoint y: 327, endPoint x: 460, endPoint y: 346, distance: 91.3
click at [381, 329] on div at bounding box center [364, 323] width 55 height 19
type textarea "x"
click at [476, 325] on div at bounding box center [475, 324] width 37 height 10
click at [480, 323] on div at bounding box center [475, 324] width 37 height 10
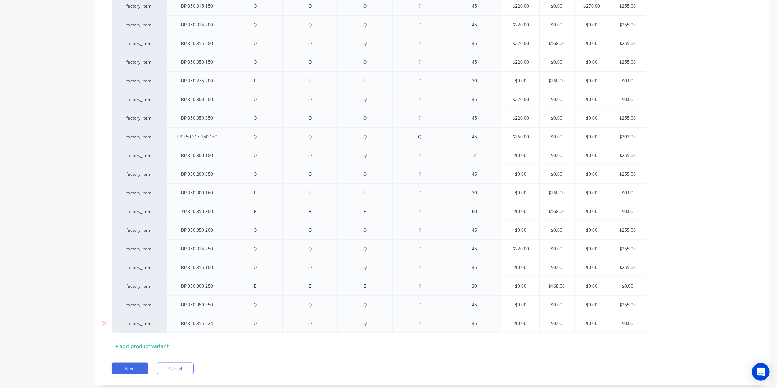
type textarea "x"
type input "$0.00"
drag, startPoint x: 635, startPoint y: 327, endPoint x: 605, endPoint y: 326, distance: 30.4
click at [605, 326] on div "factory_item BP 350 315 224 Q Q Q 45 $0.00 $0.00 $0.00 $0.00 $0.00" at bounding box center [379, 323] width 535 height 19
type textarea "x"
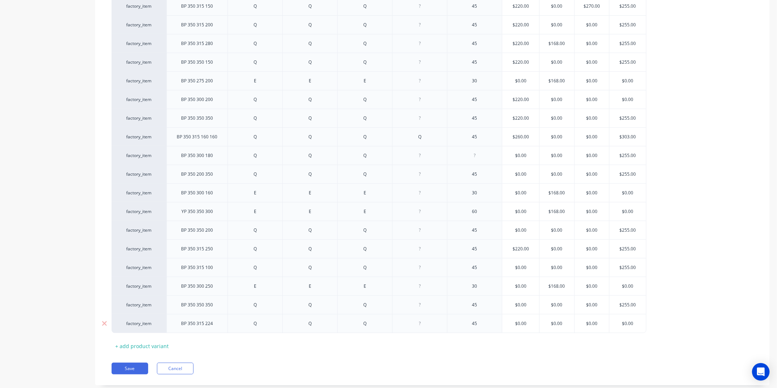
type input "2"
type textarea "x"
type input "25"
type textarea "x"
type input "255"
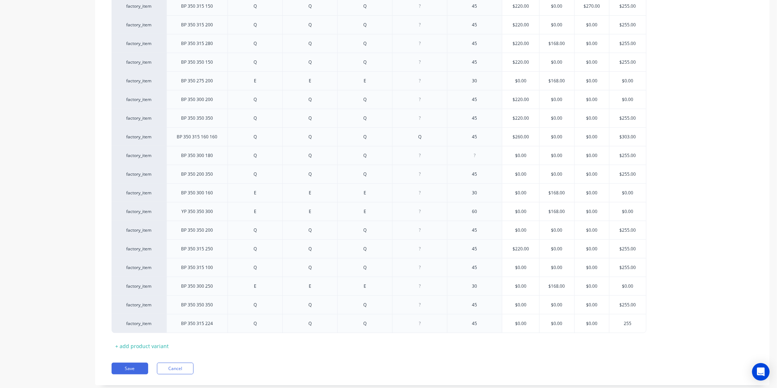
click at [586, 354] on div "Pricing Selling Xero Item # Description Fitting 1 Fitting 2 Fitting 3 Fitting 4…" at bounding box center [432, 71] width 675 height 628
click at [145, 371] on button "Save" at bounding box center [130, 369] width 37 height 12
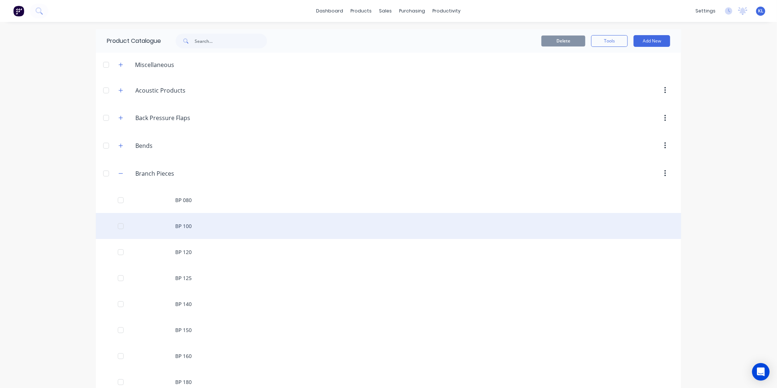
scroll to position [162, 0]
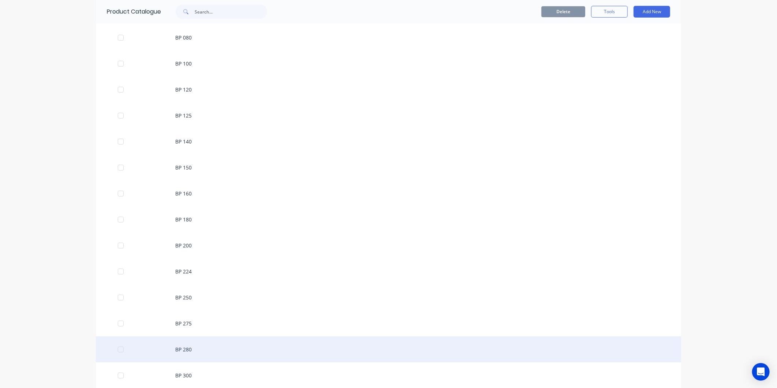
click at [196, 350] on div "BP 280" at bounding box center [388, 349] width 585 height 26
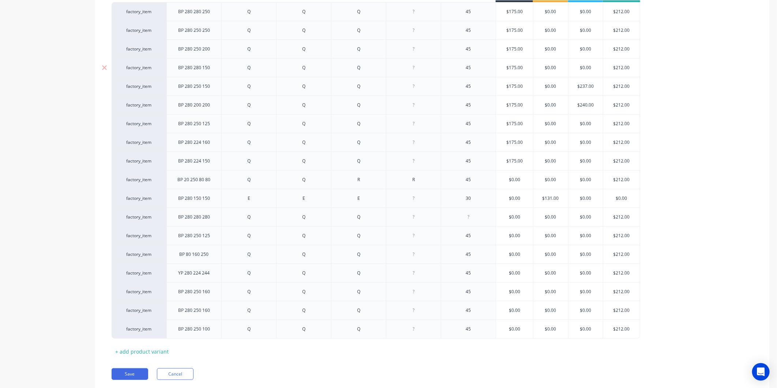
type textarea "x"
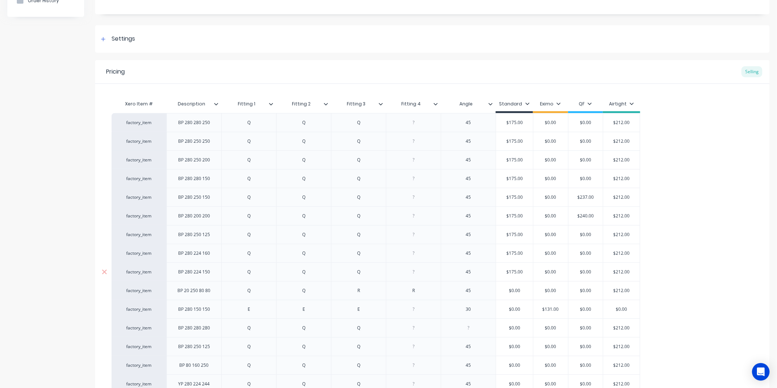
scroll to position [81, 0]
type input "$212.00"
drag, startPoint x: 632, startPoint y: 179, endPoint x: 600, endPoint y: 178, distance: 31.9
click at [600, 178] on div "factory_item BP 280 280 150 Q Q Q 45 $175.00 $0.00 $0.00 $212.00 $212.00" at bounding box center [376, 180] width 529 height 19
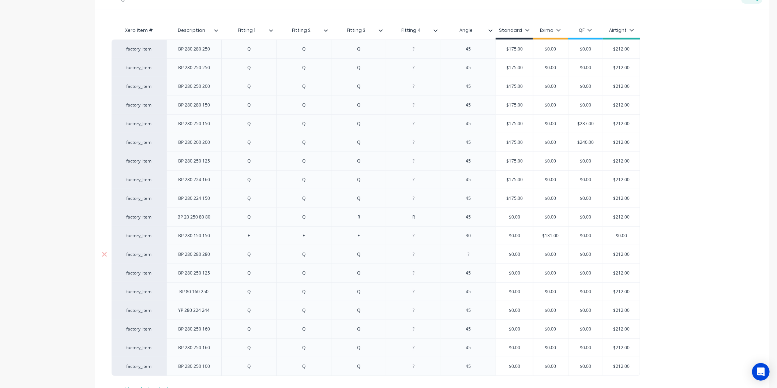
scroll to position [217, 0]
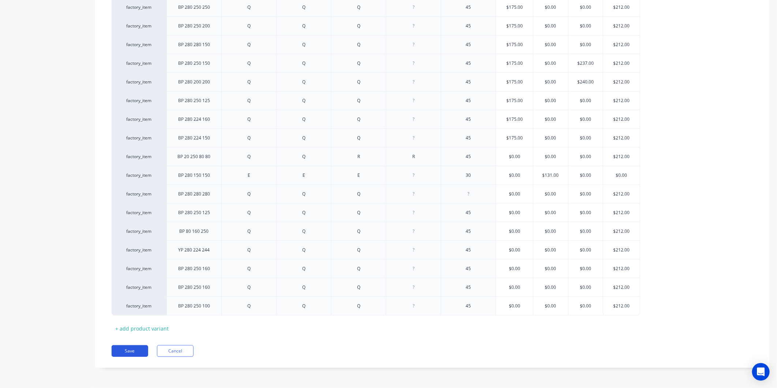
click at [126, 349] on button "Save" at bounding box center [130, 351] width 37 height 12
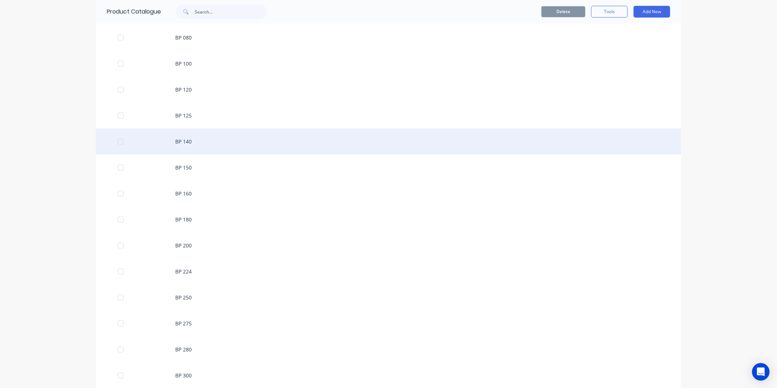
scroll to position [366, 0]
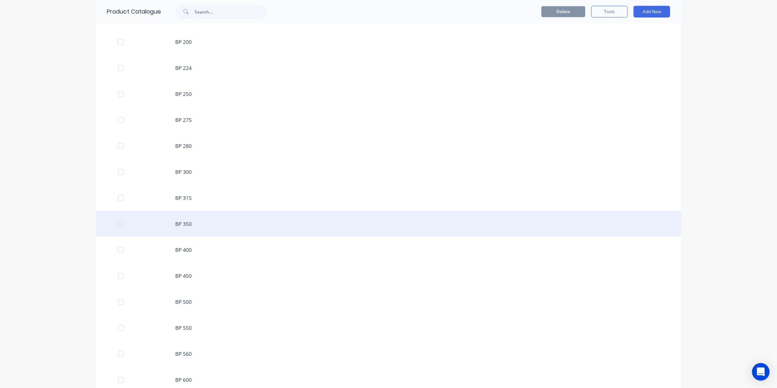
click at [207, 220] on div "BP 350" at bounding box center [388, 224] width 585 height 26
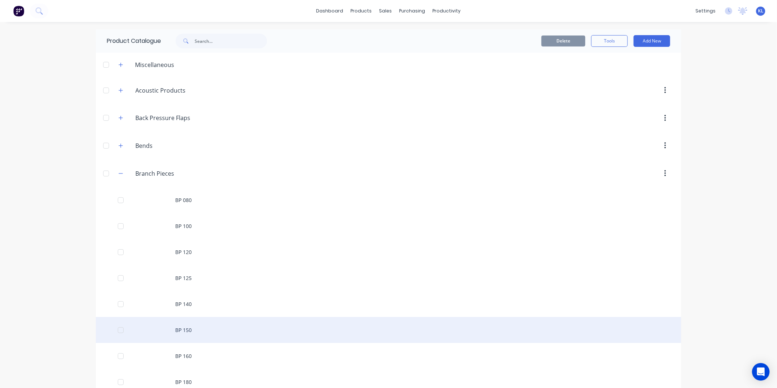
click at [187, 337] on div "BP 150" at bounding box center [388, 330] width 585 height 26
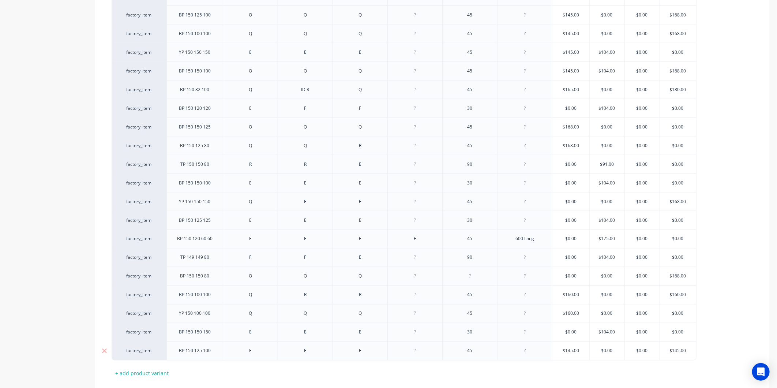
scroll to position [685, 0]
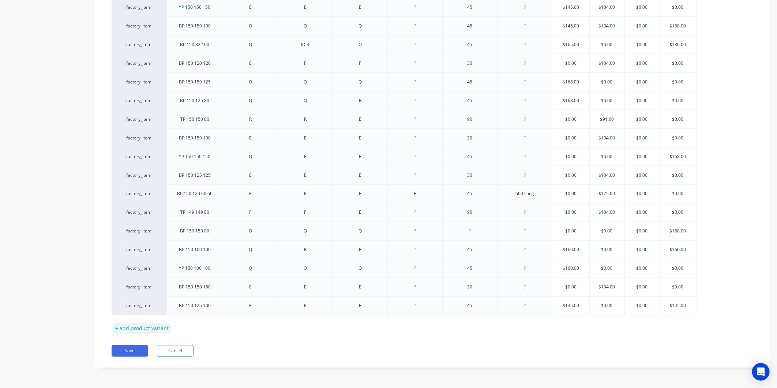
click at [149, 329] on div "+ add product variant" at bounding box center [142, 328] width 61 height 11
type textarea "x"
click at [202, 326] on div at bounding box center [195, 323] width 37 height 10
click at [248, 326] on div at bounding box center [250, 325] width 37 height 10
type textarea "x"
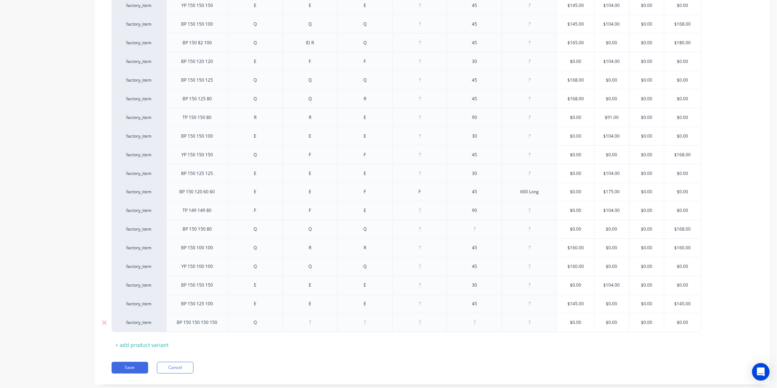
click at [317, 327] on div at bounding box center [310, 323] width 37 height 10
type textarea "x"
click at [366, 324] on div at bounding box center [365, 323] width 37 height 10
type textarea "x"
click at [419, 325] on div at bounding box center [420, 323] width 37 height 10
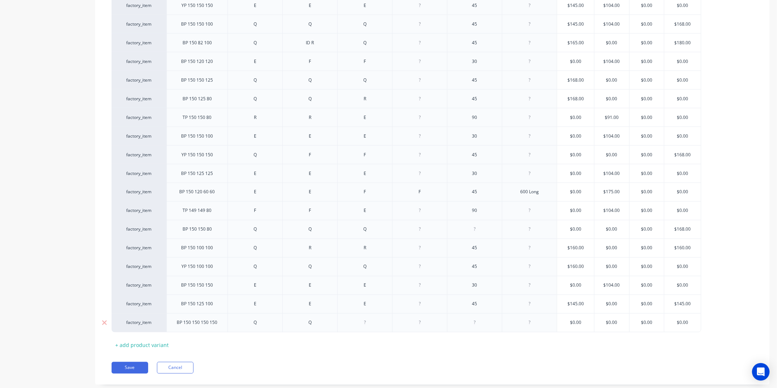
type textarea "x"
click at [479, 325] on div at bounding box center [475, 323] width 37 height 10
type textarea "x"
type input "$0.00"
drag, startPoint x: 693, startPoint y: 325, endPoint x: 669, endPoint y: 330, distance: 24.7
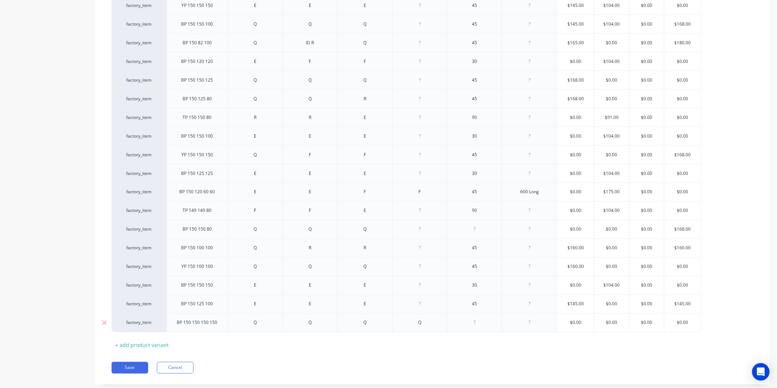
click at [669, 330] on div "$0.00 $0.00" at bounding box center [683, 323] width 37 height 18
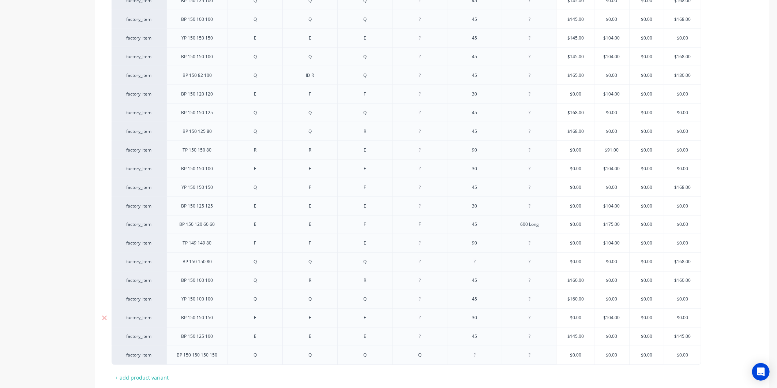
scroll to position [704, 0]
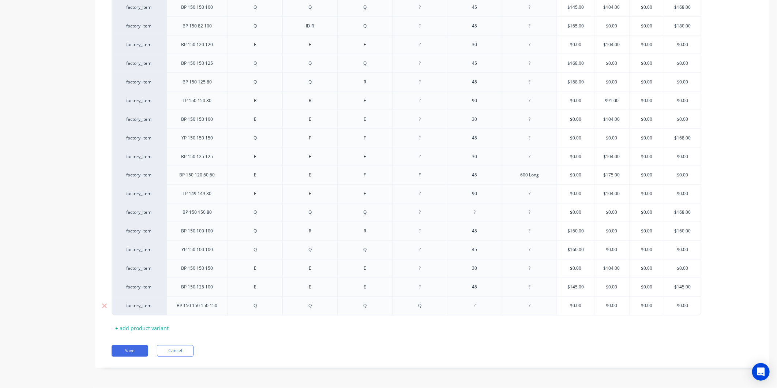
click at [690, 306] on input "$0.00" at bounding box center [683, 306] width 37 height 7
type textarea "x"
type input "$0.001"
type textarea "x"
type input "$0.0019"
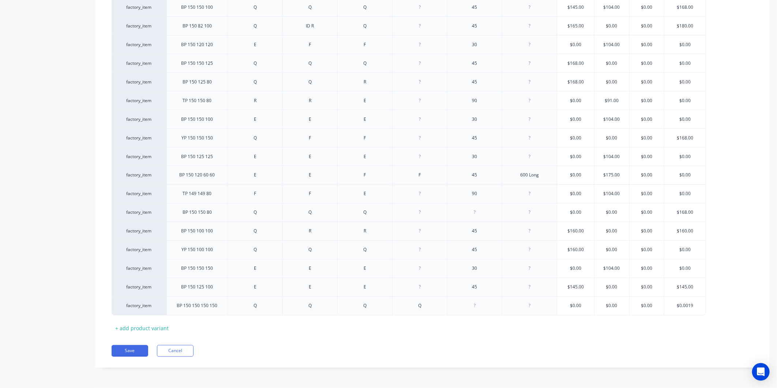
type textarea "x"
type input "$0.002"
drag, startPoint x: 694, startPoint y: 305, endPoint x: 649, endPoint y: 314, distance: 46.2
click at [649, 314] on div "factory_item BP 150 150 150 150 Q Q Q Q $0.00 $0.00 $0.00 $0.002 $0.002" at bounding box center [408, 305] width 592 height 19
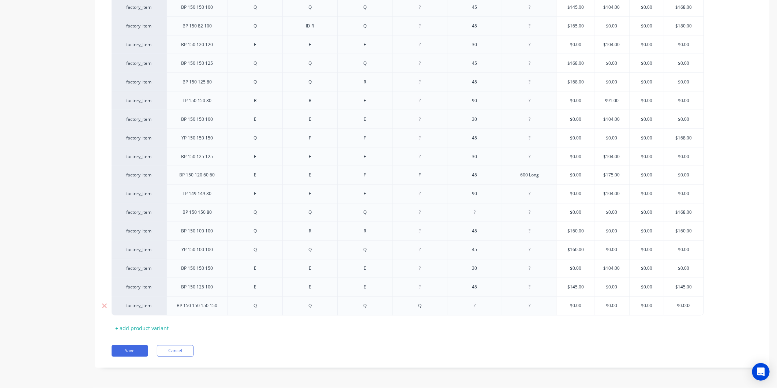
type textarea "x"
type input "1"
type textarea "x"
type input "19"
type textarea "x"
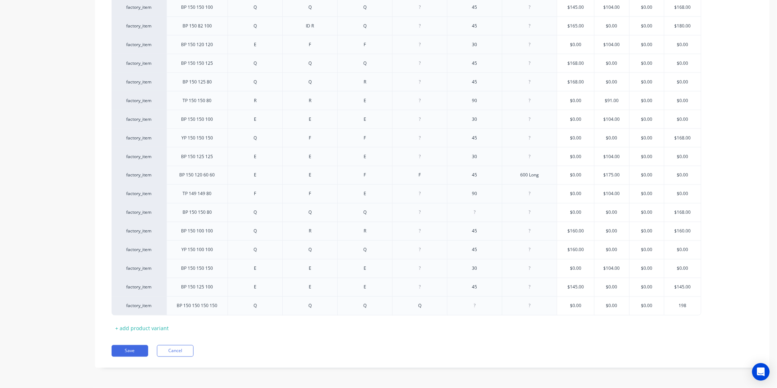
type input "198"
click at [138, 354] on button "Save" at bounding box center [130, 351] width 37 height 12
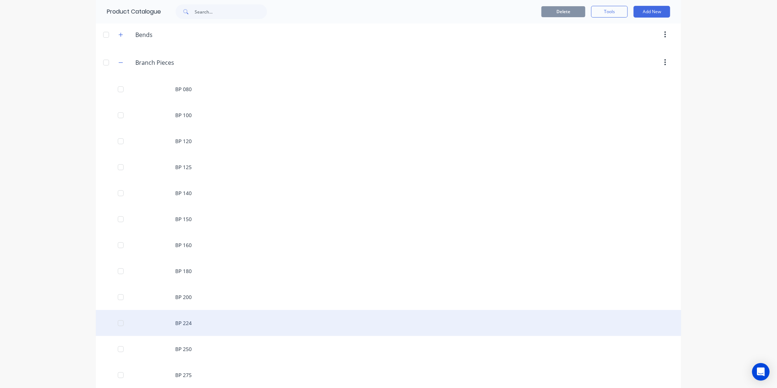
scroll to position [244, 0]
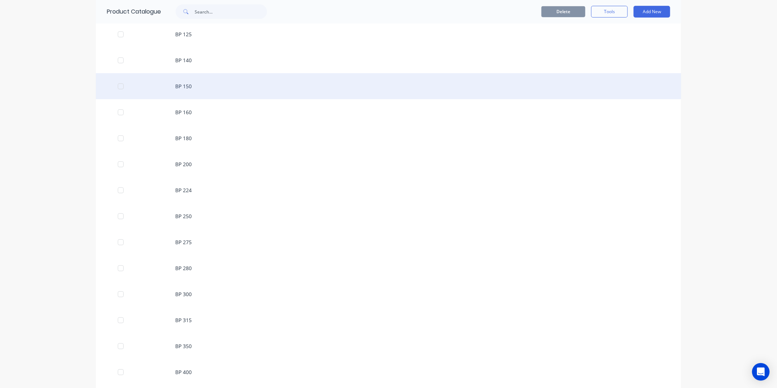
click at [193, 88] on div "BP 150" at bounding box center [388, 86] width 585 height 26
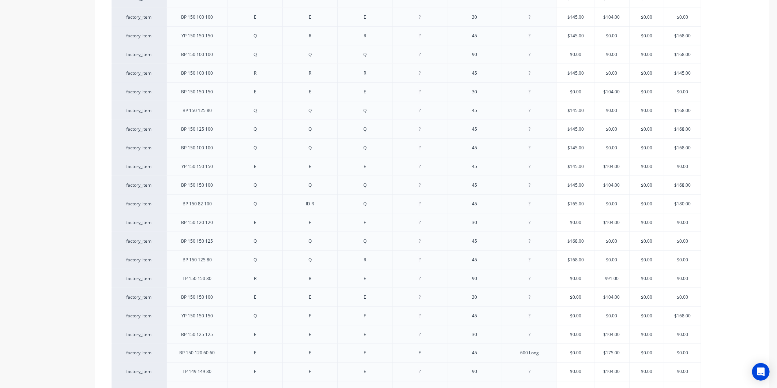
type textarea "x"
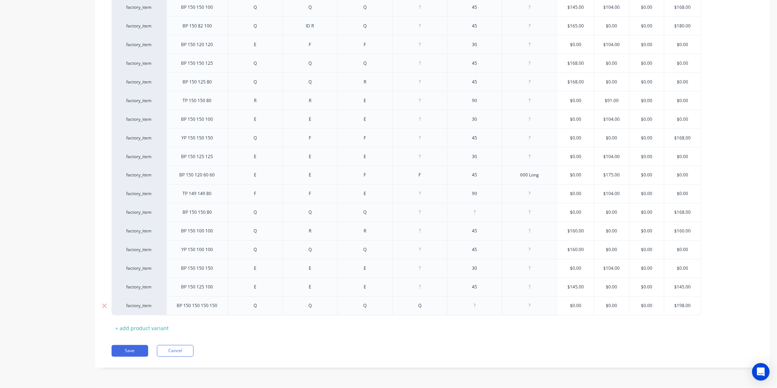
click at [479, 306] on div at bounding box center [475, 306] width 37 height 10
click at [538, 305] on div at bounding box center [530, 306] width 37 height 10
type textarea "x"
click at [130, 351] on button "Save" at bounding box center [130, 351] width 37 height 12
type textarea "x"
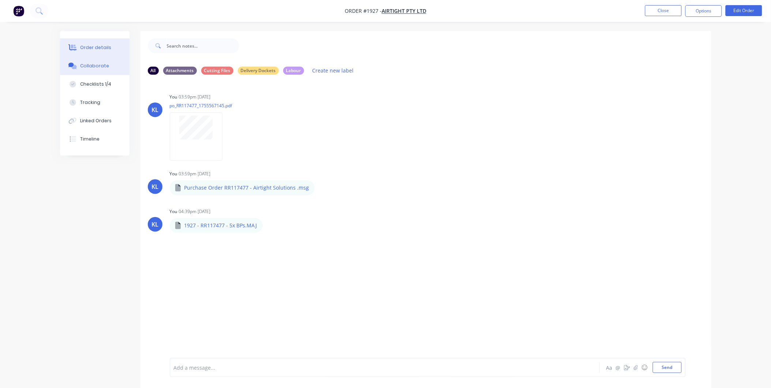
click at [105, 46] on div "Order details" at bounding box center [95, 47] width 31 height 7
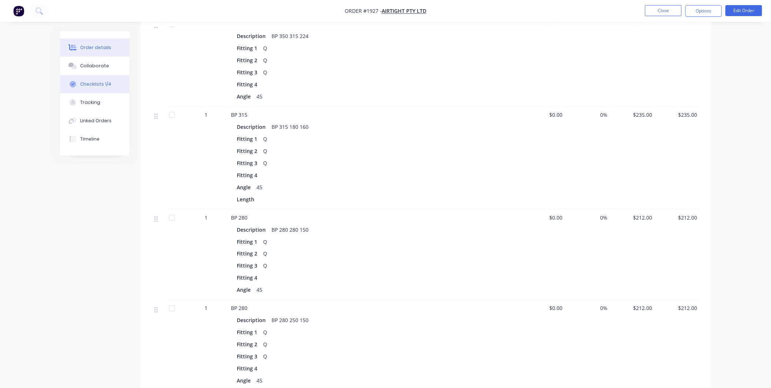
scroll to position [244, 0]
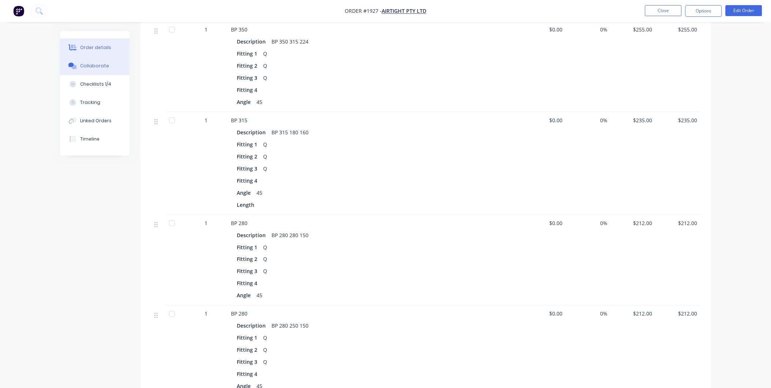
click at [93, 63] on div "Collaborate" at bounding box center [94, 66] width 29 height 7
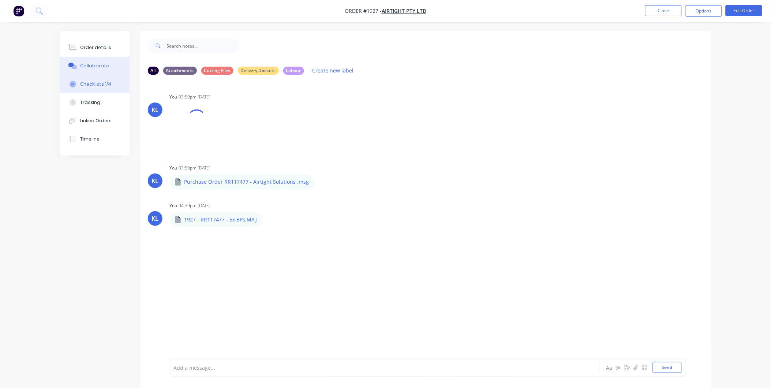
click at [99, 82] on div "Checklists 1/4" at bounding box center [95, 84] width 31 height 7
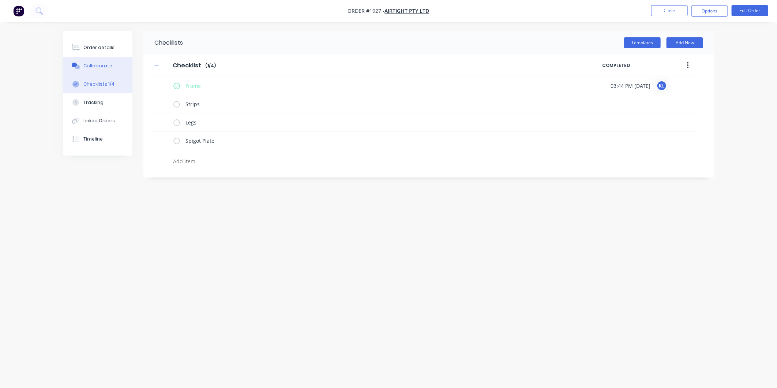
click at [102, 60] on button "Collaborate" at bounding box center [98, 66] width 70 height 18
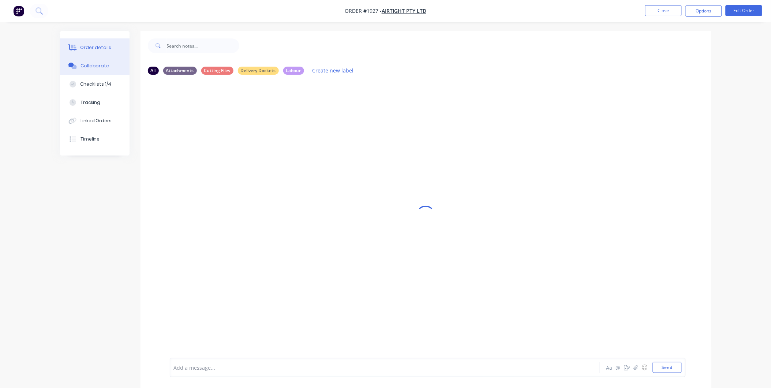
click at [104, 48] on div "Order details" at bounding box center [95, 47] width 31 height 7
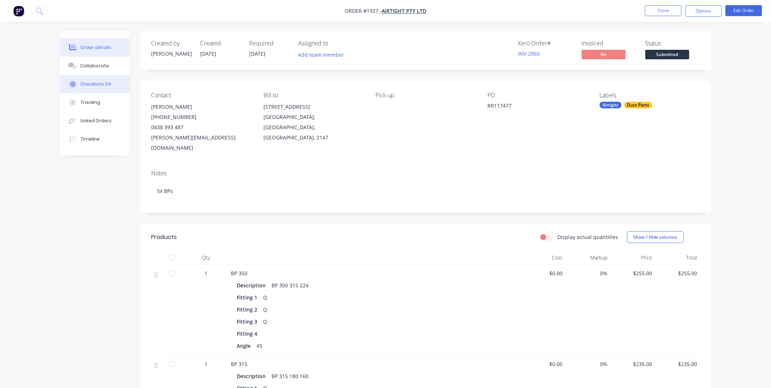
click at [98, 83] on div "Checklists 1/4" at bounding box center [95, 84] width 31 height 7
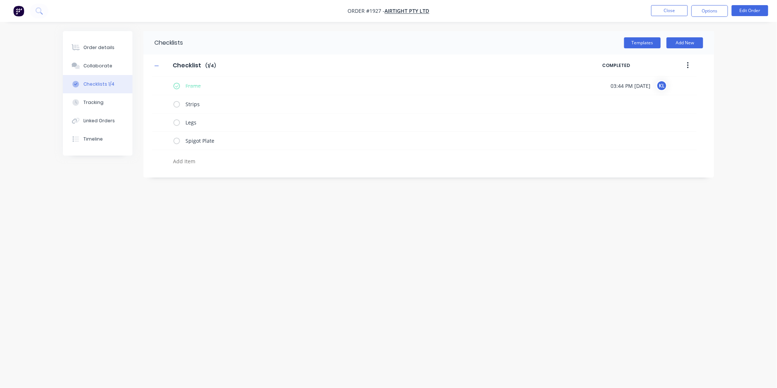
click at [687, 67] on icon "button" at bounding box center [688, 65] width 2 height 8
click at [655, 97] on div "Delete" at bounding box center [662, 99] width 56 height 11
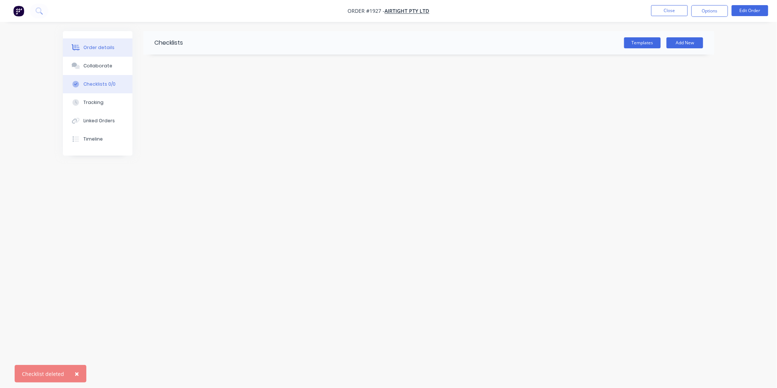
click at [103, 53] on button "Order details" at bounding box center [98, 47] width 70 height 18
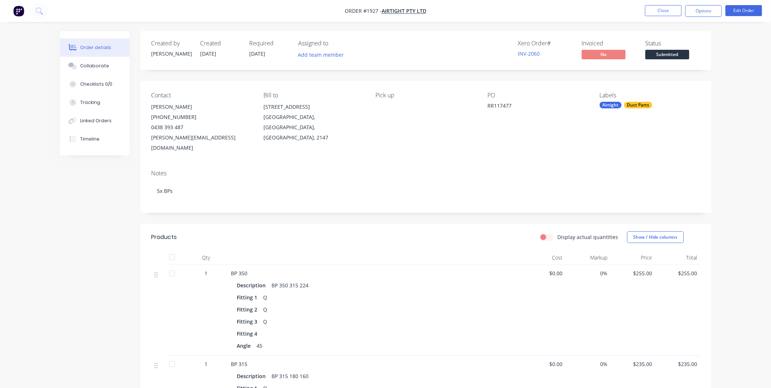
click at [656, 56] on span "Submitted" at bounding box center [667, 54] width 44 height 9
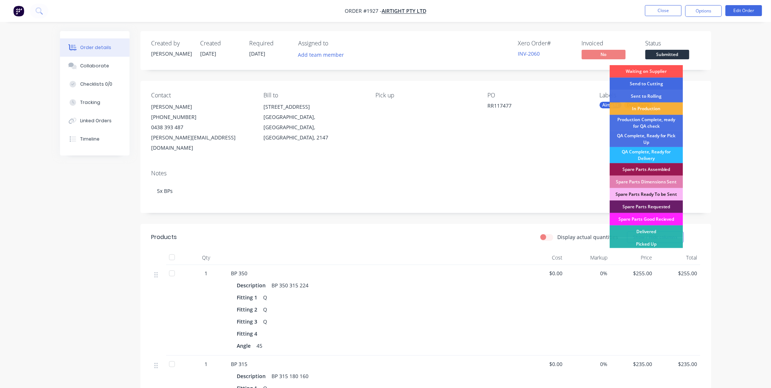
click at [655, 85] on div "Send to Cutting" at bounding box center [646, 84] width 73 height 12
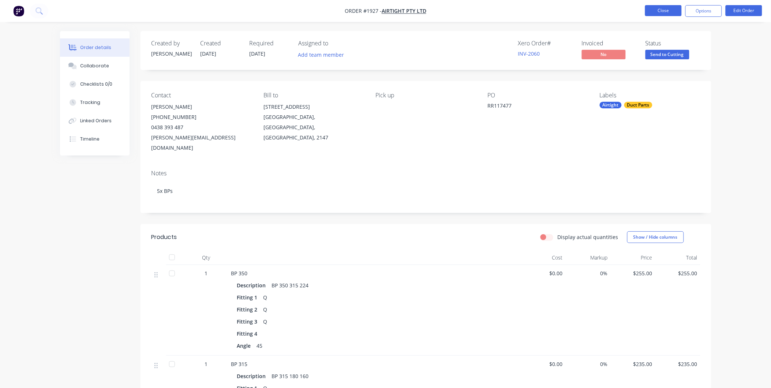
click at [657, 9] on button "Close" at bounding box center [663, 10] width 37 height 11
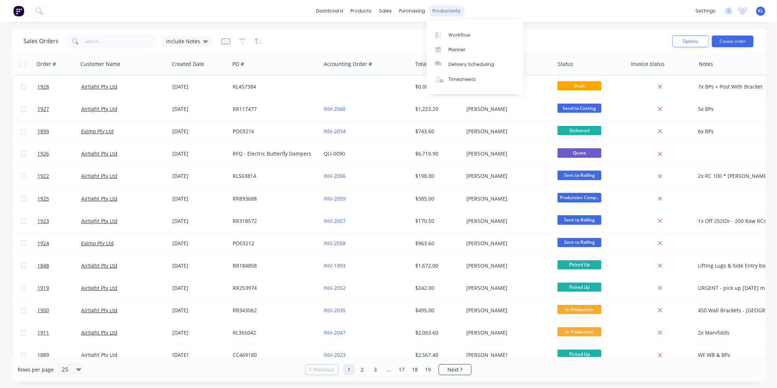
click at [437, 13] on div "productivity" at bounding box center [446, 10] width 35 height 11
click at [360, 14] on div "products" at bounding box center [361, 10] width 29 height 11
click at [384, 37] on div "Product Catalogue" at bounding box center [393, 35] width 45 height 7
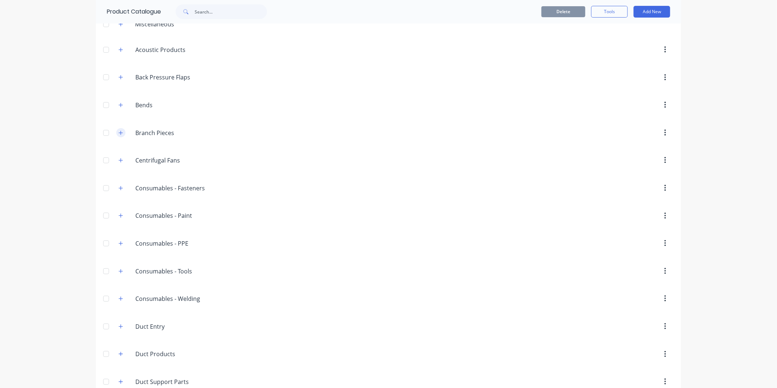
click at [119, 132] on icon "button" at bounding box center [121, 132] width 4 height 5
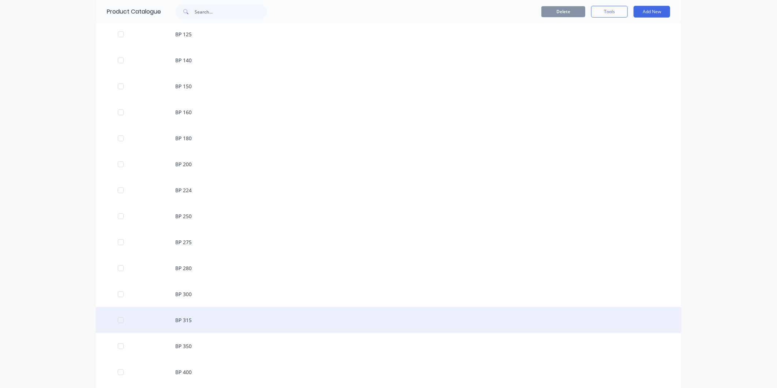
scroll to position [325, 0]
click at [189, 316] on div "BP 450" at bounding box center [388, 317] width 585 height 26
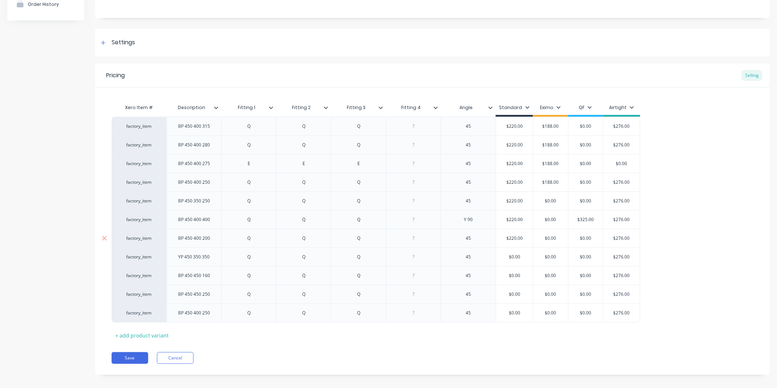
scroll to position [86, 0]
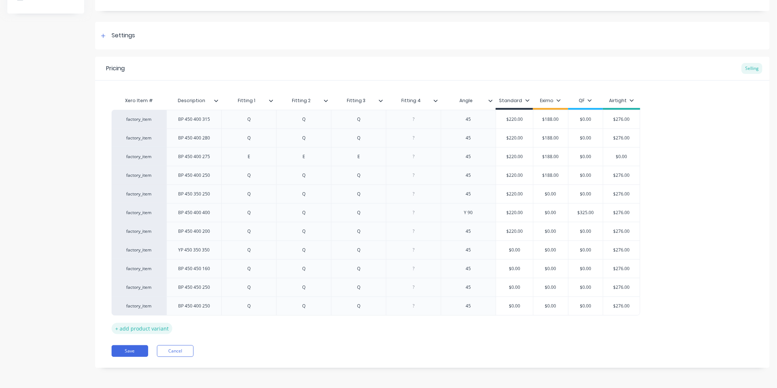
click at [148, 324] on div "+ add product variant" at bounding box center [142, 328] width 61 height 11
type textarea "x"
click at [193, 324] on div at bounding box center [194, 324] width 37 height 10
type textarea "x"
click at [256, 327] on div at bounding box center [249, 324] width 37 height 10
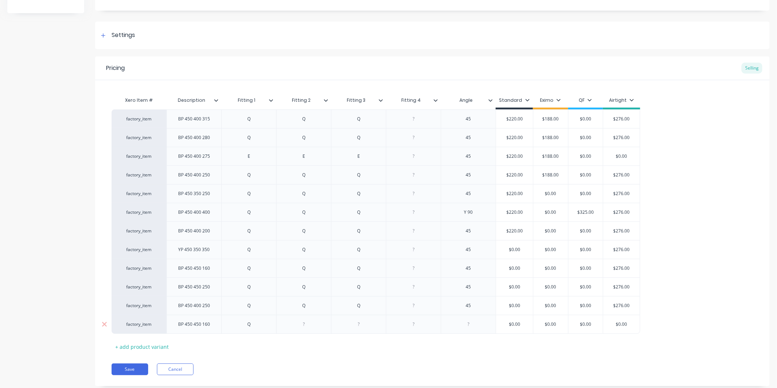
type textarea "x"
drag, startPoint x: 313, startPoint y: 328, endPoint x: 323, endPoint y: 329, distance: 10.7
click at [313, 328] on div at bounding box center [304, 324] width 37 height 10
type textarea "x"
click at [360, 324] on div at bounding box center [359, 324] width 37 height 10
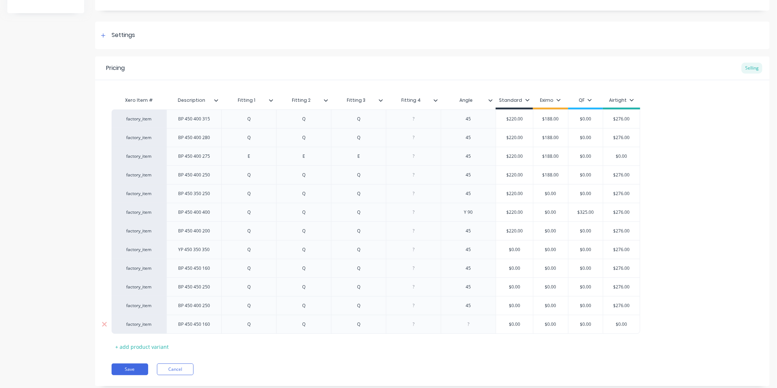
type textarea "x"
click at [465, 324] on div at bounding box center [468, 324] width 37 height 10
type textarea "x"
type input "$0.00"
drag, startPoint x: 634, startPoint y: 326, endPoint x: 613, endPoint y: 329, distance: 21.4
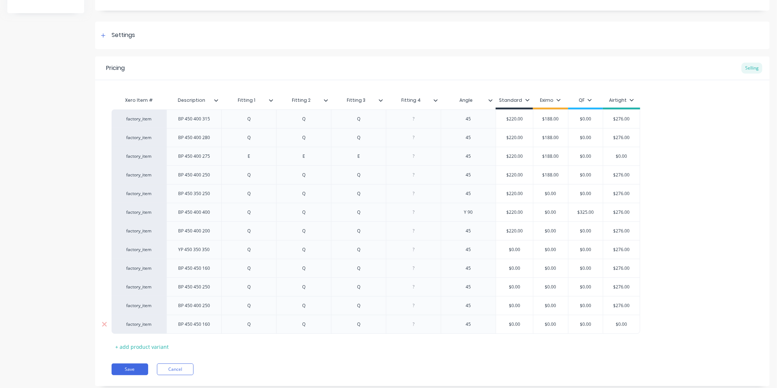
click at [613, 329] on div "$0.00 $0.00" at bounding box center [621, 324] width 37 height 18
type textarea "x"
type input "2"
type textarea "x"
type input "27"
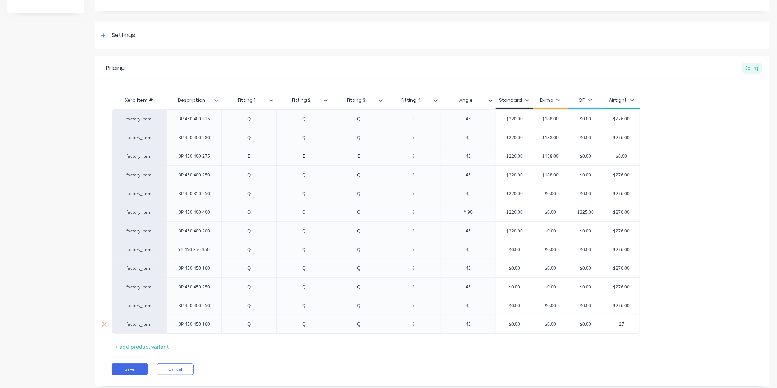
type textarea "x"
type input "276"
click at [583, 350] on div "Xero Item # Description Fitting 1 Fitting 2 Fitting 3 Fitting 4 Angle Standard …" at bounding box center [433, 222] width 642 height 259
click at [112, 368] on button "Save" at bounding box center [130, 369] width 37 height 12
type textarea "x"
